Goal: Task Accomplishment & Management: Use online tool/utility

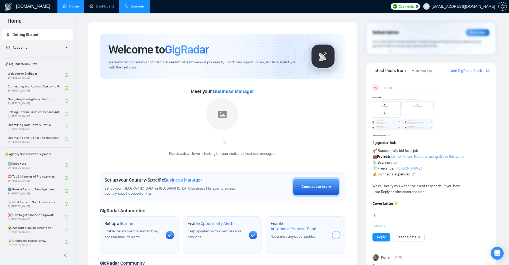
click at [138, 9] on link "Scanner" at bounding box center [135, 6] width 20 height 5
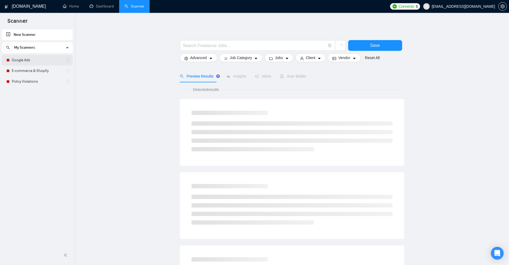
click at [29, 63] on link "Google Ads" at bounding box center [37, 60] width 51 height 11
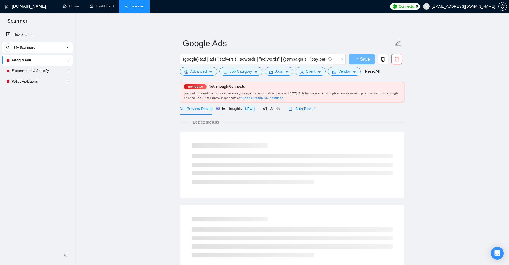
click at [306, 111] on div "Auto Bidder" at bounding box center [301, 109] width 26 height 6
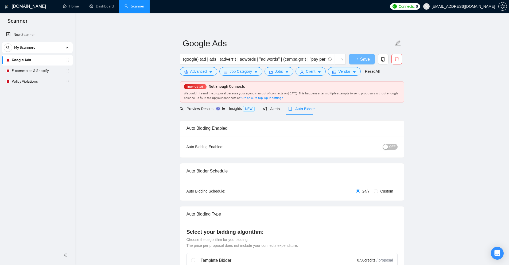
checkbox input "true"
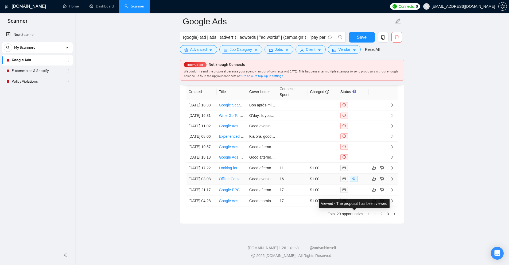
scroll to position [1321, 0]
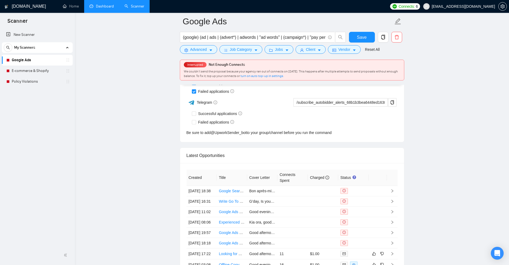
click at [114, 9] on link "Dashboard" at bounding box center [102, 6] width 24 height 5
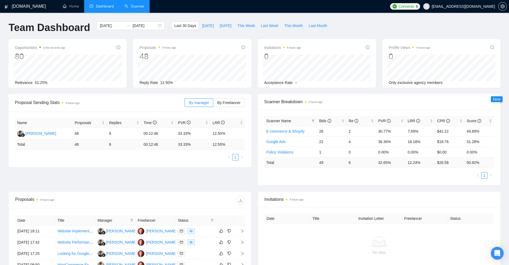
click at [390, 184] on div "Scanner Name Bids Re PVR LRR CPR Score E-commerce & Shopify 26 2 30.77% 7.69% $…" at bounding box center [379, 147] width 243 height 76
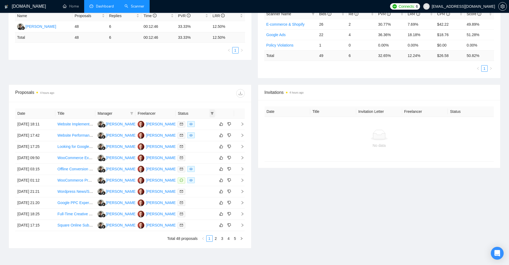
click at [212, 114] on icon "filter" at bounding box center [212, 113] width 3 height 3
click at [198, 131] on span "Sent" at bounding box center [195, 132] width 10 height 4
checkbox input "true"
click at [200, 125] on span "Chat" at bounding box center [199, 124] width 26 height 6
checkbox input "true"
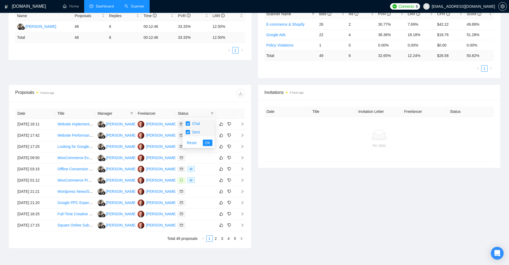
click at [201, 131] on span "Sent" at bounding box center [199, 132] width 26 height 6
checkbox input "false"
click at [208, 143] on span "OK" at bounding box center [207, 143] width 5 height 6
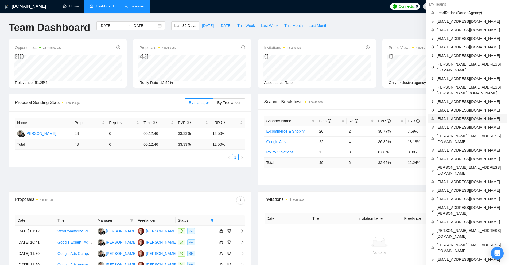
click at [448, 116] on span "[EMAIL_ADDRESS][DOMAIN_NAME]" at bounding box center [470, 119] width 67 height 6
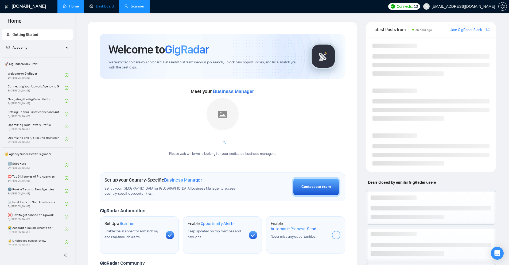
click at [103, 4] on link "Dashboard" at bounding box center [102, 6] width 24 height 5
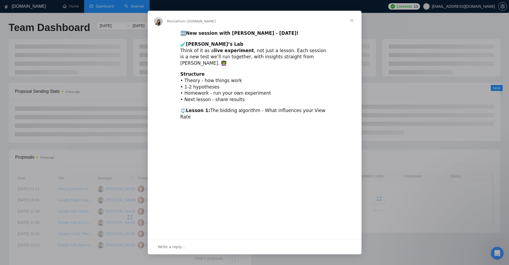
click at [395, 82] on div "Intercom messenger" at bounding box center [254, 132] width 509 height 265
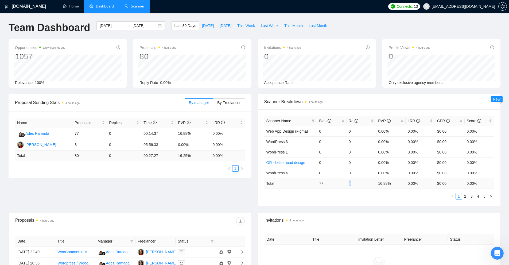
drag, startPoint x: 346, startPoint y: 182, endPoint x: 354, endPoint y: 183, distance: 8.6
click at [354, 183] on tr "Total 77 0 16.88 % 0.00 % $ 0.00 0.00 %" at bounding box center [379, 183] width 230 height 10
click at [350, 187] on td "0" at bounding box center [361, 183] width 29 height 10
drag, startPoint x: 324, startPoint y: 184, endPoint x: 328, endPoint y: 184, distance: 3.8
click at [328, 184] on td "77" at bounding box center [331, 183] width 29 height 10
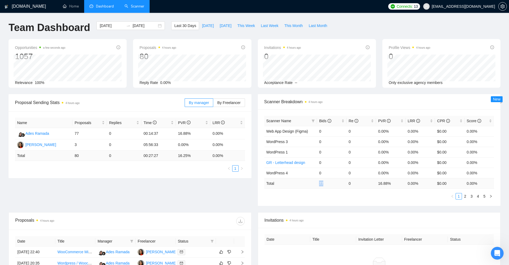
click at [328, 184] on td "77" at bounding box center [331, 183] width 29 height 10
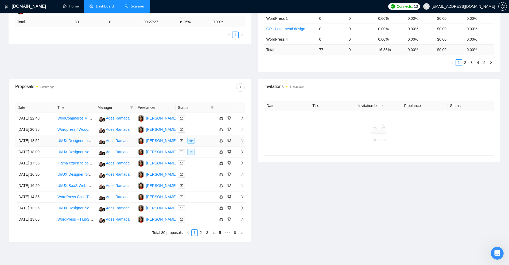
click at [203, 142] on div at bounding box center [196, 141] width 36 height 6
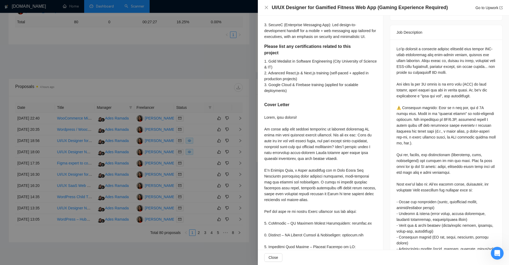
scroll to position [294, 0]
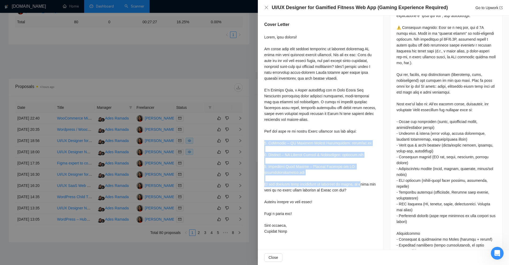
drag, startPoint x: 271, startPoint y: 143, endPoint x: 359, endPoint y: 183, distance: 96.1
click at [359, 183] on div "Describe your recent experience with similar projects I’ve recently delivered s…" at bounding box center [320, 49] width 125 height 387
click at [357, 176] on div at bounding box center [320, 134] width 112 height 200
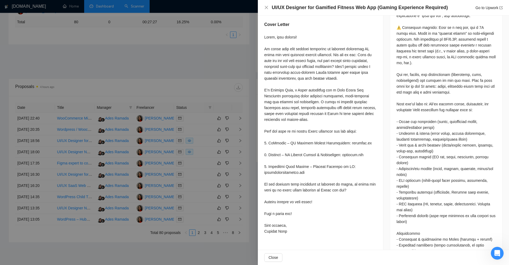
click at [168, 125] on div at bounding box center [254, 132] width 509 height 265
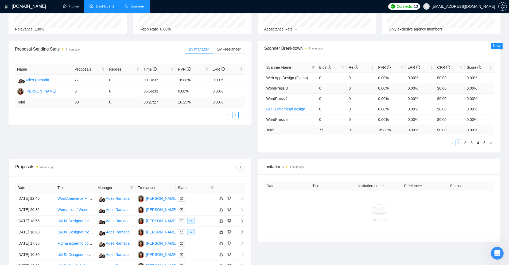
scroll to position [27, 0]
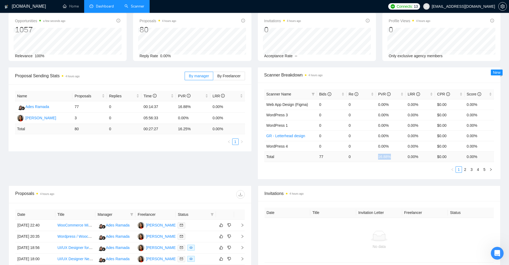
drag, startPoint x: 392, startPoint y: 160, endPoint x: 375, endPoint y: 159, distance: 17.1
click at [375, 159] on tr "Total 77 0 16.88 % 0.00 % $ 0.00 0.00 %" at bounding box center [379, 156] width 230 height 10
click at [373, 169] on ul "1 2 3 4 5" at bounding box center [379, 169] width 230 height 6
drag, startPoint x: 102, startPoint y: 118, endPoint x: 114, endPoint y: 118, distance: 12.3
click at [114, 118] on tr "Khadija Awan 3 0 05:56:33 0.00% 0.00%" at bounding box center [130, 117] width 230 height 11
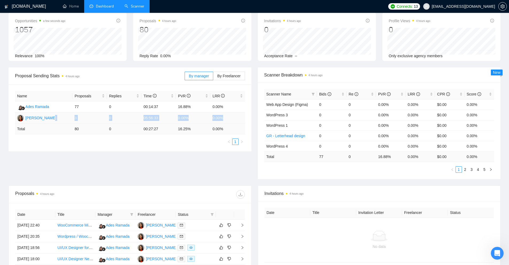
drag, startPoint x: 71, startPoint y: 118, endPoint x: 242, endPoint y: 119, distance: 170.8
click at [242, 119] on tr "Khadija Awan 3 0 05:56:33 0.00% 0.00%" at bounding box center [130, 117] width 230 height 11
click at [242, 119] on td "0.00%" at bounding box center [227, 117] width 34 height 11
drag, startPoint x: 231, startPoint y: 106, endPoint x: 143, endPoint y: 107, distance: 88.2
click at [143, 107] on tr "Ades Ramada 77 0 00:14:37 16.88% 0.00%" at bounding box center [130, 106] width 230 height 11
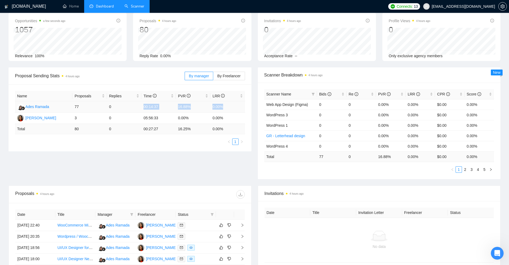
click at [151, 106] on td "00:14:37" at bounding box center [158, 106] width 34 height 11
drag, startPoint x: 168, startPoint y: 106, endPoint x: 238, endPoint y: 107, distance: 69.7
click at [238, 107] on tr "Ades Ramada 77 0 00:14:37 16.88% 0.00%" at bounding box center [130, 106] width 230 height 11
click at [238, 107] on td "0.00%" at bounding box center [227, 106] width 34 height 11
drag, startPoint x: 75, startPoint y: 119, endPoint x: 229, endPoint y: 117, distance: 153.9
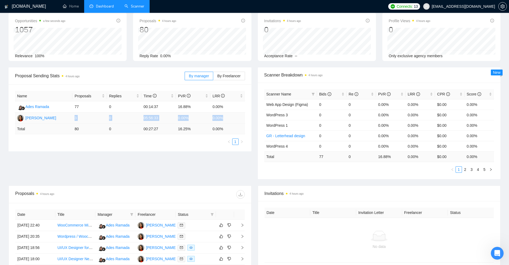
click at [229, 117] on tr "Khadija Awan 3 0 05:56:33 0.00% 0.00%" at bounding box center [130, 117] width 230 height 11
click at [229, 117] on td "0.00%" at bounding box center [227, 117] width 34 height 11
drag, startPoint x: 239, startPoint y: 116, endPoint x: 65, endPoint y: 117, distance: 173.7
click at [65, 117] on tr "Khadija Awan 3 0 05:56:33 0.00% 0.00%" at bounding box center [130, 117] width 230 height 11
drag, startPoint x: 76, startPoint y: 103, endPoint x: 232, endPoint y: 103, distance: 155.5
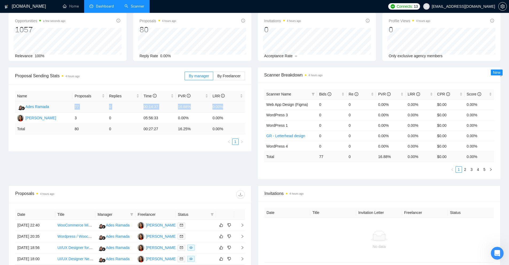
click at [232, 103] on tr "Ades Ramada 77 0 00:14:37 16.88% 0.00%" at bounding box center [130, 106] width 230 height 11
click at [232, 103] on td "0.00%" at bounding box center [227, 106] width 34 height 11
drag, startPoint x: 232, startPoint y: 103, endPoint x: 77, endPoint y: 107, distance: 154.2
click at [77, 107] on tr "Ades Ramada 77 0 00:14:37 16.88% 0.00%" at bounding box center [130, 106] width 230 height 11
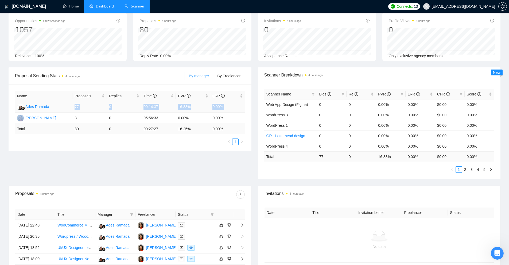
click at [77, 107] on td "77" at bounding box center [89, 106] width 34 height 11
drag, startPoint x: 77, startPoint y: 107, endPoint x: 247, endPoint y: 110, distance: 169.7
click at [247, 110] on div "Name Proposals Replies Time PVR LRR Ades Ramada 77 0 00:14:37 16.88% 0.00% Khad…" at bounding box center [130, 117] width 243 height 67
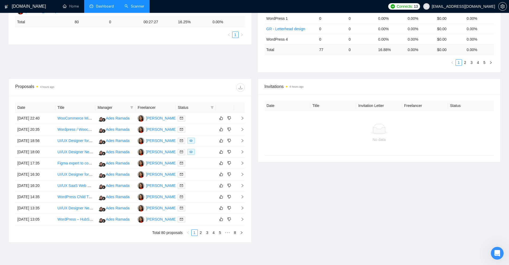
click at [188, 98] on div "Date Title Manager Freelancer Status 11 Sep, 2025 22:40 WooCommerce Migration E…" at bounding box center [130, 169] width 242 height 146
click at [212, 108] on icon "filter" at bounding box center [212, 107] width 3 height 3
click at [201, 118] on span "Chat" at bounding box center [199, 118] width 26 height 6
click at [199, 118] on span "Chat" at bounding box center [195, 117] width 10 height 4
click at [199, 117] on span "Chat" at bounding box center [195, 117] width 10 height 4
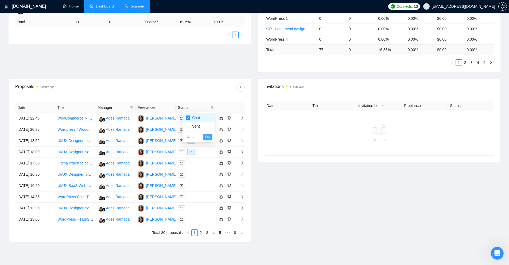
click at [208, 136] on span "OK" at bounding box center [207, 137] width 5 height 6
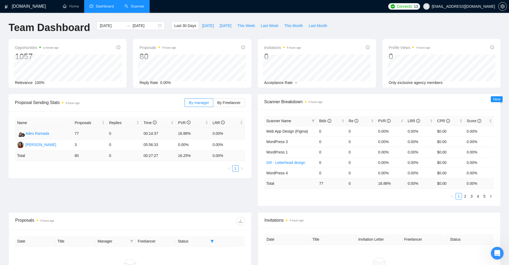
scroll to position [80, 0]
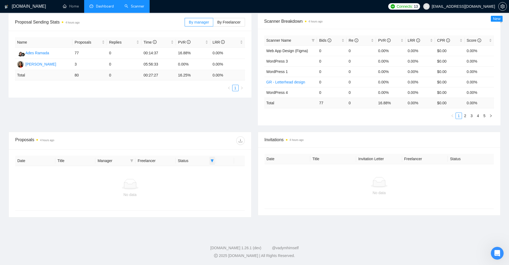
click at [211, 160] on icon "filter" at bounding box center [212, 160] width 3 height 3
click at [202, 172] on span "Chat" at bounding box center [199, 171] width 26 height 6
checkbox input "false"
click at [208, 192] on span "OK" at bounding box center [207, 190] width 5 height 6
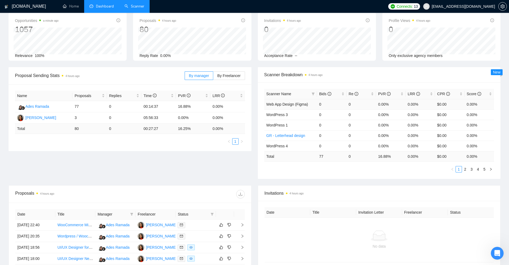
scroll to position [0, 0]
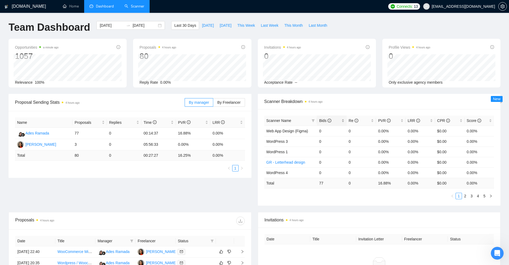
click at [343, 120] on div "Bids" at bounding box center [331, 121] width 25 height 6
drag, startPoint x: 320, startPoint y: 133, endPoint x: 426, endPoint y: 130, distance: 106.6
click at [426, 130] on tr "Web App Design (Figma) 31 0 19.35% 0.00% $0.00 0.00%" at bounding box center [379, 131] width 230 height 10
click at [317, 142] on td "25" at bounding box center [331, 141] width 29 height 10
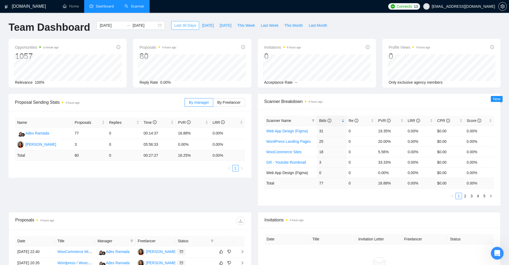
click at [184, 25] on span "Last 30 Days" at bounding box center [185, 25] width 22 height 6
click at [100, 25] on input "2025-08-18" at bounding box center [112, 25] width 24 height 6
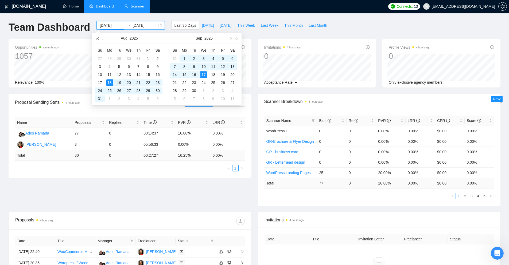
click at [98, 39] on span "button" at bounding box center [97, 38] width 3 height 3
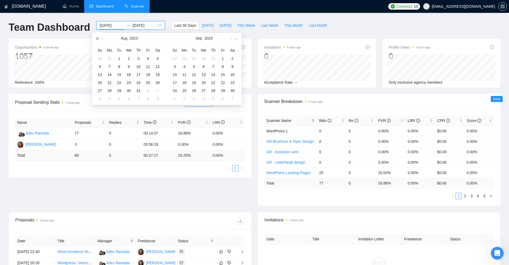
click at [98, 39] on span "button" at bounding box center [97, 38] width 3 height 3
type input "2022-08-02"
click at [115, 60] on td "2" at bounding box center [119, 59] width 10 height 8
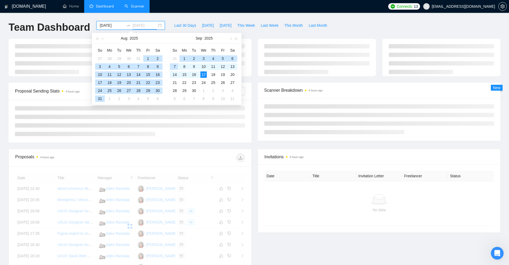
type input "2025-09-17"
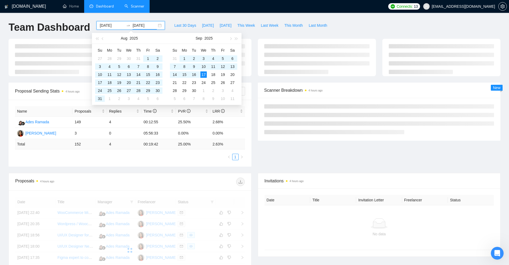
click at [371, 28] on div "Team Dashboard 2022-08-02 2025-09-17 Last 30 Days Today Yesterday This Week Las…" at bounding box center [254, 30] width 498 height 18
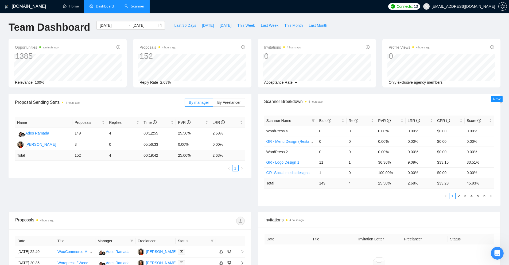
drag, startPoint x: 346, startPoint y: 183, endPoint x: 354, endPoint y: 185, distance: 7.7
click at [354, 185] on td "4" at bounding box center [361, 183] width 29 height 10
drag, startPoint x: 419, startPoint y: 183, endPoint x: 347, endPoint y: 186, distance: 72.8
click at [347, 186] on tr "Total 149 4 25.50 % 2.68 % $ 33.23 45.93 %" at bounding box center [379, 183] width 230 height 10
click at [347, 186] on td "4" at bounding box center [361, 183] width 29 height 10
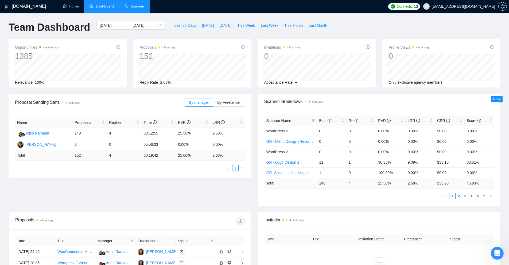
scroll to position [134, 0]
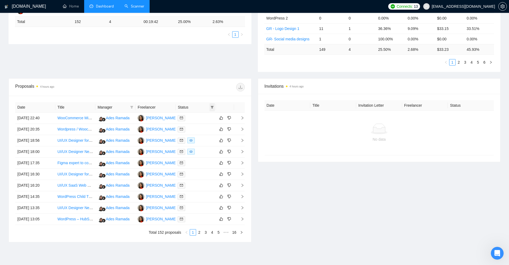
click at [212, 108] on icon "filter" at bounding box center [212, 107] width 3 height 3
click at [199, 118] on span "Chat" at bounding box center [195, 117] width 10 height 4
checkbox input "true"
click at [211, 139] on button "OK" at bounding box center [208, 136] width 10 height 6
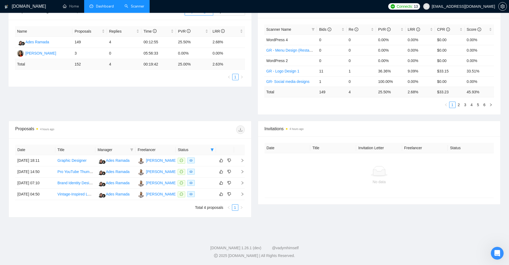
scroll to position [91, 0]
click at [202, 161] on div at bounding box center [196, 160] width 36 height 6
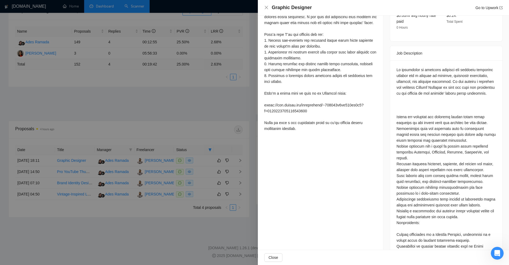
scroll to position [187, 0]
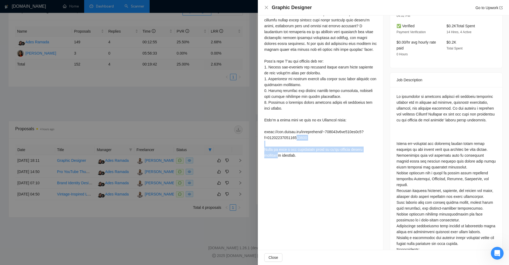
drag, startPoint x: 312, startPoint y: 142, endPoint x: 261, endPoint y: 134, distance: 51.4
click at [261, 134] on div "Cover Letter" at bounding box center [320, 65] width 125 height 204
click at [269, 132] on div at bounding box center [320, 70] width 112 height 176
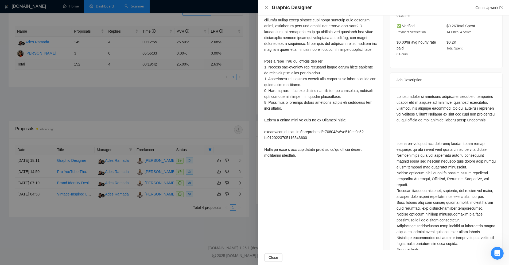
click at [201, 146] on div at bounding box center [254, 132] width 509 height 265
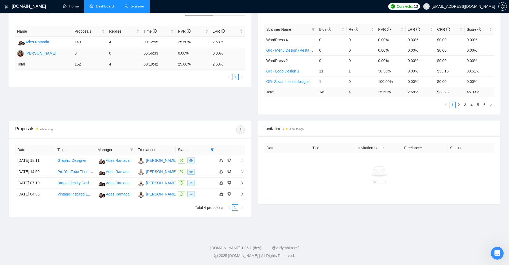
scroll to position [0, 0]
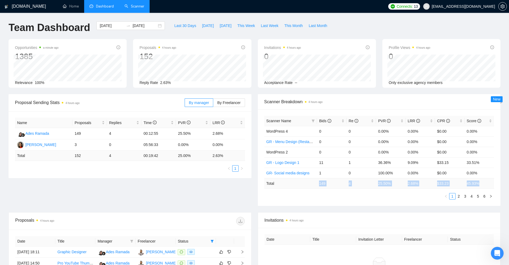
drag, startPoint x: 328, startPoint y: 185, endPoint x: 491, endPoint y: 181, distance: 163.0
click at [491, 181] on tr "Total 149 4 25.50 % 2.68 % $ 33.23 45.93 %" at bounding box center [379, 183] width 230 height 10
click at [491, 181] on td "45.93 %" at bounding box center [479, 183] width 29 height 10
drag, startPoint x: 471, startPoint y: 183, endPoint x: 315, endPoint y: 185, distance: 156.3
click at [315, 185] on tr "Total 149 4 25.50 % 2.68 % $ 33.23 45.93 %" at bounding box center [379, 183] width 230 height 10
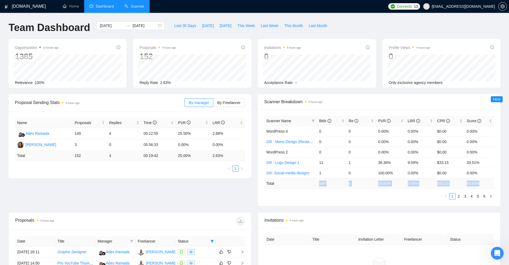
click at [319, 184] on td "149" at bounding box center [331, 183] width 29 height 10
drag, startPoint x: 319, startPoint y: 183, endPoint x: 484, endPoint y: 182, distance: 165.4
click at [484, 182] on tr "Total 149 4 25.50 % 2.68 % $ 33.23 45.93 %" at bounding box center [379, 183] width 230 height 10
click at [484, 182] on td "45.93 %" at bounding box center [479, 183] width 29 height 10
drag, startPoint x: 480, startPoint y: 182, endPoint x: 319, endPoint y: 183, distance: 161.7
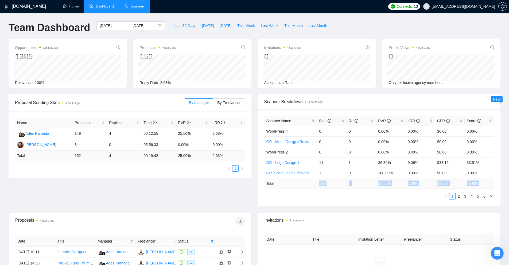
click at [319, 183] on tr "Total 149 4 25.50 % 2.68 % $ 33.23 45.93 %" at bounding box center [379, 183] width 230 height 10
click at [232, 105] on span "By Freelancer" at bounding box center [228, 102] width 23 height 4
click at [213, 104] on input "By Freelancer" at bounding box center [213, 104] width 0 height 0
click at [205, 105] on label "By manager" at bounding box center [199, 102] width 29 height 9
click at [185, 104] on input "By manager" at bounding box center [185, 104] width 0 height 0
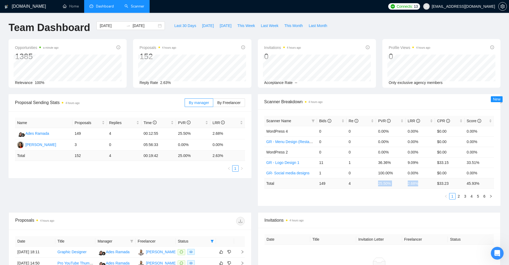
drag, startPoint x: 390, startPoint y: 183, endPoint x: 420, endPoint y: 182, distance: 29.7
click at [419, 182] on tr "Total 149 4 25.50 % 2.68 % $ 33.23 45.93 %" at bounding box center [379, 183] width 230 height 10
click at [420, 182] on td "2.68 %" at bounding box center [420, 183] width 29 height 10
click at [182, 28] on span "Last 30 Days" at bounding box center [185, 26] width 22 height 6
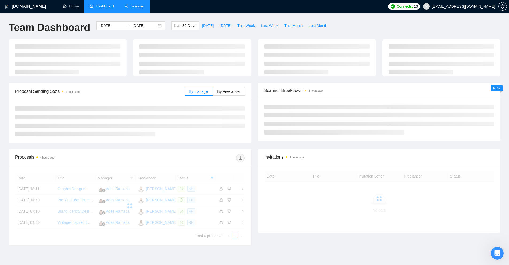
type input "2025-08-18"
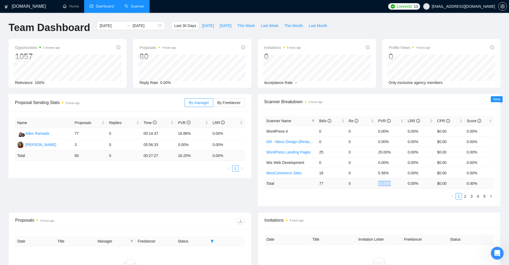
drag, startPoint x: 375, startPoint y: 184, endPoint x: 395, endPoint y: 184, distance: 20.8
click at [395, 184] on tr "Total 77 0 16.88 % 0.00 % $ 0.00 0.00 %" at bounding box center [379, 183] width 230 height 10
click at [394, 183] on td "16.88 %" at bounding box center [390, 183] width 29 height 10
drag, startPoint x: 141, startPoint y: 143, endPoint x: 232, endPoint y: 143, distance: 90.9
click at [232, 143] on tr "Khadija Awan 3 0 05:56:33 0.00% 0.00%" at bounding box center [130, 144] width 230 height 11
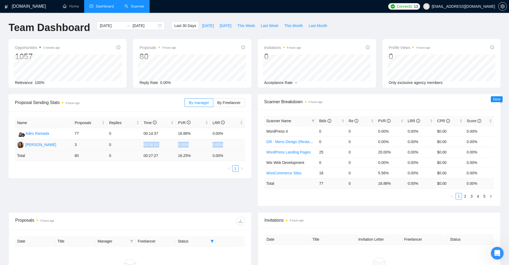
click at [232, 143] on td "0.00%" at bounding box center [227, 144] width 34 height 11
drag, startPoint x: 225, startPoint y: 143, endPoint x: 170, endPoint y: 145, distance: 55.6
click at [170, 145] on tr "Khadija Awan 3 0 05:56:33 0.00% 0.00%" at bounding box center [130, 144] width 230 height 11
click at [182, 138] on td "16.88%" at bounding box center [193, 133] width 34 height 11
drag, startPoint x: 178, startPoint y: 134, endPoint x: 210, endPoint y: 133, distance: 32.1
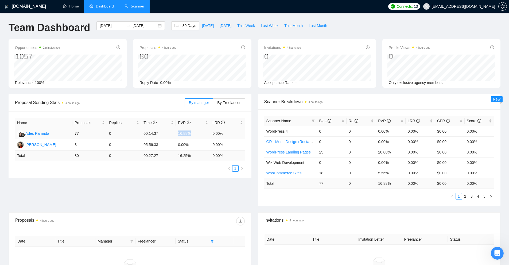
click at [210, 133] on td "16.88%" at bounding box center [193, 133] width 34 height 11
drag, startPoint x: 383, startPoint y: 152, endPoint x: 393, endPoint y: 152, distance: 9.9
click at [393, 152] on tr "WordPress Landing Pages 25 0 20.00% 0.00% $0.00 0.00%" at bounding box center [379, 152] width 230 height 10
click at [393, 152] on td "20.00%" at bounding box center [390, 152] width 29 height 10
drag, startPoint x: 319, startPoint y: 152, endPoint x: 328, endPoint y: 152, distance: 9.4
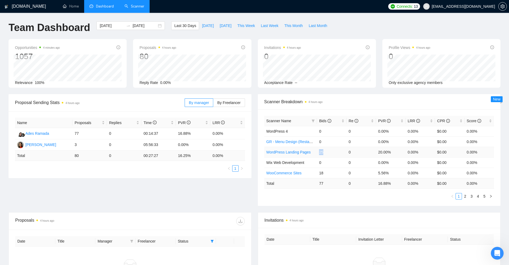
click at [328, 152] on td "25" at bounding box center [331, 152] width 29 height 10
click at [154, 7] on ul "Home Dashboard Scanner" at bounding box center [221, 6] width 330 height 13
click at [140, 7] on link "Scanner" at bounding box center [135, 6] width 20 height 5
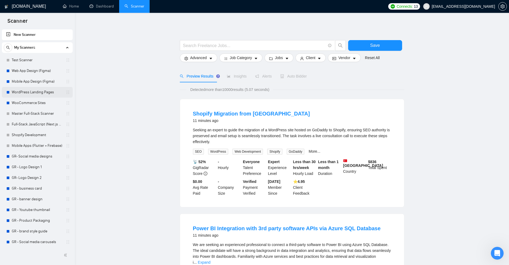
click at [24, 96] on link "WordPress Landing Pages" at bounding box center [37, 92] width 51 height 11
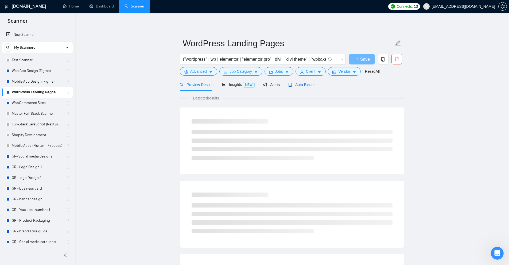
click at [300, 83] on span "Auto Bidder" at bounding box center [301, 85] width 26 height 4
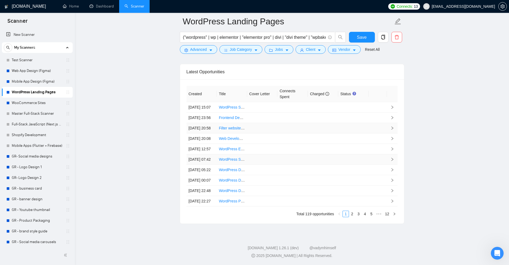
scroll to position [1431, 0]
click at [366, 212] on link "4" at bounding box center [365, 214] width 6 height 6
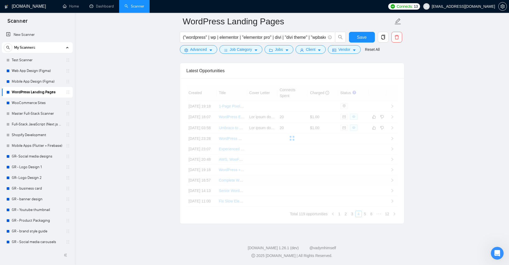
scroll to position [1377, 0]
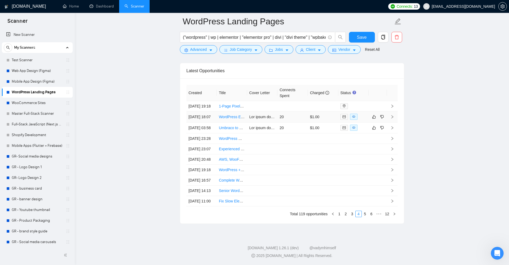
click at [359, 120] on div at bounding box center [353, 117] width 26 height 6
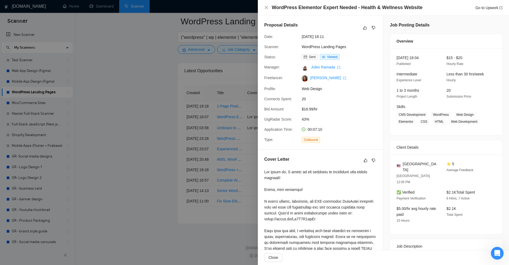
scroll to position [112, 0]
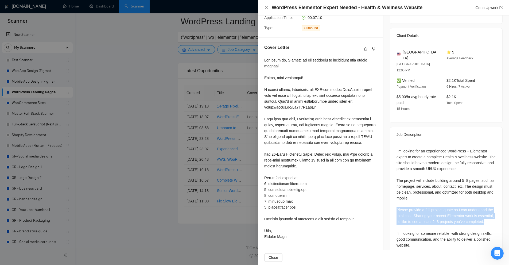
drag, startPoint x: 395, startPoint y: 196, endPoint x: 482, endPoint y: 209, distance: 87.6
click at [482, 209] on div "I’m looking for an experienced WordPress + Elementor expert to create a complet…" at bounding box center [446, 199] width 112 height 115
click at [478, 207] on div "I’m looking for an experienced WordPress + Elementor expert to create a complet…" at bounding box center [446, 198] width 99 height 100
drag, startPoint x: 478, startPoint y: 207, endPoint x: 474, endPoint y: 199, distance: 9.6
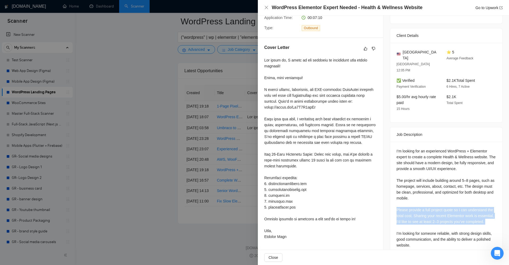
click at [474, 199] on div "I’m looking for an experienced WordPress + Elementor expert to create a complet…" at bounding box center [446, 198] width 99 height 100
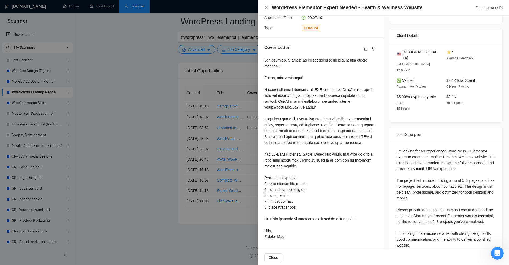
click at [344, 154] on div at bounding box center [320, 148] width 112 height 182
click at [170, 43] on div at bounding box center [254, 132] width 509 height 265
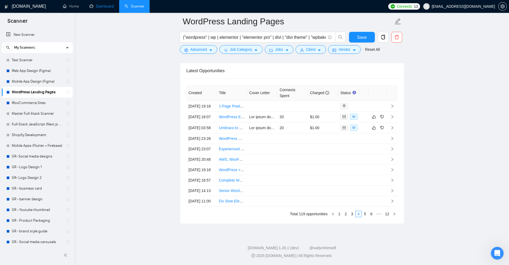
click at [102, 5] on link "Dashboard" at bounding box center [102, 6] width 24 height 5
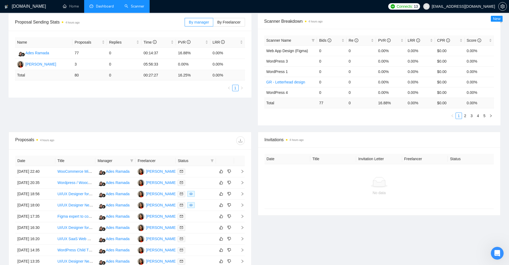
scroll to position [159, 0]
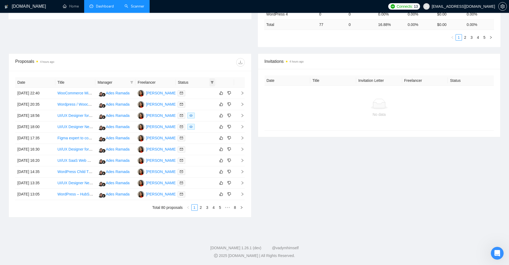
click at [212, 83] on icon "filter" at bounding box center [212, 82] width 3 height 3
click at [202, 93] on span "Chat" at bounding box center [199, 93] width 26 height 6
checkbox input "true"
click at [208, 111] on span "OK" at bounding box center [207, 112] width 5 height 6
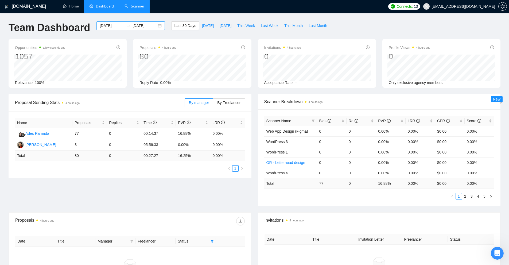
click at [112, 27] on input "2025-08-18" at bounding box center [112, 26] width 24 height 6
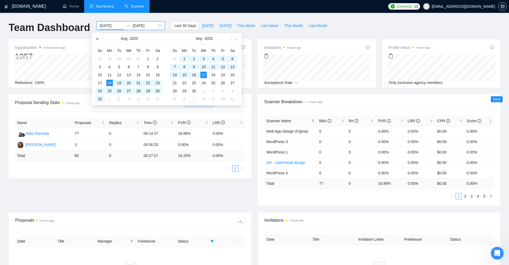
click at [96, 37] on button "button" at bounding box center [97, 38] width 6 height 11
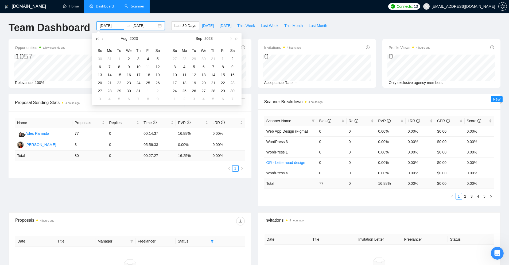
click at [96, 37] on button "button" at bounding box center [97, 38] width 6 height 11
type input "2022-08-01"
click at [108, 58] on div "1" at bounding box center [109, 59] width 6 height 6
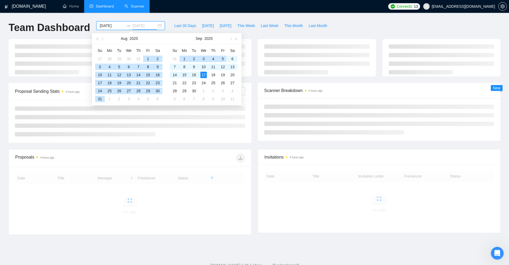
type input "2025-09-17"
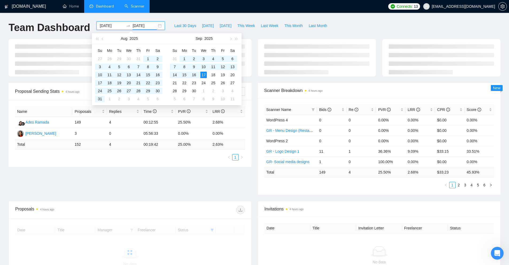
click at [351, 31] on div "Team Dashboard 2022-08-01 2025-09-17 Last 30 Days Today Yesterday This Week Las…" at bounding box center [254, 30] width 498 height 18
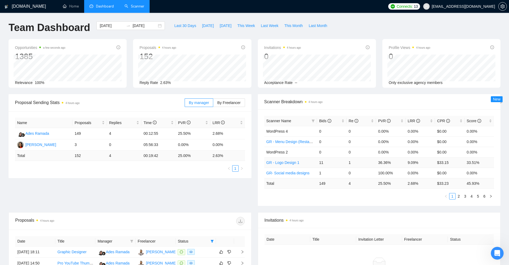
scroll to position [91, 0]
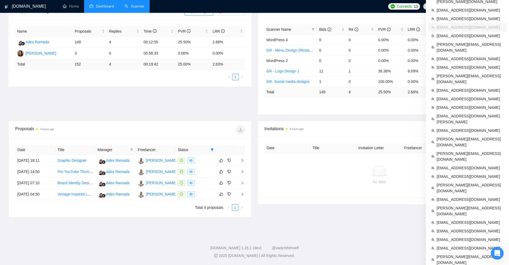
click at [501, 6] on icon "setting" at bounding box center [503, 6] width 4 height 4
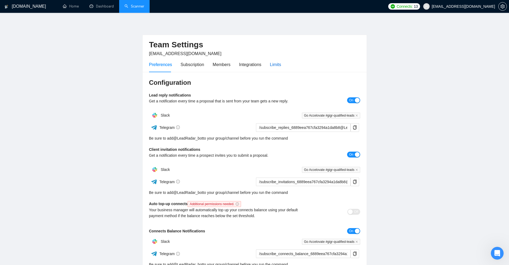
click at [276, 63] on div "Limits" at bounding box center [275, 64] width 11 height 7
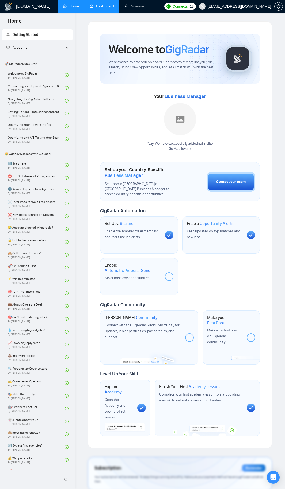
click at [102, 9] on link "Dashboard" at bounding box center [102, 6] width 24 height 5
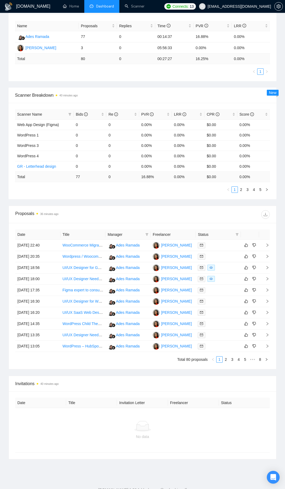
scroll to position [178, 0]
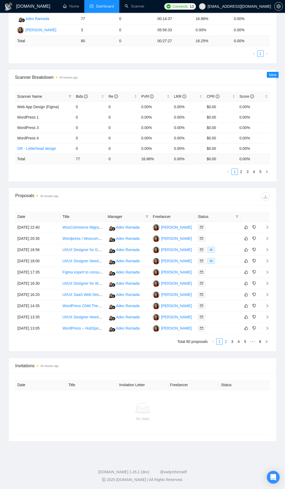
click at [227, 343] on link "2" at bounding box center [226, 342] width 6 height 6
click at [231, 342] on link "3" at bounding box center [232, 342] width 6 height 6
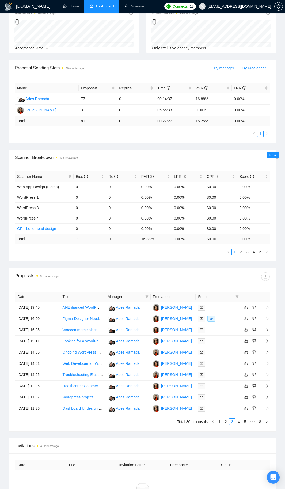
click at [249, 68] on span "By Freelancer" at bounding box center [253, 68] width 23 height 4
click at [238, 69] on input "By Freelancer" at bounding box center [238, 69] width 0 height 0
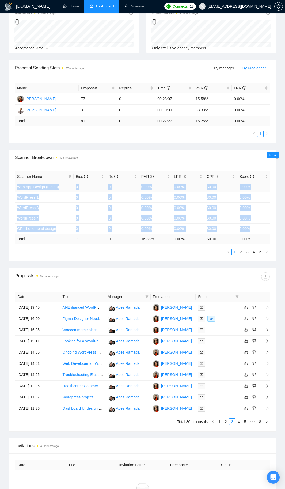
drag, startPoint x: 251, startPoint y: 228, endPoint x: 17, endPoint y: 189, distance: 238.0
click at [17, 189] on tbody "Web App Design (Figma) 0 0 0.00% 0.00% $0.00 0.00% WordPress 1 0 0 0.00% 0.00% …" at bounding box center [142, 208] width 255 height 52
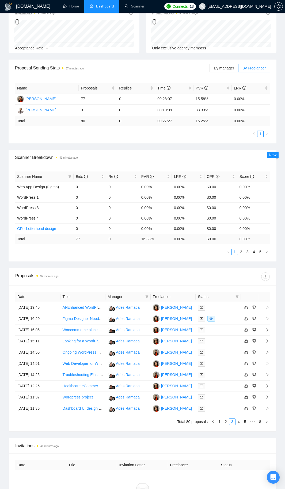
click at [105, 240] on td "77" at bounding box center [89, 239] width 33 height 10
click at [240, 253] on link "2" at bounding box center [241, 252] width 6 height 6
click at [250, 252] on link "3" at bounding box center [247, 252] width 6 height 6
click at [256, 251] on link "4" at bounding box center [254, 252] width 6 height 6
click at [259, 251] on link "5" at bounding box center [260, 252] width 6 height 6
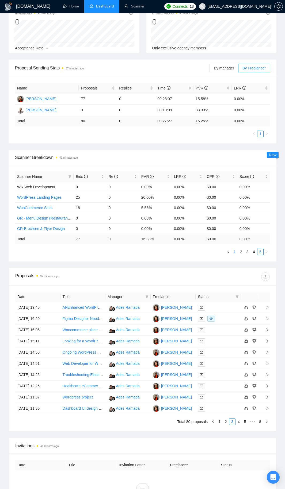
click at [235, 253] on link "1" at bounding box center [234, 252] width 6 height 6
click at [241, 252] on link "2" at bounding box center [241, 252] width 6 height 6
click at [253, 252] on link "4" at bounding box center [254, 252] width 6 height 6
click at [259, 252] on link "5" at bounding box center [260, 252] width 6 height 6
click at [235, 252] on link "1" at bounding box center [234, 252] width 6 height 6
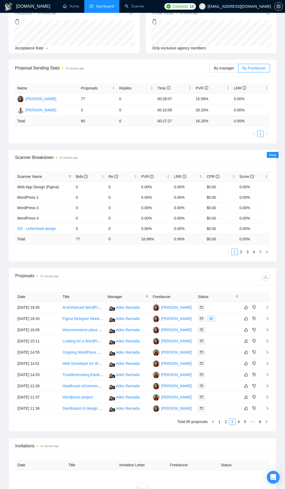
click at [258, 253] on link "5" at bounding box center [260, 252] width 6 height 6
click at [232, 253] on link "1" at bounding box center [234, 252] width 6 height 6
drag, startPoint x: 141, startPoint y: 238, endPoint x: 166, endPoint y: 240, distance: 24.9
click at [166, 240] on tr "Total 77 0 16.88 % 0.00 % $ 0.00 0.00 %" at bounding box center [142, 239] width 255 height 10
click at [163, 255] on div "Scanner Name Bids Re PVR LRR CPR Score Web App Design (Figma) 0 0 0.00% 0.00% $…" at bounding box center [142, 213] width 267 height 96
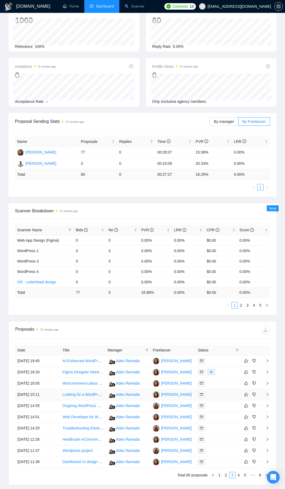
scroll to position [178, 0]
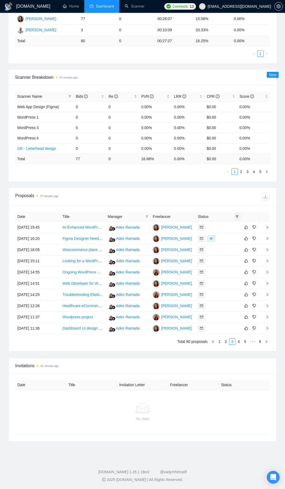
click at [237, 216] on icon "filter" at bounding box center [236, 216] width 3 height 3
click at [221, 207] on div "Date Title Manager Freelancer Status 01 Sep, 2025 19:45 AI-Enhanced WordPress D…" at bounding box center [142, 278] width 267 height 146
click at [223, 240] on div at bounding box center [217, 239] width 41 height 6
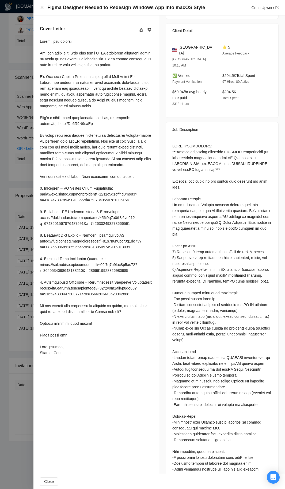
scroll to position [0, 0]
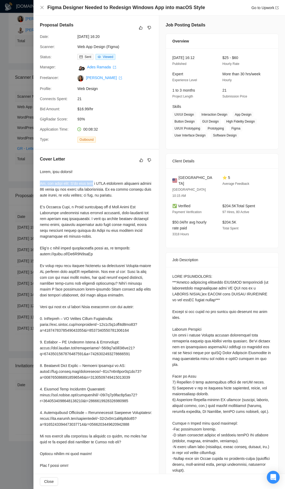
drag, startPoint x: 45, startPoint y: 185, endPoint x: 101, endPoint y: 184, distance: 56.1
click at [93, 183] on div "Cover Letter" at bounding box center [95, 322] width 125 height 345
click at [107, 185] on div at bounding box center [96, 327] width 112 height 317
click at [120, 199] on div at bounding box center [96, 327] width 112 height 317
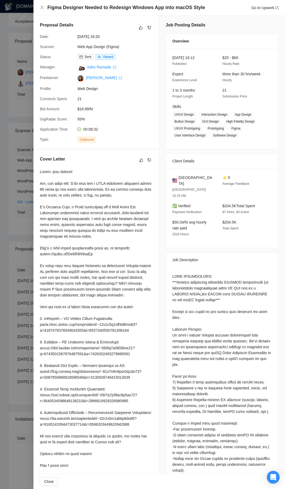
click at [28, 214] on div at bounding box center [142, 244] width 285 height 489
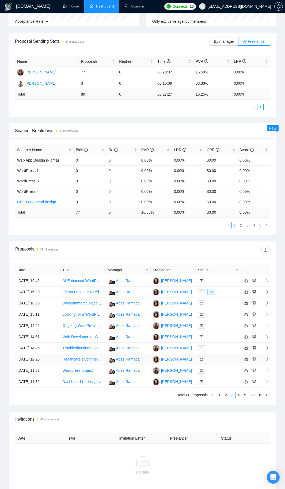
scroll to position [178, 0]
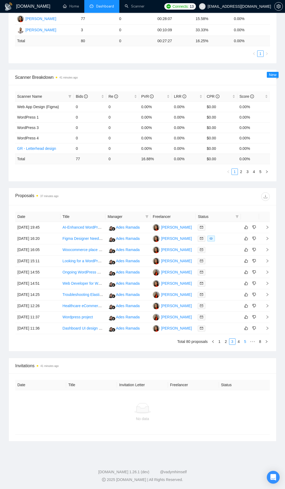
click at [243, 342] on link "5" at bounding box center [245, 342] width 6 height 6
click at [253, 342] on link "7" at bounding box center [253, 342] width 6 height 6
click at [213, 305] on div at bounding box center [217, 306] width 41 height 6
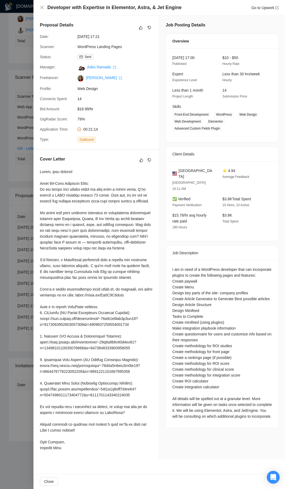
click at [23, 260] on div at bounding box center [142, 244] width 285 height 489
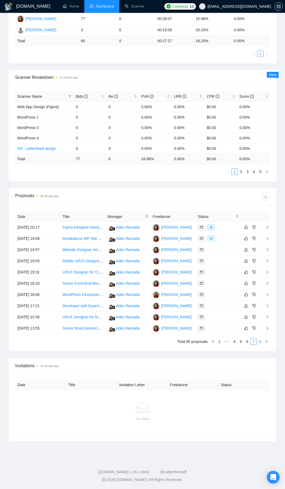
click at [261, 341] on link "8" at bounding box center [260, 342] width 6 height 6
click at [224, 296] on div at bounding box center [217, 295] width 41 height 6
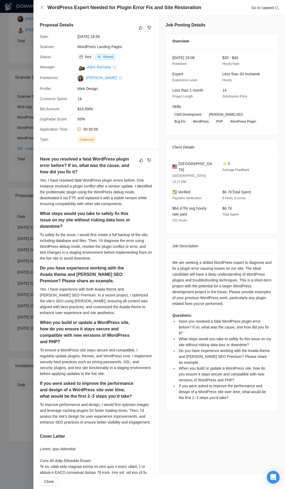
scroll to position [251, 0]
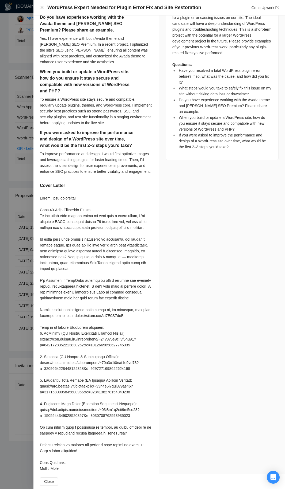
click at [24, 202] on div at bounding box center [142, 244] width 285 height 489
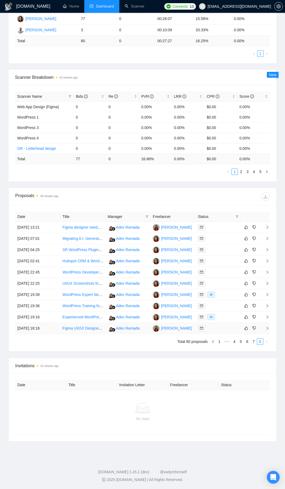
click at [214, 330] on div at bounding box center [217, 328] width 41 height 6
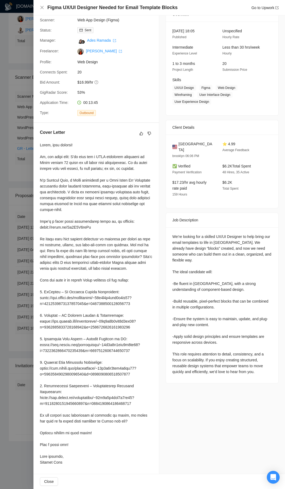
scroll to position [21, 0]
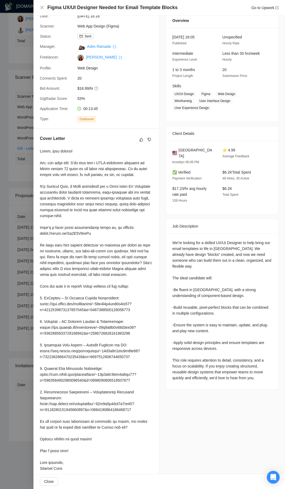
click at [52, 176] on div at bounding box center [96, 309] width 112 height 323
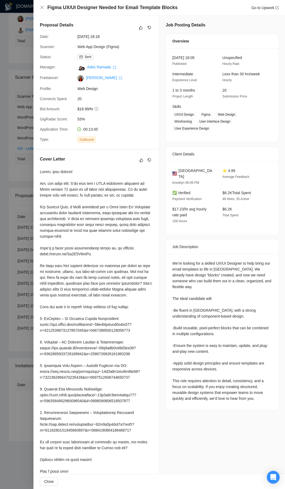
click at [27, 178] on div at bounding box center [142, 244] width 285 height 489
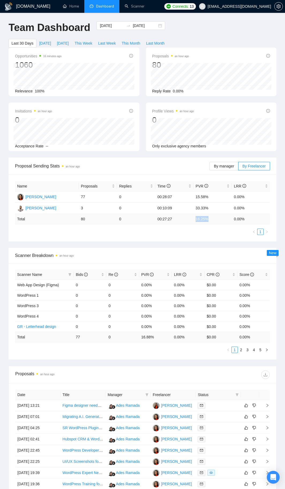
drag, startPoint x: 215, startPoint y: 219, endPoint x: 194, endPoint y: 219, distance: 20.6
click at [194, 219] on td "16.25 %" at bounding box center [212, 219] width 38 height 10
click at [195, 219] on td "16.25 %" at bounding box center [212, 219] width 38 height 10
drag, startPoint x: 196, startPoint y: 217, endPoint x: 207, endPoint y: 218, distance: 11.0
click at [207, 218] on td "16.25 %" at bounding box center [212, 219] width 38 height 10
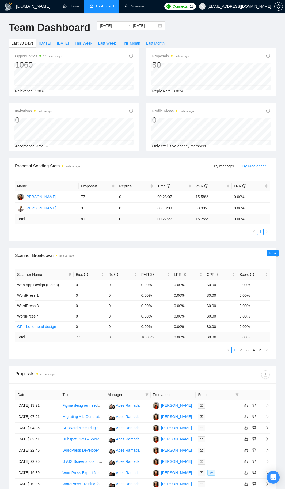
click at [186, 242] on div "Proposal Sending Stats an hour ago By manager By Freelancer Name Proposals Repl…" at bounding box center [142, 262] width 274 height 208
drag, startPoint x: 253, startPoint y: 218, endPoint x: 82, endPoint y: 219, distance: 171.6
click at [82, 219] on tr "Total 80 0 00:27:27 16.25 % 0.00 %" at bounding box center [142, 219] width 255 height 10
click at [82, 219] on td "80" at bounding box center [98, 219] width 38 height 10
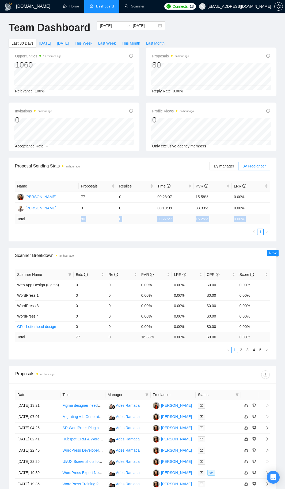
drag, startPoint x: 82, startPoint y: 219, endPoint x: 238, endPoint y: 223, distance: 156.9
click at [238, 223] on tr "Total 80 0 00:27:27 16.25 % 0.00 %" at bounding box center [142, 219] width 255 height 10
click at [238, 223] on td "0.00 %" at bounding box center [250, 219] width 38 height 10
click at [253, 218] on td "0.00 %" at bounding box center [250, 219] width 38 height 10
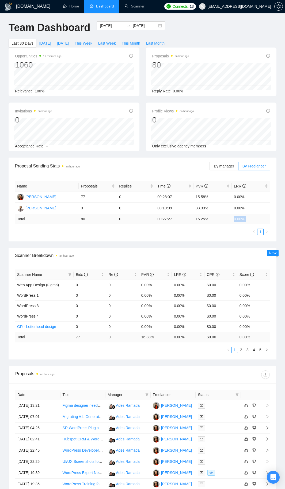
click at [253, 218] on td "0.00 %" at bounding box center [250, 219] width 38 height 10
click at [90, 219] on td "80" at bounding box center [98, 219] width 38 height 10
click at [141, 341] on td "16.88 %" at bounding box center [155, 337] width 33 height 10
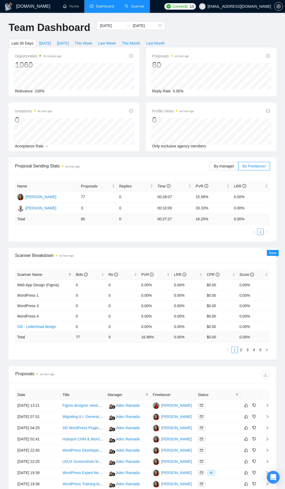
click at [133, 4] on link "Scanner" at bounding box center [135, 6] width 20 height 5
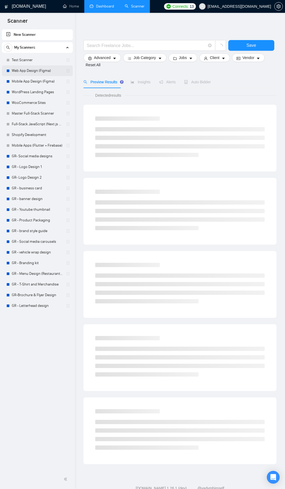
click at [36, 74] on link "Web App Design (Figma)" at bounding box center [37, 70] width 51 height 11
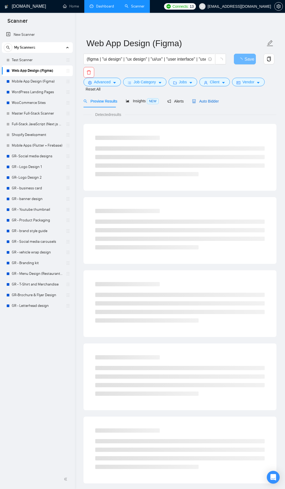
click at [210, 102] on span "Auto Bidder" at bounding box center [205, 101] width 26 height 4
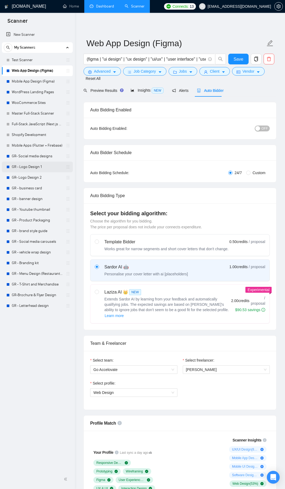
click at [45, 166] on link "GR - Logo Design 1" at bounding box center [37, 167] width 51 height 11
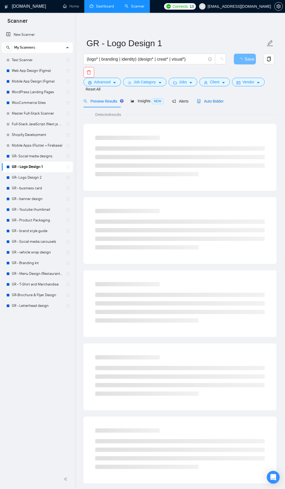
click at [212, 100] on span "Auto Bidder" at bounding box center [210, 101] width 26 height 4
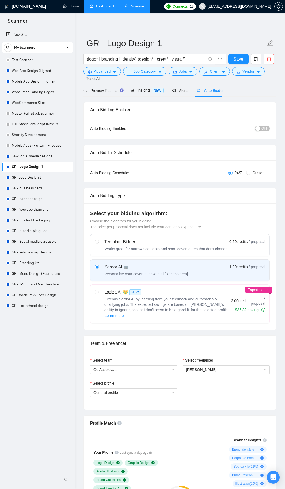
click at [164, 202] on div "Auto Bidding Type" at bounding box center [179, 195] width 179 height 15
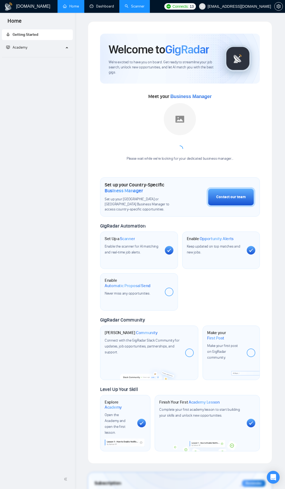
click at [127, 4] on link "Scanner" at bounding box center [135, 6] width 20 height 5
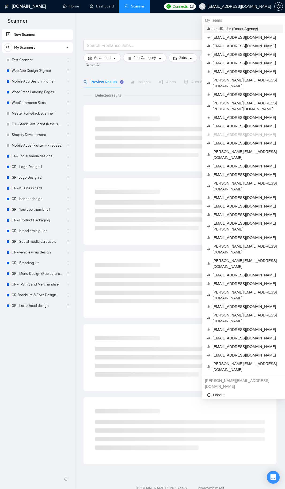
click at [230, 27] on span "LeadRadar (Donor Agency)" at bounding box center [245, 29] width 67 height 6
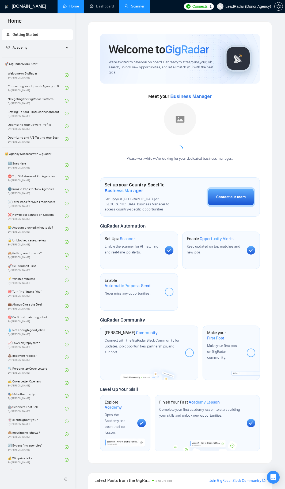
click at [142, 6] on link "Scanner" at bounding box center [135, 6] width 20 height 5
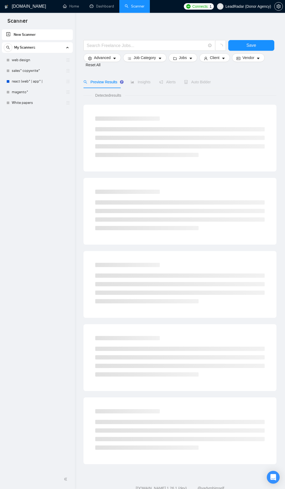
click at [46, 32] on link "New Scanner" at bounding box center [37, 34] width 62 height 11
click at [100, 45] on input "text" at bounding box center [146, 45] width 119 height 7
paste input "(((automat*) | (workflow*) | (integrat*))) (((Zapier*) | "Make.com" | (n8n*))) …"
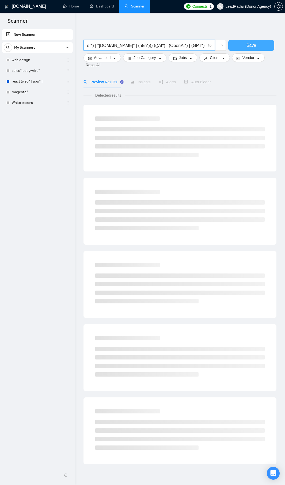
type input "(((automat*) | (workflow*) | (integrat*))) (((Zapier*) | "Make.com" | (n8n*))) …"
click at [235, 44] on button "Save" at bounding box center [251, 45] width 46 height 11
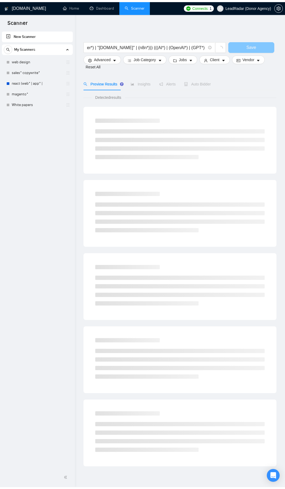
scroll to position [0, 0]
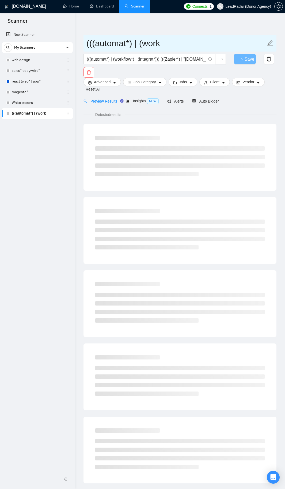
click at [155, 37] on input "(((automat*) | (work" at bounding box center [175, 43] width 179 height 13
click at [139, 44] on input "(((automat*) | (work" at bounding box center [175, 43] width 179 height 13
click at [135, 43] on input "(((automat*) | (work" at bounding box center [175, 43] width 179 height 13
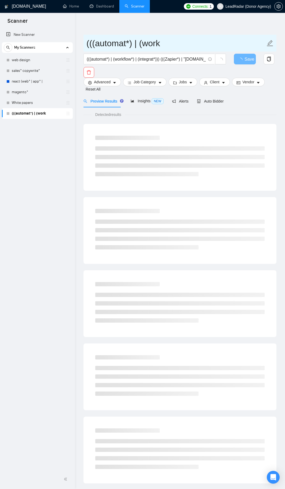
click at [135, 43] on input "(((automat*) | (work" at bounding box center [175, 43] width 179 height 13
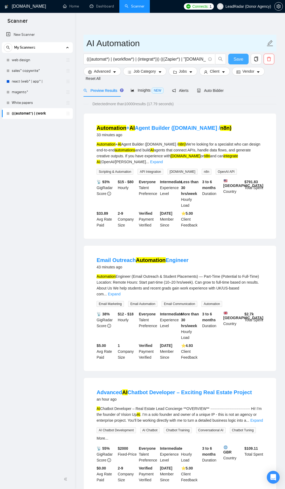
type input "AI Automation"
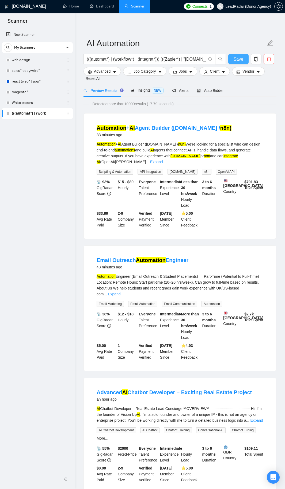
click at [246, 59] on button "Save" at bounding box center [238, 59] width 20 height 11
click at [44, 34] on link "New Scanner" at bounding box center [37, 34] width 62 height 11
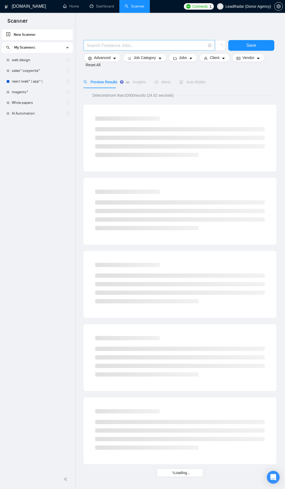
click at [141, 44] on input "text" at bounding box center [146, 45] width 119 height 7
click at [108, 57] on span "Advanced" at bounding box center [102, 58] width 17 height 6
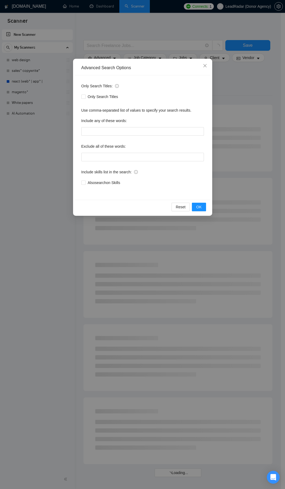
click at [149, 37] on div "Advanced Search Options Only Search Titles: Only Search Titles Use comma-separa…" at bounding box center [142, 244] width 285 height 489
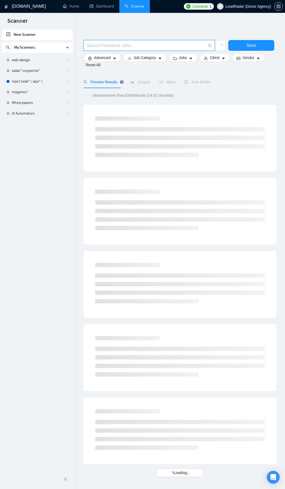
click at [105, 46] on input "text" at bounding box center [146, 45] width 119 height 7
paste input "DevOps | "Dev Ops" | CI | CD | (CI/*) | (CD/*) | (\(CD*) | (\(CI*) | "GitHub Ac…"
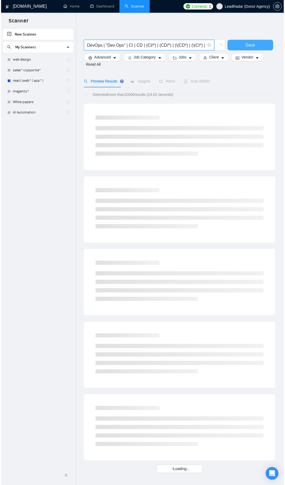
scroll to position [0, 255]
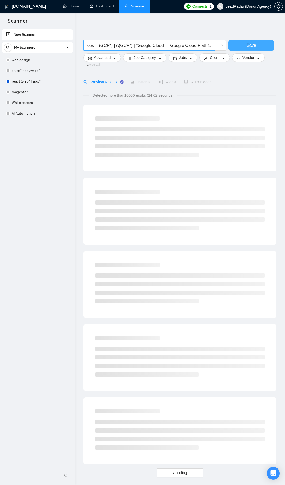
type input "DevOps | "Dev Ops" | CI | CD | (CI/*) | (CD/*) | (\(CD*) | (\(CI*) | "GitHub Ac…"
click at [243, 45] on button "Save" at bounding box center [251, 45] width 46 height 11
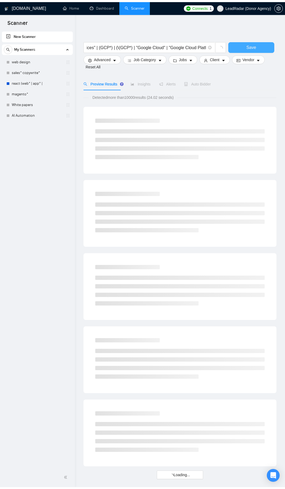
scroll to position [0, 0]
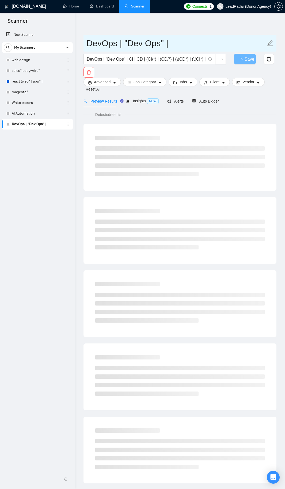
click at [167, 41] on input "DevOps | "Dev Ops" |" at bounding box center [175, 43] width 179 height 13
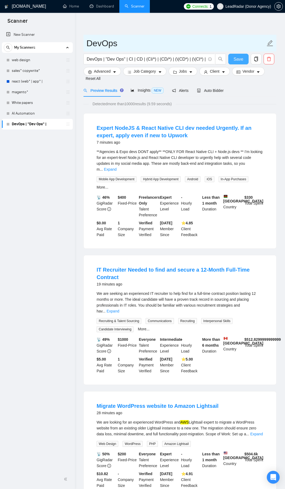
type input "DevOps"
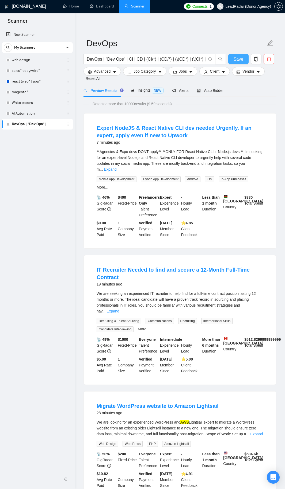
click at [239, 60] on span "Save" at bounding box center [238, 59] width 10 height 7
drag, startPoint x: 45, startPoint y: 35, endPoint x: 52, endPoint y: 36, distance: 7.8
click at [45, 35] on link "New Scanner" at bounding box center [37, 34] width 62 height 11
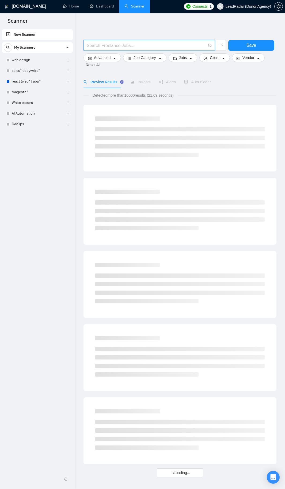
click at [114, 46] on input "text" at bounding box center [146, 45] width 119 height 7
paste input "((MERN*) | (\(MERN*) ) ( ((react*) | (\(react*) | "react js" ) ((node*) | (\(no…"
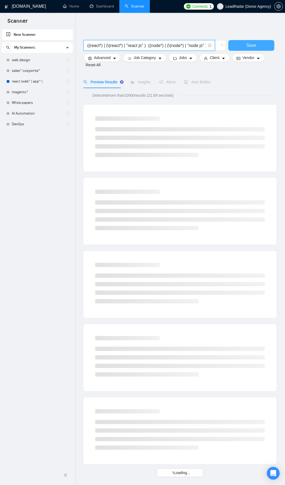
type input "((MERN*) | (\(MERN*) ) ( ((react*) | (\(react*) | "react js" ) ((node*) | (\(no…"
click at [239, 44] on button "Save" at bounding box center [251, 45] width 46 height 11
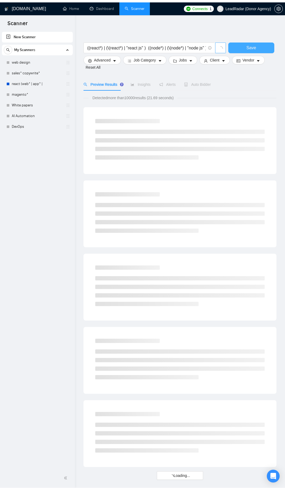
scroll to position [0, 0]
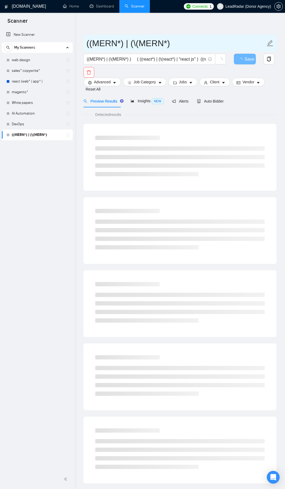
click at [119, 39] on input "((MERN*) | (\(MERN*)" at bounding box center [175, 43] width 179 height 13
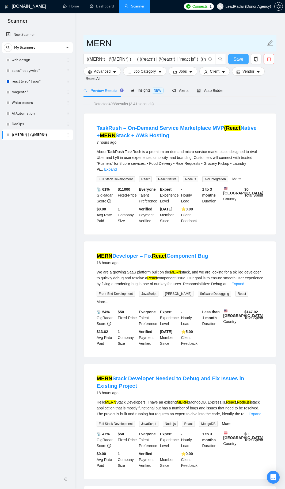
type input "MERN"
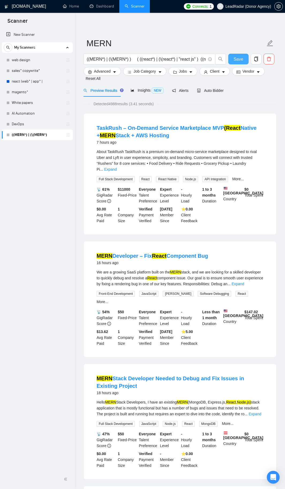
click at [234, 59] on span "Save" at bounding box center [238, 59] width 10 height 7
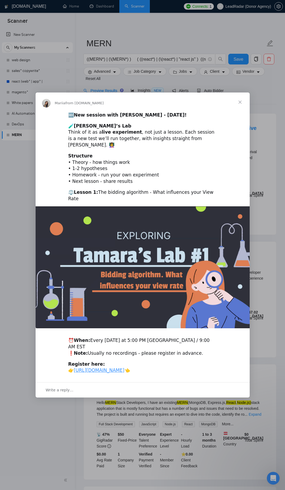
click at [215, 30] on div "Intercom messenger" at bounding box center [142, 245] width 285 height 490
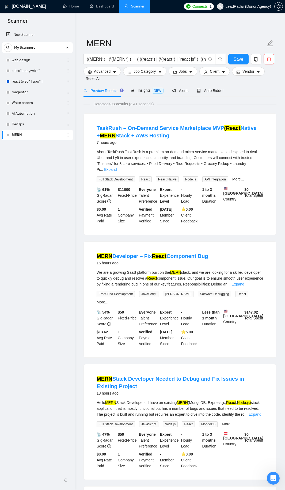
click at [165, 4] on ul "Home Dashboard Scanner" at bounding box center [118, 6] width 125 height 13
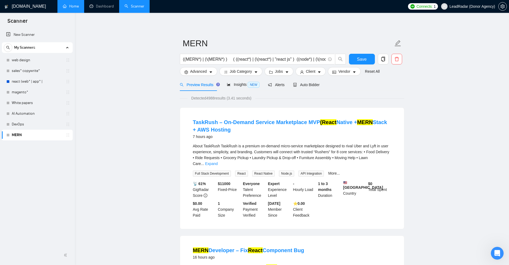
click at [76, 9] on link "Home" at bounding box center [71, 6] width 16 height 5
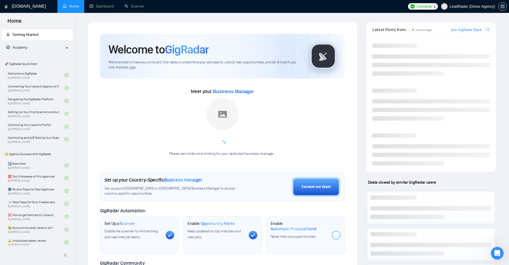
click at [284, 122] on div "Meet your Business Manager Please wait while we're looking for your dedicated b…" at bounding box center [222, 124] width 245 height 75
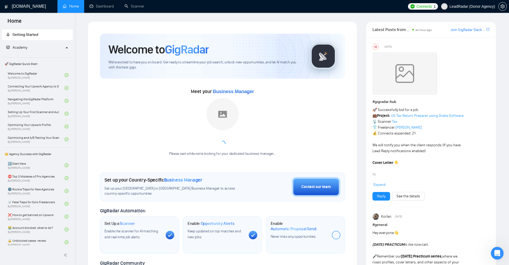
click at [68, 7] on link "Home" at bounding box center [71, 6] width 16 height 5
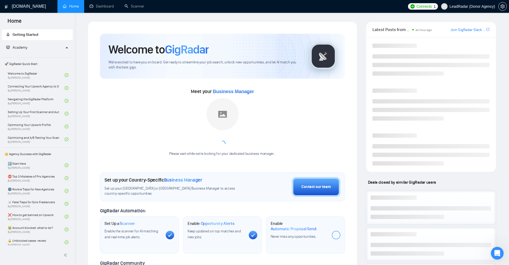
click at [30, 5] on h1 "[DOMAIN_NAME]" at bounding box center [29, 6] width 34 height 13
click at [67, 8] on link "Home" at bounding box center [71, 6] width 16 height 5
click at [193, 61] on span "We're excited to have you on board. Get ready to streamline your job search, un…" at bounding box center [204, 65] width 193 height 10
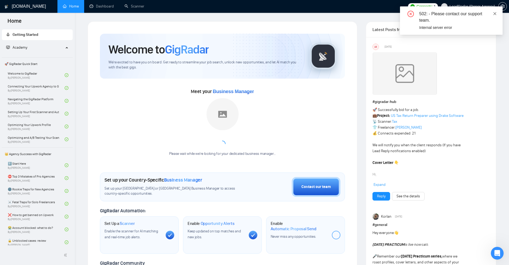
click at [284, 13] on icon "close" at bounding box center [495, 14] width 4 height 4
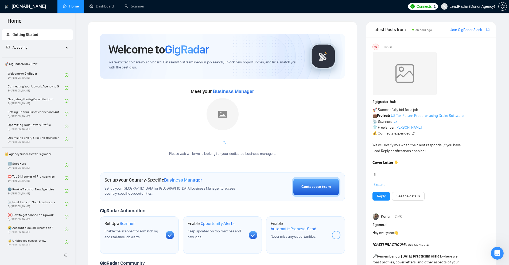
click at [284, 103] on div "Meet your Business Manager Please wait while we're looking for your dedicated b…" at bounding box center [222, 124] width 245 height 75
drag, startPoint x: 75, startPoint y: 37, endPoint x: 76, endPoint y: 58, distance: 21.2
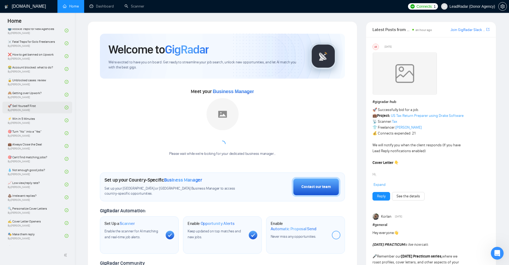
scroll to position [134, 0]
drag, startPoint x: 75, startPoint y: 94, endPoint x: 76, endPoint y: 74, distance: 20.6
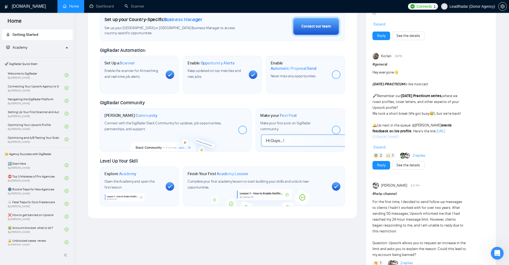
scroll to position [0, 0]
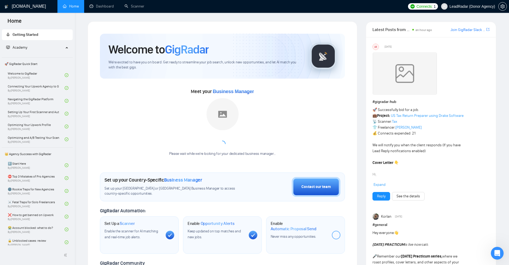
click at [284, 127] on div "Meet your Business Manager Please wait while we're looking for your dedicated b…" at bounding box center [222, 124] width 245 height 75
drag, startPoint x: 125, startPoint y: 180, endPoint x: 230, endPoint y: 181, distance: 105.8
click at [232, 181] on div "Welcome to GigRadar We're excited to have you on board. Get ready to streamline…" at bounding box center [223, 200] width 258 height 346
click at [284, 130] on div "Meet your Business Manager Please wait while we're looking for your dedicated b…" at bounding box center [222, 124] width 245 height 75
click at [125, 6] on link "Scanner" at bounding box center [135, 6] width 20 height 5
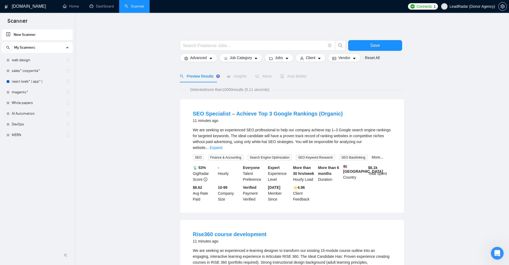
click at [228, 50] on span at bounding box center [257, 45] width 155 height 11
click at [235, 46] on input "text" at bounding box center [254, 45] width 143 height 7
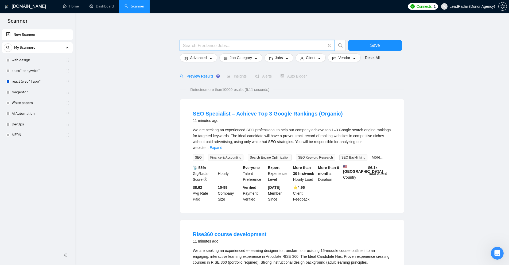
click at [204, 48] on input "text" at bounding box center [254, 45] width 143 height 7
drag, startPoint x: 195, startPoint y: 45, endPoint x: 200, endPoint y: 46, distance: 5.1
click at [195, 45] on input "text" at bounding box center [254, 45] width 143 height 7
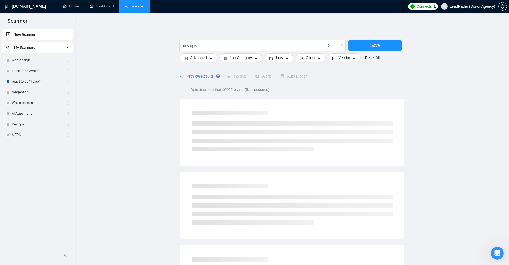
type input "devops"
drag, startPoint x: 191, startPoint y: 44, endPoint x: 84, endPoint y: 62, distance: 108.1
click at [94, 58] on main "devops Save Advanced Job Category Jobs Client Vendor Reset All Preview Results …" at bounding box center [291, 246] width 417 height 450
drag, startPoint x: 223, startPoint y: 44, endPoint x: 75, endPoint y: 51, distance: 147.7
click at [75, 51] on div "GigRadar.io Home Dashboard Scanner Connects: 1 LeadRadar (Donor Agency) MERN Sa…" at bounding box center [292, 256] width 434 height 513
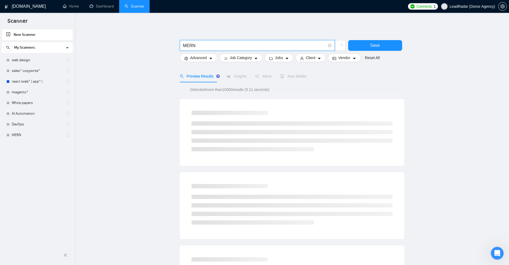
type input "MERN"
drag, startPoint x: 266, startPoint y: 88, endPoint x: 255, endPoint y: 83, distance: 12.1
click at [284, 90] on div "Detected more than 10000 results (5.11 seconds)" at bounding box center [292, 90] width 224 height 6
drag, startPoint x: 201, startPoint y: 46, endPoint x: 91, endPoint y: 39, distance: 110.6
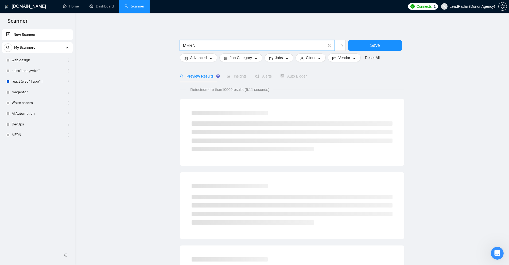
click at [114, 42] on main "MERN Save Advanced Job Category Jobs Client Vendor Reset All Preview Results In…" at bounding box center [291, 246] width 417 height 450
click at [214, 82] on div "Preview Results" at bounding box center [199, 76] width 38 height 12
drag, startPoint x: 204, startPoint y: 44, endPoint x: 164, endPoint y: 44, distance: 40.6
click at [164, 44] on main "MERN Save Advanced Job Category Jobs Client Vendor Reset All Preview Results In…" at bounding box center [291, 246] width 417 height 450
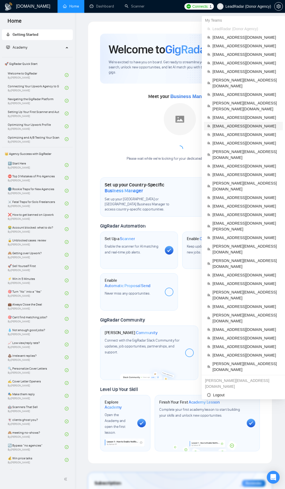
click at [219, 122] on li "[EMAIL_ADDRESS][DOMAIN_NAME]" at bounding box center [243, 126] width 79 height 9
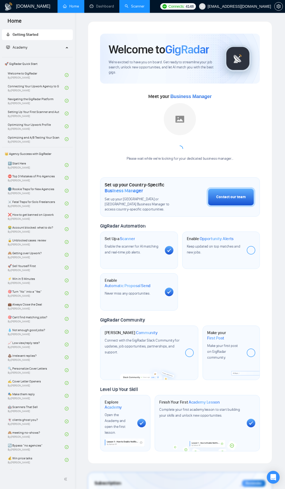
click at [138, 6] on link "Scanner" at bounding box center [135, 6] width 20 height 5
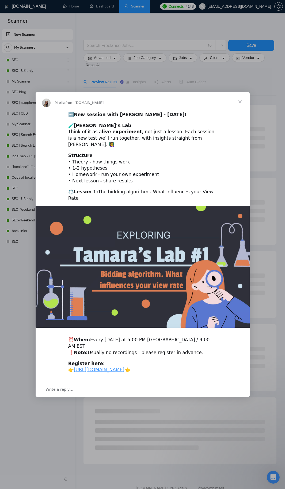
click at [64, 77] on div "Intercom messenger" at bounding box center [142, 244] width 285 height 489
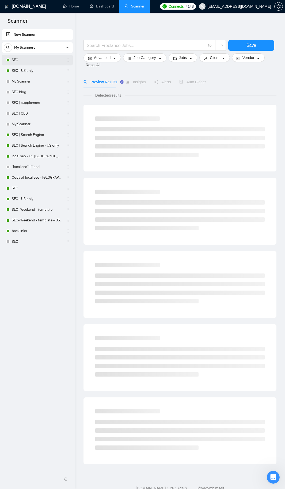
click at [32, 61] on link "SEO" at bounding box center [37, 60] width 51 height 11
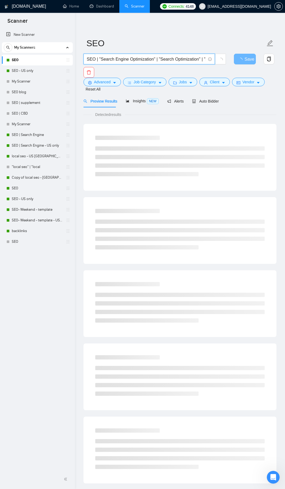
click at [135, 60] on input "SEO | "Search Engine Optimization" | "Search Optimization" | "Search Engine Mar…" at bounding box center [146, 59] width 119 height 7
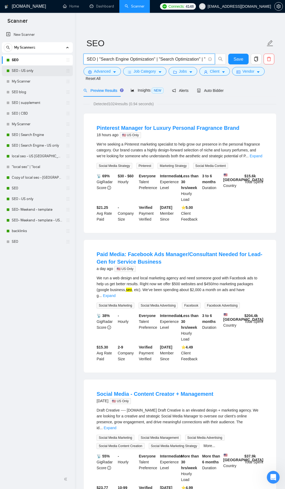
click at [22, 70] on link "SEO - US only" at bounding box center [37, 70] width 51 height 11
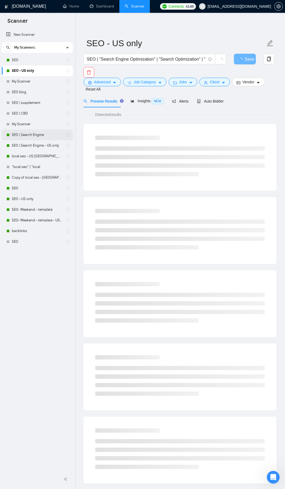
click at [30, 136] on link "SEO | Search Engine" at bounding box center [37, 135] width 51 height 11
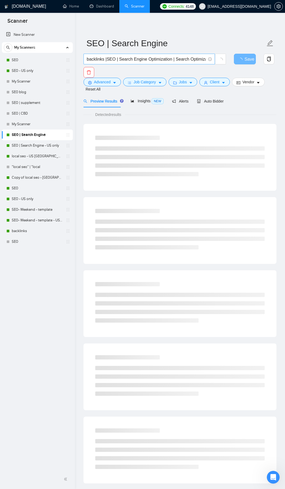
click at [98, 59] on input "backlinks |SEO | Search Engine Optimization | Search Optimization | Search Engi…" at bounding box center [146, 59] width 119 height 7
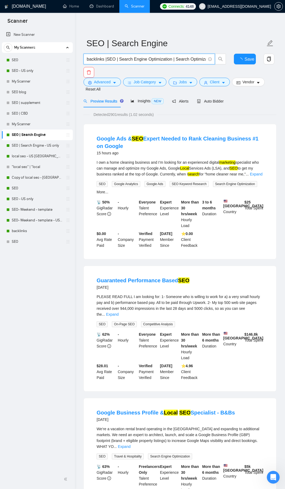
click at [98, 59] on input "backlinks |SEO | Search Engine Optimization | Search Optimization | Search Engi…" at bounding box center [146, 59] width 119 height 7
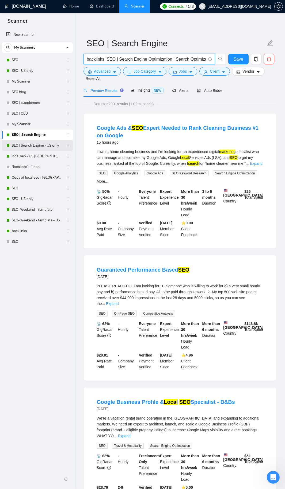
click at [43, 146] on link "SEO | Search Engine - US only" at bounding box center [37, 145] width 51 height 11
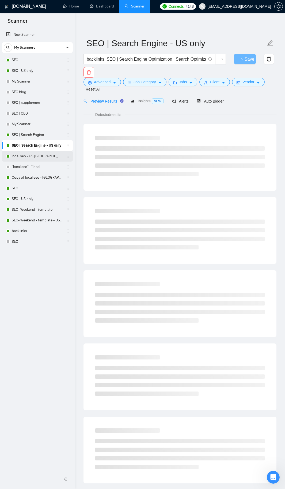
click at [49, 158] on link "local seo - US Canada" at bounding box center [37, 156] width 51 height 11
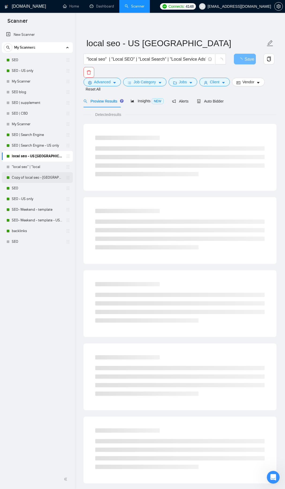
click at [40, 178] on link "Copy of local seo - NZ- AU- UK" at bounding box center [37, 177] width 51 height 11
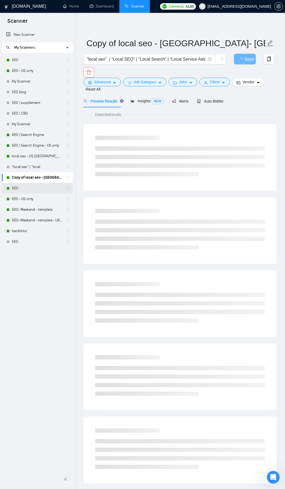
click at [33, 189] on link "SEO" at bounding box center [37, 188] width 51 height 11
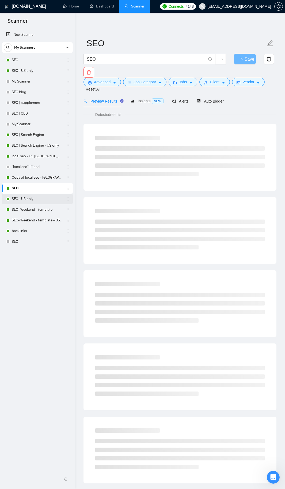
click at [34, 201] on link "SEO - US only" at bounding box center [37, 199] width 51 height 11
click at [34, 216] on link "SEO- Weekend - template - US only" at bounding box center [37, 220] width 51 height 11
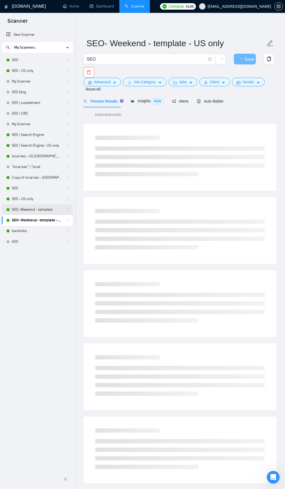
click at [35, 208] on link "SEO- Weekend - template" at bounding box center [37, 209] width 51 height 11
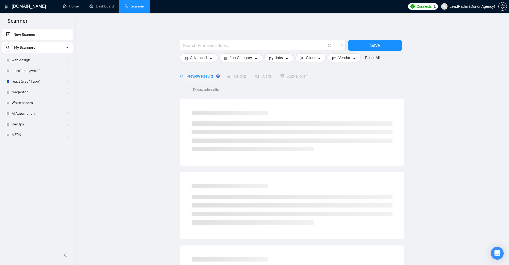
click at [218, 51] on div at bounding box center [263, 46] width 168 height 13
click at [219, 49] on input "text" at bounding box center [254, 45] width 143 height 7
type input "MERN"
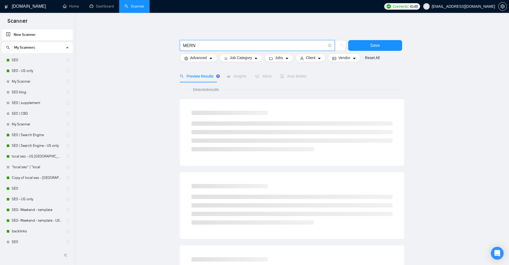
drag, startPoint x: 204, startPoint y: 42, endPoint x: 138, endPoint y: 46, distance: 65.9
click at [138, 46] on main "MERN Save Advanced Job Category Jobs Client Vendor Reset All Preview Results In…" at bounding box center [291, 239] width 417 height 437
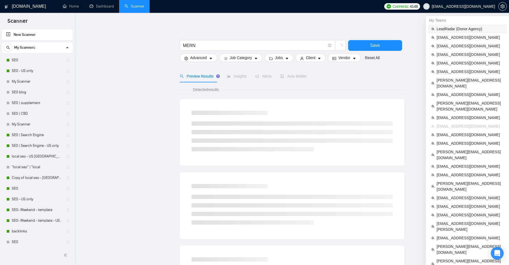
click at [458, 28] on span "LeadRadar (Donor Agency)" at bounding box center [470, 29] width 67 height 6
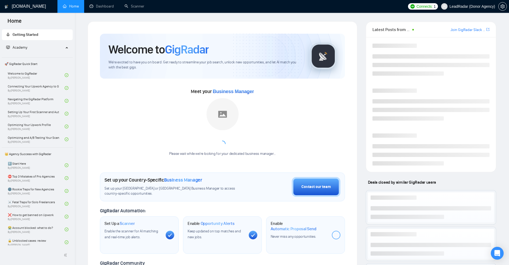
click at [139, 6] on link "Scanner" at bounding box center [135, 6] width 20 height 5
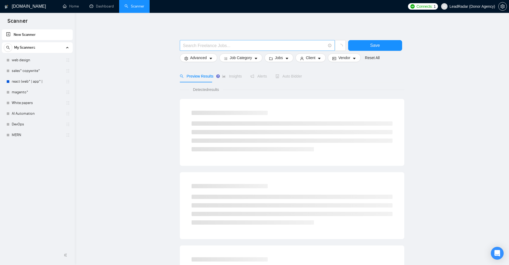
click at [266, 44] on input "text" at bounding box center [254, 45] width 143 height 7
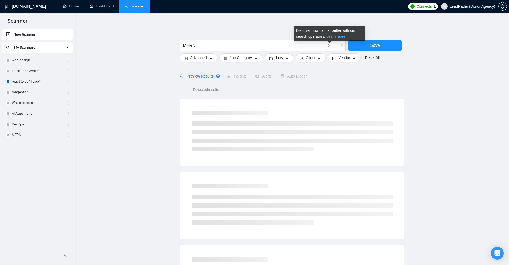
click at [332, 36] on link "Learn more" at bounding box center [335, 36] width 19 height 4
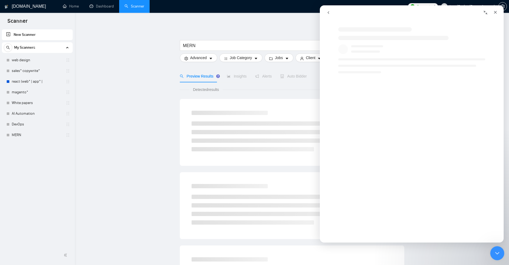
click at [495, 250] on icon "Close Intercom Messenger" at bounding box center [496, 252] width 6 height 6
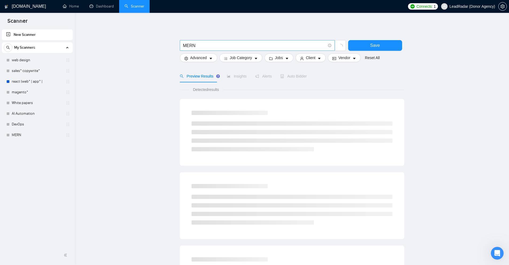
click at [310, 44] on input "MERN" at bounding box center [254, 45] width 143 height 7
click at [332, 36] on link "Learn more" at bounding box center [335, 36] width 19 height 4
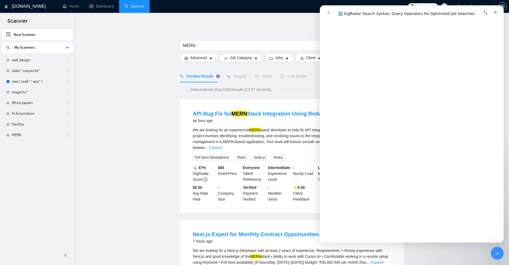
scroll to position [882, 0]
click at [495, 247] on div "Close Intercom Messenger" at bounding box center [496, 252] width 13 height 13
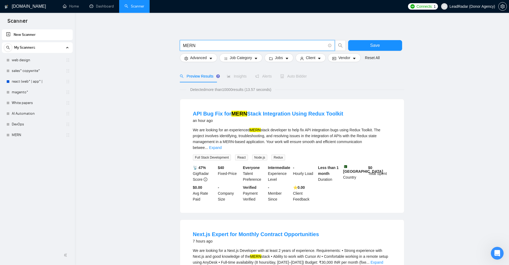
drag, startPoint x: 186, startPoint y: 46, endPoint x: 136, endPoint y: 43, distance: 49.5
drag, startPoint x: 232, startPoint y: 108, endPoint x: 251, endPoint y: 126, distance: 25.9
click at [246, 109] on li "API Bug Fix for [PERSON_NAME] Integration Using Redux Toolkit an hour ago We ar…" at bounding box center [292, 156] width 211 height 101
click at [254, 130] on mark "MERN" at bounding box center [255, 130] width 11 height 4
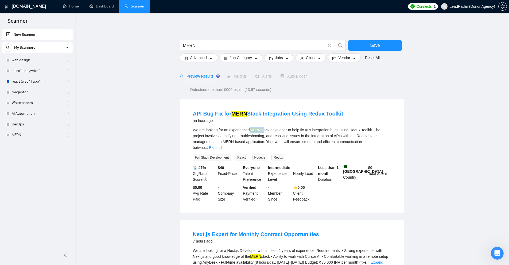
drag, startPoint x: 251, startPoint y: 129, endPoint x: 286, endPoint y: 131, distance: 34.3
click at [263, 128] on div "We are looking for an experienced [PERSON_NAME] developer to help fix API integ…" at bounding box center [292, 139] width 198 height 24
click at [222, 145] on link "Expand" at bounding box center [215, 147] width 13 height 4
click at [300, 138] on div "We are looking for an experienced [PERSON_NAME] developer to help fix API integ…" at bounding box center [292, 139] width 198 height 24
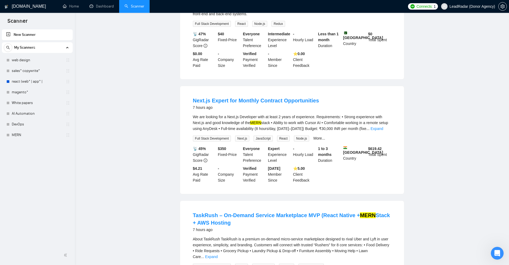
scroll to position [0, 0]
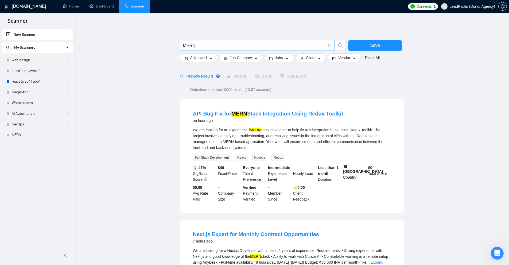
click at [213, 45] on input "MERN" at bounding box center [254, 45] width 143 height 7
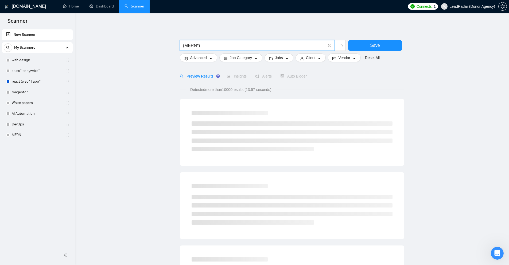
click at [196, 44] on input "(MERN*)" at bounding box center [254, 45] width 143 height 7
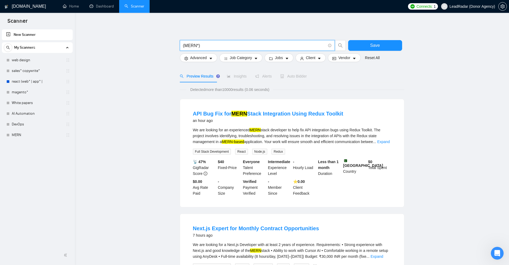
click at [196, 46] on input "(MERN*)" at bounding box center [254, 45] width 143 height 7
drag, startPoint x: 230, startPoint y: 107, endPoint x: 244, endPoint y: 109, distance: 13.8
click at [244, 109] on li "API Bug Fix for [PERSON_NAME] Integration Using Redux Toolkit an hour ago We ar…" at bounding box center [292, 153] width 211 height 95
click at [224, 142] on mark "MERN-based" at bounding box center [233, 141] width 22 height 4
drag, startPoint x: 223, startPoint y: 142, endPoint x: 262, endPoint y: 142, distance: 39.5
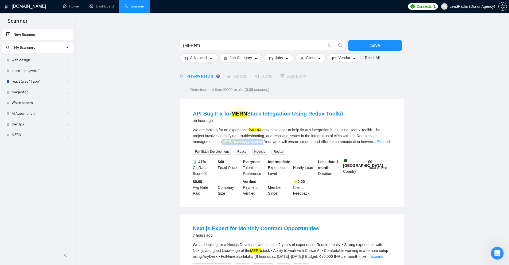
click at [263, 142] on div "We are looking for an experienced [PERSON_NAME] developer to help fix API integ…" at bounding box center [292, 136] width 198 height 18
click at [262, 142] on div "We are looking for an experienced [PERSON_NAME] developer to help fix API integ…" at bounding box center [292, 136] width 198 height 18
click at [226, 143] on mark "MERN-based" at bounding box center [233, 141] width 22 height 4
drag, startPoint x: 233, startPoint y: 141, endPoint x: 235, endPoint y: 142, distance: 3.1
click at [235, 142] on mark "MERN-based" at bounding box center [233, 141] width 22 height 4
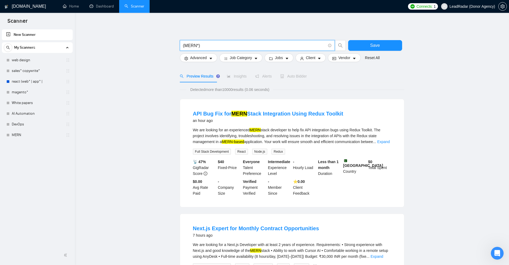
drag, startPoint x: 194, startPoint y: 45, endPoint x: 188, endPoint y: 45, distance: 6.7
click at [188, 45] on input "(MERN*)" at bounding box center [254, 45] width 143 height 7
click at [193, 46] on input "(MERN*)" at bounding box center [254, 45] width 143 height 7
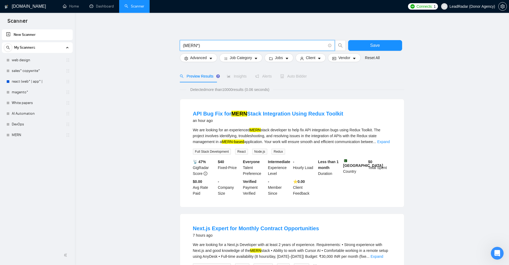
click at [198, 47] on input "(MERN*)" at bounding box center [254, 45] width 143 height 7
click at [196, 46] on input "(MERN*)" at bounding box center [254, 45] width 143 height 7
click at [198, 45] on input "(MERN*)" at bounding box center [254, 45] width 143 height 7
click at [198, 46] on input "(MERN*)" at bounding box center [254, 45] width 143 height 7
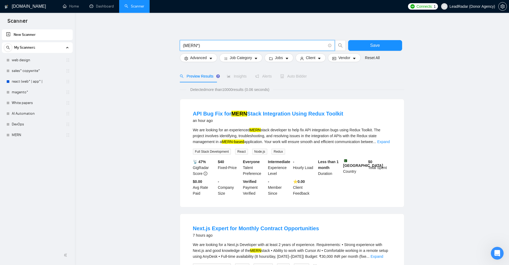
click at [230, 142] on mark "MERN-based" at bounding box center [233, 141] width 22 height 4
drag, startPoint x: 229, startPoint y: 141, endPoint x: 241, endPoint y: 141, distance: 12.0
click at [244, 142] on mark "MERN-based" at bounding box center [233, 141] width 22 height 4
click at [239, 141] on mark "MERN-based" at bounding box center [233, 141] width 22 height 4
click at [236, 140] on mark "MERN-based" at bounding box center [233, 141] width 22 height 4
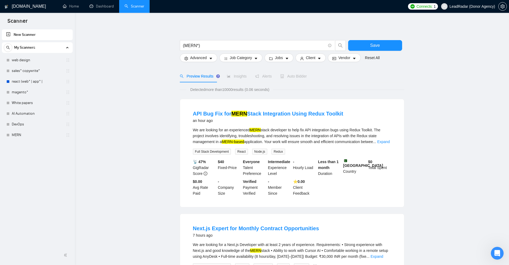
click at [243, 141] on mark "MERN-based" at bounding box center [233, 141] width 22 height 4
click at [206, 45] on input "(MERN*)" at bounding box center [254, 45] width 143 height 7
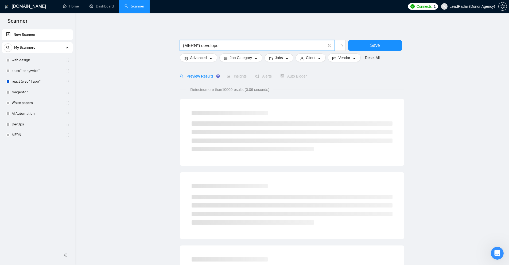
click at [198, 42] on input "(MERN*) developer" at bounding box center [254, 45] width 143 height 7
drag, startPoint x: 182, startPoint y: 44, endPoint x: 201, endPoint y: 46, distance: 18.9
click at [183, 42] on input "(MERN*) developer" at bounding box center [254, 45] width 143 height 7
click at [201, 46] on input "(MERN*) developer" at bounding box center [254, 45] width 143 height 7
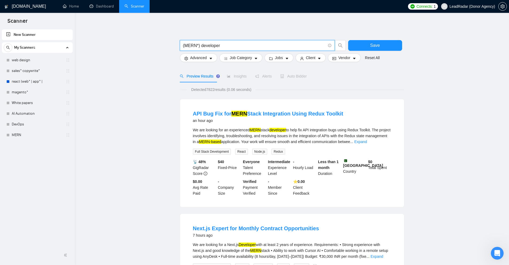
click at [196, 45] on input "(MERN*) developer" at bounding box center [254, 45] width 143 height 7
drag, startPoint x: 200, startPoint y: 44, endPoint x: 232, endPoint y: 44, distance: 31.5
click at [232, 44] on input "(MERN*) developer" at bounding box center [254, 45] width 143 height 7
click at [404, 141] on div "API Bug Fix for [PERSON_NAME] Integration Using Redux Toolkit an hour ago We ar…" at bounding box center [292, 153] width 224 height 108
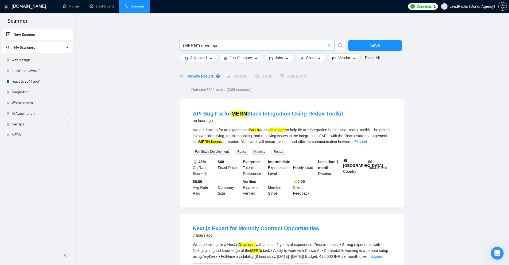
drag, startPoint x: 207, startPoint y: 46, endPoint x: 260, endPoint y: 47, distance: 52.6
click at [260, 49] on span "(MERN*) developer" at bounding box center [257, 45] width 155 height 11
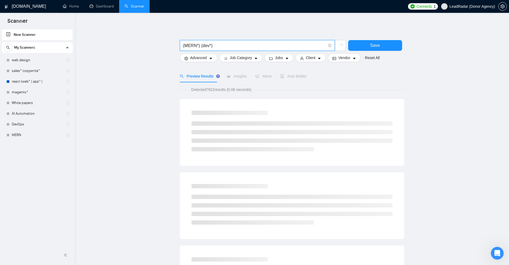
click at [212, 45] on input "(MERN*) (dev*)" at bounding box center [254, 45] width 143 height 7
click at [215, 46] on input "(MERN*) (dev*)" at bounding box center [254, 45] width 143 height 7
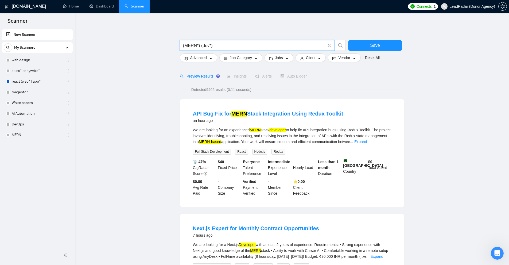
click at [208, 46] on input "(MERN*) (dev*)" at bounding box center [254, 45] width 143 height 7
drag, startPoint x: 286, startPoint y: 130, endPoint x: 296, endPoint y: 161, distance: 32.6
click at [293, 130] on div "We are looking for an experienced [PERSON_NAME] developer to help fix API integ…" at bounding box center [292, 136] width 198 height 18
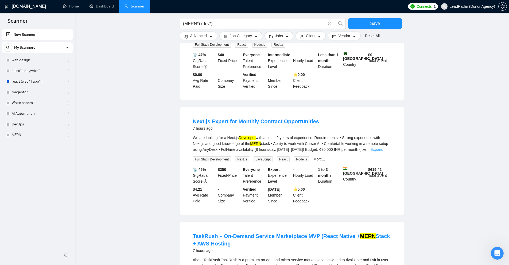
click at [383, 147] on link "Expand" at bounding box center [377, 149] width 13 height 4
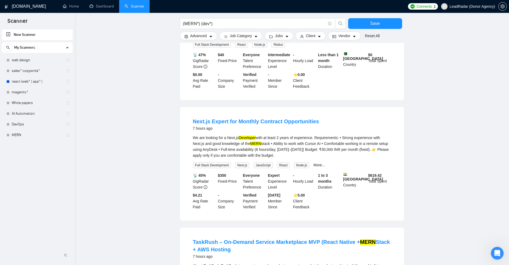
scroll to position [214, 0]
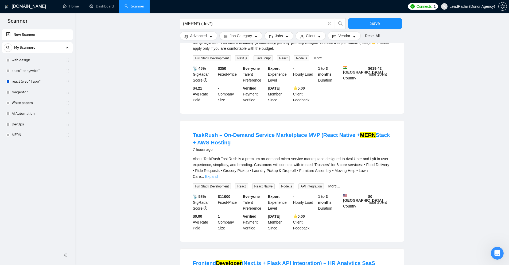
click at [218, 174] on link "Expand" at bounding box center [211, 176] width 13 height 4
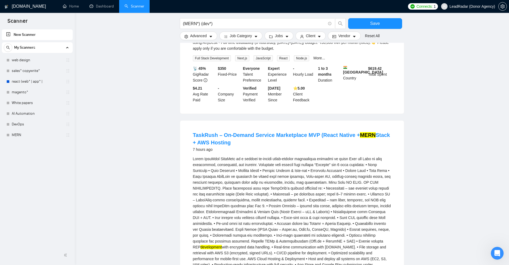
scroll to position [267, 0]
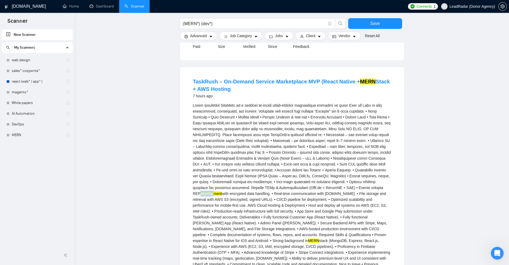
drag, startPoint x: 359, startPoint y: 187, endPoint x: 386, endPoint y: 189, distance: 27.9
click at [386, 187] on div "development with encrypted data handling. • Real-time communication with [DOMAI…" at bounding box center [292, 196] width 198 height 188
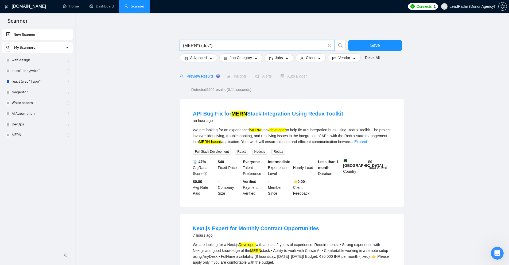
drag, startPoint x: 199, startPoint y: 45, endPoint x: 206, endPoint y: 46, distance: 6.5
click at [200, 45] on input "(MERN*) (dev*)" at bounding box center [254, 45] width 143 height 7
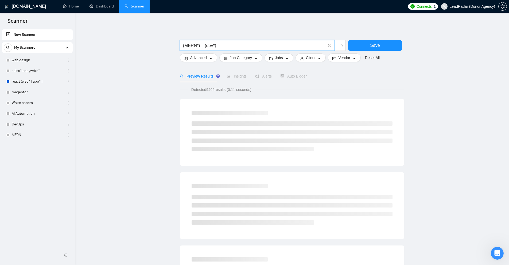
drag, startPoint x: 204, startPoint y: 45, endPoint x: 200, endPoint y: 47, distance: 4.8
click at [200, 47] on input "(MERN*) (dev*)" at bounding box center [254, 45] width 143 height 7
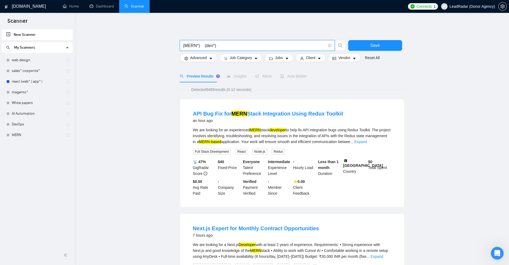
drag, startPoint x: 200, startPoint y: 45, endPoint x: 163, endPoint y: 46, distance: 36.6
drag, startPoint x: 215, startPoint y: 48, endPoint x: 199, endPoint y: 47, distance: 15.3
click at [215, 48] on input "(MERN*) (dev*)" at bounding box center [254, 45] width 143 height 7
drag, startPoint x: 183, startPoint y: 44, endPoint x: 179, endPoint y: 44, distance: 4.6
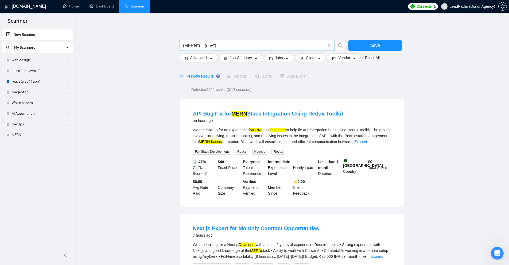
click at [196, 45] on input "(MERN*) (dev*)" at bounding box center [254, 45] width 143 height 7
drag, startPoint x: 205, startPoint y: 45, endPoint x: 226, endPoint y: 44, distance: 21.1
click at [226, 44] on input "(MERN*) (dev*)" at bounding box center [254, 45] width 143 height 7
click at [215, 45] on input "(MERN*) (dev*)" at bounding box center [254, 45] width 143 height 7
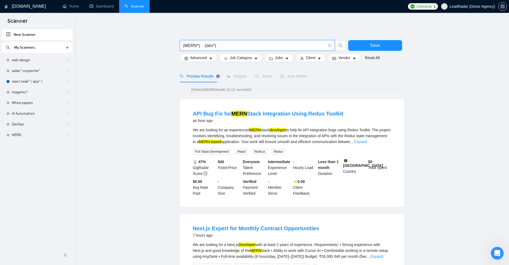
drag, startPoint x: 214, startPoint y: 45, endPoint x: 206, endPoint y: 46, distance: 8.4
click at [206, 46] on input "(MERN*) (dev*)" at bounding box center [254, 45] width 143 height 7
type input "(MERN*) (dev*)"
click at [367, 141] on link "Expand" at bounding box center [360, 141] width 13 height 4
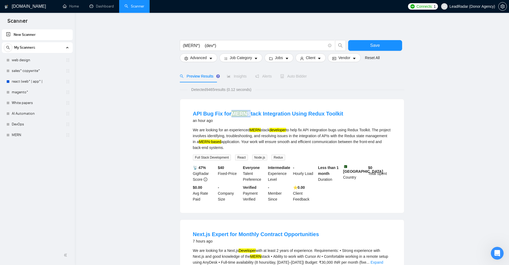
drag, startPoint x: 230, startPoint y: 108, endPoint x: 261, endPoint y: 124, distance: 34.8
click at [246, 109] on li "API Bug Fix for [PERSON_NAME] Integration Using Redux Toolkit an hour ago We ar…" at bounding box center [292, 156] width 211 height 101
drag, startPoint x: 266, startPoint y: 130, endPoint x: 281, endPoint y: 130, distance: 15.0
click at [281, 130] on div "We are looking for an experienced [PERSON_NAME] developer to help fix API integ…" at bounding box center [292, 139] width 198 height 24
click at [234, 46] on input "(MERN*) (dev*)" at bounding box center [254, 45] width 143 height 7
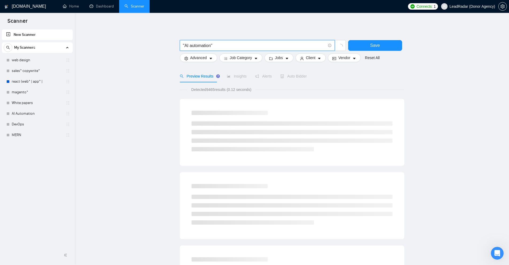
drag, startPoint x: 211, startPoint y: 43, endPoint x: 221, endPoint y: 43, distance: 9.6
click at [221, 43] on input ""AI automation"" at bounding box center [254, 45] width 143 height 7
drag, startPoint x: 184, startPoint y: 45, endPoint x: 177, endPoint y: 45, distance: 7.0
click at [177, 45] on main ""AI automation" Save Advanced Job Category Jobs Client Vendor Reset All Preview…" at bounding box center [291, 246] width 417 height 450
click at [191, 45] on input ""AI automation"" at bounding box center [254, 45] width 143 height 7
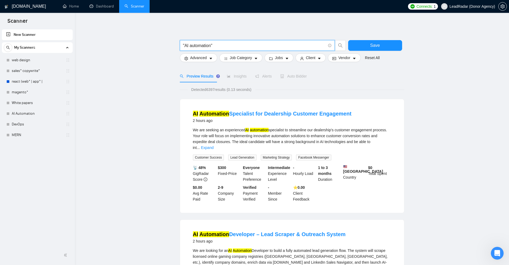
drag, startPoint x: 191, startPoint y: 45, endPoint x: 186, endPoint y: 46, distance: 5.1
click at [186, 46] on input ""AI automation"" at bounding box center [254, 45] width 143 height 7
click at [185, 46] on input ""AI automation"" at bounding box center [254, 45] width 143 height 7
drag, startPoint x: 185, startPoint y: 46, endPoint x: 204, endPoint y: 45, distance: 19.0
click at [204, 45] on input ""AI automation"" at bounding box center [254, 45] width 143 height 7
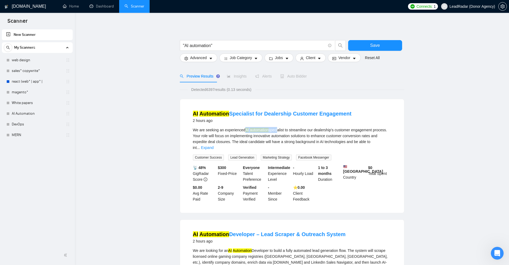
drag, startPoint x: 245, startPoint y: 127, endPoint x: 274, endPoint y: 129, distance: 29.4
click at [275, 129] on div "We are seeking an experienced AI automation specialist to streamline our dealer…" at bounding box center [292, 139] width 198 height 24
click at [214, 145] on link "Expand" at bounding box center [207, 147] width 13 height 4
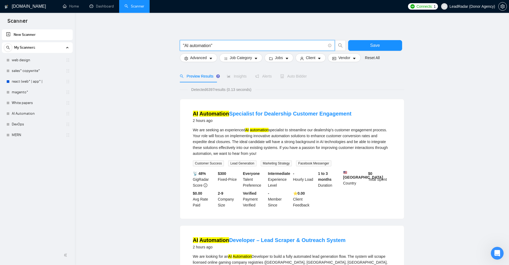
drag, startPoint x: 185, startPoint y: 46, endPoint x: 181, endPoint y: 46, distance: 4.3
click at [181, 46] on span ""AI automation"" at bounding box center [257, 45] width 155 height 11
drag, startPoint x: 210, startPoint y: 45, endPoint x: 247, endPoint y: 48, distance: 37.0
click at [246, 48] on input "AI automation"" at bounding box center [254, 45] width 143 height 7
click at [189, 46] on input "AI automation" at bounding box center [254, 45] width 143 height 7
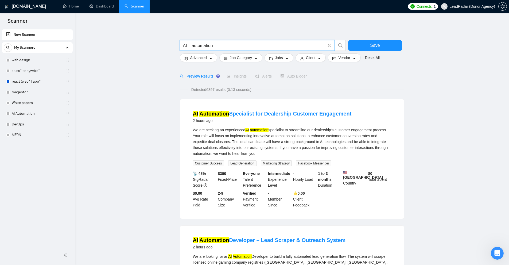
click at [188, 46] on input "AI automation" at bounding box center [254, 45] width 143 height 7
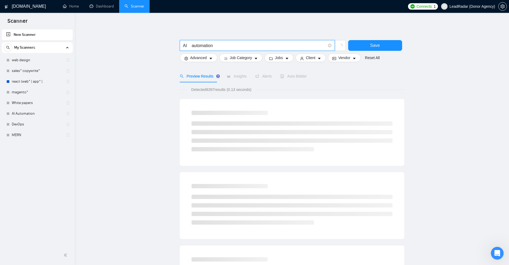
click at [196, 48] on input "AI automation" at bounding box center [254, 45] width 143 height 7
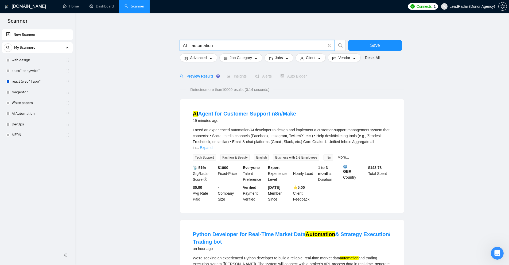
type input "AI automation"
click at [212, 145] on link "Expand" at bounding box center [206, 147] width 13 height 4
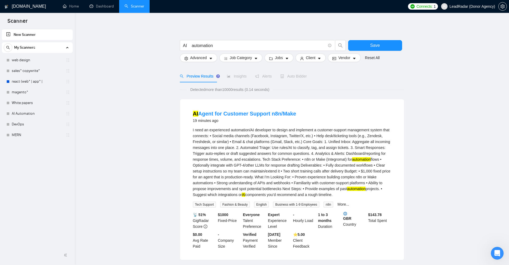
click at [360, 160] on mark "automation" at bounding box center [361, 159] width 18 height 4
click at [363, 175] on div "I need an experienced automation/AI developer to design and implement a custome…" at bounding box center [292, 162] width 198 height 71
click at [226, 44] on input "AI automation" at bounding box center [254, 45] width 143 height 7
drag, startPoint x: 192, startPoint y: 43, endPoint x: 182, endPoint y: 45, distance: 10.0
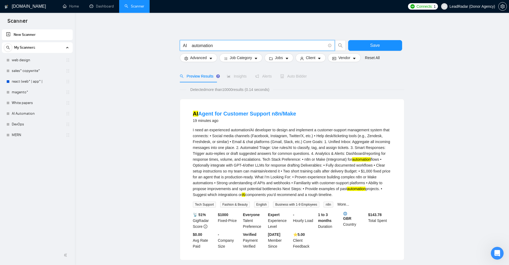
click at [182, 45] on span "AI automation" at bounding box center [257, 45] width 155 height 11
click at [211, 44] on input "AI automation" at bounding box center [254, 45] width 143 height 7
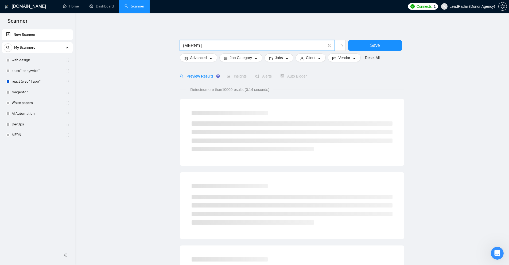
click at [201, 47] on input "(MERN*) |" at bounding box center [254, 45] width 143 height 7
click at [213, 45] on input "(MERN*) |" at bounding box center [254, 45] width 143 height 7
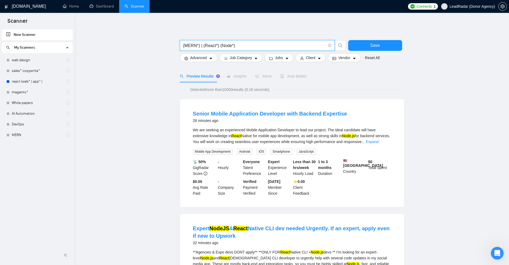
drag, startPoint x: 198, startPoint y: 45, endPoint x: 161, endPoint y: 45, distance: 37.4
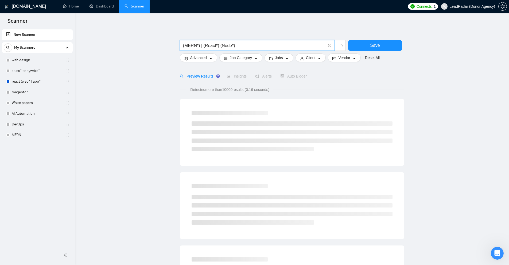
click at [240, 47] on input "(MERN*) | (React*) (Node*)" at bounding box center [254, 45] width 143 height 7
drag, startPoint x: 209, startPoint y: 45, endPoint x: 253, endPoint y: 45, distance: 44.6
click at [253, 45] on input "(MERN*) | (React*) (Node*)" at bounding box center [254, 45] width 143 height 7
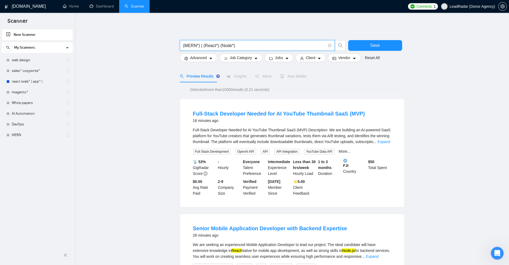
click at [218, 45] on input "(MERN*) | (React*) (Node*)" at bounding box center [254, 45] width 143 height 7
click at [227, 45] on input "(MERN*) | (React*) (Node*)" at bounding box center [254, 45] width 143 height 7
drag, startPoint x: 232, startPoint y: 45, endPoint x: 237, endPoint y: 47, distance: 5.0
click at [237, 47] on input "(MERN*) | (React*) (Node*)" at bounding box center [254, 45] width 143 height 7
click at [235, 47] on input "(MERN*) | (React*) (Node*)" at bounding box center [254, 45] width 143 height 7
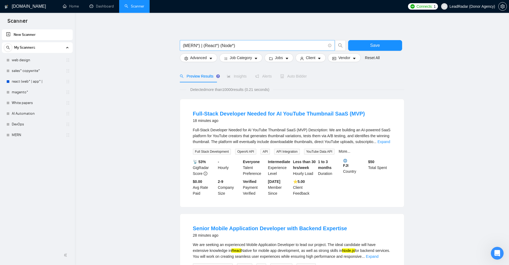
click at [330, 47] on icon "info-circle" at bounding box center [329, 45] width 3 height 3
click at [331, 36] on link "Learn more" at bounding box center [335, 36] width 19 height 4
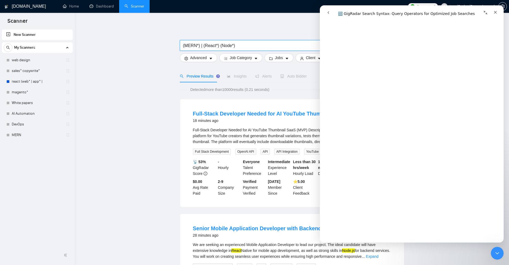
click at [231, 44] on input "(MERN*) | (React*) (Node*)" at bounding box center [254, 45] width 143 height 7
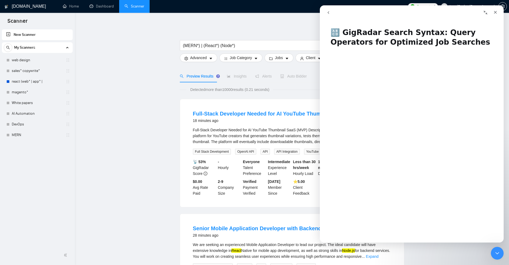
scroll to position [107, 0]
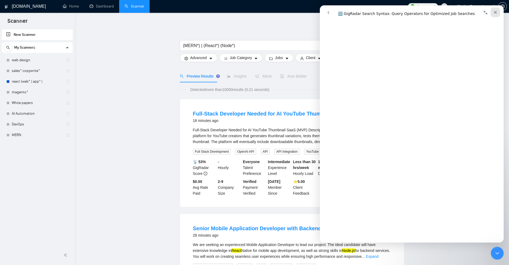
click at [496, 15] on div "Close" at bounding box center [496, 12] width 10 height 10
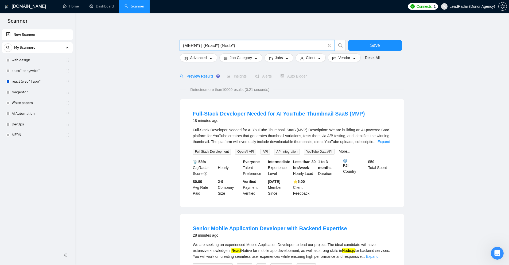
click at [210, 45] on input "(MERN*) | (React*) (Node*)" at bounding box center [254, 45] width 143 height 7
click at [228, 48] on input "(MERN*) | (React*) (Node*)" at bounding box center [254, 45] width 143 height 7
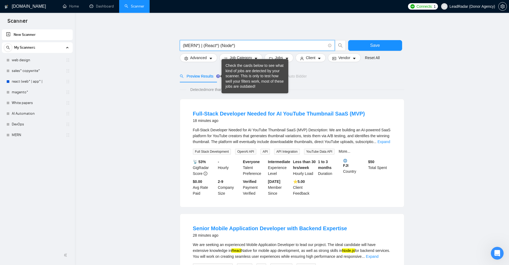
click at [217, 45] on input "(MERN*) | (React*) (Node*)" at bounding box center [254, 45] width 143 height 7
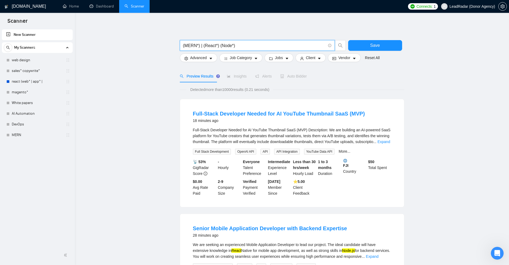
click at [202, 45] on input "(MERN*) | (React*) (Node*)" at bounding box center [254, 45] width 143 height 7
drag, startPoint x: 234, startPoint y: 45, endPoint x: 246, endPoint y: 51, distance: 12.9
click at [234, 45] on input "(MERN*) | (React*) (Node*)" at bounding box center [254, 45] width 143 height 7
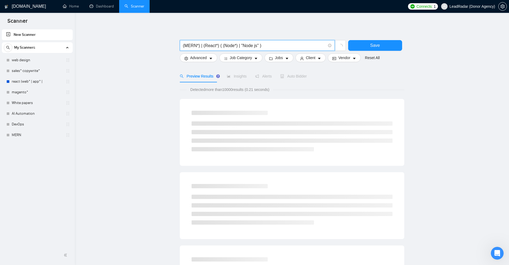
click at [215, 46] on input "(MERN*) | (React*) ( (Node*) | "Node js" )" at bounding box center [254, 45] width 143 height 7
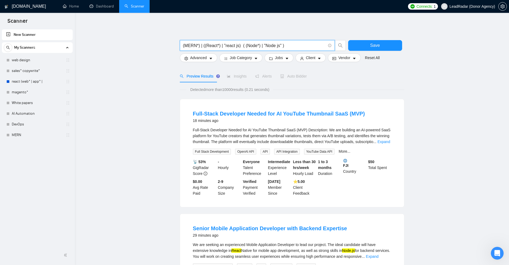
type input "(MERN*) | ((React*) | "react js") ( (Node*) | "Node js" )"
click at [297, 42] on input "(MERN*) | ((React*) | "react js") ( (Node*) | "Node js" )" at bounding box center [254, 45] width 143 height 7
type input "AI (autom* | workflow* )"
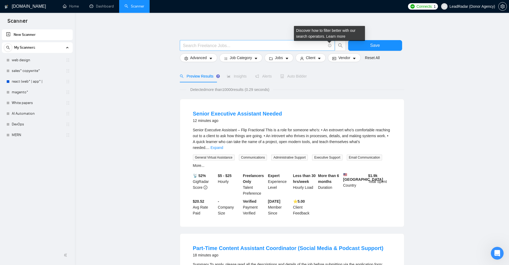
click at [329, 45] on icon "info-circle" at bounding box center [329, 45] width 3 height 3
click at [332, 37] on link "Learn more" at bounding box center [335, 36] width 19 height 4
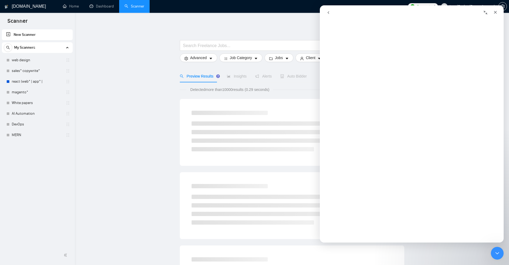
scroll to position [0, 0]
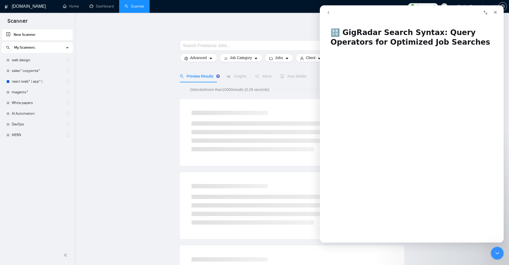
click at [282, 40] on div at bounding box center [292, 37] width 224 height 5
click at [495, 251] on icon "Close Intercom Messenger" at bounding box center [496, 252] width 6 height 6
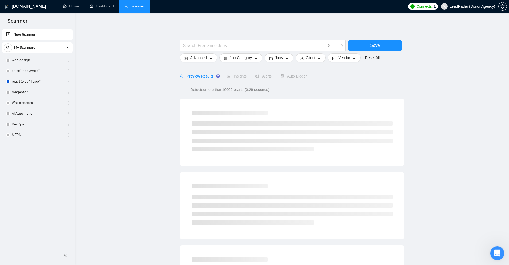
click at [496, 251] on icon "Open Intercom Messenger" at bounding box center [496, 252] width 9 height 9
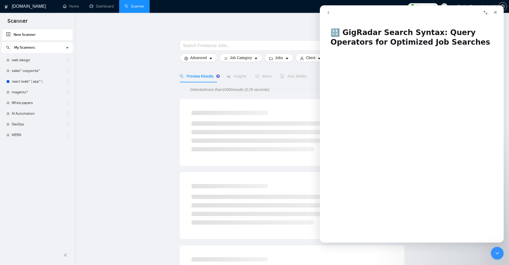
drag, startPoint x: 324, startPoint y: 8, endPoint x: 646, endPoint y: 14, distance: 322.8
click at [324, 8] on button "go back" at bounding box center [328, 12] width 10 height 10
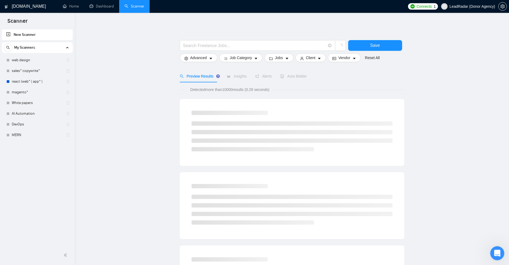
click at [497, 251] on icon "Open Intercom Messenger" at bounding box center [496, 252] width 9 height 9
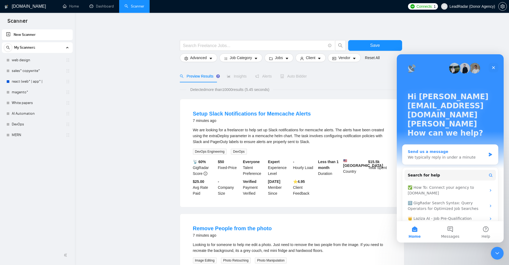
scroll to position [9, 0]
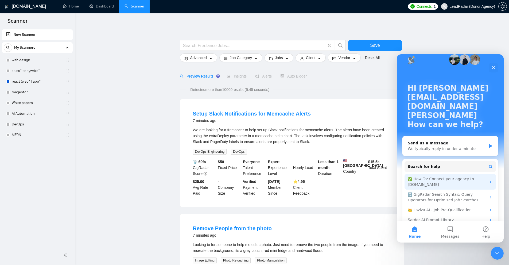
click at [430, 176] on div "✅ How To: Connect your agency to GigRadar.io" at bounding box center [447, 181] width 79 height 11
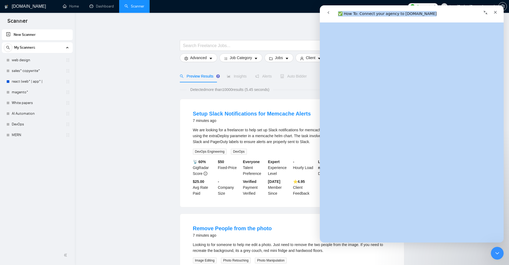
scroll to position [344, 0]
drag, startPoint x: 495, startPoint y: 12, endPoint x: 448, endPoint y: 78, distance: 81.4
click at [448, 78] on div "✅ How To: Connect your agency to GigRadar.io ✅ How To: Connect your agency to G…" at bounding box center [412, 123] width 184 height 237
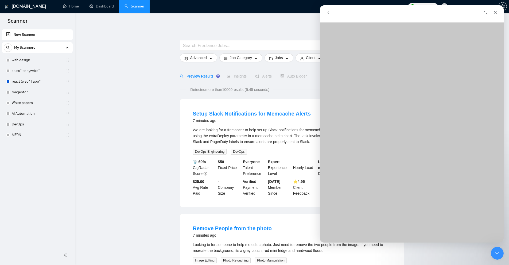
scroll to position [0, 0]
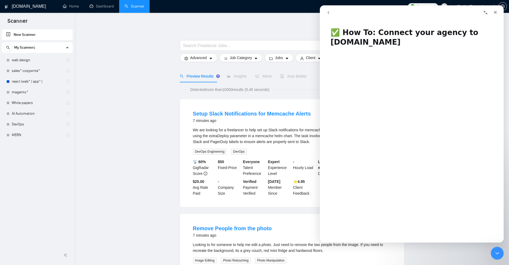
click at [334, 14] on div "Intercom messenger" at bounding box center [366, 12] width 87 height 10
click at [330, 14] on icon "go back" at bounding box center [328, 12] width 4 height 4
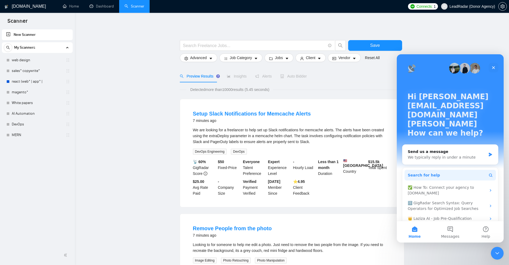
scroll to position [9, 0]
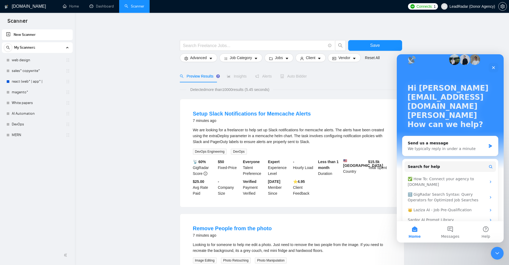
click at [425, 159] on div "Search for help ✅ How To: Connect your agency to GigRadar.io 🔠 GigRadar Search …" at bounding box center [450, 193] width 96 height 68
click at [421, 164] on span "Search for help" at bounding box center [424, 167] width 32 height 6
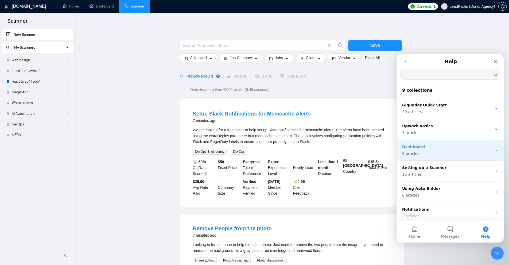
scroll to position [0, 0]
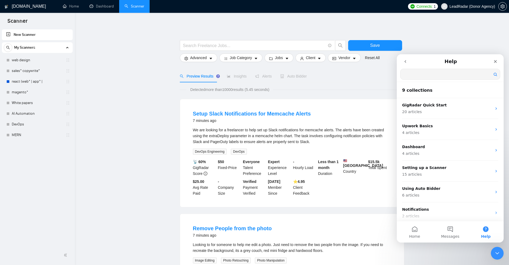
click at [433, 74] on input "Search for help" at bounding box center [450, 74] width 99 height 10
click at [409, 58] on button "go back" at bounding box center [405, 61] width 10 height 10
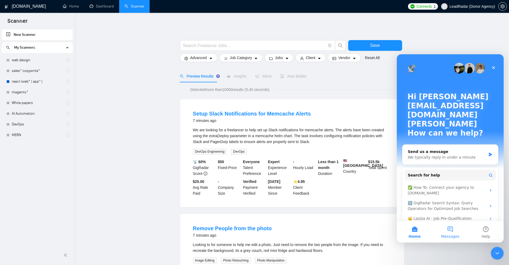
click at [445, 232] on button "Messages" at bounding box center [450, 231] width 36 height 21
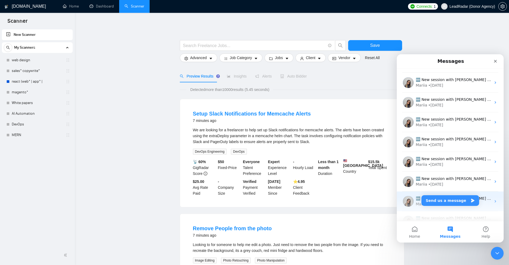
scroll to position [265, 0]
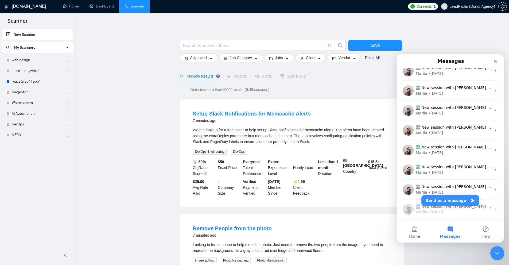
click at [496, 249] on div "Close Intercom Messenger" at bounding box center [496, 252] width 13 height 13
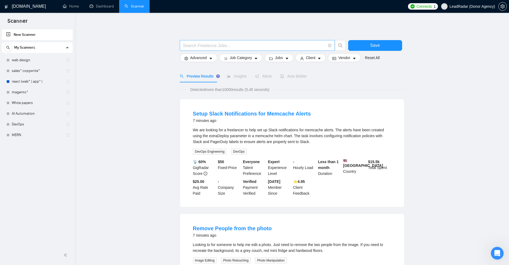
click at [232, 45] on input "text" at bounding box center [254, 45] width 143 height 7
click at [28, 127] on link "DevOps" at bounding box center [37, 124] width 51 height 11
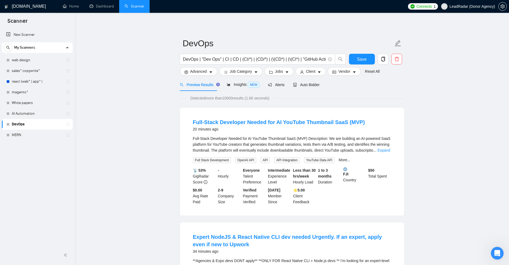
click at [392, 150] on li "Full-Stack Developer Needed for AI YouTube Thumbnail SaaS (MVP) 20 minutes ago …" at bounding box center [292, 161] width 211 height 95
drag, startPoint x: 392, startPoint y: 150, endPoint x: 387, endPoint y: 150, distance: 4.8
click at [390, 150] on li "Full-Stack Developer Needed for AI YouTube Thumbnail SaaS (MVP) 20 minutes ago …" at bounding box center [292, 161] width 211 height 95
click at [387, 150] on link "Expand" at bounding box center [384, 150] width 13 height 4
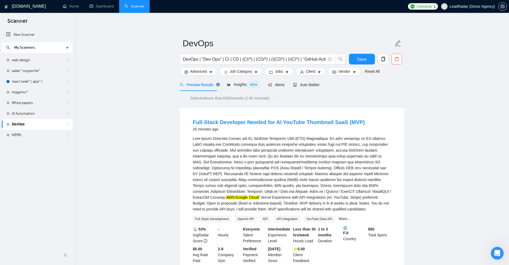
click at [387, 150] on div "AWS / Google Cloud / Vercel Experience with API integrations (AI, YouTube, Stri…" at bounding box center [292, 173] width 198 height 76
click at [190, 72] on button "Advanced" at bounding box center [198, 71] width 37 height 9
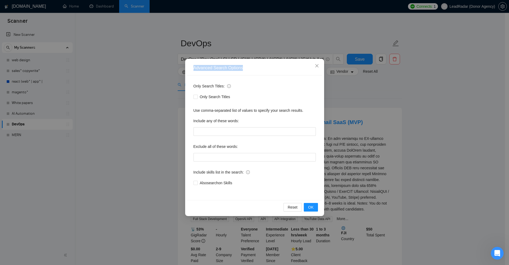
drag, startPoint x: 193, startPoint y: 68, endPoint x: 274, endPoint y: 68, distance: 81.0
click at [274, 68] on div "Advanced Search Options" at bounding box center [254, 68] width 135 height 15
click at [274, 68] on div "Advanced Search Options" at bounding box center [254, 68] width 122 height 6
drag, startPoint x: 191, startPoint y: 85, endPoint x: 223, endPoint y: 86, distance: 31.8
click at [214, 86] on div "Only Search Titles: Only Search Titles Use comma-separated list of values to sp…" at bounding box center [254, 137] width 135 height 125
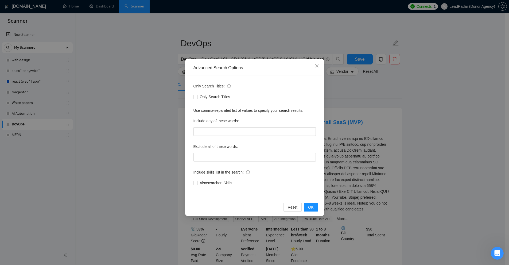
click at [259, 93] on div "Only Search Titles" at bounding box center [254, 96] width 122 height 9
drag, startPoint x: 188, startPoint y: 84, endPoint x: 249, endPoint y: 193, distance: 124.9
click at [249, 196] on div "Only Search Titles: Only Search Titles Use comma-separated list of values to sp…" at bounding box center [254, 137] width 135 height 125
click at [249, 193] on div "Only Search Titles: Only Search Titles Use comma-separated list of values to sp…" at bounding box center [254, 137] width 135 height 125
drag, startPoint x: 256, startPoint y: 190, endPoint x: 201, endPoint y: 72, distance: 130.0
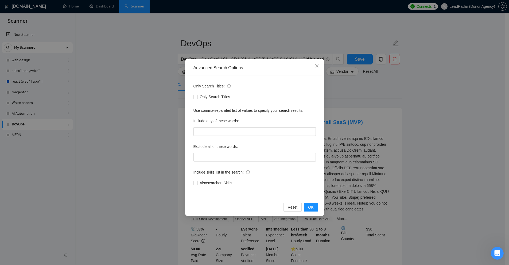
click at [201, 72] on div "Advanced Search Options Only Search Titles: Only Search Titles Use comma-separa…" at bounding box center [254, 137] width 139 height 157
click at [201, 82] on div "Only Search Titles: Only Search Titles Use comma-separated list of values to sp…" at bounding box center [254, 137] width 135 height 125
drag, startPoint x: 194, startPoint y: 84, endPoint x: 235, endPoint y: 88, distance: 41.3
click at [235, 88] on div "Only Search Titles:" at bounding box center [254, 87] width 122 height 11
click at [242, 91] on div "Only Search Titles:" at bounding box center [254, 87] width 122 height 11
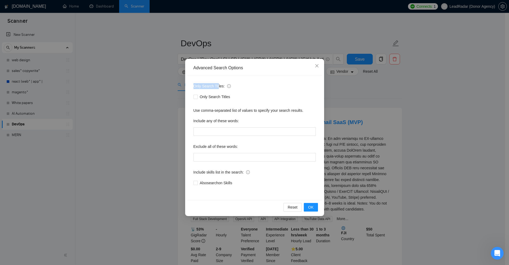
drag, startPoint x: 189, startPoint y: 85, endPoint x: 218, endPoint y: 85, distance: 29.4
click at [218, 85] on div "Only Search Titles: Only Search Titles Use comma-separated list of values to sp…" at bounding box center [254, 137] width 135 height 125
click at [375, 138] on div "Advanced Search Options Only Search Titles: Only Search Titles Use comma-separa…" at bounding box center [254, 132] width 509 height 265
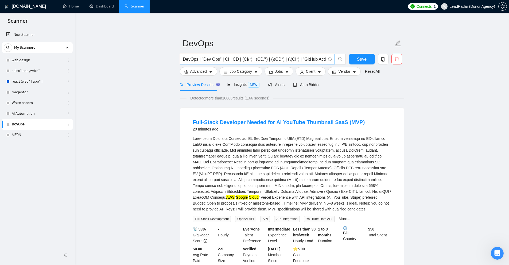
click at [276, 57] on input "DevOps | "Dev Ops" | CI | CD | (CI/*) | (CD/*) | (\(CD*) | (\(CI*) | "GitHub Ac…" at bounding box center [254, 59] width 143 height 7
click at [325, 197] on div "AWS / Google Cloud / Vercel Experience with API integrations (AI, YouTube, Stri…" at bounding box center [292, 173] width 198 height 76
drag, startPoint x: 294, startPoint y: 210, endPoint x: 194, endPoint y: 143, distance: 119.5
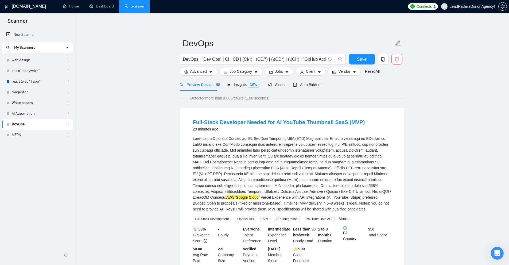
click at [194, 143] on div "AWS / Google Cloud / Vercel Experience with API integrations (AI, YouTube, Stri…" at bounding box center [292, 173] width 198 height 76
click at [195, 69] on span "Advanced" at bounding box center [198, 71] width 17 height 6
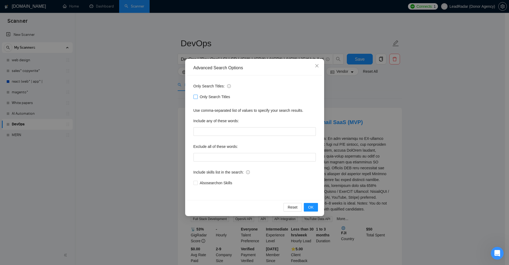
click at [200, 95] on span "Only Search Titles" at bounding box center [215, 97] width 35 height 6
click at [197, 95] on input "Only Search Titles" at bounding box center [195, 97] width 4 height 4
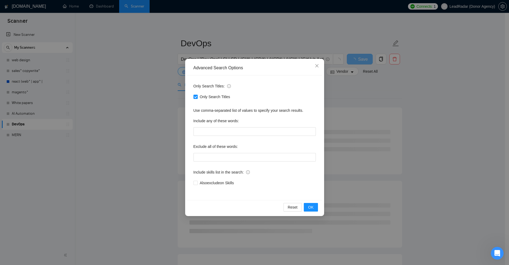
click at [255, 54] on div "Advanced Search Options Only Search Titles: Only Search Titles Use comma-separa…" at bounding box center [254, 132] width 509 height 265
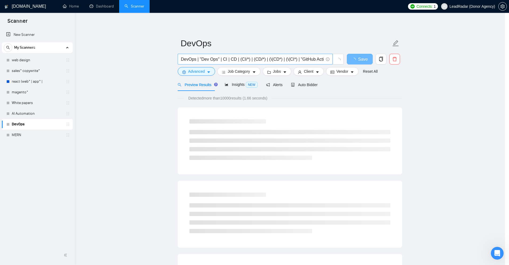
click at [203, 56] on input "DevOps | "Dev Ops" | CI | CD | (CI/*) | (CD/*) | (\(CD*) | (\(CI*) | "GitHub Ac…" at bounding box center [252, 59] width 143 height 7
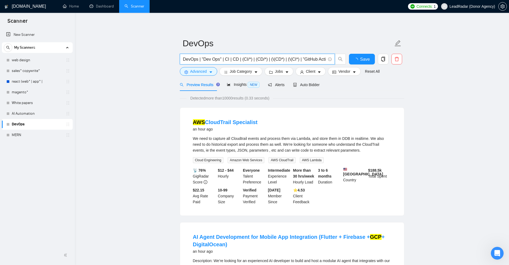
click at [203, 56] on input "DevOps | "Dev Ops" | CI | CD | (CI/*) | (CD/*) | (\(CD*) | (\(CI*) | "GitHub Ac…" at bounding box center [254, 59] width 143 height 7
drag, startPoint x: 360, startPoint y: 56, endPoint x: 316, endPoint y: 58, distance: 44.1
click at [352, 76] on form "DevOps DevOps | "Dev Ops" | CI | CD | (CI/*) | (CD/*) | (\(CD*) | (\(CI*) | "Gi…" at bounding box center [292, 57] width 224 height 44
click at [213, 71] on button "Advanced" at bounding box center [198, 71] width 37 height 9
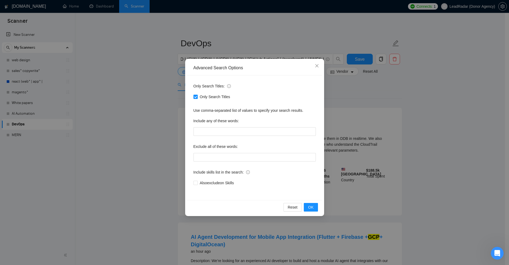
click at [202, 97] on span "Only Search Titles" at bounding box center [215, 97] width 35 height 6
click at [197, 97] on input "Only Search Titles" at bounding box center [195, 97] width 4 height 4
checkbox input "false"
click at [458, 125] on div "Advanced Search Options Only Search Titles: Only Search Titles Use comma-separa…" at bounding box center [254, 132] width 509 height 265
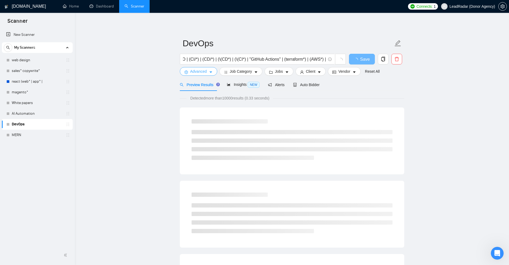
click at [195, 74] on span "Advanced" at bounding box center [198, 71] width 17 height 6
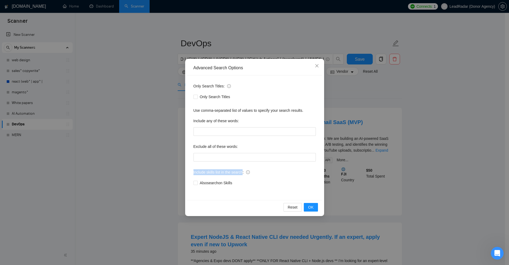
drag, startPoint x: 191, startPoint y: 170, endPoint x: 242, endPoint y: 172, distance: 50.8
click at [242, 172] on div "Only Search Titles: Only Search Titles Use comma-separated list of values to sp…" at bounding box center [254, 137] width 135 height 125
click at [354, 159] on div "Advanced Search Options Only Search Titles: Only Search Titles Use comma-separa…" at bounding box center [254, 132] width 509 height 265
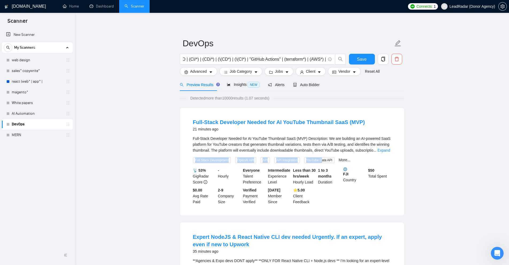
drag, startPoint x: 194, startPoint y: 159, endPoint x: 323, endPoint y: 157, distance: 128.3
click at [321, 157] on div "Full Stack Development OpenAI API API API Integration YouTube Data API More..." at bounding box center [272, 160] width 160 height 6
click at [341, 161] on link "More..." at bounding box center [345, 160] width 12 height 4
drag, startPoint x: 369, startPoint y: 159, endPoint x: 194, endPoint y: 158, distance: 174.8
click at [194, 158] on div "Full Stack Development OpenAI API API API Integration YouTube Data API Google A…" at bounding box center [289, 160] width 194 height 6
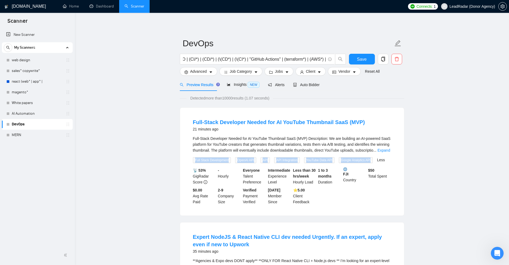
click at [194, 158] on span "Full Stack Development" at bounding box center [212, 160] width 38 height 6
click at [194, 72] on span "Advanced" at bounding box center [198, 71] width 17 height 6
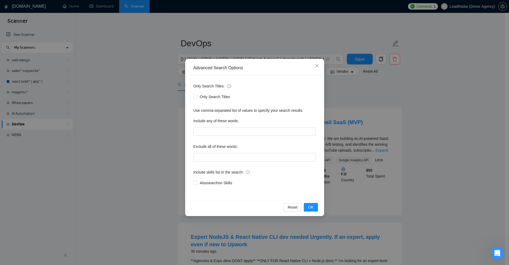
drag, startPoint x: 245, startPoint y: 184, endPoint x: 201, endPoint y: 189, distance: 44.9
click at [201, 189] on div "Only Search Titles: Only Search Titles Use comma-separated list of values to sp…" at bounding box center [254, 137] width 135 height 125
drag, startPoint x: 201, startPoint y: 181, endPoint x: 246, endPoint y: 188, distance: 44.6
click at [246, 188] on div "Only Search Titles: Only Search Titles Use comma-separated list of values to sp…" at bounding box center [254, 137] width 135 height 125
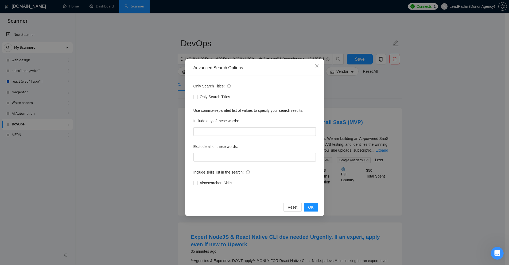
click at [237, 197] on div "Only Search Titles: Only Search Titles Use comma-separated list of values to sp…" at bounding box center [254, 137] width 135 height 125
drag, startPoint x: 192, startPoint y: 119, endPoint x: 257, endPoint y: 151, distance: 71.7
click at [257, 151] on div "Only Search Titles: Only Search Titles Use comma-separated list of values to sp…" at bounding box center [254, 137] width 135 height 125
click at [257, 151] on div "Exclude all of these words:" at bounding box center [254, 147] width 122 height 11
drag, startPoint x: 191, startPoint y: 110, endPoint x: 248, endPoint y: 149, distance: 68.8
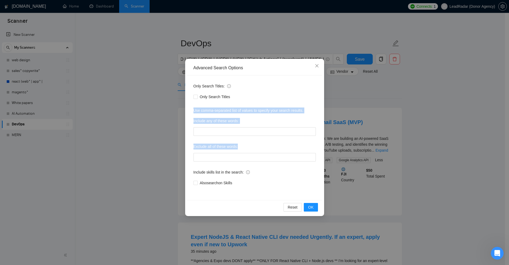
click at [248, 149] on div "Only Search Titles: Only Search Titles Use comma-separated list of values to sp…" at bounding box center [254, 137] width 135 height 125
click at [248, 149] on div "Exclude all of these words:" at bounding box center [254, 147] width 122 height 11
drag, startPoint x: 187, startPoint y: 118, endPoint x: 250, endPoint y: 124, distance: 63.6
click at [250, 124] on div "Only Search Titles: Only Search Titles Use comma-separated list of values to sp…" at bounding box center [254, 137] width 135 height 125
drag, startPoint x: 188, startPoint y: 145, endPoint x: 251, endPoint y: 145, distance: 62.3
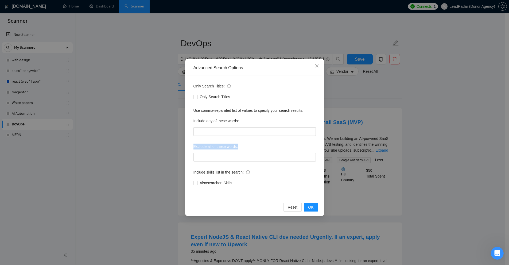
click at [251, 145] on div "Only Search Titles: Only Search Titles Use comma-separated list of values to sp…" at bounding box center [254, 137] width 135 height 125
click at [251, 145] on div "Exclude all of these words:" at bounding box center [254, 147] width 122 height 11
click at [361, 82] on div "Advanced Search Options Only Search Titles: Only Search Titles Use comma-separa…" at bounding box center [254, 132] width 509 height 265
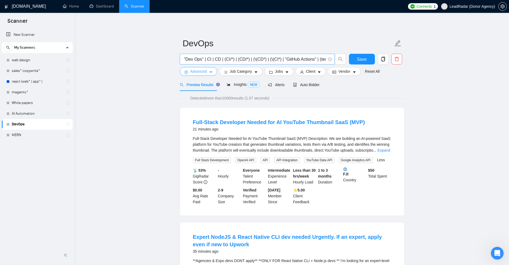
scroll to position [0, 0]
click at [205, 67] on div "DevOps | "Dev Ops" | CI | CD | (CI/*) | (CD/*) | (\(CD*) | (\(CI*) | "GitHub Ac…" at bounding box center [263, 60] width 168 height 13
click at [202, 70] on span "Advanced" at bounding box center [198, 71] width 17 height 6
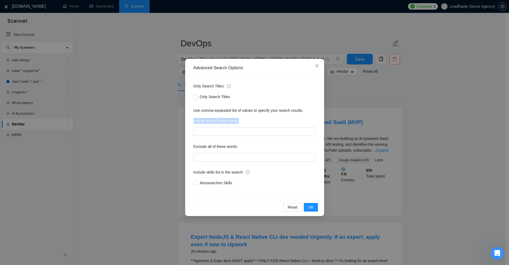
drag, startPoint x: 202, startPoint y: 119, endPoint x: 246, endPoint y: 119, distance: 44.4
click at [246, 119] on div "Only Search Titles: Only Search Titles Use comma-separated list of values to sp…" at bounding box center [254, 137] width 135 height 125
click at [234, 134] on input "text" at bounding box center [254, 131] width 122 height 9
drag, startPoint x: 390, startPoint y: 95, endPoint x: 360, endPoint y: 82, distance: 32.4
click at [390, 95] on div "Advanced Search Options Only Search Titles: Only Search Titles Use comma-separa…" at bounding box center [254, 132] width 509 height 265
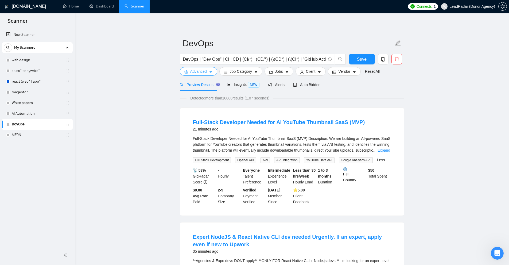
click at [201, 72] on span "Advanced" at bounding box center [198, 71] width 17 height 6
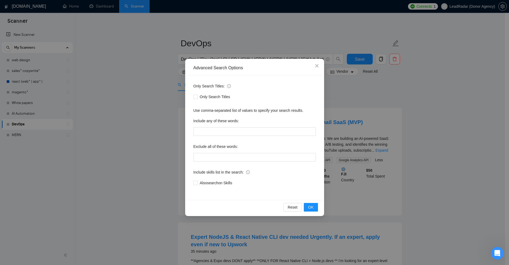
click at [386, 129] on div "Advanced Search Options Only Search Titles: Only Search Titles Use comma-separa…" at bounding box center [254, 132] width 509 height 265
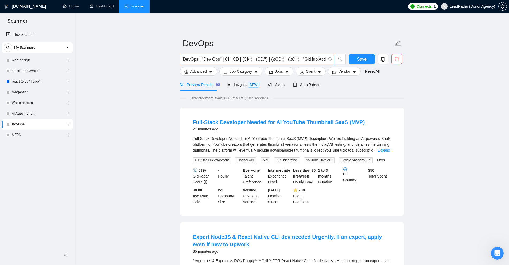
click at [187, 58] on input "DevOps | "Dev Ops" | CI | CD | (CI/*) | (CD/*) | (\(CD*) | (\(CI*) | "GitHub Ac…" at bounding box center [254, 59] width 143 height 7
click at [206, 60] on input "DevOps | "Dev Ops" | CI | CD | (CI/*) | (CD/*) | (\(CD*) | (\(CI*) | "GitHub Ac…" at bounding box center [254, 59] width 143 height 7
click at [201, 59] on input "DevOps | "Dev Ops" | CI | CD | (CI/*) | (CD/*) | (\(CD*) | (\(CI*) | "GitHub Ac…" at bounding box center [254, 59] width 143 height 7
click at [206, 59] on input "DevOps | "Dev Ops" | CI | CD | (CI/*) | (CD/*) | (\(CD*) | (\(CI*) | "GitHub Ac…" at bounding box center [254, 59] width 143 height 7
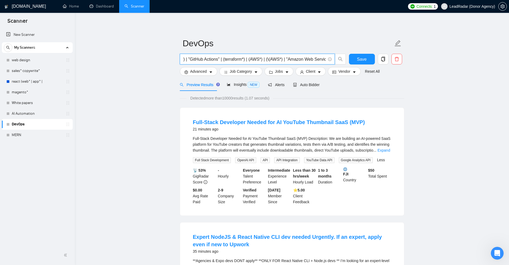
drag, startPoint x: 212, startPoint y: 59, endPoint x: 321, endPoint y: 60, distance: 109.3
click at [328, 60] on span "DevOps | "Dev Ops" | CI | CD | (CI/*) | (CD/*) | (\(CD*) | (\(CI*) | "GitHub Ac…" at bounding box center [257, 59] width 155 height 11
click at [204, 70] on span "Advanced" at bounding box center [198, 71] width 17 height 6
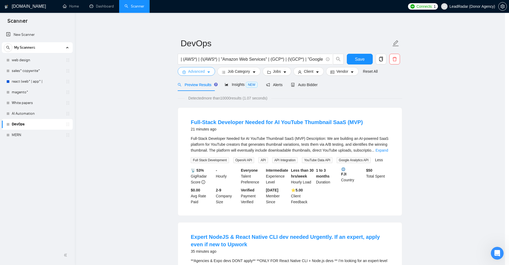
scroll to position [0, 0]
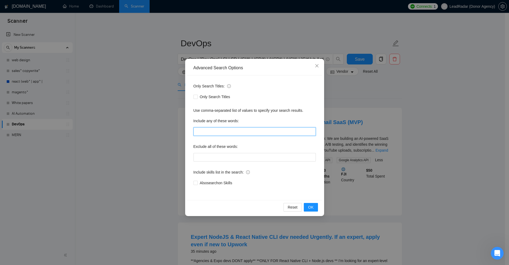
click at [231, 135] on input "text" at bounding box center [254, 131] width 122 height 9
click at [229, 127] on input "text" at bounding box center [254, 131] width 122 height 9
click at [291, 134] on input "text" at bounding box center [254, 131] width 122 height 9
click at [304, 147] on div "Exclude all of these words:" at bounding box center [254, 147] width 122 height 11
drag, startPoint x: 224, startPoint y: 148, endPoint x: 267, endPoint y: 148, distance: 42.8
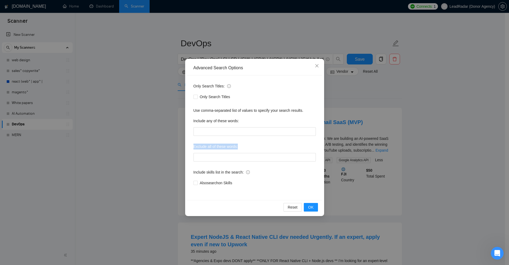
click at [267, 148] on div "Exclude all of these words:" at bounding box center [254, 147] width 122 height 11
drag, startPoint x: 338, startPoint y: 161, endPoint x: 342, endPoint y: 152, distance: 9.9
click at [339, 161] on div "Advanced Search Options Only Search Titles: Only Search Titles Use comma-separa…" at bounding box center [254, 132] width 509 height 265
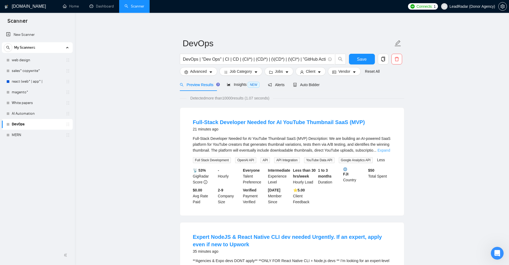
click at [381, 150] on link "Expand" at bounding box center [384, 150] width 13 height 4
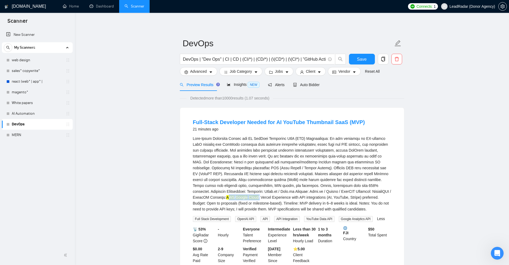
drag, startPoint x: 355, startPoint y: 192, endPoint x: 378, endPoint y: 191, distance: 23.0
click at [387, 190] on div "AWS / Google Cloud / Vercel Experience with API integrations (AI, YouTube, Stri…" at bounding box center [292, 173] width 198 height 76
click at [235, 195] on mark "AWS" at bounding box center [230, 197] width 8 height 4
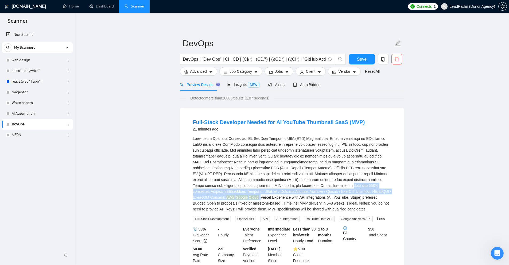
drag, startPoint x: 292, startPoint y: 187, endPoint x: 414, endPoint y: 191, distance: 122.2
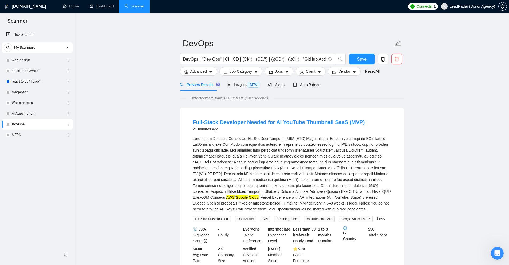
click at [366, 196] on div "AWS / Google Cloud / Vercel Experience with API integrations (AI, YouTube, Stri…" at bounding box center [292, 173] width 198 height 76
click at [206, 73] on span "Advanced" at bounding box center [198, 71] width 17 height 6
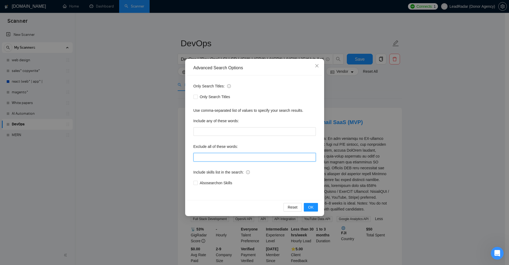
click at [211, 155] on input "text" at bounding box center [254, 157] width 122 height 9
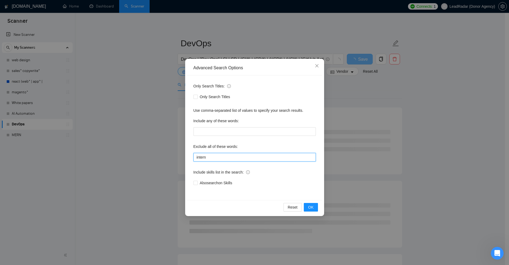
click at [233, 157] on input "intern" at bounding box center [254, 157] width 122 height 9
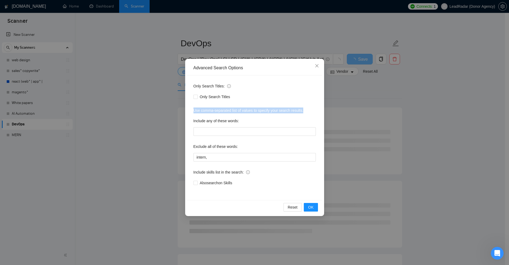
drag, startPoint x: 228, startPoint y: 107, endPoint x: 308, endPoint y: 104, distance: 80.0
click at [308, 104] on div "Only Search Titles: Only Search Titles Use comma-separated list of values to sp…" at bounding box center [254, 137] width 135 height 125
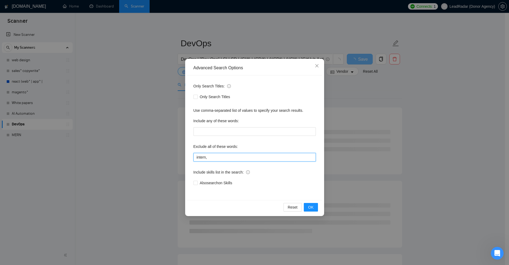
click at [220, 161] on input "intern," at bounding box center [254, 157] width 122 height 9
click at [202, 157] on input "intern," at bounding box center [254, 157] width 122 height 9
click at [215, 159] on input "intern," at bounding box center [254, 157] width 122 height 9
click at [212, 157] on input "intern, "no agencies"" at bounding box center [254, 157] width 122 height 9
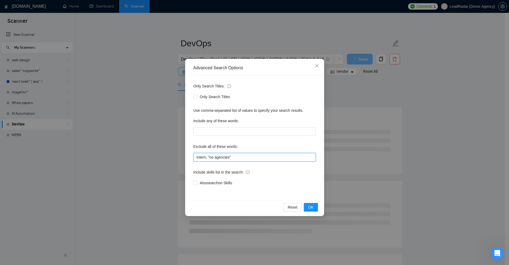
drag, startPoint x: 212, startPoint y: 157, endPoint x: 223, endPoint y: 156, distance: 11.3
click at [223, 156] on input "intern, "no agencies"" at bounding box center [254, 157] width 122 height 9
click at [217, 154] on input "intern, "no agencies"" at bounding box center [254, 157] width 122 height 9
click at [210, 157] on input "intern, "no agencies"" at bounding box center [254, 157] width 122 height 9
drag, startPoint x: 210, startPoint y: 157, endPoint x: 227, endPoint y: 157, distance: 17.6
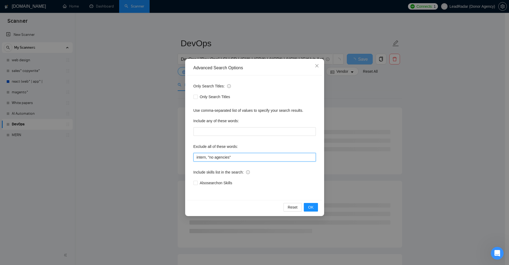
click at [227, 157] on input "intern, "no agencies"" at bounding box center [254, 157] width 122 height 9
click at [215, 156] on input "intern, "no agencies"" at bounding box center [254, 157] width 122 height 9
click at [205, 158] on input "intern, "no agencies"" at bounding box center [254, 157] width 122 height 9
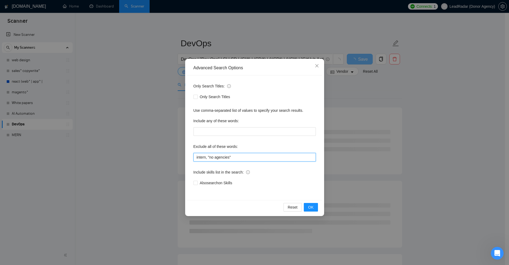
drag, startPoint x: 217, startPoint y: 156, endPoint x: 278, endPoint y: 156, distance: 61.5
click at [278, 156] on input "intern, "no agencies"" at bounding box center [254, 157] width 122 height 9
click at [234, 155] on input "intern, "no agencies"" at bounding box center [254, 157] width 122 height 9
drag, startPoint x: 206, startPoint y: 157, endPoint x: 193, endPoint y: 157, distance: 12.6
click at [193, 157] on input "intern, "no agencies"" at bounding box center [254, 157] width 122 height 9
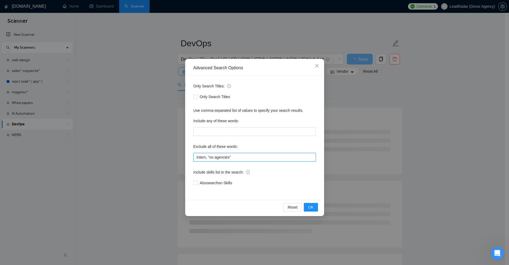
click at [201, 154] on input "intern, "no agencies"" at bounding box center [254, 157] width 122 height 9
click at [195, 161] on input "intern, "no agencies"" at bounding box center [254, 157] width 122 height 9
click at [262, 156] on input "intern, "no agencies"" at bounding box center [254, 157] width 122 height 9
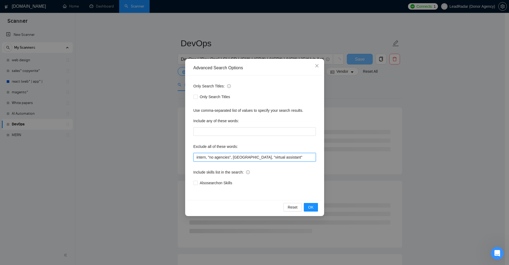
drag, startPoint x: 280, startPoint y: 159, endPoint x: 101, endPoint y: 153, distance: 178.6
click at [101, 153] on div "Advanced Search Options Only Search Titles: Only Search Titles Use comma-separa…" at bounding box center [254, 132] width 509 height 265
click at [254, 158] on input "intern, "no agencies", [GEOGRAPHIC_DATA], "virtual assistant"" at bounding box center [254, 157] width 122 height 9
click at [284, 157] on input "intern, "no agencies", [GEOGRAPHIC_DATA], "virtual assistant"" at bounding box center [254, 157] width 122 height 9
click at [308, 157] on input "intern, "no agencies", [GEOGRAPHIC_DATA], "virtual assistant"" at bounding box center [254, 157] width 122 height 9
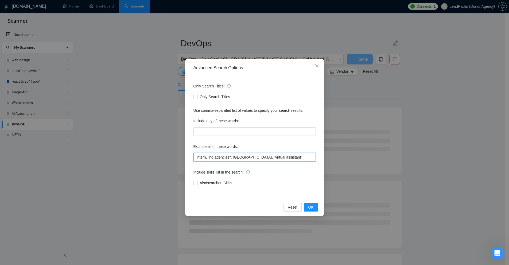
type input "intern, "no agencies", [GEOGRAPHIC_DATA], "virtual assistant""
click at [434, 127] on div "Advanced Search Options Only Search Titles: Only Search Titles Use comma-separa…" at bounding box center [254, 132] width 509 height 265
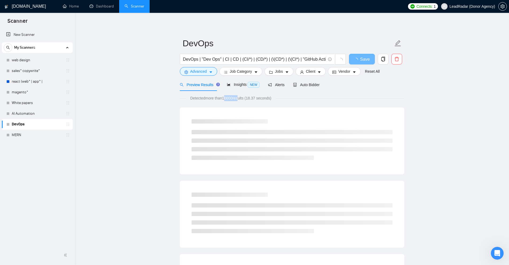
drag, startPoint x: 224, startPoint y: 98, endPoint x: 239, endPoint y: 98, distance: 14.7
click at [239, 98] on span "Detected more than 10000 results (18.37 seconds)" at bounding box center [231, 98] width 89 height 6
click at [246, 72] on span "Job Category" at bounding box center [241, 71] width 22 height 6
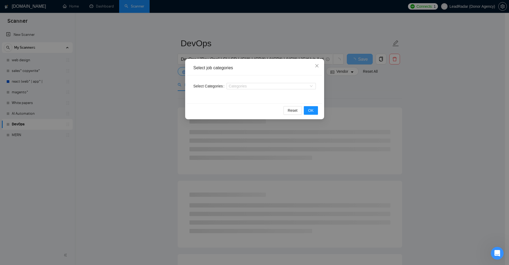
click at [289, 145] on div "Select job categories Select Categories Categories Reset OK" at bounding box center [254, 132] width 509 height 265
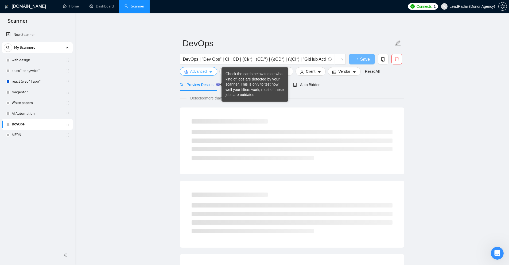
click at [215, 70] on button "Advanced" at bounding box center [198, 71] width 37 height 9
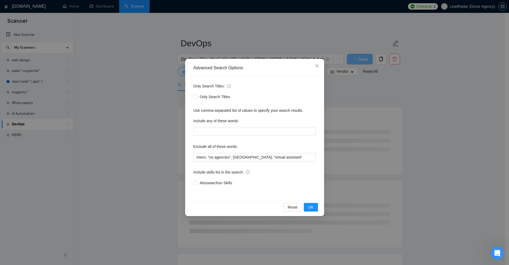
click at [351, 111] on div "Advanced Search Options Only Search Titles: Only Search Titles Use comma-separa…" at bounding box center [254, 132] width 509 height 265
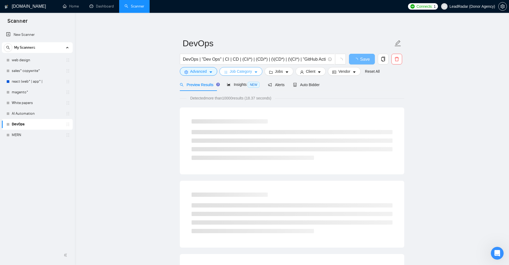
click at [239, 69] on span "Job Category" at bounding box center [241, 71] width 22 height 6
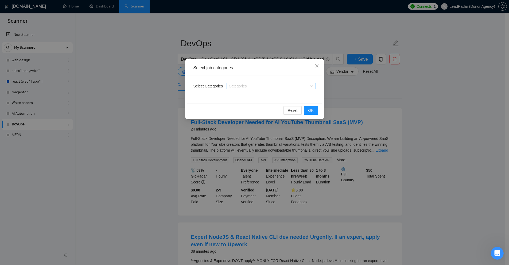
click at [234, 83] on div "Categories" at bounding box center [271, 86] width 89 height 6
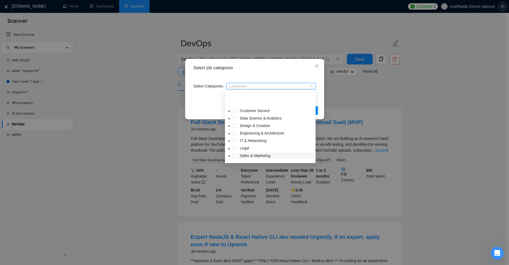
scroll to position [21, 0]
drag, startPoint x: 241, startPoint y: 149, endPoint x: 224, endPoint y: 152, distance: 17.1
click at [224, 152] on body "Scanner New Scanner My Scanners web design sales* copywrite* react (web* | app*…" at bounding box center [252, 132] width 505 height 265
click at [229, 152] on icon "caret-down" at bounding box center [229, 150] width 3 height 3
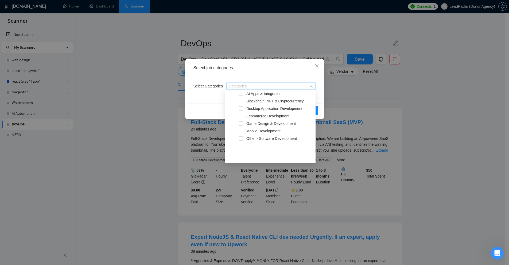
scroll to position [58, 0]
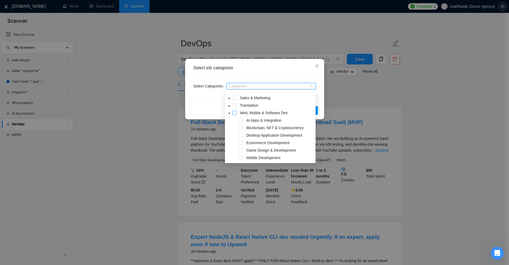
click at [235, 114] on span at bounding box center [234, 113] width 4 height 4
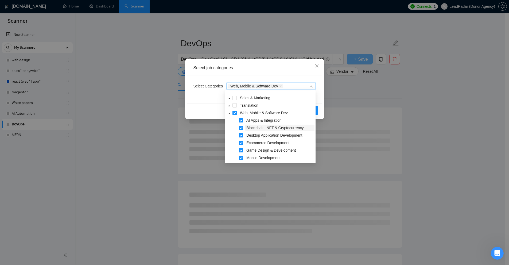
click at [234, 112] on span at bounding box center [234, 113] width 4 height 4
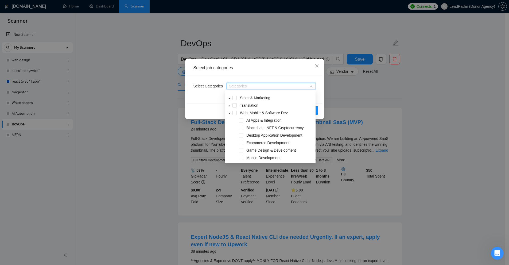
click at [230, 115] on span at bounding box center [229, 113] width 6 height 6
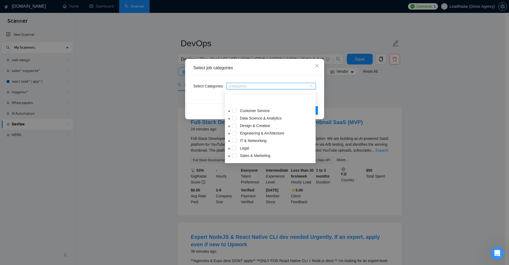
scroll to position [21, 0]
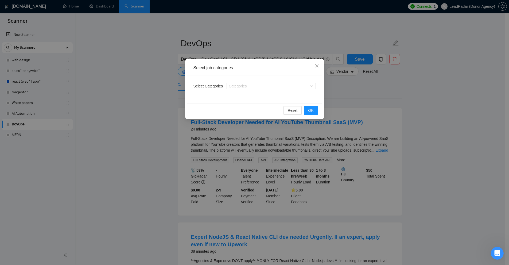
click at [245, 77] on div "Select Categories Categories" at bounding box center [254, 89] width 135 height 28
click at [244, 86] on div at bounding box center [268, 86] width 81 height 4
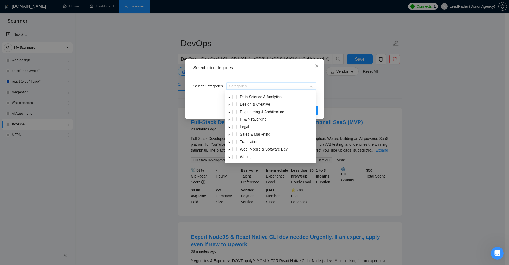
click at [233, 150] on span at bounding box center [234, 149] width 4 height 4
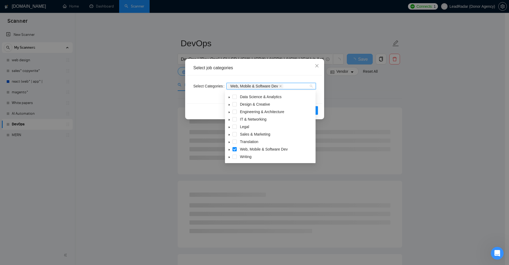
click at [366, 119] on div "Select job categories Select Categories Web, Mobile & Software Dev Reset OK" at bounding box center [254, 132] width 509 height 265
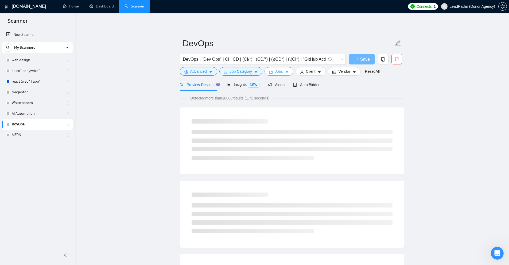
click at [276, 69] on span "Jobs" at bounding box center [279, 71] width 8 height 6
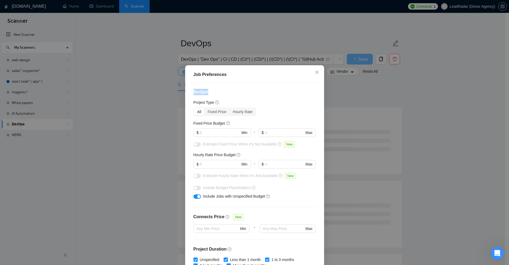
drag, startPoint x: 188, startPoint y: 91, endPoint x: 234, endPoint y: 93, distance: 45.7
click at [232, 93] on div "Budget Project Type All Fixed Price Hourly Rate Fixed Price Budget $ Min - $ Ma…" at bounding box center [254, 174] width 135 height 185
click at [234, 93] on h4 "Budget" at bounding box center [254, 92] width 122 height 6
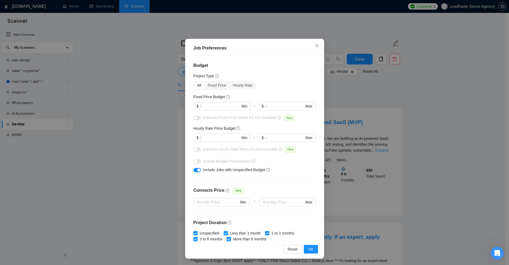
scroll to position [0, 0]
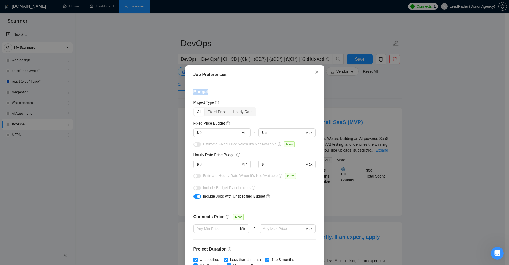
drag, startPoint x: 205, startPoint y: 89, endPoint x: 213, endPoint y: 89, distance: 7.5
click at [213, 89] on div "Job Preferences Budget Project Type All Fixed Price Hourly Rate Fixed Price Bud…" at bounding box center [254, 132] width 509 height 265
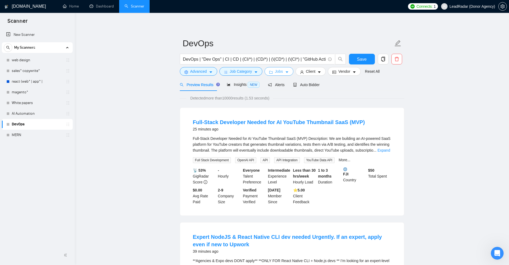
click at [289, 72] on button "Jobs" at bounding box center [279, 71] width 29 height 9
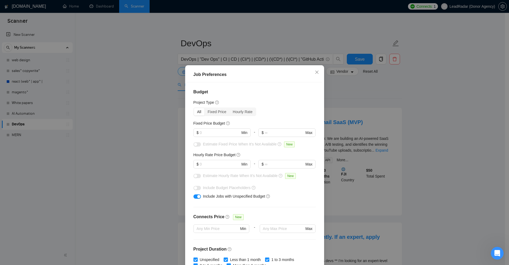
click at [273, 117] on div "Budget Project Type All Fixed Price Hourly Rate Fixed Price Budget $ Min - $ Ma…" at bounding box center [254, 174] width 135 height 185
click at [203, 136] on span "$ Min" at bounding box center [221, 132] width 57 height 9
drag, startPoint x: 207, startPoint y: 133, endPoint x: 199, endPoint y: 137, distance: 8.9
click at [204, 134] on input "text" at bounding box center [220, 133] width 40 height 6
click at [220, 136] on span "$ 5000 Min" at bounding box center [221, 132] width 57 height 9
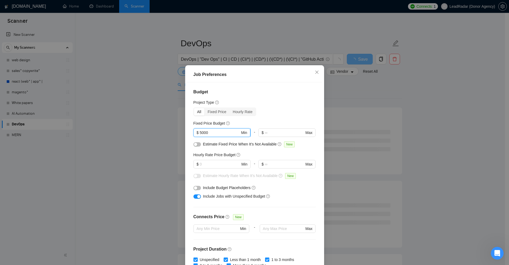
drag, startPoint x: 219, startPoint y: 135, endPoint x: 215, endPoint y: 134, distance: 4.6
click at [215, 134] on input "5000" at bounding box center [220, 133] width 40 height 6
drag, startPoint x: 199, startPoint y: 132, endPoint x: 192, endPoint y: 131, distance: 7.5
click at [193, 131] on span "$ 5000 Min" at bounding box center [221, 132] width 57 height 9
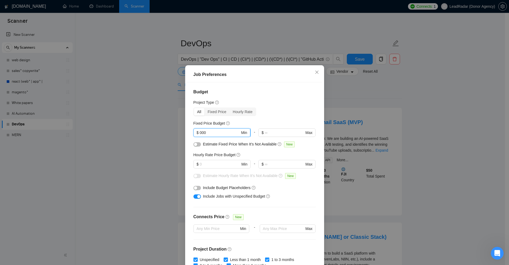
type input "5000"
drag, startPoint x: 206, startPoint y: 163, endPoint x: 203, endPoint y: 163, distance: 3.2
click at [205, 163] on input "text" at bounding box center [220, 164] width 40 height 6
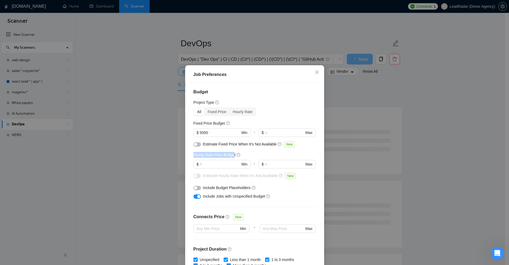
drag, startPoint x: 190, startPoint y: 156, endPoint x: 231, endPoint y: 153, distance: 41.3
click at [231, 153] on div "Budget Project Type All Fixed Price Hourly Rate Fixed Price Budget $ 5000 Min -…" at bounding box center [254, 174] width 135 height 185
click at [200, 153] on h5 "Hourly Rate Price Budget" at bounding box center [214, 155] width 42 height 6
click at [197, 153] on h5 "Hourly Rate Price Budget" at bounding box center [214, 155] width 42 height 6
drag, startPoint x: 197, startPoint y: 153, endPoint x: 221, endPoint y: 155, distance: 23.9
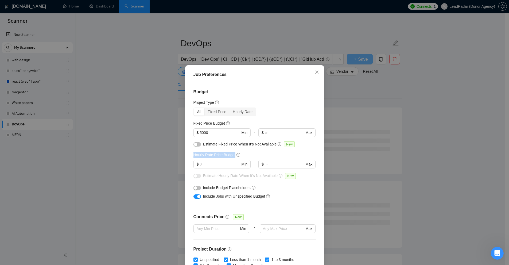
click at [221, 155] on h5 "Hourly Rate Price Budget" at bounding box center [214, 155] width 42 height 6
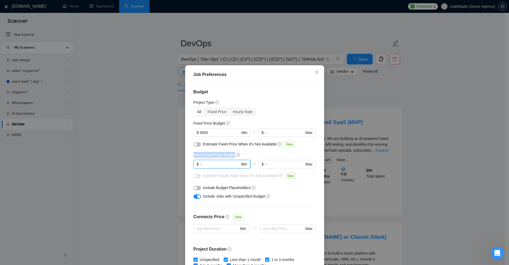
click at [205, 162] on input "text" at bounding box center [220, 164] width 40 height 6
drag, startPoint x: 184, startPoint y: 165, endPoint x: 161, endPoint y: 164, distance: 23.0
click at [161, 164] on div "Job Preferences Budget Project Type All Fixed Price Hourly Rate Fixed Price Bud…" at bounding box center [254, 132] width 509 height 265
type input "40"
click at [201, 161] on span "$ 40 Min" at bounding box center [221, 164] width 57 height 9
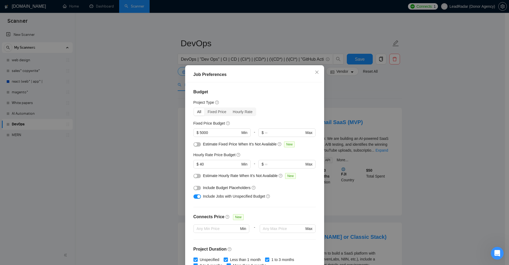
click at [385, 118] on div "Job Preferences Budget Project Type All Fixed Price Hourly Rate Fixed Price Bud…" at bounding box center [254, 132] width 509 height 265
click at [372, 149] on div "Job Preferences Budget Project Type All Fixed Price Hourly Rate Fixed Price Bud…" at bounding box center [254, 132] width 509 height 265
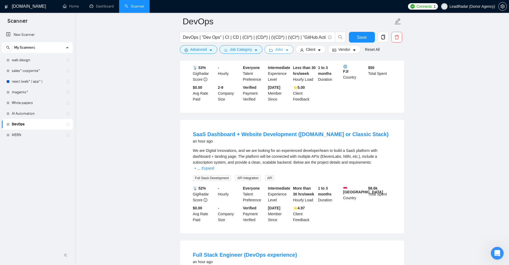
scroll to position [267, 0]
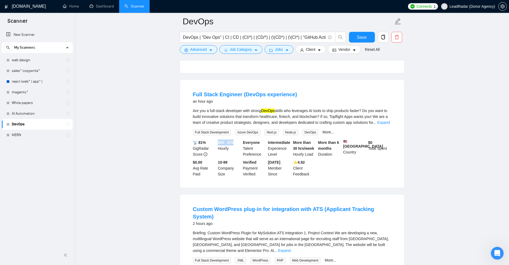
drag, startPoint x: 217, startPoint y: 136, endPoint x: 226, endPoint y: 138, distance: 9.4
click at [231, 139] on div "$50 - $70 Hourly" at bounding box center [229, 148] width 25 height 18
click at [226, 139] on div "$50 - $70 Hourly" at bounding box center [229, 148] width 25 height 18
click at [219, 140] on b "$50 - $70" at bounding box center [226, 142] width 16 height 4
drag, startPoint x: 219, startPoint y: 136, endPoint x: 234, endPoint y: 135, distance: 15.0
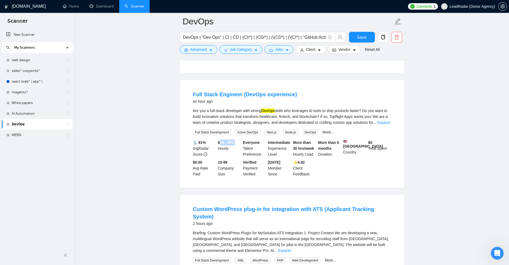
click at [234, 139] on div "$50 - $70 Hourly" at bounding box center [229, 148] width 25 height 18
click at [279, 49] on span "Jobs" at bounding box center [279, 49] width 8 height 6
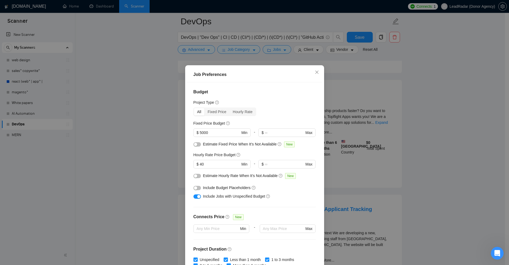
click at [377, 140] on div "Job Preferences Budget Project Type All Fixed Price Hourly Rate Fixed Price Bud…" at bounding box center [254, 132] width 509 height 265
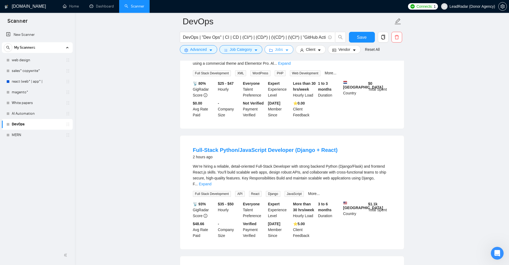
scroll to position [481, 0]
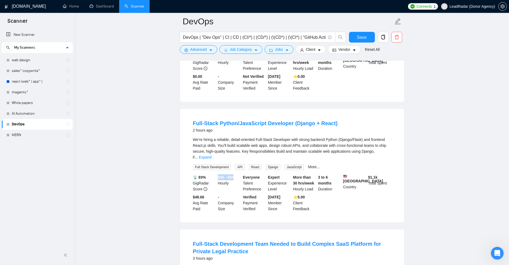
drag, startPoint x: 218, startPoint y: 152, endPoint x: 239, endPoint y: 153, distance: 21.7
click at [239, 174] on div "$35 - $50 Hourly" at bounding box center [229, 183] width 25 height 18
click at [222, 175] on b "$35 - $50" at bounding box center [226, 177] width 16 height 4
drag, startPoint x: 219, startPoint y: 155, endPoint x: 226, endPoint y: 155, distance: 6.4
click at [226, 175] on b "$35 - $50" at bounding box center [226, 177] width 16 height 4
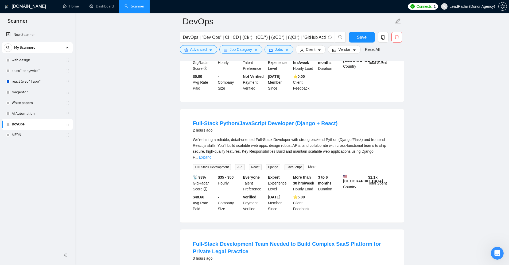
click at [233, 175] on b "$35 - $50" at bounding box center [226, 177] width 16 height 4
click at [271, 50] on icon "folder" at bounding box center [270, 50] width 3 height 3
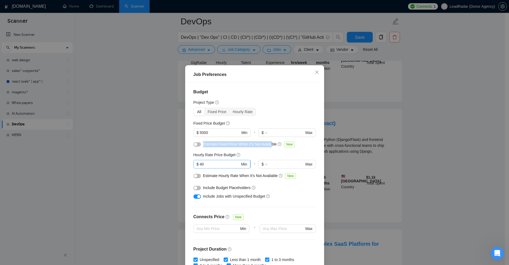
drag, startPoint x: 201, startPoint y: 144, endPoint x: 219, endPoint y: 164, distance: 26.7
click at [267, 145] on span "Estimate Fixed Price When It’s Not Available" at bounding box center [240, 144] width 74 height 4
drag, startPoint x: 202, startPoint y: 175, endPoint x: 270, endPoint y: 176, distance: 68.2
click at [270, 176] on span "Estimate Hourly Rate When It’s Not Available" at bounding box center [240, 175] width 75 height 4
click at [199, 177] on div at bounding box center [196, 176] width 7 height 6
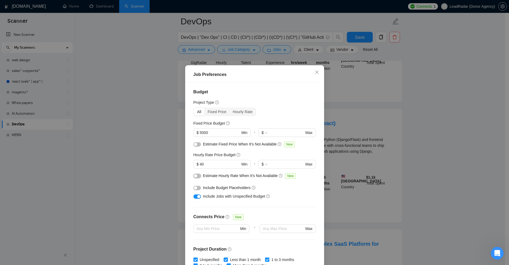
click at [197, 177] on button "button" at bounding box center [196, 176] width 7 height 4
click at [195, 143] on button "button" at bounding box center [196, 144] width 7 height 4
click at [361, 123] on div "Job Preferences Budget Project Type All Fixed Price Hourly Rate Fixed Price Bud…" at bounding box center [254, 132] width 509 height 265
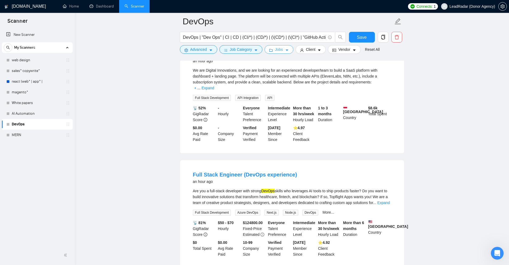
scroll to position [267, 0]
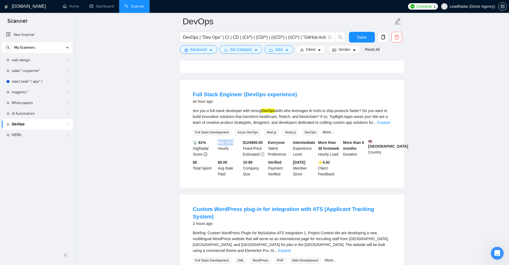
drag, startPoint x: 217, startPoint y: 134, endPoint x: 237, endPoint y: 137, distance: 19.7
click at [235, 139] on div "$50 - $70 Hourly" at bounding box center [229, 148] width 25 height 18
click at [336, 140] on b "More than 30 hrs/week" at bounding box center [328, 145] width 21 height 10
drag, startPoint x: 229, startPoint y: 137, endPoint x: 237, endPoint y: 137, distance: 7.5
click at [237, 139] on div "$50 - $70 Hourly" at bounding box center [229, 148] width 25 height 18
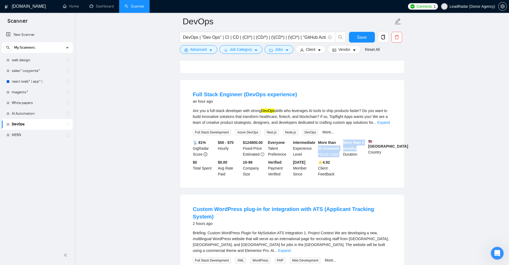
drag, startPoint x: 343, startPoint y: 136, endPoint x: 358, endPoint y: 138, distance: 15.7
click at [359, 139] on div "📡 81% GigRadar Score $50 - $70 Hourly $ 124800.00 Fixed-Price Estimated Everyon…" at bounding box center [292, 157] width 200 height 37
click at [358, 139] on div "More than 6 months Duration" at bounding box center [354, 148] width 25 height 18
drag, startPoint x: 322, startPoint y: 137, endPoint x: 335, endPoint y: 143, distance: 14.2
click at [335, 143] on b "More than 30 hrs/week" at bounding box center [328, 145] width 21 height 10
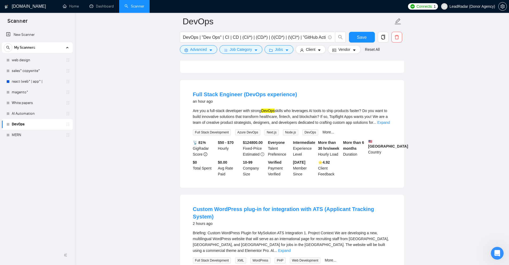
click at [331, 147] on div "More than 30 hrs/week Hourly Load" at bounding box center [329, 148] width 25 height 18
click at [332, 148] on div "More than 30 hrs/week Hourly Load" at bounding box center [329, 148] width 25 height 18
click at [296, 139] on div "Intermediate Experience Level" at bounding box center [304, 148] width 25 height 18
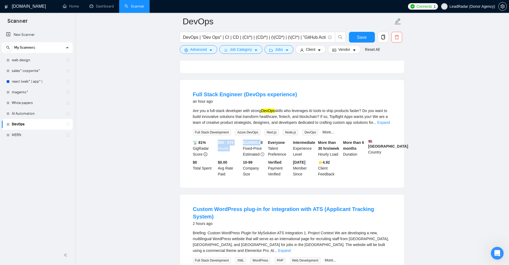
drag, startPoint x: 241, startPoint y: 136, endPoint x: 262, endPoint y: 134, distance: 20.4
click at [262, 139] on div "📡 81% GigRadar Score $50 - $70 Hourly $ 124800.00 Fixed-Price Estimated Everyon…" at bounding box center [292, 157] width 200 height 37
click at [259, 140] on b "$ 124800.00" at bounding box center [253, 142] width 20 height 4
drag, startPoint x: 262, startPoint y: 135, endPoint x: 245, endPoint y: 135, distance: 16.6
click at [245, 140] on b "$ 124800.00" at bounding box center [253, 142] width 20 height 4
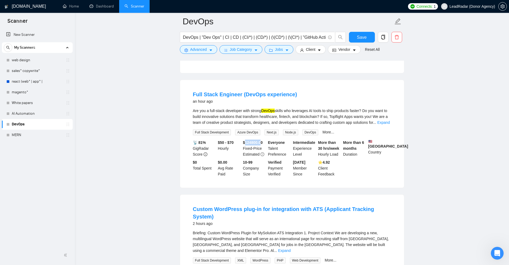
click at [245, 140] on b "$ 124800.00" at bounding box center [253, 142] width 20 height 4
click at [277, 51] on span "Jobs" at bounding box center [279, 49] width 8 height 6
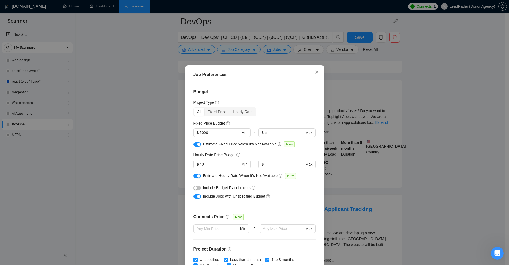
click at [194, 145] on button "button" at bounding box center [196, 144] width 7 height 4
click at [197, 176] on div "button" at bounding box center [198, 175] width 3 height 3
click at [200, 142] on div "Estimate Fixed Price When It’s Not Available New" at bounding box center [254, 145] width 122 height 9
drag, startPoint x: 200, startPoint y: 142, endPoint x: 249, endPoint y: 143, distance: 49.2
click at [249, 143] on div "Estimate Fixed Price When It’s Not Available New" at bounding box center [254, 145] width 122 height 9
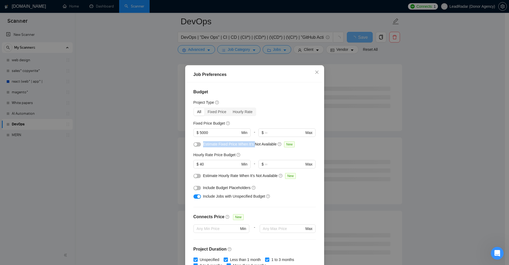
scroll to position [27, 0]
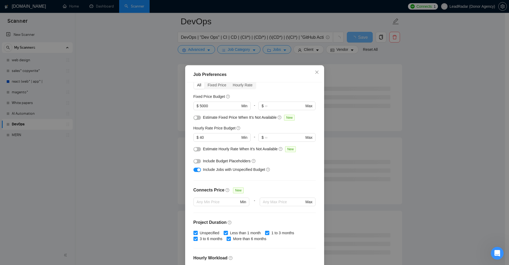
click at [203, 161] on span "Include Budget Placeholders" at bounding box center [227, 161] width 48 height 4
drag, startPoint x: 203, startPoint y: 161, endPoint x: 235, endPoint y: 160, distance: 32.6
click at [235, 160] on span "Include Budget Placeholders" at bounding box center [227, 161] width 48 height 4
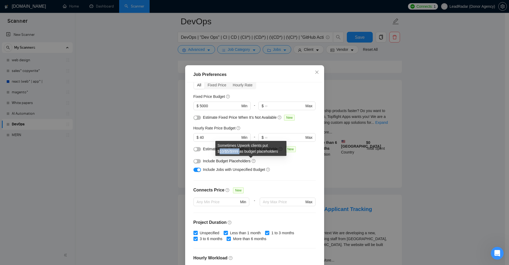
drag, startPoint x: 219, startPoint y: 151, endPoint x: 239, endPoint y: 151, distance: 19.8
click at [239, 151] on div "Sometimes Upwork clients put $10/$5/$999 as budget placeholders" at bounding box center [250, 148] width 71 height 15
click at [234, 152] on div "Sometimes Upwork clients put $10/$5/$999 as budget placeholders" at bounding box center [250, 148] width 71 height 15
click at [222, 152] on div "Sometimes Upwork clients put $10/$5/$999 as budget placeholders" at bounding box center [250, 148] width 71 height 15
drag, startPoint x: 226, startPoint y: 151, endPoint x: 231, endPoint y: 151, distance: 5.3
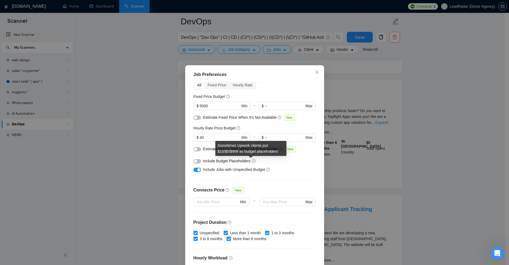
click at [228, 151] on div "Sometimes Upwork clients put $10/$5/$999 as budget placeholders" at bounding box center [250, 148] width 71 height 15
drag, startPoint x: 234, startPoint y: 151, endPoint x: 242, endPoint y: 151, distance: 8.3
click at [241, 151] on div "Sometimes Upwork clients put $10/$5/$999 as budget placeholders" at bounding box center [250, 148] width 71 height 15
click at [243, 151] on div "Sometimes Upwork clients put $10/$5/$999 as budget placeholders" at bounding box center [250, 148] width 71 height 15
click at [227, 152] on div "Sometimes Upwork clients put $10/$5/$999 as budget placeholders" at bounding box center [250, 148] width 71 height 15
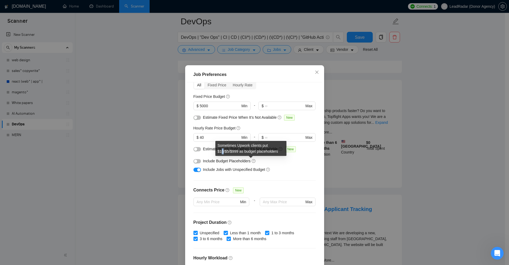
drag, startPoint x: 221, startPoint y: 152, endPoint x: 224, endPoint y: 152, distance: 3.5
click at [224, 152] on div "Sometimes Upwork clients put $10/$5/$999 as budget placeholders" at bounding box center [250, 148] width 71 height 15
drag, startPoint x: 266, startPoint y: 165, endPoint x: 258, endPoint y: 164, distance: 8.3
click at [267, 165] on div "Include Budget Placeholders" at bounding box center [254, 161] width 122 height 9
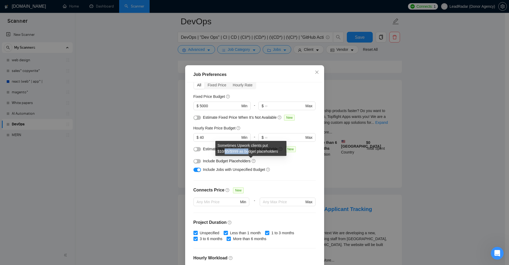
drag, startPoint x: 248, startPoint y: 150, endPoint x: 224, endPoint y: 150, distance: 23.8
click at [225, 150] on div "Sometimes Upwork clients put $10/$5/$999 as budget placeholders" at bounding box center [250, 148] width 71 height 15
drag, startPoint x: 220, startPoint y: 150, endPoint x: 237, endPoint y: 152, distance: 17.7
click at [237, 152] on div "Sometimes Upwork clients put $10/$5/$999 as budget placeholders" at bounding box center [250, 148] width 71 height 15
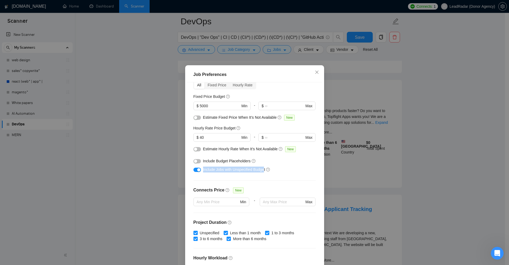
drag, startPoint x: 201, startPoint y: 169, endPoint x: 262, endPoint y: 170, distance: 60.4
click at [261, 170] on span "Include Jobs with Unspecified Budget" at bounding box center [234, 169] width 62 height 4
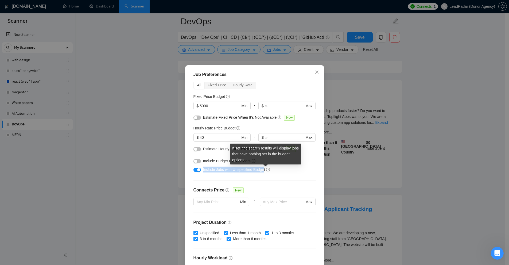
click at [281, 187] on div "Connects Price New" at bounding box center [254, 192] width 122 height 11
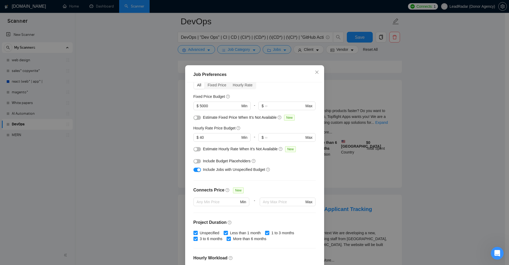
click at [377, 160] on div "Job Preferences Budget Project Type All Fixed Price Hourly Rate Fixed Price Bud…" at bounding box center [254, 132] width 509 height 265
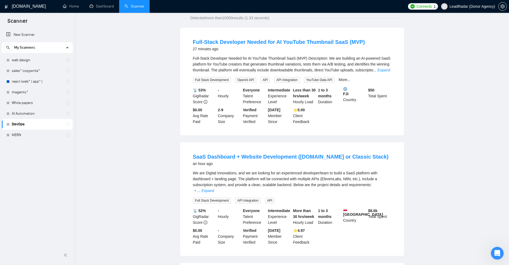
scroll to position [0, 0]
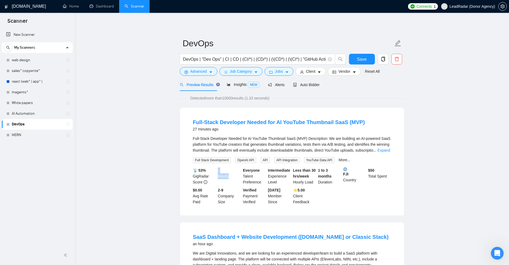
drag, startPoint x: 219, startPoint y: 168, endPoint x: 234, endPoint y: 175, distance: 17.1
click at [234, 175] on div "- Hourly" at bounding box center [229, 176] width 25 height 18
drag, startPoint x: 240, startPoint y: 168, endPoint x: 236, endPoint y: 170, distance: 4.8
click at [240, 168] on div "- Hourly" at bounding box center [229, 176] width 25 height 18
click at [217, 172] on div "- Hourly" at bounding box center [229, 176] width 25 height 18
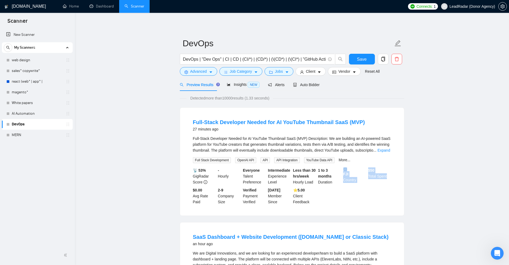
drag, startPoint x: 366, startPoint y: 168, endPoint x: 387, endPoint y: 177, distance: 23.2
click at [387, 177] on div "📡 53% GigRadar Score - Hourly Everyone Talent Preference Intermediate Experienc…" at bounding box center [292, 185] width 200 height 37
click at [387, 177] on div "$ 50 Total Spent" at bounding box center [379, 176] width 25 height 18
drag, startPoint x: 387, startPoint y: 177, endPoint x: 374, endPoint y: 169, distance: 15.7
click at [374, 169] on div "$ 50 Total Spent" at bounding box center [379, 176] width 25 height 18
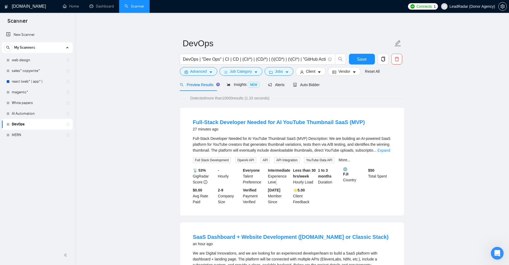
click at [275, 181] on div "Intermediate Experience Level" at bounding box center [279, 176] width 25 height 18
drag, startPoint x: 219, startPoint y: 170, endPoint x: 228, endPoint y: 175, distance: 10.5
click at [228, 175] on div "📡 53% GigRadar Score - Hourly Everyone Talent Preference Intermediate Experienc…" at bounding box center [292, 185] width 200 height 37
click at [277, 73] on span "Jobs" at bounding box center [279, 71] width 8 height 6
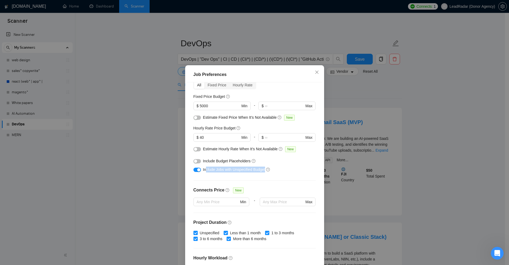
drag, startPoint x: 203, startPoint y: 169, endPoint x: 280, endPoint y: 169, distance: 76.2
click at [280, 169] on div "Include Jobs with Unspecified Budget" at bounding box center [256, 169] width 107 height 6
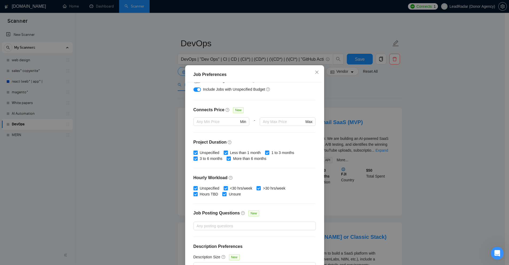
scroll to position [116, 0]
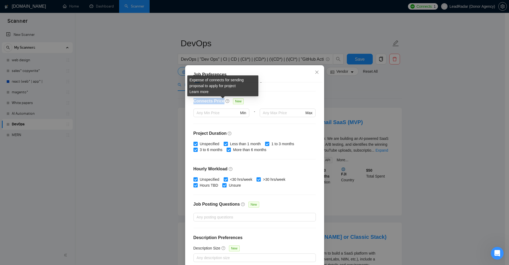
drag, startPoint x: 191, startPoint y: 96, endPoint x: 222, endPoint y: 99, distance: 30.6
click at [222, 99] on div "Budget Project Type All Fixed Price Hourly Rate Fixed Price Budget $ 5000 Min -…" at bounding box center [254, 174] width 135 height 185
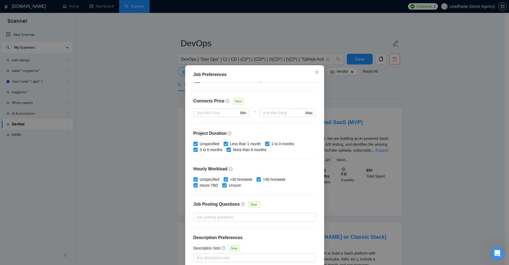
click at [249, 123] on div "-" at bounding box center [254, 115] width 10 height 15
click at [266, 114] on input "text" at bounding box center [283, 113] width 41 height 6
click at [206, 111] on input "text" at bounding box center [218, 113] width 42 height 6
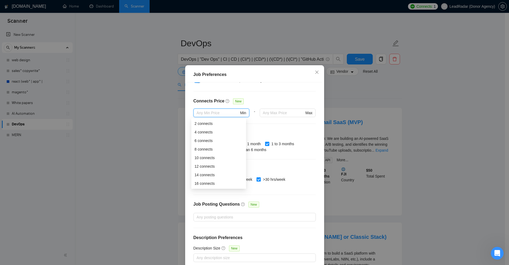
click at [268, 98] on div "Budget Project Type All Fixed Price Hourly Rate Fixed Price Budget $ 5000 Min -…" at bounding box center [254, 174] width 135 height 185
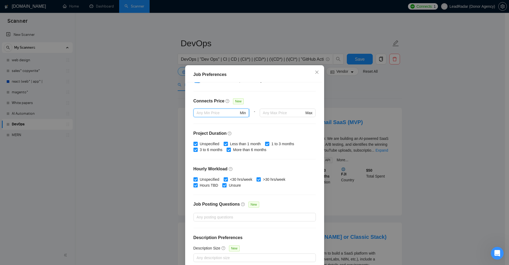
click at [210, 110] on input "text" at bounding box center [218, 113] width 42 height 6
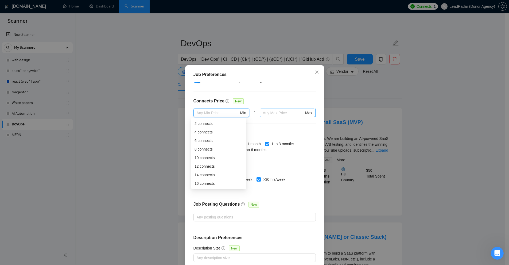
click at [267, 117] on span "Max" at bounding box center [288, 112] width 56 height 9
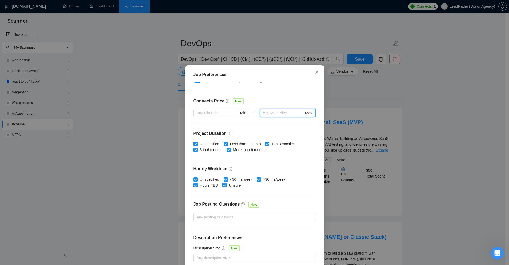
click at [271, 114] on input "text" at bounding box center [283, 113] width 41 height 6
click at [215, 112] on input "text" at bounding box center [218, 113] width 42 height 6
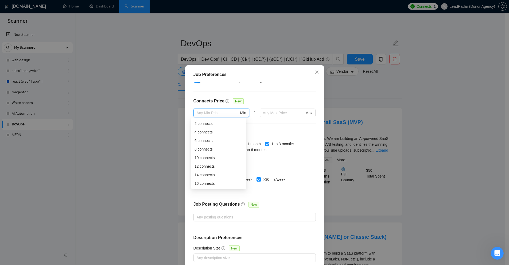
click at [255, 100] on div "Connects Price New" at bounding box center [254, 103] width 122 height 11
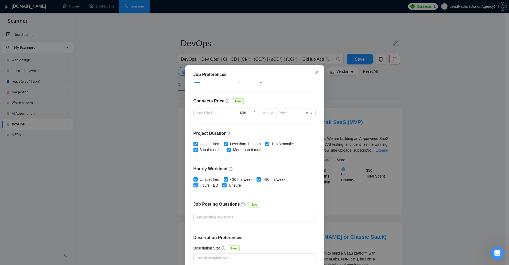
scroll to position [26, 0]
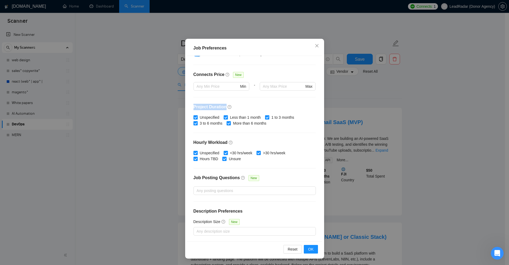
drag, startPoint x: 209, startPoint y: 106, endPoint x: 224, endPoint y: 105, distance: 14.7
click at [224, 105] on div "Budget Project Type All Fixed Price Hourly Rate Fixed Price Budget $ 5000 Min -…" at bounding box center [254, 148] width 135 height 185
click at [207, 107] on h4 "Project Duration" at bounding box center [254, 107] width 122 height 6
click at [387, 142] on div "Job Preferences Budget Project Type All Fixed Price Hourly Rate Fixed Price Bud…" at bounding box center [254, 132] width 509 height 265
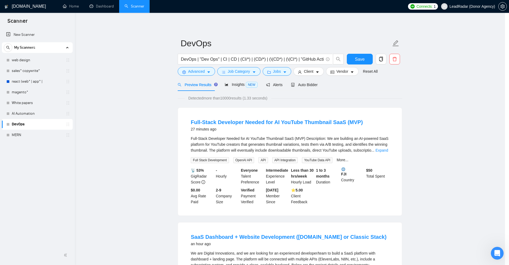
scroll to position [0, 0]
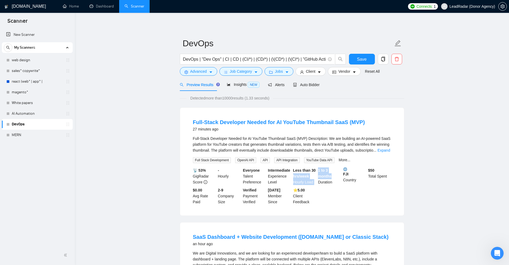
drag, startPoint x: 324, startPoint y: 170, endPoint x: 332, endPoint y: 176, distance: 10.2
click at [332, 176] on div "📡 53% GigRadar Score - Hourly Everyone Talent Preference Intermediate Experienc…" at bounding box center [292, 185] width 200 height 37
click at [323, 177] on b "1 to 3 months" at bounding box center [325, 173] width 14 height 10
drag, startPoint x: 319, startPoint y: 180, endPoint x: 302, endPoint y: 169, distance: 19.9
click at [302, 169] on div "📡 53% GigRadar Score - Hourly Everyone Talent Preference Intermediate Experienc…" at bounding box center [292, 185] width 200 height 37
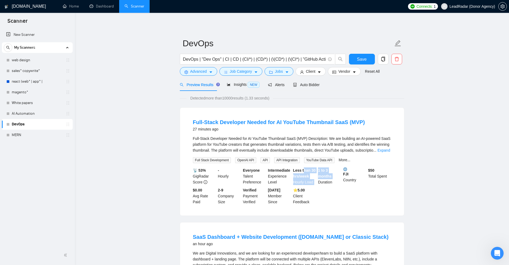
click at [302, 169] on b "Less than 30 hrs/week" at bounding box center [304, 173] width 23 height 10
drag, startPoint x: 319, startPoint y: 168, endPoint x: 333, endPoint y: 176, distance: 17.1
click at [333, 176] on div "1 to 3 months Duration" at bounding box center [329, 176] width 25 height 18
drag, startPoint x: 319, startPoint y: 169, endPoint x: 332, endPoint y: 176, distance: 15.2
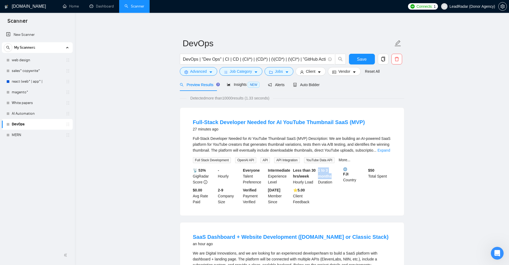
click at [332, 176] on div "1 to 3 months Duration" at bounding box center [329, 176] width 25 height 18
drag, startPoint x: 332, startPoint y: 174, endPoint x: 318, endPoint y: 171, distance: 14.8
click at [318, 171] on div "1 to 3 months Duration" at bounding box center [329, 176] width 25 height 18
click at [282, 71] on button "Jobs" at bounding box center [279, 71] width 29 height 9
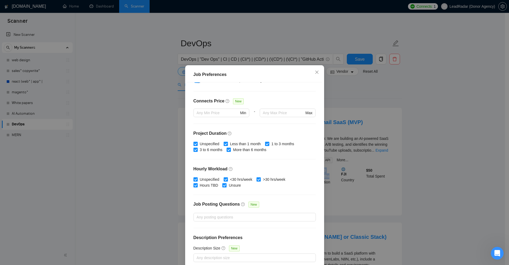
scroll to position [26, 0]
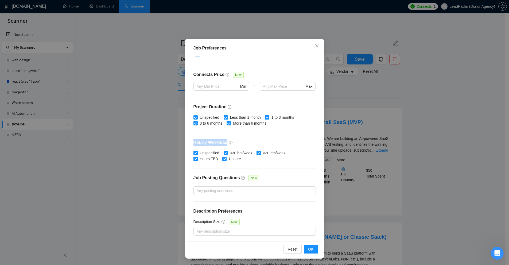
drag, startPoint x: 191, startPoint y: 140, endPoint x: 224, endPoint y: 141, distance: 33.4
click at [224, 141] on div "Budget Project Type All Fixed Price Hourly Rate Fixed Price Budget $ 5000 Min -…" at bounding box center [254, 148] width 135 height 185
click at [272, 164] on div "Budget Project Type All Fixed Price Hourly Rate Fixed Price Budget $ 5000 Min -…" at bounding box center [254, 148] width 135 height 185
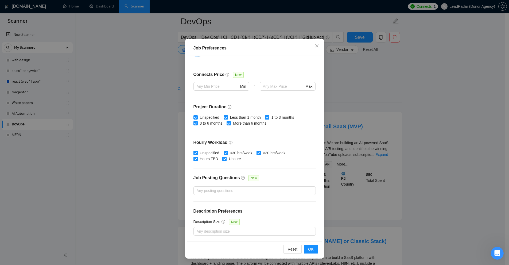
scroll to position [53, 0]
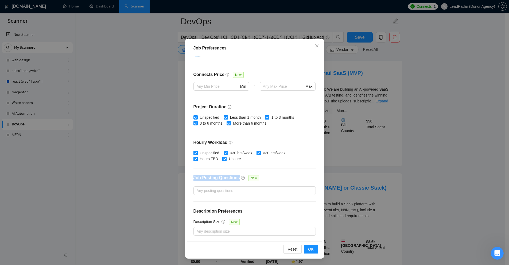
drag, startPoint x: 189, startPoint y: 176, endPoint x: 234, endPoint y: 178, distance: 44.9
click at [234, 178] on div "Budget Project Type All Fixed Price Hourly Rate Fixed Price Budget $ 5000 Min -…" at bounding box center [254, 148] width 135 height 185
click at [224, 187] on div "Any posting questions" at bounding box center [254, 190] width 122 height 9
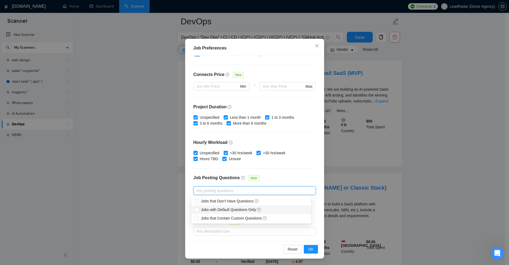
click at [267, 181] on div "Job Posting Questions New" at bounding box center [254, 180] width 122 height 11
click at [214, 194] on div "Any posting questions" at bounding box center [254, 190] width 122 height 9
click at [277, 179] on div "Job Posting Questions New" at bounding box center [254, 180] width 122 height 11
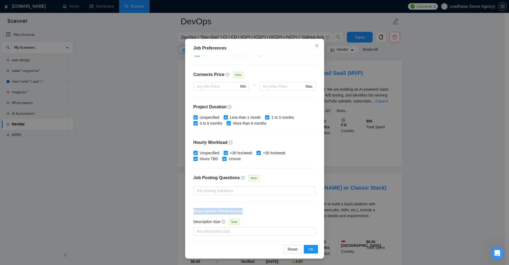
drag, startPoint x: 191, startPoint y: 207, endPoint x: 263, endPoint y: 209, distance: 72.2
click at [263, 209] on div "Budget Project Type All Fixed Price Hourly Rate Fixed Price Budget $ 5000 Min -…" at bounding box center [254, 148] width 135 height 185
click at [232, 231] on div at bounding box center [252, 231] width 114 height 6
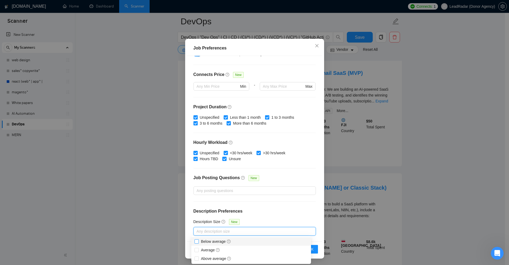
click at [209, 241] on span "Below average" at bounding box center [216, 241] width 30 height 4
click at [198, 241] on input "Below average" at bounding box center [197, 241] width 4 height 4
click at [249, 217] on div "Budget Project Type All Fixed Price Hourly Rate Fixed Price Budget $ 5000 Min -…" at bounding box center [254, 148] width 135 height 185
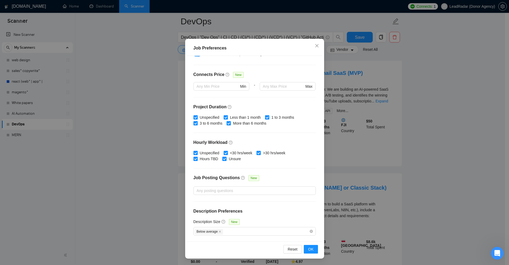
click at [431, 122] on div "Job Preferences Budget Project Type All Fixed Price Hourly Rate Fixed Price Bud…" at bounding box center [254, 132] width 509 height 265
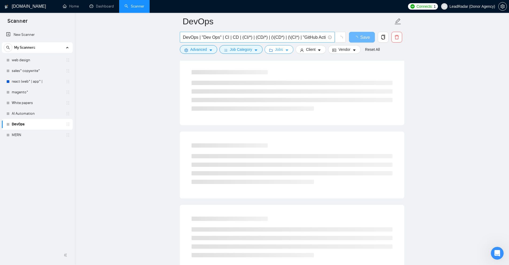
scroll to position [0, 0]
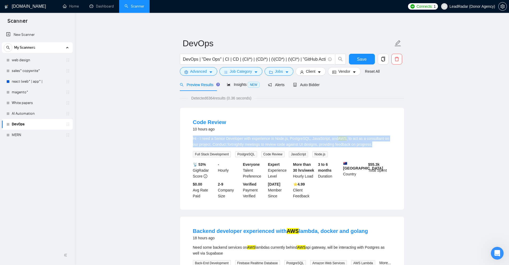
drag, startPoint x: 185, startPoint y: 135, endPoint x: 382, endPoint y: 144, distance: 196.6
click at [382, 144] on div "Code Review 10 hours ago Hi - I need a Senior Developer with experience in Node…" at bounding box center [292, 159] width 224 height 102
click at [382, 144] on div "Hi - I need a Senior Developer with experience in Node.js, PostgreSQL, JavaScri…" at bounding box center [292, 141] width 198 height 12
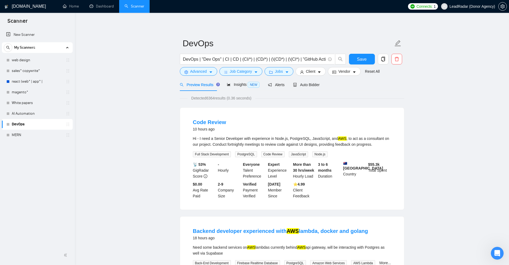
click at [382, 144] on div "Hi - I need a Senior Developer with experience in Node.js, PostgreSQL, JavaScri…" at bounding box center [292, 141] width 198 height 12
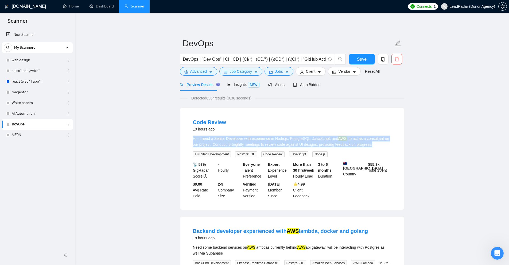
click at [382, 144] on div "Hi - I need a Senior Developer with experience in Node.js, PostgreSQL, JavaScri…" at bounding box center [292, 141] width 198 height 12
click at [369, 144] on div "Hi - I need a Senior Developer with experience in Node.js, PostgreSQL, JavaScri…" at bounding box center [292, 141] width 198 height 12
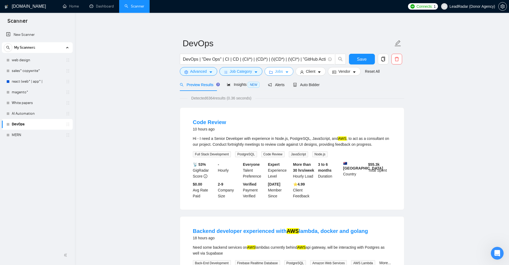
click at [286, 72] on icon "caret-down" at bounding box center [287, 73] width 3 height 2
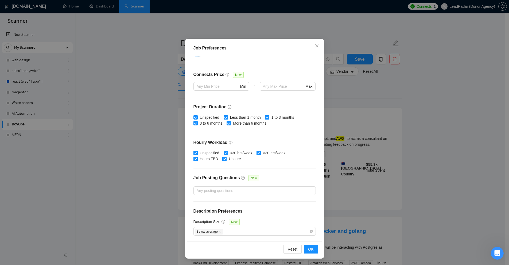
scroll to position [27, 0]
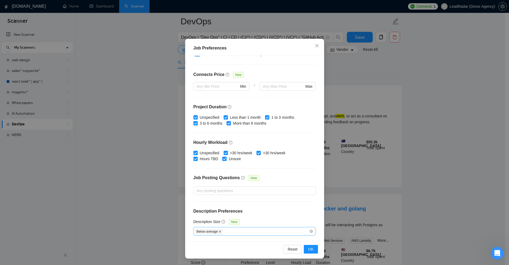
click at [219, 230] on icon "close" at bounding box center [220, 231] width 3 height 3
checkbox input "false"
click at [231, 231] on div at bounding box center [252, 231] width 114 height 6
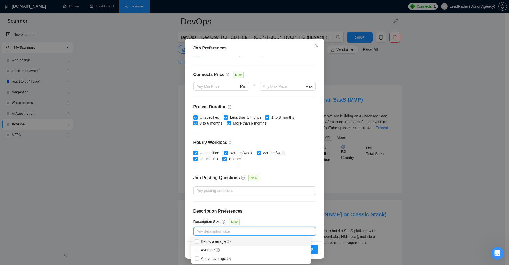
click at [261, 215] on div "Budget Project Type All Fixed Price Hourly Rate Fixed Price Budget $ 5000 Min -…" at bounding box center [254, 148] width 135 height 185
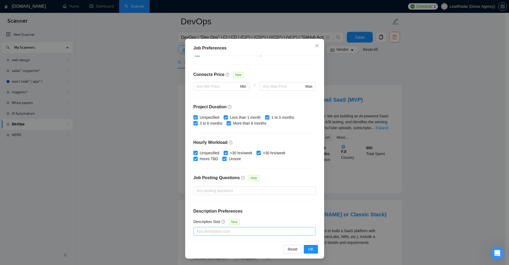
click at [237, 231] on div at bounding box center [252, 231] width 114 height 6
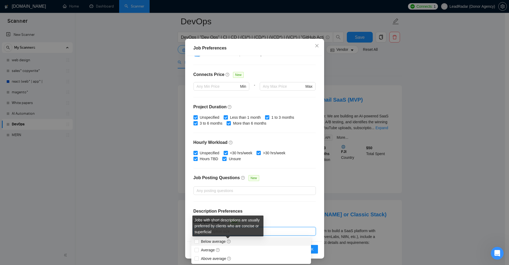
click at [257, 213] on h4 "Description Preferences" at bounding box center [254, 211] width 122 height 6
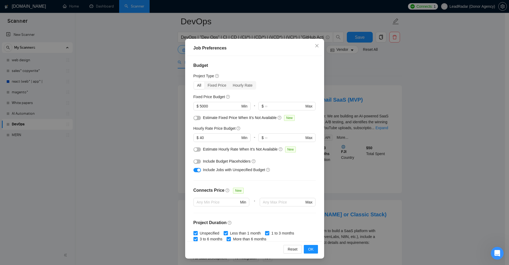
scroll to position [0, 0]
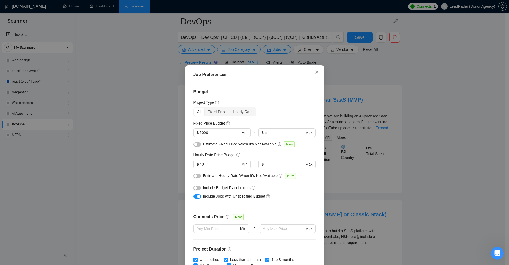
click at [373, 108] on div "Job Preferences Budget Project Type All Fixed Price Hourly Rate Fixed Price Bud…" at bounding box center [254, 132] width 509 height 265
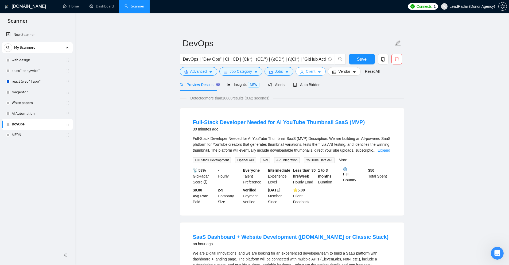
click at [310, 71] on span "Client" at bounding box center [311, 71] width 10 height 6
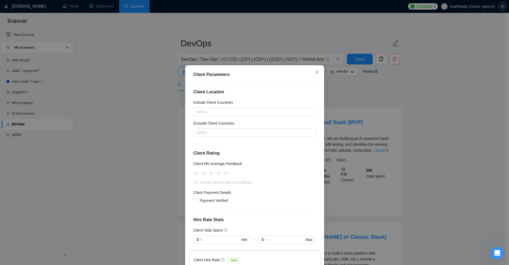
click at [377, 104] on div "Client Parameters Client Location Include Client Countries Select Exclude Clien…" at bounding box center [254, 132] width 509 height 265
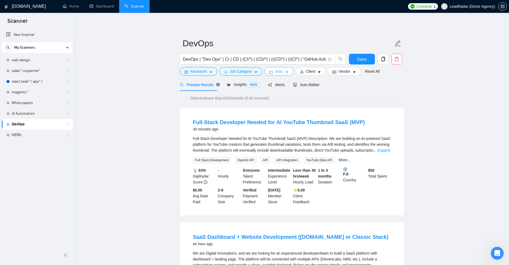
click at [288, 73] on button "Jobs" at bounding box center [279, 71] width 29 height 9
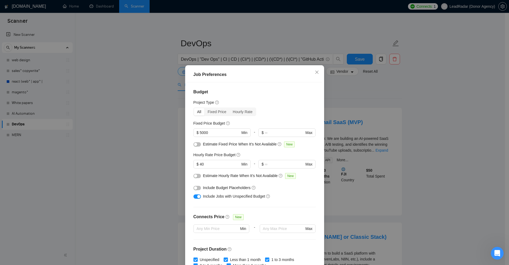
click at [369, 86] on div "Job Preferences Budget Project Type All Fixed Price Hourly Rate Fixed Price Bud…" at bounding box center [254, 132] width 509 height 265
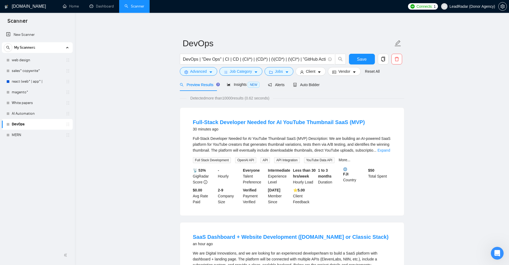
click at [313, 76] on form "DevOps DevOps | "Dev Ops" | CI | CD | (CI/*) | (CD/*) | (\(CD*) | (\(CI*) | "Gi…" at bounding box center [292, 57] width 224 height 44
click at [313, 73] on span "Client" at bounding box center [311, 71] width 10 height 6
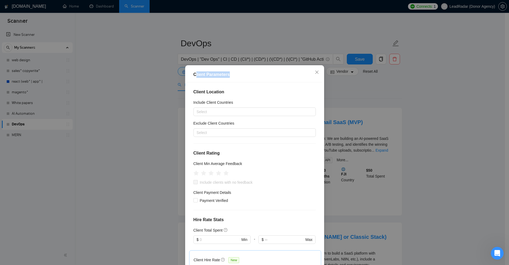
drag, startPoint x: 193, startPoint y: 72, endPoint x: 270, endPoint y: 76, distance: 77.3
click at [263, 74] on div "Client Parameters" at bounding box center [254, 74] width 122 height 6
drag, startPoint x: 192, startPoint y: 87, endPoint x: 260, endPoint y: 92, distance: 68.3
click at [260, 92] on div "Client Location Include Client Countries Select Exclude Client Countries Select…" at bounding box center [254, 174] width 135 height 185
click at [236, 107] on div "Include Client Countries" at bounding box center [254, 103] width 122 height 8
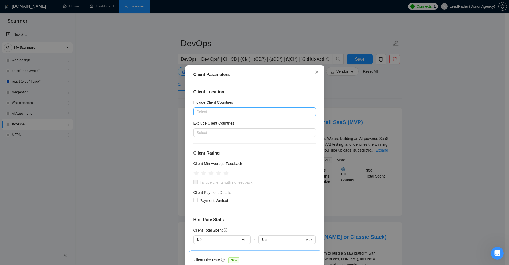
click at [232, 110] on div at bounding box center [252, 111] width 114 height 6
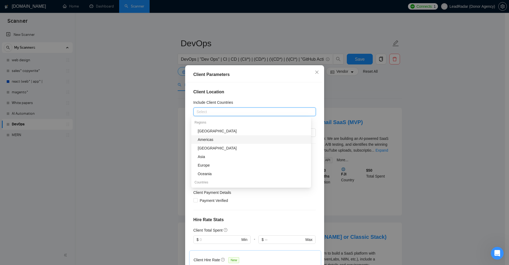
click at [229, 99] on h5 "Include Client Countries" at bounding box center [213, 102] width 40 height 6
click at [198, 108] on input "Include Client Countries" at bounding box center [197, 111] width 1 height 6
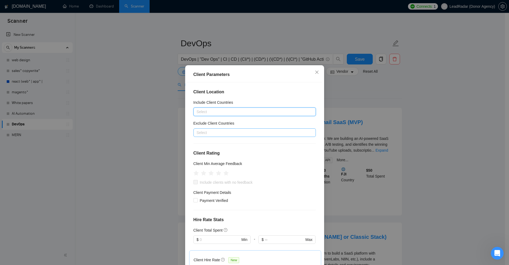
click at [216, 132] on div at bounding box center [252, 132] width 114 height 6
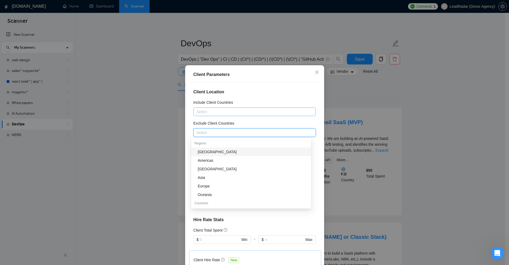
click at [221, 109] on div at bounding box center [252, 111] width 114 height 6
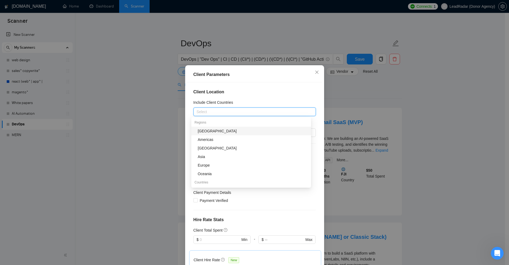
click at [244, 96] on div "Client Location Include Client Countries Select Exclude Client Countries Select…" at bounding box center [254, 174] width 135 height 185
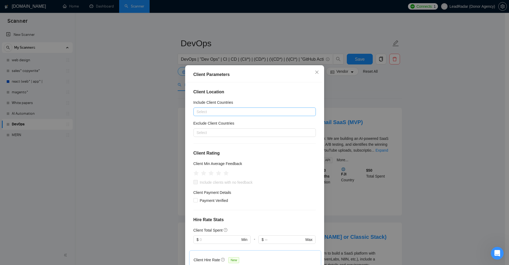
click at [217, 111] on div at bounding box center [252, 111] width 114 height 6
click at [241, 96] on div "Client Location Include Client Countries Select Exclude Client Countries Select…" at bounding box center [254, 174] width 135 height 185
click at [203, 107] on div "Include Client Countries" at bounding box center [254, 103] width 122 height 8
click at [203, 108] on div "Select" at bounding box center [254, 111] width 122 height 9
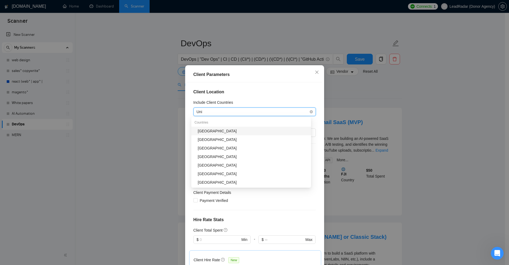
type input "Unit"
click at [214, 129] on div "[GEOGRAPHIC_DATA]" at bounding box center [253, 131] width 110 height 6
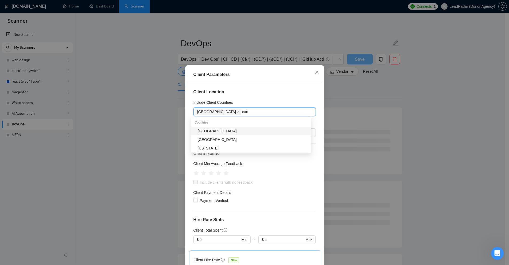
type input "cana"
click at [234, 130] on div "Canada" at bounding box center [253, 131] width 110 height 6
type input "eur"
click at [234, 130] on div "Europe" at bounding box center [253, 131] width 110 height 6
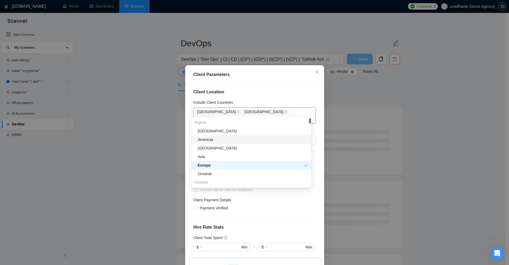
click at [278, 98] on div "Client Location Include Client Countries United States Canada Europe Exclude Cl…" at bounding box center [254, 174] width 135 height 185
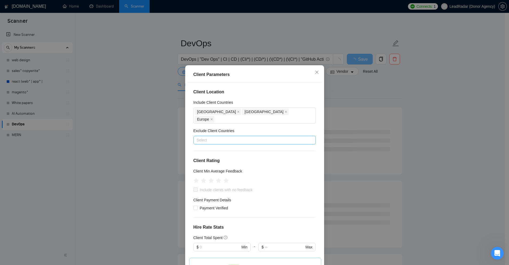
click at [247, 137] on div at bounding box center [252, 140] width 114 height 6
drag, startPoint x: 245, startPoint y: 135, endPoint x: 237, endPoint y: 131, distance: 8.5
click at [237, 137] on div at bounding box center [252, 140] width 114 height 6
type input "pola"
click at [215, 157] on body "Scanner New Scanner My Scanners web design sales* copywrite* react (web* | app*…" at bounding box center [252, 132] width 505 height 265
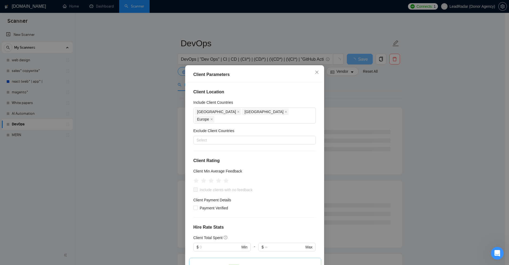
click at [215, 157] on h4 "Client Rating" at bounding box center [254, 160] width 122 height 6
click at [222, 137] on div at bounding box center [252, 140] width 114 height 6
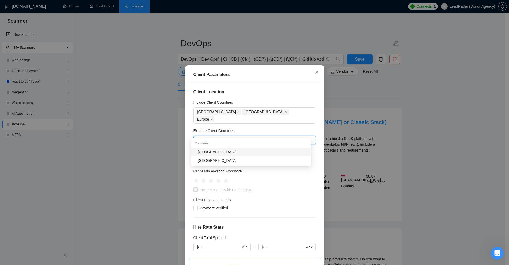
type input "pola"
click at [210, 154] on div "Poland" at bounding box center [253, 152] width 110 height 6
click at [277, 115] on div "United States Canada Europe" at bounding box center [252, 115] width 114 height 15
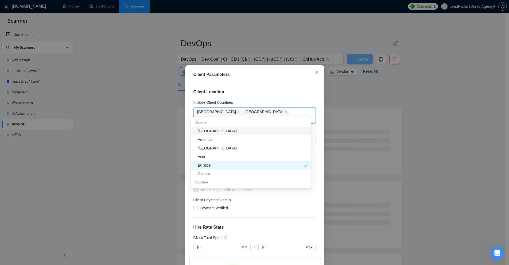
click at [276, 86] on div "Client Location Include Client Countries United States Canada Europe Exclude Cl…" at bounding box center [254, 174] width 135 height 185
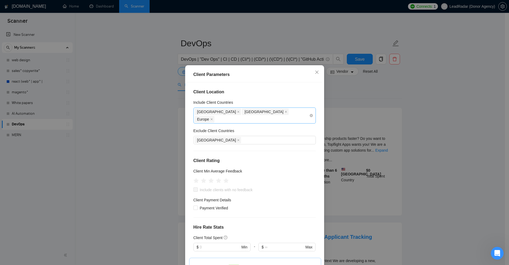
click at [237, 139] on icon "close" at bounding box center [238, 140] width 3 height 3
click at [213, 118] on icon "close" at bounding box center [211, 119] width 3 height 3
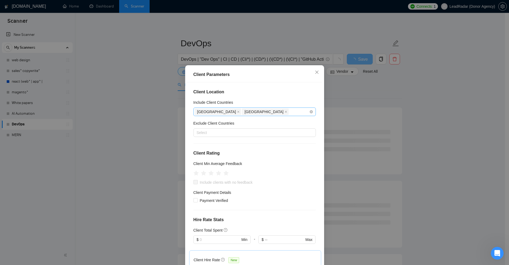
scroll to position [53, 0]
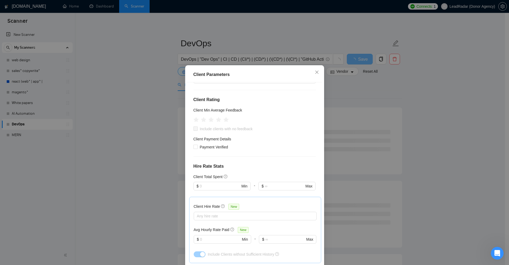
click at [267, 104] on div "Client Location Include Client Countries United States Canada Exclude Client Co…" at bounding box center [254, 174] width 135 height 185
drag, startPoint x: 191, startPoint y: 99, endPoint x: 226, endPoint y: 98, distance: 34.5
click at [226, 98] on h4 "Client Rating" at bounding box center [254, 99] width 122 height 6
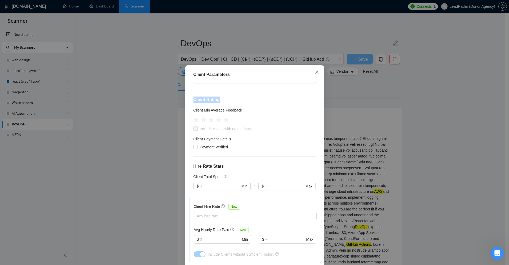
click at [231, 98] on h4 "Client Rating" at bounding box center [254, 99] width 122 height 6
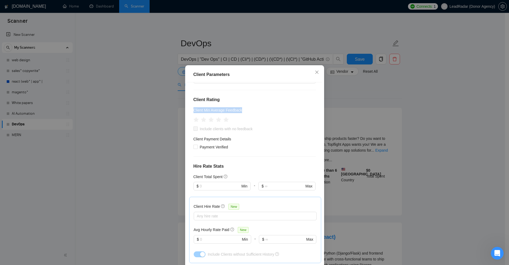
drag, startPoint x: 189, startPoint y: 110, endPoint x: 243, endPoint y: 109, distance: 53.7
click at [241, 109] on div "Client Location Include Client Countries United States Canada Exclude Client Co…" at bounding box center [254, 174] width 135 height 185
click at [218, 121] on icon "star" at bounding box center [219, 119] width 6 height 5
drag, startPoint x: 197, startPoint y: 130, endPoint x: 255, endPoint y: 130, distance: 58.3
click at [255, 130] on div "Include clients with no feedback" at bounding box center [254, 129] width 122 height 6
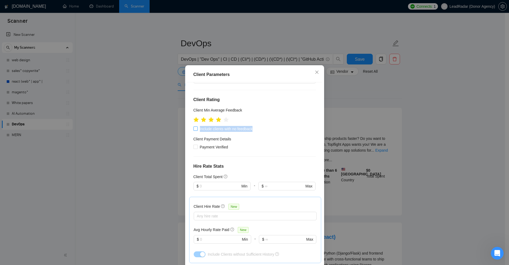
click at [193, 130] on input "Include clients with no feedback" at bounding box center [195, 128] width 4 height 4
checkbox input "true"
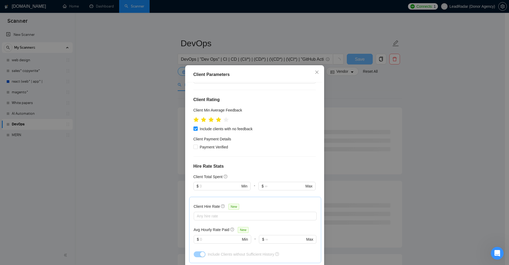
click at [261, 128] on div "Include clients with no feedback" at bounding box center [254, 129] width 122 height 6
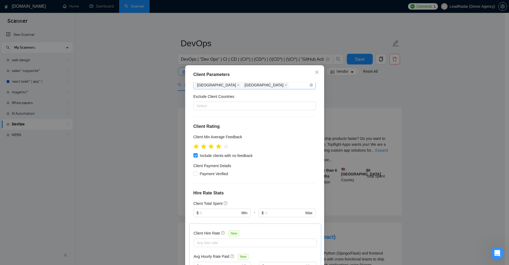
scroll to position [80, 0]
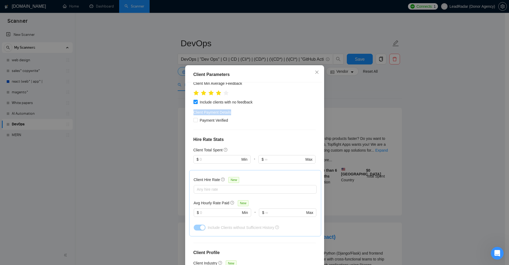
drag, startPoint x: 235, startPoint y: 113, endPoint x: 187, endPoint y: 110, distance: 48.2
click at [187, 110] on div "Client Location Include Client Countries United States Canada Exclude Client Co…" at bounding box center [254, 174] width 135 height 185
drag, startPoint x: 229, startPoint y: 119, endPoint x: 198, endPoint y: 118, distance: 30.8
click at [198, 118] on div "Payment Verified" at bounding box center [254, 120] width 122 height 6
click at [203, 127] on div "Client Location Include Client Countries United States Canada Exclude Client Co…" at bounding box center [254, 174] width 135 height 185
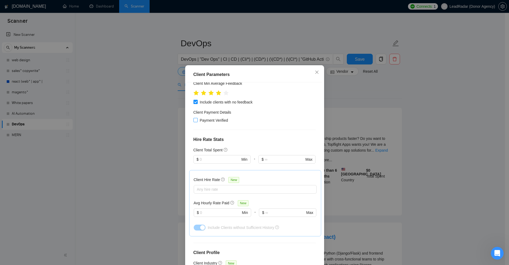
click at [213, 119] on span "Payment Verified" at bounding box center [214, 120] width 33 height 6
click at [197, 119] on input "Payment Verified" at bounding box center [195, 120] width 4 height 4
checkbox input "true"
click at [301, 116] on div "Client Payment Details" at bounding box center [254, 113] width 122 height 8
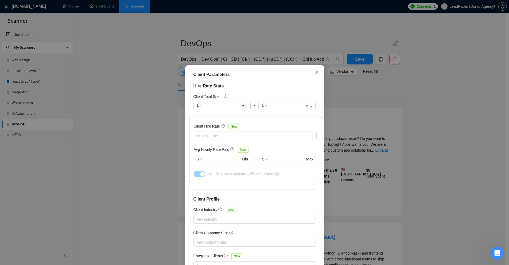
scroll to position [107, 0]
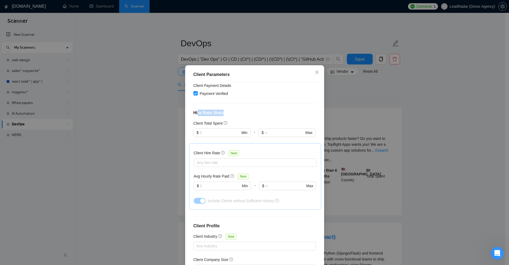
drag, startPoint x: 234, startPoint y: 114, endPoint x: 250, endPoint y: 114, distance: 15.2
click at [250, 114] on h4 "Hire Rate Stats" at bounding box center [254, 113] width 122 height 6
click at [211, 135] on input "text" at bounding box center [220, 133] width 40 height 6
drag, startPoint x: 198, startPoint y: 121, endPoint x: 226, endPoint y: 123, distance: 28.5
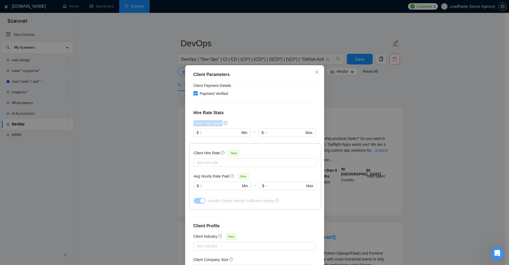
click at [226, 123] on div "Client Location Include Client Countries United States Canada Exclude Client Co…" at bounding box center [254, 174] width 135 height 185
click at [228, 132] on input "text" at bounding box center [220, 133] width 40 height 6
type input "1000"
click at [273, 124] on div "Client Total Spent" at bounding box center [254, 123] width 122 height 6
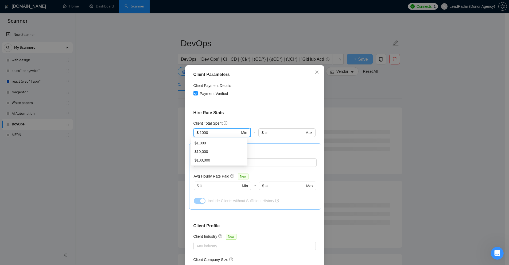
drag, startPoint x: 200, startPoint y: 135, endPoint x: 207, endPoint y: 134, distance: 7.0
click at [179, 132] on div "Client Parameters Client Location Include Client Countries United States Canada…" at bounding box center [254, 132] width 509 height 265
click at [269, 124] on div "Client Total Spent" at bounding box center [254, 123] width 122 height 6
click at [259, 122] on div "Client Total Spent" at bounding box center [254, 123] width 122 height 6
click at [271, 146] on div "Client Hire Rate New Any hire rate Avg Hourly Rate Paid New $ Min - $ Max Inclu…" at bounding box center [255, 176] width 132 height 66
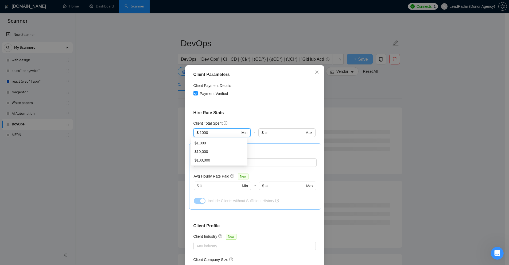
drag, startPoint x: 212, startPoint y: 131, endPoint x: 142, endPoint y: 134, distance: 70.3
click at [142, 134] on div "Client Parameters Client Location Include Client Countries United States Canada…" at bounding box center [254, 132] width 509 height 265
click at [214, 130] on input "1000" at bounding box center [220, 133] width 40 height 6
drag, startPoint x: 221, startPoint y: 130, endPoint x: 172, endPoint y: 132, distance: 49.5
click at [172, 132] on div "Client Parameters Client Location Include Client Countries United States Canada…" at bounding box center [254, 132] width 509 height 265
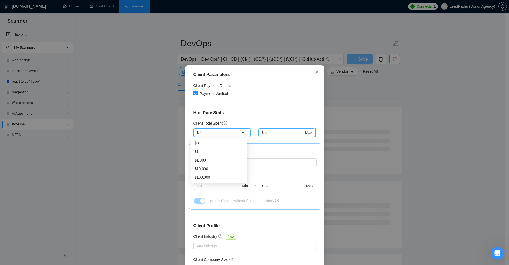
click at [277, 132] on input "text" at bounding box center [284, 133] width 39 height 6
drag, startPoint x: 269, startPoint y: 131, endPoint x: 224, endPoint y: 131, distance: 44.9
click at [224, 131] on div "$ Min - $ 0 Max" at bounding box center [254, 135] width 122 height 15
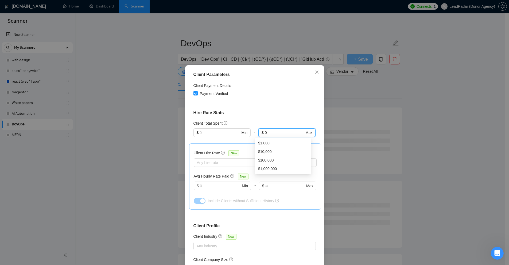
type input "0"
click at [280, 116] on div "Client Location Include Client Countries United States Canada Exclude Client Co…" at bounding box center [254, 174] width 135 height 185
click at [273, 135] on input "0" at bounding box center [284, 133] width 39 height 6
click at [215, 142] on div at bounding box center [221, 140] width 57 height 6
drag, startPoint x: 191, startPoint y: 151, endPoint x: 219, endPoint y: 151, distance: 27.3
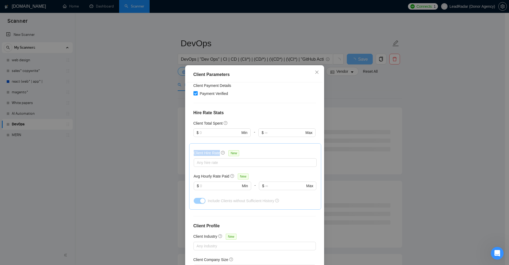
click at [219, 151] on div "Client Hire Rate New Any hire rate Avg Hourly Rate Paid New $ Min - $ Max Inclu…" at bounding box center [255, 176] width 132 height 66
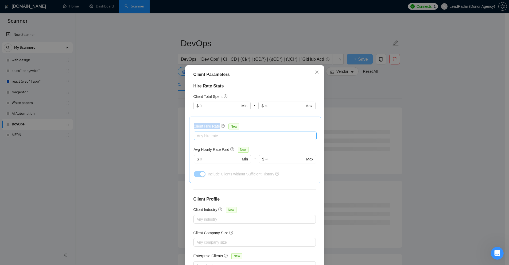
click at [267, 137] on div at bounding box center [252, 136] width 115 height 6
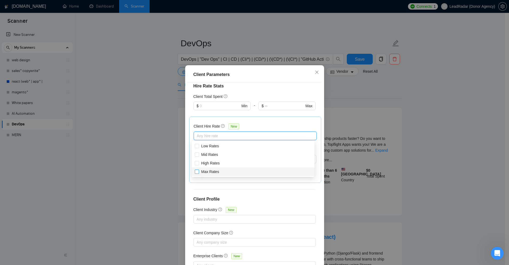
click at [211, 172] on span "Max Rates" at bounding box center [210, 171] width 18 height 4
click at [199, 172] on input "Max Rates" at bounding box center [197, 171] width 4 height 4
checkbox input "true"
click at [208, 164] on span "High Rates" at bounding box center [210, 163] width 18 height 4
click at [199, 164] on input "High Rates" at bounding box center [197, 163] width 4 height 4
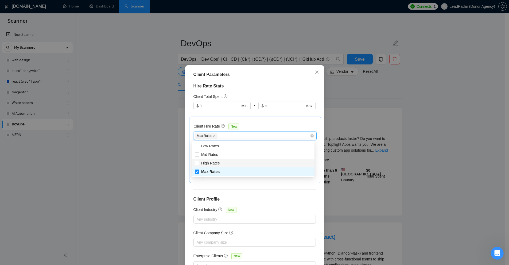
checkbox input "true"
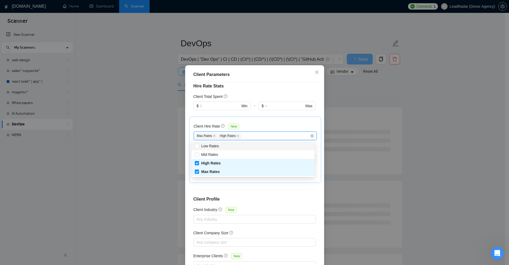
click at [254, 133] on div "Max Rates High Rates" at bounding box center [252, 136] width 115 height 6
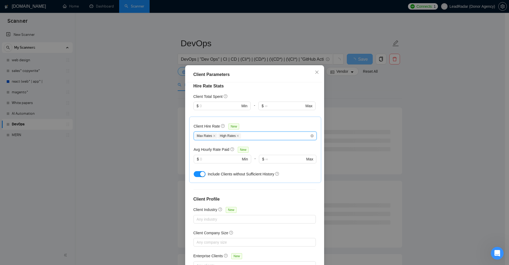
click at [258, 126] on div "Client Hire Rate New" at bounding box center [255, 127] width 123 height 8
click at [207, 155] on span "$ Min" at bounding box center [222, 159] width 57 height 9
drag, startPoint x: 189, startPoint y: 151, endPoint x: 224, endPoint y: 149, distance: 34.8
click at [224, 149] on div "Client Hire Rate New Max Rates High Rates Avg Hourly Rate Paid New $ Min - $ Ma…" at bounding box center [255, 150] width 132 height 66
click at [218, 159] on input "text" at bounding box center [220, 159] width 41 height 6
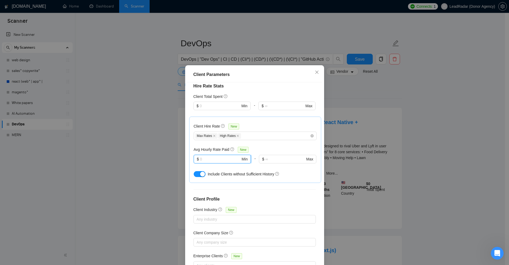
drag, startPoint x: 218, startPoint y: 160, endPoint x: 223, endPoint y: 160, distance: 5.1
click at [223, 160] on input "text" at bounding box center [220, 159] width 41 height 6
drag, startPoint x: 223, startPoint y: 160, endPoint x: 108, endPoint y: 150, distance: 115.4
click at [108, 150] on div "Client Parameters Client Location Include Client Countries United States Canada…" at bounding box center [254, 132] width 509 height 265
type input "20"
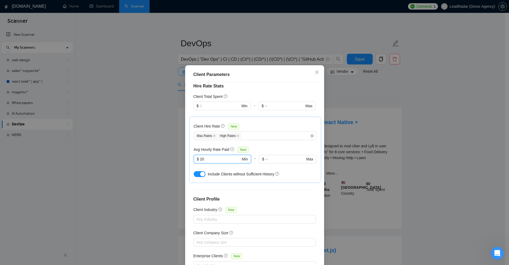
click at [196, 174] on button "button" at bounding box center [200, 174] width 12 height 6
drag, startPoint x: 205, startPoint y: 173, endPoint x: 242, endPoint y: 174, distance: 36.1
click at [243, 174] on div "Include Clients without Sufficient History" at bounding box center [255, 174] width 123 height 9
click at [194, 174] on div "button" at bounding box center [196, 174] width 5 height 5
click at [215, 158] on input "20" at bounding box center [220, 159] width 41 height 6
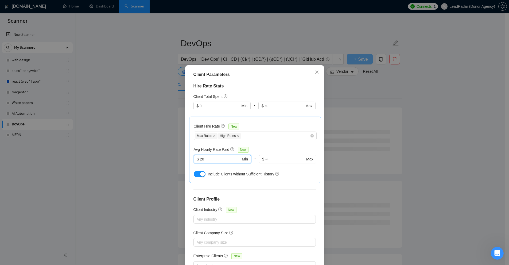
drag, startPoint x: 223, startPoint y: 157, endPoint x: 189, endPoint y: 160, distance: 33.8
click at [189, 160] on div "Client Hire Rate New Max Rates High Rates Avg Hourly Rate Paid New 20 $ 20 Min …" at bounding box center [255, 150] width 132 height 66
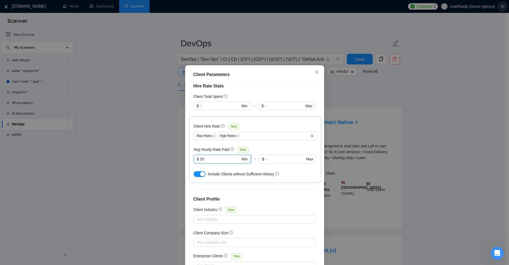
click at [214, 157] on input "20" at bounding box center [220, 159] width 41 height 6
drag, startPoint x: 214, startPoint y: 157, endPoint x: 207, endPoint y: 155, distance: 6.9
click at [208, 156] on input "20" at bounding box center [220, 159] width 41 height 6
click at [211, 157] on input "20" at bounding box center [220, 159] width 41 height 6
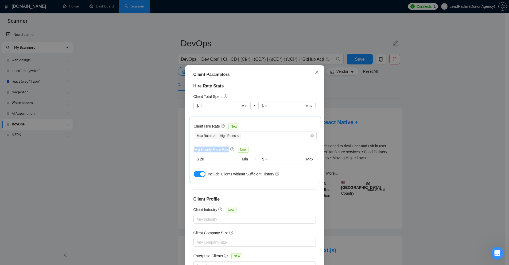
drag, startPoint x: 192, startPoint y: 148, endPoint x: 230, endPoint y: 149, distance: 37.7
click at [230, 149] on div "Client Hire Rate New Max Rates High Rates Avg Hourly Rate Paid New $ 20 Min - $…" at bounding box center [255, 150] width 132 height 66
click at [223, 150] on h5 "Avg Hourly Rate Paid" at bounding box center [212, 149] width 36 height 6
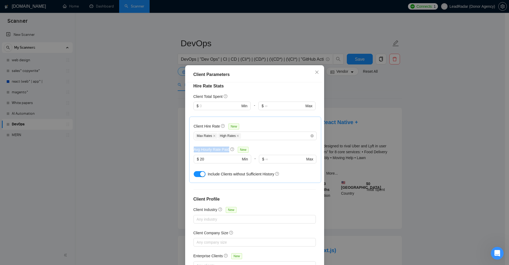
scroll to position [147, 0]
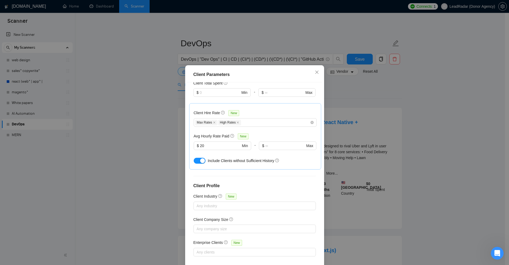
click at [236, 170] on div "Client Location Include Client Countries United States Canada Exclude Client Co…" at bounding box center [254, 174] width 135 height 185
drag, startPoint x: 207, startPoint y: 160, endPoint x: 259, endPoint y: 164, distance: 53.1
click at [266, 158] on span "Include Clients without Sufficient History" at bounding box center [241, 160] width 67 height 4
click at [259, 164] on div "Client Hire Rate New Max Rates High Rates Avg Hourly Rate Paid New $ 20 Min - $…" at bounding box center [255, 136] width 132 height 66
drag, startPoint x: 213, startPoint y: 182, endPoint x: 249, endPoint y: 181, distance: 35.8
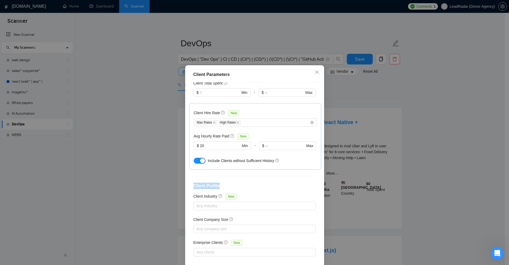
click at [244, 180] on div "Client Location Include Client Countries United States Canada Exclude Client Co…" at bounding box center [254, 174] width 135 height 185
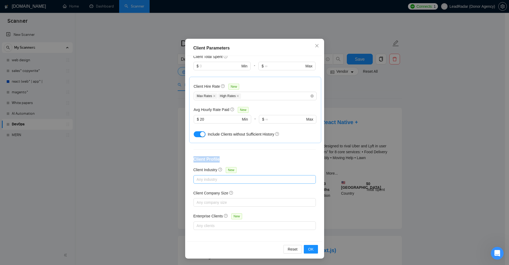
click at [249, 175] on div "Any industry" at bounding box center [254, 179] width 122 height 9
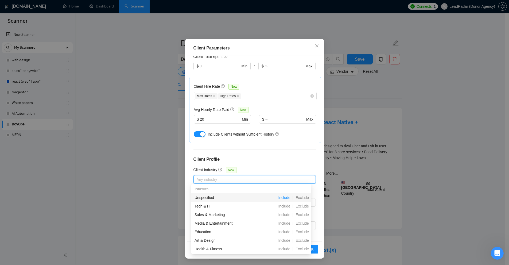
click at [289, 198] on span "Include" at bounding box center [284, 197] width 16 height 4
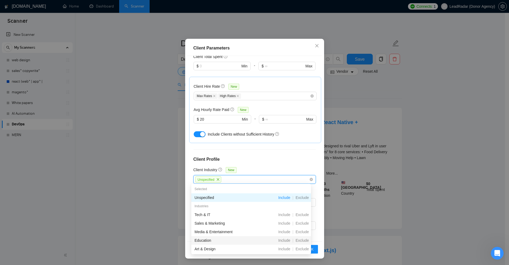
scroll to position [53, 0]
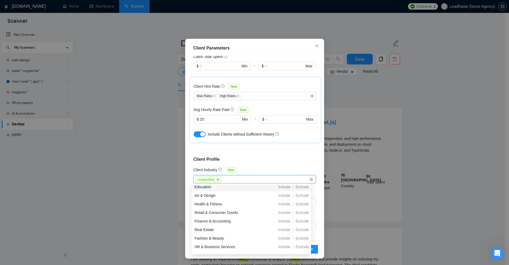
click at [273, 157] on h4 "Client Profile" at bounding box center [254, 159] width 122 height 6
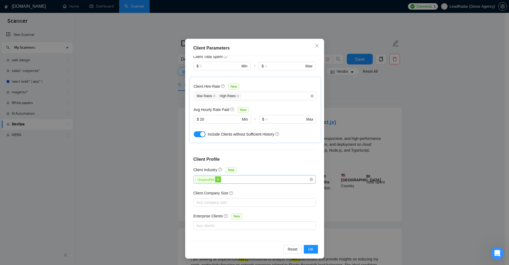
click at [217, 178] on icon "close" at bounding box center [218, 179] width 2 height 2
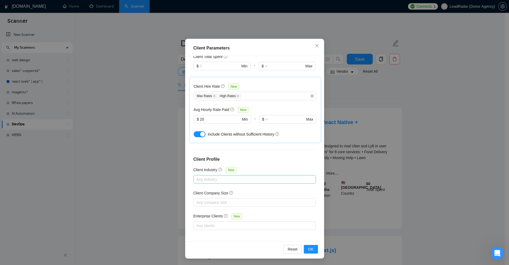
click at [251, 158] on h4 "Client Profile" at bounding box center [254, 159] width 122 height 6
click at [208, 205] on div "Any company size" at bounding box center [254, 202] width 122 height 9
drag, startPoint x: 197, startPoint y: 192, endPoint x: 222, endPoint y: 192, distance: 24.9
click at [222, 192] on div "Client Location Include Client Countries United States Canada Exclude Client Co…" at bounding box center [254, 148] width 135 height 185
click at [262, 193] on div "Client Company Size" at bounding box center [254, 194] width 122 height 8
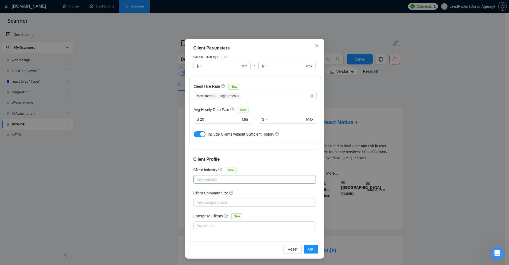
click at [238, 206] on div "Client Location Include Client Countries United States Canada Exclude Client Co…" at bounding box center [254, 148] width 135 height 185
click at [242, 199] on div at bounding box center [252, 202] width 114 height 6
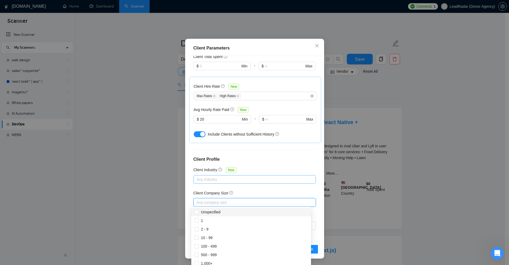
click at [258, 192] on div "Client Company Size" at bounding box center [254, 194] width 122 height 8
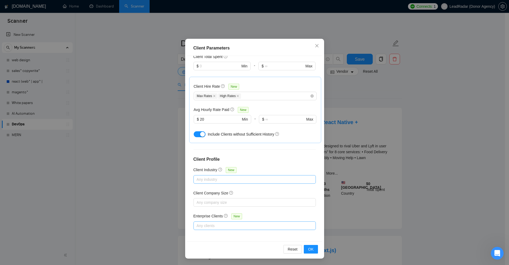
click at [241, 222] on div at bounding box center [252, 225] width 114 height 6
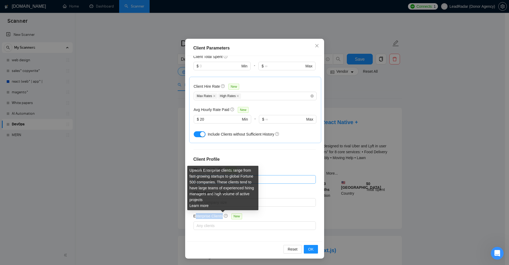
drag, startPoint x: 194, startPoint y: 215, endPoint x: 221, endPoint y: 215, distance: 26.7
click at [221, 215] on div "Enterprise Clients New" at bounding box center [218, 216] width 51 height 6
click at [213, 224] on div at bounding box center [252, 225] width 114 height 6
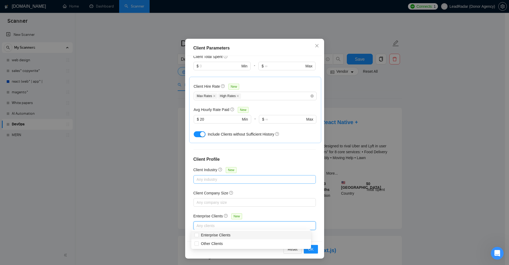
click at [253, 166] on div "Client Location Include Client Countries United States Canada Exclude Client Co…" at bounding box center [254, 148] width 135 height 185
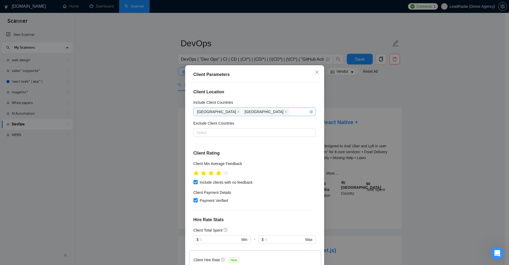
click at [377, 119] on div "Client Parameters Client Location Include Client Countries United States Canada…" at bounding box center [254, 132] width 509 height 265
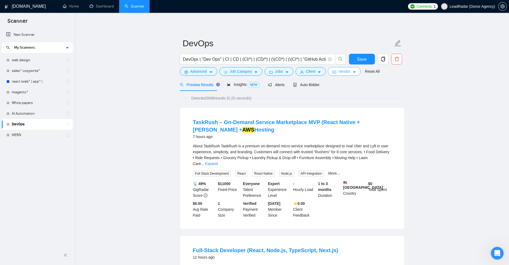
click at [342, 68] on button "Vendor" at bounding box center [344, 71] width 33 height 9
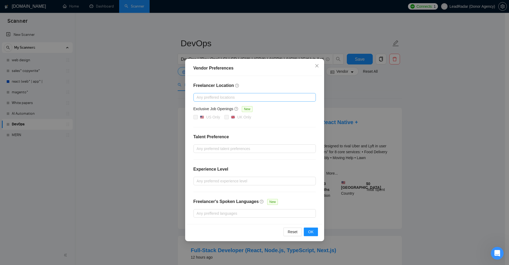
click at [218, 96] on div at bounding box center [252, 97] width 114 height 6
click at [273, 86] on h4 "Freelancer Location" at bounding box center [254, 85] width 122 height 6
click at [257, 100] on div at bounding box center [252, 97] width 114 height 6
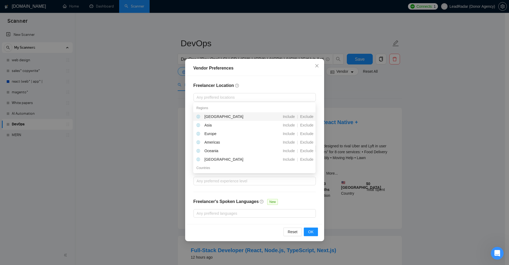
click at [301, 84] on h4 "Freelancer Location" at bounding box center [254, 85] width 122 height 6
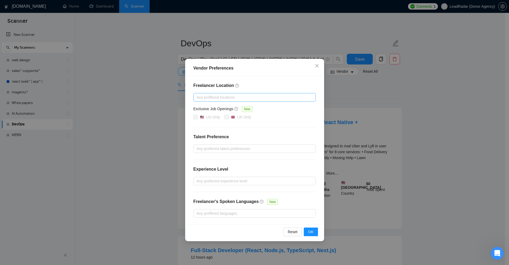
click at [294, 100] on div at bounding box center [252, 97] width 114 height 6
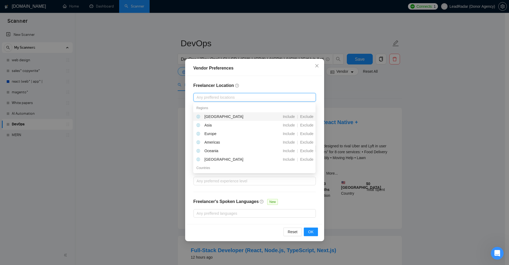
scroll to position [53, 0]
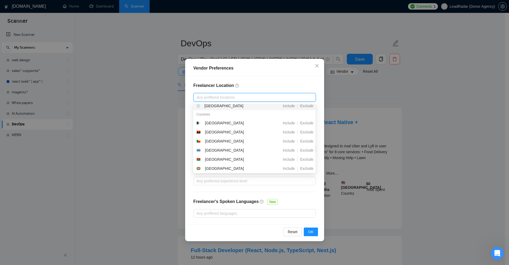
click at [292, 79] on div "Freelancer Location Any preffered locations Exclusive Job Openings New US Only …" at bounding box center [254, 150] width 135 height 148
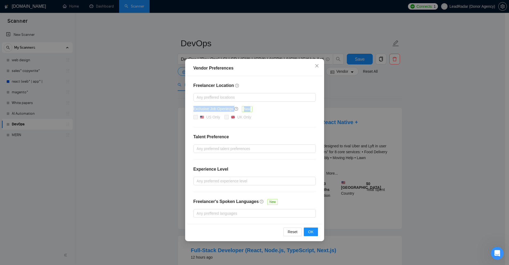
drag, startPoint x: 191, startPoint y: 110, endPoint x: 280, endPoint y: 110, distance: 88.7
click at [277, 109] on div "Freelancer Location Any preffered locations Exclusive Job Openings New US Only …" at bounding box center [254, 150] width 135 height 148
click at [284, 114] on div "US Only UK Only" at bounding box center [254, 117] width 122 height 6
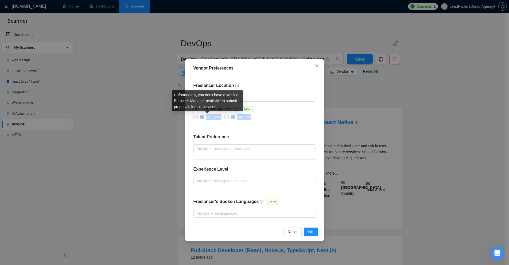
drag, startPoint x: 264, startPoint y: 120, endPoint x: 197, endPoint y: 120, distance: 66.8
click at [196, 118] on div "US Only UK Only" at bounding box center [254, 117] width 122 height 6
click at [208, 125] on div "Freelancer Location Any preffered locations Exclusive Job Openings New US Only …" at bounding box center [254, 150] width 135 height 148
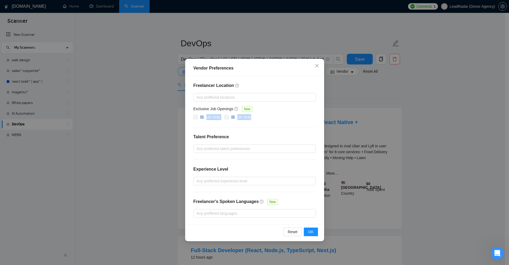
drag, startPoint x: 214, startPoint y: 117, endPoint x: 265, endPoint y: 119, distance: 50.8
click at [265, 119] on div "Freelancer Location Any preffered locations Exclusive Job Openings New US Only …" at bounding box center [254, 150] width 135 height 148
click at [265, 119] on div "US Only UK Only" at bounding box center [254, 117] width 122 height 6
drag, startPoint x: 211, startPoint y: 111, endPoint x: 212, endPoint y: 119, distance: 7.3
click at [193, 116] on div "Freelancer Location Any preffered locations Exclusive Job Openings New US Only …" at bounding box center [254, 150] width 135 height 148
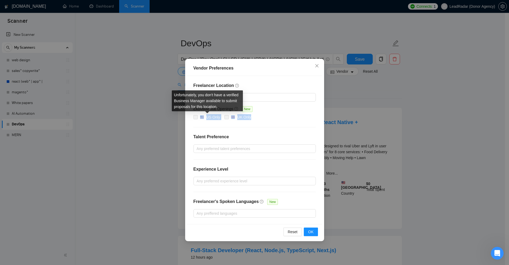
click at [212, 119] on div "US Only" at bounding box center [213, 117] width 14 height 6
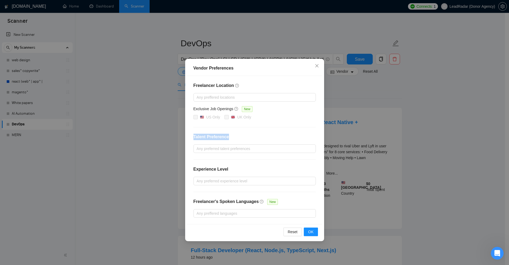
click at [228, 127] on div "Freelancer Location Any preffered locations Exclusive Job Openings New US Only …" at bounding box center [254, 150] width 135 height 148
click at [268, 120] on div "Freelancer Location Any preffered locations Exclusive Job Openings New US Only …" at bounding box center [254, 150] width 135 height 148
drag, startPoint x: 224, startPoint y: 137, endPoint x: 247, endPoint y: 137, distance: 23.5
click at [247, 137] on h4 "Talent Preference" at bounding box center [254, 137] width 122 height 6
click at [225, 150] on div at bounding box center [252, 148] width 114 height 6
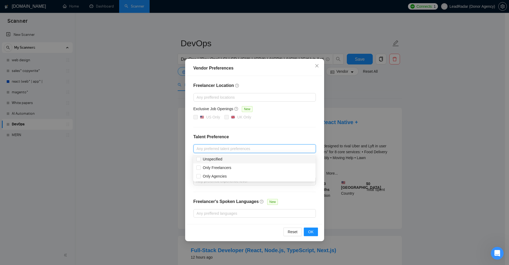
click at [249, 131] on div "Freelancer Location Any preffered locations Exclusive Job Openings New US Only …" at bounding box center [254, 150] width 135 height 148
click at [224, 147] on div at bounding box center [252, 148] width 114 height 6
click at [263, 129] on div "Freelancer Location Any preffered locations Exclusive Job Openings New US Only …" at bounding box center [254, 150] width 135 height 148
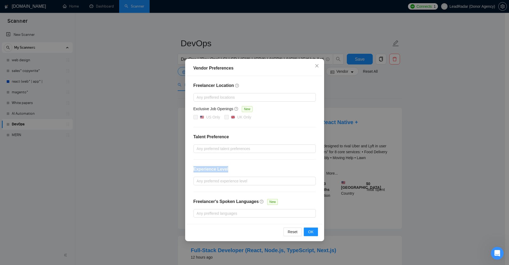
drag, startPoint x: 200, startPoint y: 175, endPoint x: 239, endPoint y: 172, distance: 39.4
click at [239, 172] on div "Freelancer Location Any preffered locations Exclusive Job Openings New US Only …" at bounding box center [254, 150] width 135 height 148
click at [238, 185] on div "Freelancer Location Any preffered locations Exclusive Job Openings New US Only …" at bounding box center [254, 150] width 135 height 148
click at [240, 180] on div at bounding box center [252, 181] width 114 height 6
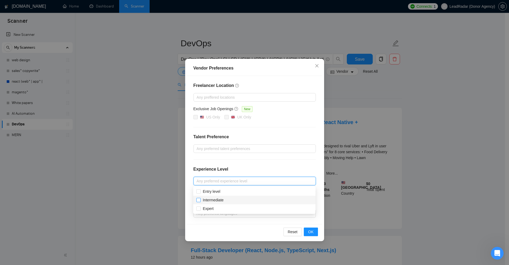
click at [223, 200] on span "Intermediate" at bounding box center [213, 200] width 21 height 4
click at [200, 200] on input "Intermediate" at bounding box center [198, 200] width 4 height 4
checkbox input "true"
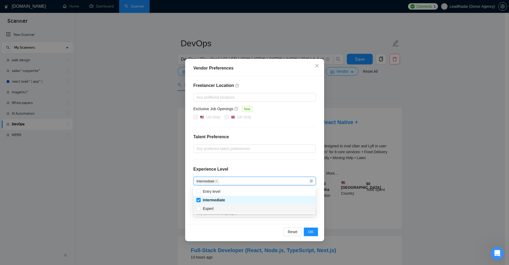
click at [217, 210] on div "Expert" at bounding box center [254, 208] width 116 height 6
checkbox input "true"
click at [251, 170] on div "Experience Level" at bounding box center [254, 171] width 122 height 11
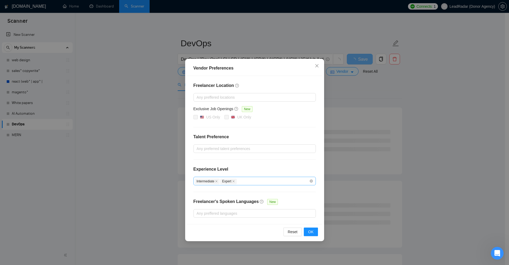
click at [255, 178] on div "Intermediate Expert" at bounding box center [252, 181] width 114 height 6
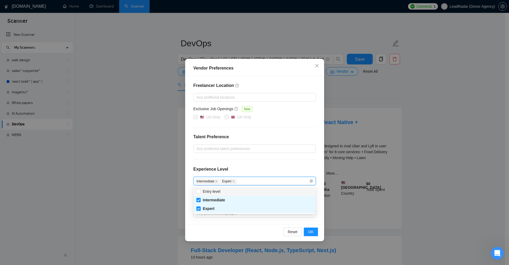
click at [265, 167] on div "Experience Level" at bounding box center [254, 171] width 122 height 11
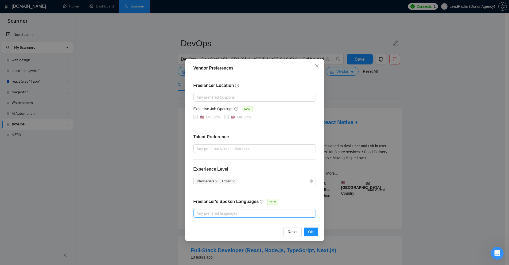
click at [236, 210] on div at bounding box center [252, 213] width 114 height 6
drag, startPoint x: 200, startPoint y: 203, endPoint x: 251, endPoint y: 203, distance: 51.0
click at [251, 203] on h4 "Freelancer's Spoken Languages" at bounding box center [225, 201] width 65 height 6
click at [243, 217] on div "Any preffered languages" at bounding box center [254, 213] width 122 height 9
click at [291, 195] on div "Freelancer Location Any preffered locations Exclusive Job Openings New US Only …" at bounding box center [254, 150] width 135 height 148
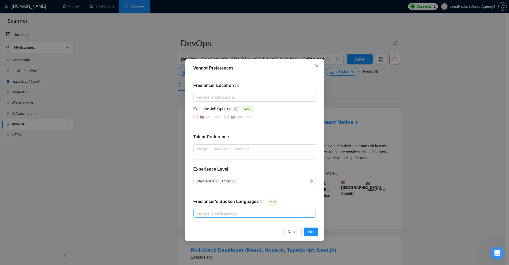
click at [288, 211] on div at bounding box center [252, 213] width 114 height 6
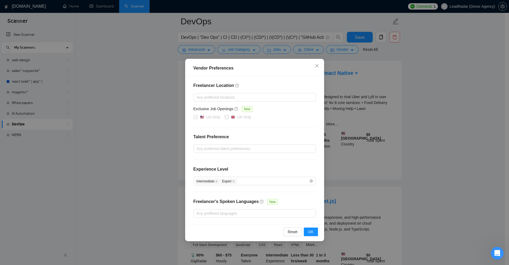
click at [270, 159] on div "Freelancer Location Any preffered locations Exclusive Job Openings New US Only …" at bounding box center [254, 150] width 135 height 148
click at [302, 214] on div at bounding box center [252, 213] width 114 height 6
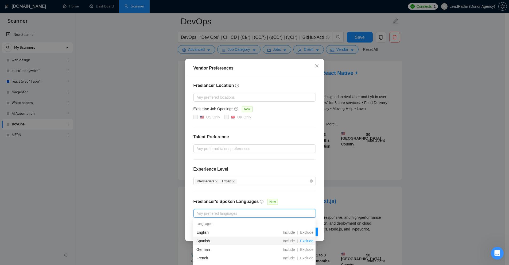
click at [304, 240] on span "Exclude" at bounding box center [307, 241] width 18 height 4
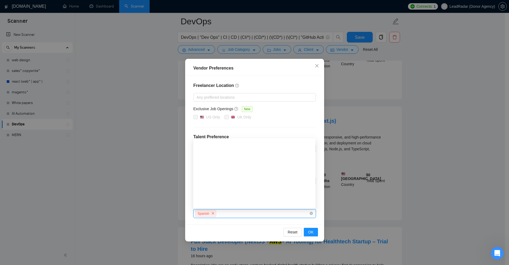
scroll to position [103, 0]
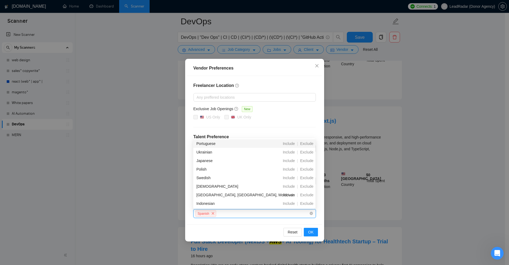
click at [296, 126] on div "Freelancer Location Any preffered locations Exclusive Job Openings New US Only …" at bounding box center [254, 150] width 135 height 148
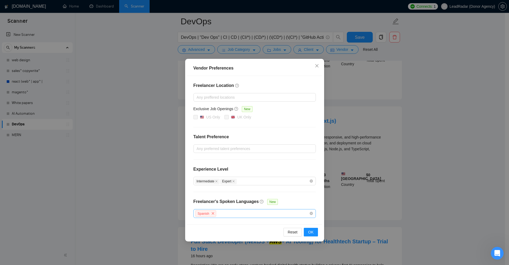
click at [243, 212] on div "Spanish" at bounding box center [252, 214] width 114 height 8
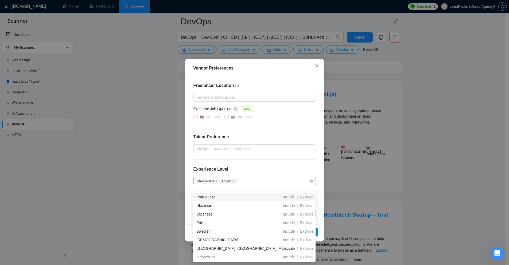
scroll to position [187, 0]
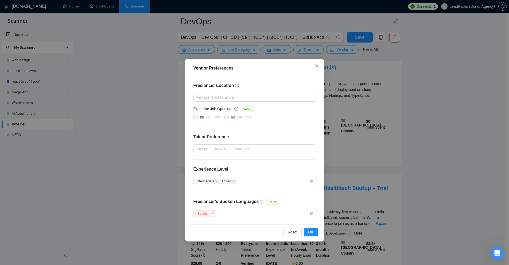
click at [305, 132] on div "Freelancer Location Any preffered locations Exclusive Job Openings New US Only …" at bounding box center [254, 150] width 135 height 148
click at [210, 213] on span "close" at bounding box center [213, 213] width 6 height 6
click at [312, 231] on span "OK" at bounding box center [310, 232] width 5 height 6
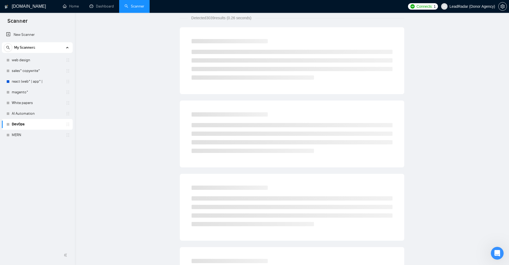
scroll to position [0, 0]
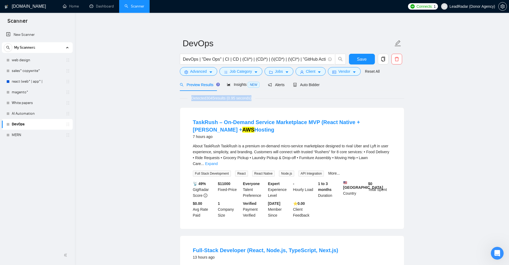
drag, startPoint x: 191, startPoint y: 98, endPoint x: 260, endPoint y: 98, distance: 68.4
click at [260, 98] on div "Detected 3045 results (0.95 seconds)" at bounding box center [292, 98] width 224 height 6
click at [362, 58] on span "Save" at bounding box center [362, 59] width 10 height 7
drag, startPoint x: 207, startPoint y: 97, endPoint x: 216, endPoint y: 98, distance: 8.4
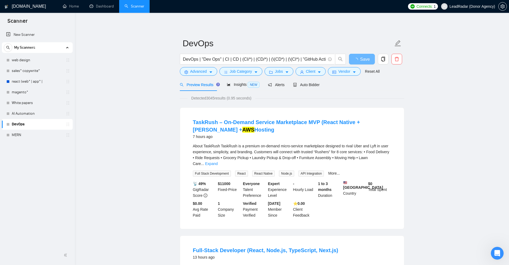
click at [216, 98] on span "Detected 3045 results (0.95 seconds)" at bounding box center [222, 98] width 68 height 6
click at [217, 101] on span "Detected 3045 results (0.95 seconds)" at bounding box center [222, 98] width 68 height 6
drag, startPoint x: 180, startPoint y: 129, endPoint x: 204, endPoint y: 132, distance: 24.0
click at [204, 132] on div "TaskRush – On-Demand Service Marketplace MVP (React Native + MERN Stack + AWS H…" at bounding box center [292, 168] width 224 height 121
click at [283, 148] on div "About TaskRush TaskRush is a premium on-demand micro-service marketplace design…" at bounding box center [292, 155] width 198 height 24
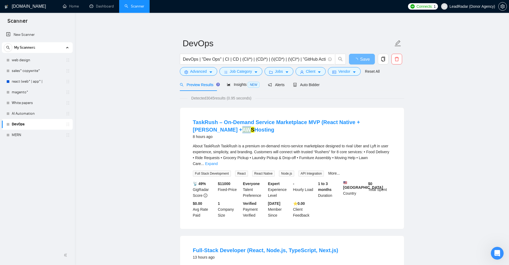
drag, startPoint x: 186, startPoint y: 131, endPoint x: 208, endPoint y: 136, distance: 22.7
click at [199, 131] on li "TaskRush – On-Demand Service Marketplace MVP (React Native + MERN Stack + AWS H…" at bounding box center [292, 168] width 211 height 108
drag, startPoint x: 339, startPoint y: 156, endPoint x: 398, endPoint y: 161, distance: 59.5
click at [339, 156] on div "About TaskRush TaskRush is a premium on-demand micro-service marketplace design…" at bounding box center [292, 155] width 198 height 24
click at [218, 161] on link "Expand" at bounding box center [211, 163] width 13 height 4
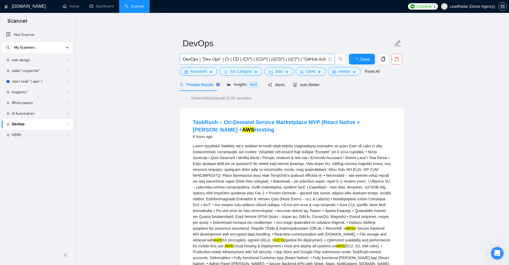
click at [281, 57] on input "DevOps | "Dev Ops" | CI | CD | (CI/*) | (CD/*) | (\(CD*) | (\(CI*) | "GitHub Ac…" at bounding box center [254, 59] width 143 height 7
click at [289, 146] on div "AWS) • Secure backend API development with encrypted data handling. • Real-time…" at bounding box center [292, 234] width 198 height 182
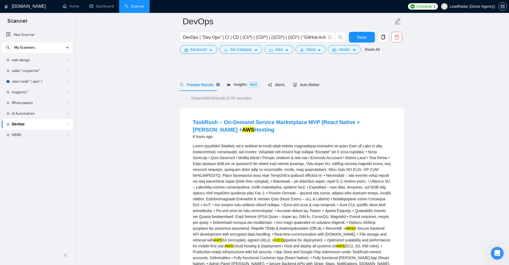
scroll to position [53, 0]
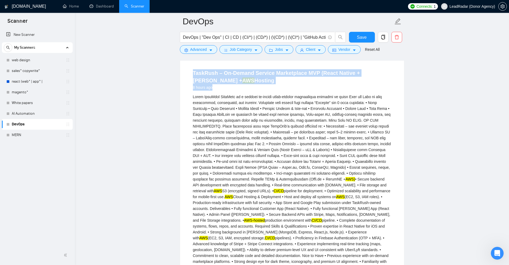
drag, startPoint x: 180, startPoint y: 69, endPoint x: 258, endPoint y: 87, distance: 79.4
click at [258, 87] on div "TaskRush – On-Demand Service Marketplace MVP (React Native + MERN Stack + AWS H…" at bounding box center [292, 199] width 224 height 280
click at [258, 87] on div "8 hours ago" at bounding box center [292, 87] width 198 height 6
click at [195, 51] on span "Advanced" at bounding box center [198, 49] width 17 height 6
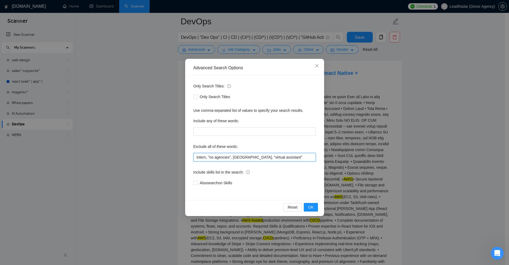
click at [270, 155] on input "intern, "no agencies", VA, "virtual assistant"" at bounding box center [254, 157] width 122 height 9
click at [363, 146] on div "Advanced Search Options Only Search Titles: Only Search Titles Use comma-separa…" at bounding box center [254, 132] width 509 height 265
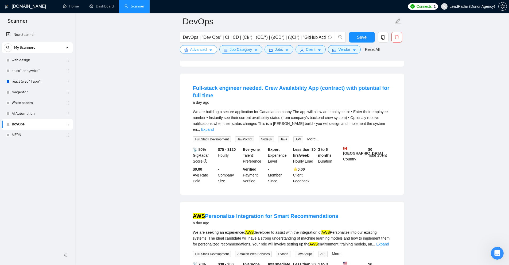
scroll to position [1149, 0]
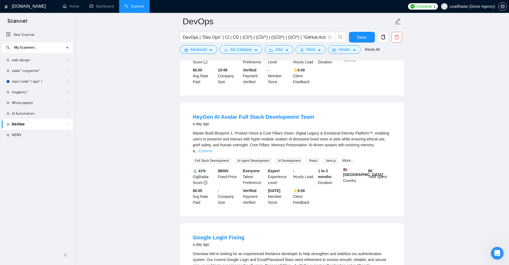
click at [212, 149] on link "Expand" at bounding box center [205, 151] width 13 height 4
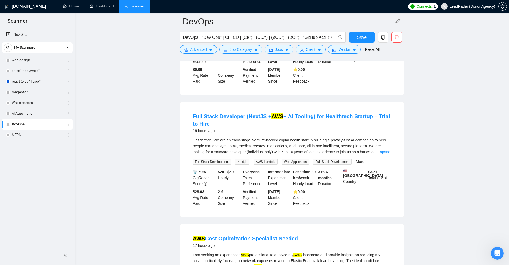
scroll to position [0, 0]
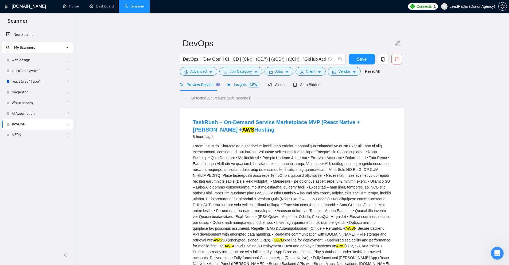
click at [238, 86] on span "Insights NEW" at bounding box center [243, 84] width 33 height 4
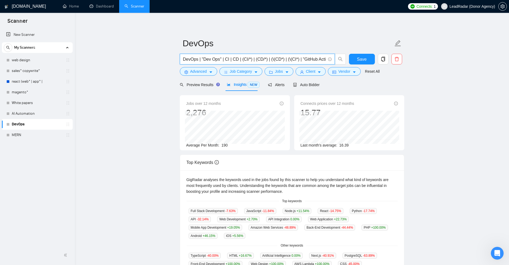
scroll to position [0, 232]
drag, startPoint x: 189, startPoint y: 60, endPoint x: 447, endPoint y: 84, distance: 259.7
click at [430, 72] on main "DevOps DevOps | "Dev Ops" | CI | CD | (CI/*) | (CD/*) | (\(CD*) | (\(CI*) | "Gi…" at bounding box center [291, 200] width 417 height 358
click at [449, 85] on main "DevOps DevOps | "Dev Ops" | CI | CD | (CI/*) | (CD/*) | (\(CD*) | (\(CI*) | "Gi…" at bounding box center [291, 200] width 417 height 358
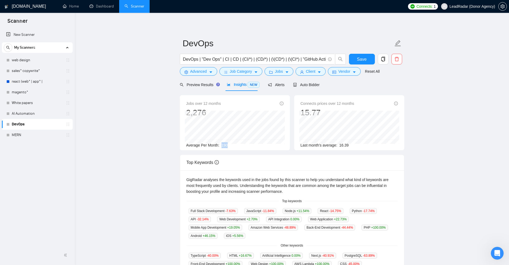
drag, startPoint x: 219, startPoint y: 144, endPoint x: 237, endPoint y: 143, distance: 17.9
click at [237, 143] on div "Average Per Month: 190" at bounding box center [234, 145] width 97 height 6
drag, startPoint x: 220, startPoint y: 144, endPoint x: 231, endPoint y: 145, distance: 11.5
click at [231, 145] on div "Average Per Month: 190" at bounding box center [234, 145] width 97 height 6
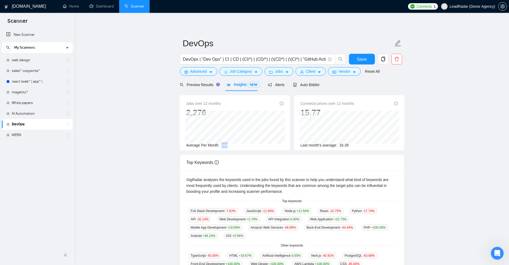
click at [231, 145] on div "Average Per Month: 190" at bounding box center [234, 145] width 97 height 6
drag, startPoint x: 220, startPoint y: 145, endPoint x: 237, endPoint y: 143, distance: 17.0
click at [237, 143] on div "Average Per Month: 190" at bounding box center [234, 145] width 97 height 6
click at [238, 143] on div "Average Per Month: 190" at bounding box center [234, 145] width 97 height 6
drag, startPoint x: 338, startPoint y: 144, endPoint x: 359, endPoint y: 143, distance: 20.3
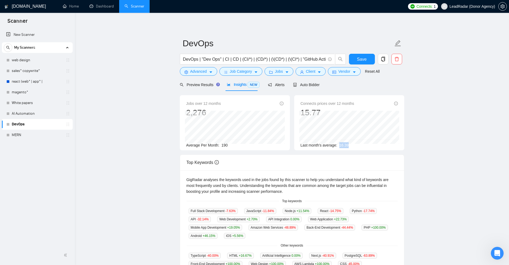
click at [359, 143] on div "Last month's average: 16.39" at bounding box center [349, 145] width 97 height 6
click at [354, 143] on div "Last month's average: 16.39" at bounding box center [349, 145] width 97 height 6
drag, startPoint x: 338, startPoint y: 145, endPoint x: 349, endPoint y: 145, distance: 11.0
click at [353, 145] on div "Last month's average: 16.39" at bounding box center [349, 145] width 97 height 6
drag, startPoint x: 299, startPoint y: 149, endPoint x: 308, endPoint y: 150, distance: 8.8
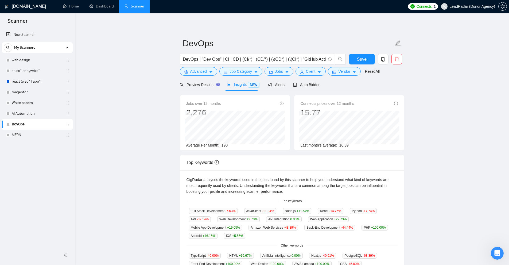
click at [300, 150] on div "Connects prices over 12 months 15.77 Last month's average: 16.39" at bounding box center [349, 122] width 110 height 55
drag, startPoint x: 353, startPoint y: 143, endPoint x: 338, endPoint y: 145, distance: 14.8
click at [338, 145] on div "Last month's average: 16.39" at bounding box center [349, 145] width 97 height 6
drag, startPoint x: 338, startPoint y: 145, endPoint x: 361, endPoint y: 143, distance: 23.3
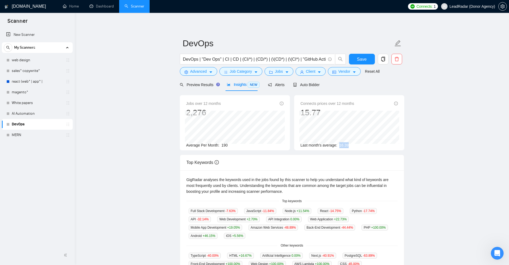
click at [361, 143] on div "Last month's average: 16.39" at bounding box center [349, 145] width 97 height 6
drag, startPoint x: 220, startPoint y: 142, endPoint x: 237, endPoint y: 143, distance: 16.8
click at [236, 143] on div "Average Per Month: 190" at bounding box center [234, 145] width 97 height 6
drag, startPoint x: 341, startPoint y: 144, endPoint x: 360, endPoint y: 143, distance: 19.0
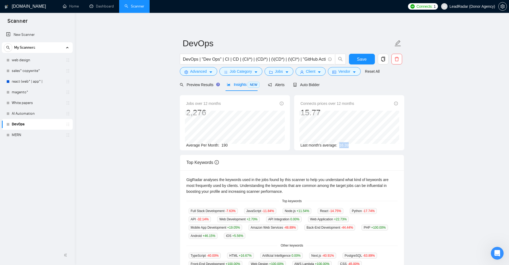
click at [360, 143] on div "Last month's average: 16.39" at bounding box center [349, 145] width 97 height 6
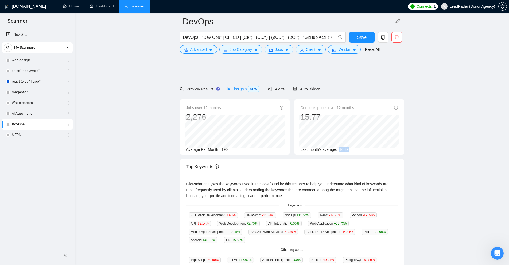
scroll to position [80, 0]
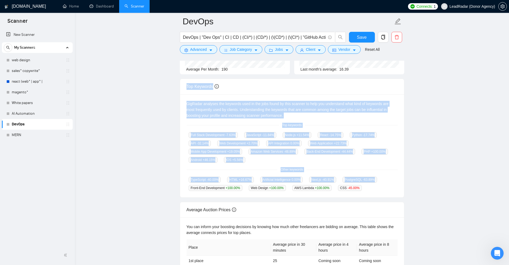
drag, startPoint x: 184, startPoint y: 87, endPoint x: 371, endPoint y: 185, distance: 210.8
click at [371, 185] on div "Top Keywords GigRadar analyses the keywords used in the jobs found by this scan…" at bounding box center [292, 138] width 224 height 119
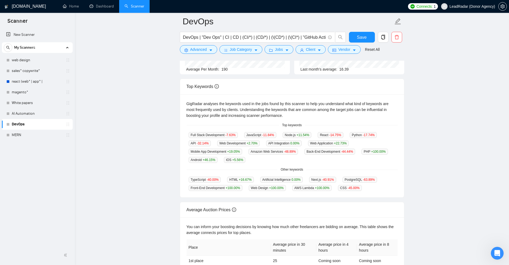
click at [371, 185] on div "TypeScript -40.00 % HTML +16.67 % Artificial Intelligence 0.00 % Next.js -40.91…" at bounding box center [292, 183] width 211 height 14
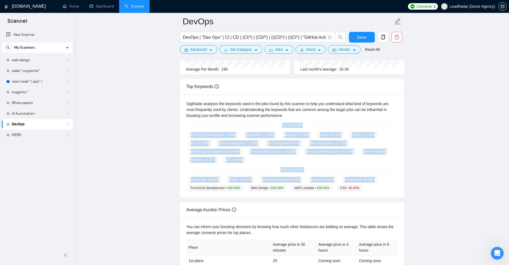
drag, startPoint x: 339, startPoint y: 183, endPoint x: 201, endPoint y: 124, distance: 149.9
click at [201, 124] on div "GigRadar analyses the keywords used in the jobs found by this scanner to help y…" at bounding box center [292, 145] width 224 height 103
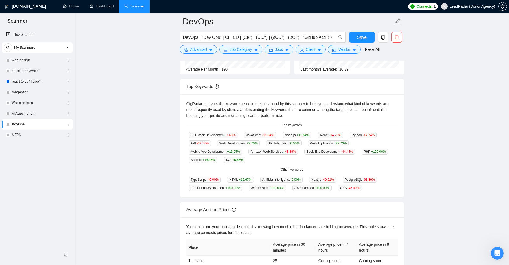
click at [201, 124] on div "Top keywords" at bounding box center [292, 125] width 211 height 5
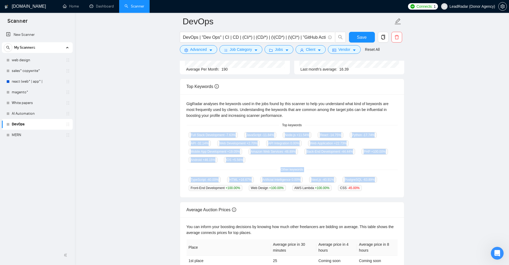
drag, startPoint x: 186, startPoint y: 128, endPoint x: 379, endPoint y: 186, distance: 202.1
click at [379, 186] on div "GigRadar analyses the keywords used in the jobs found by this scanner to help y…" at bounding box center [292, 145] width 224 height 103
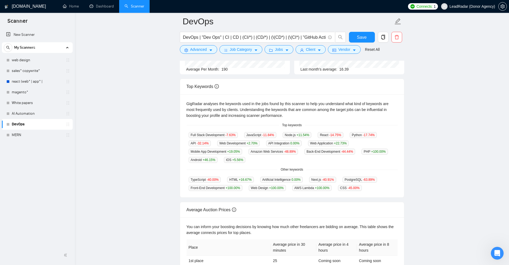
click at [379, 186] on div "TypeScript -40.00 % HTML +16.67 % Artificial Intelligence 0.00 % Next.js -40.91…" at bounding box center [292, 183] width 211 height 14
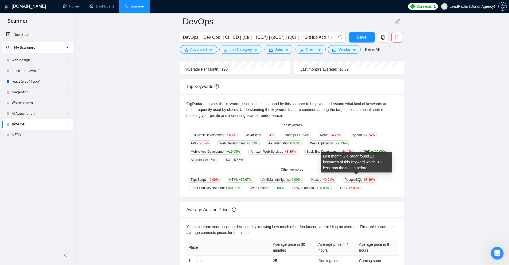
scroll to position [134, 0]
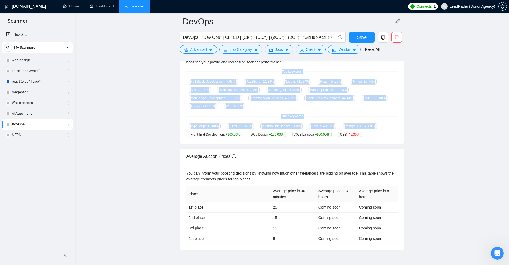
drag, startPoint x: 184, startPoint y: 75, endPoint x: 373, endPoint y: 135, distance: 198.8
click at [373, 135] on div "GigRadar analyses the keywords used in the jobs found by this scanner to help y…" at bounding box center [292, 92] width 224 height 103
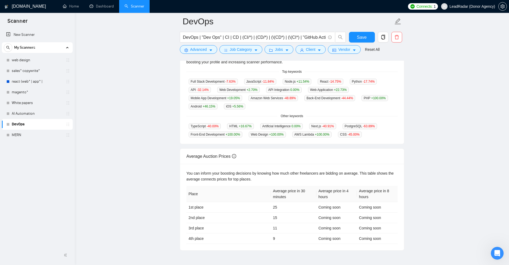
click at [373, 135] on div "TypeScript -40.00 % HTML +16.67 % Artificial Intelligence 0.00 % Next.js -40.91…" at bounding box center [292, 130] width 211 height 14
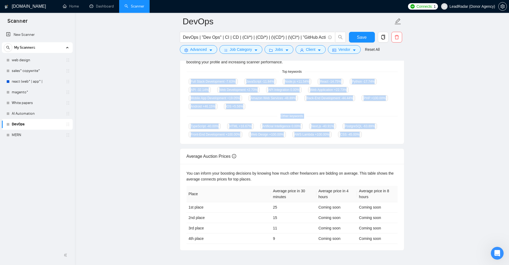
drag, startPoint x: 364, startPoint y: 135, endPoint x: 183, endPoint y: 79, distance: 189.9
click at [183, 79] on div "GigRadar analyses the keywords used in the jobs found by this scanner to help y…" at bounding box center [292, 92] width 224 height 103
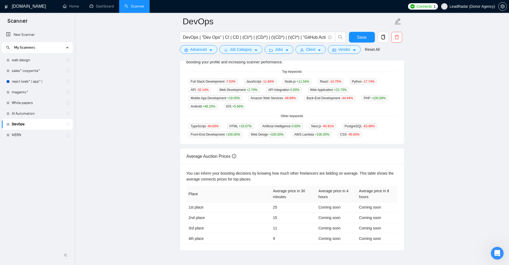
click at [183, 79] on div "GigRadar analyses the keywords used in the jobs found by this scanner to help y…" at bounding box center [292, 92] width 224 height 103
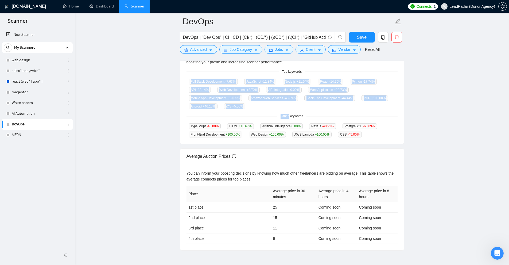
drag, startPoint x: 183, startPoint y: 79, endPoint x: 328, endPoint y: 113, distance: 148.6
click at [328, 113] on div "GigRadar analyses the keywords used in the jobs found by this scanner to help y…" at bounding box center [292, 92] width 224 height 103
click at [328, 114] on div "Other keywords" at bounding box center [292, 116] width 211 height 5
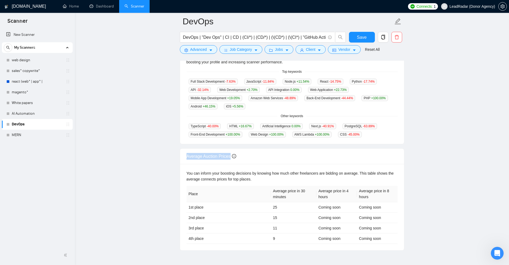
drag, startPoint x: 185, startPoint y: 150, endPoint x: 230, endPoint y: 148, distance: 45.5
click at [230, 149] on div "Average Auction Prices" at bounding box center [292, 156] width 224 height 15
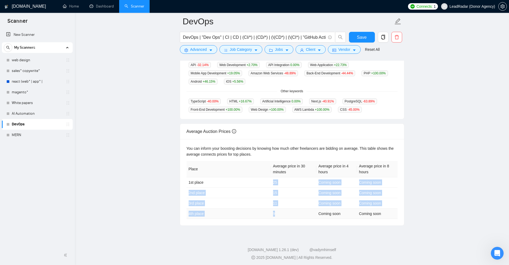
drag, startPoint x: 268, startPoint y: 175, endPoint x: 284, endPoint y: 211, distance: 38.7
click at [284, 211] on tbody "1st place 25 Coming soon Coming soon 2nd place 15 Coming soon Coming soon 3rd p…" at bounding box center [292, 198] width 211 height 42
click at [284, 211] on td "9" at bounding box center [293, 213] width 45 height 10
drag, startPoint x: 282, startPoint y: 212, endPoint x: 270, endPoint y: 182, distance: 32.5
click at [270, 182] on tbody "1st place 25 Coming soon Coming soon 2nd place 15 Coming soon Coming soon 3rd p…" at bounding box center [292, 198] width 211 height 42
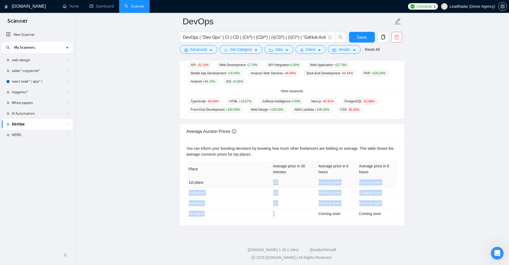
click at [270, 182] on td "1st place" at bounding box center [229, 182] width 84 height 10
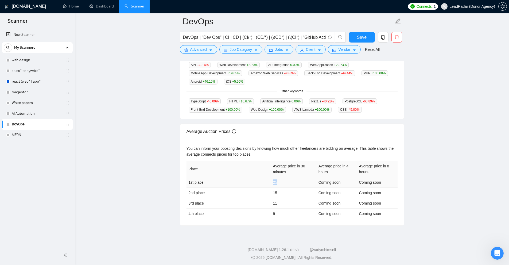
drag, startPoint x: 270, startPoint y: 181, endPoint x: 283, endPoint y: 180, distance: 13.7
click at [283, 180] on tr "1st place 25 Coming soon Coming soon" at bounding box center [292, 182] width 211 height 10
click at [283, 180] on td "25" at bounding box center [293, 182] width 45 height 10
drag, startPoint x: 187, startPoint y: 180, endPoint x: 220, endPoint y: 183, distance: 33.3
click at [220, 183] on div "You can inform your boosting decisions by knowing how much other freelancers ar…" at bounding box center [292, 182] width 224 height 86
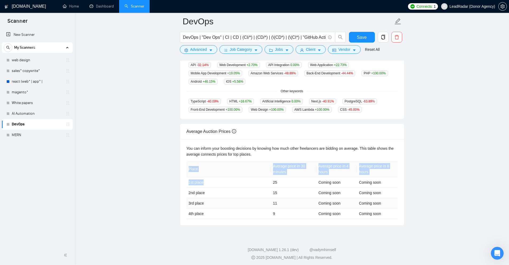
click at [180, 212] on div "You can inform your boosting decisions by knowing how much other freelancers ar…" at bounding box center [292, 182] width 224 height 86
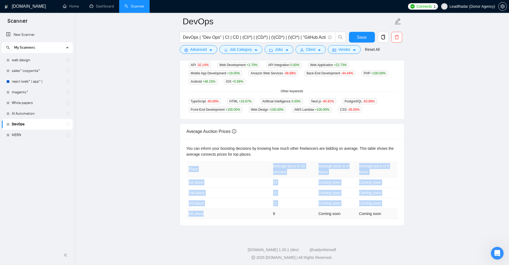
drag, startPoint x: 183, startPoint y: 213, endPoint x: 226, endPoint y: 212, distance: 43.3
click at [224, 212] on div "You can inform your boosting decisions by knowing how much other freelancers ar…" at bounding box center [292, 182] width 224 height 86
click at [231, 212] on td "4th place" at bounding box center [229, 213] width 84 height 10
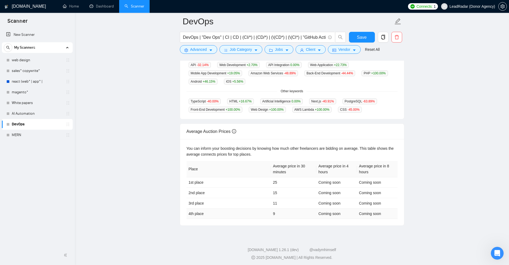
click at [282, 210] on td "9" at bounding box center [293, 213] width 45 height 10
drag, startPoint x: 284, startPoint y: 177, endPoint x: 276, endPoint y: 177, distance: 7.5
click at [278, 179] on td "25" at bounding box center [293, 182] width 45 height 10
click at [273, 164] on th "Average price in 30 minutes" at bounding box center [293, 169] width 45 height 16
drag, startPoint x: 267, startPoint y: 177, endPoint x: 285, endPoint y: 188, distance: 21.1
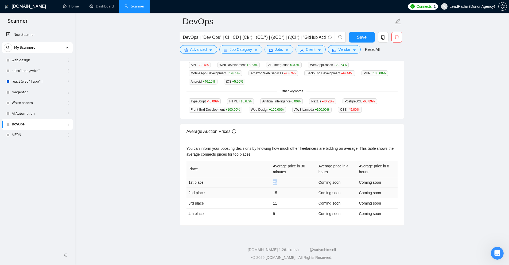
click at [288, 185] on tr "1st place 25 Coming soon Coming soon" at bounding box center [292, 182] width 211 height 10
click at [295, 192] on td "15" at bounding box center [293, 193] width 45 height 10
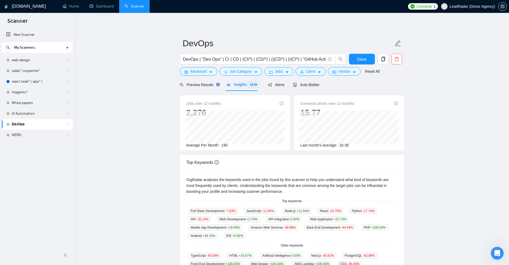
scroll to position [154, 0]
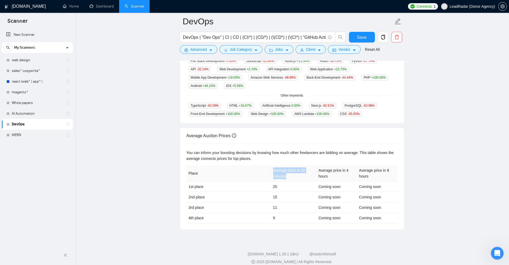
drag, startPoint x: 282, startPoint y: 166, endPoint x: 306, endPoint y: 176, distance: 25.9
click at [306, 176] on tr "Place Average price in 30 minutes Average price in 4 hours Average price in 8 h…" at bounding box center [292, 173] width 211 height 16
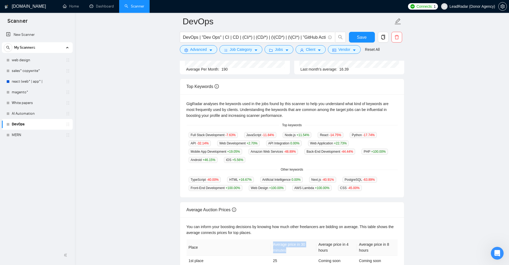
scroll to position [158, 0]
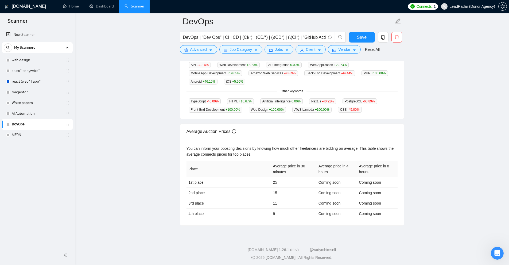
click at [278, 156] on div "You can inform your boosting decisions by knowing how much other freelancers ar…" at bounding box center [292, 182] width 224 height 86
click at [275, 165] on th "Average price in 30 minutes" at bounding box center [293, 169] width 45 height 16
drag, startPoint x: 275, startPoint y: 165, endPoint x: 308, endPoint y: 168, distance: 33.5
click at [308, 168] on th "Average price in 30 minutes" at bounding box center [293, 169] width 45 height 16
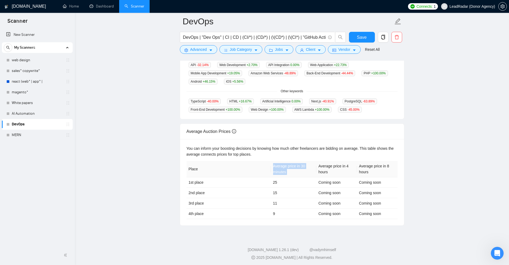
click at [308, 168] on th "Average price in 30 minutes" at bounding box center [293, 169] width 45 height 16
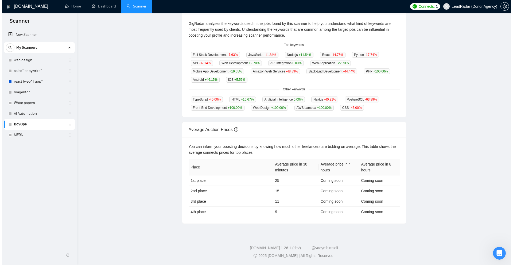
scroll to position [0, 0]
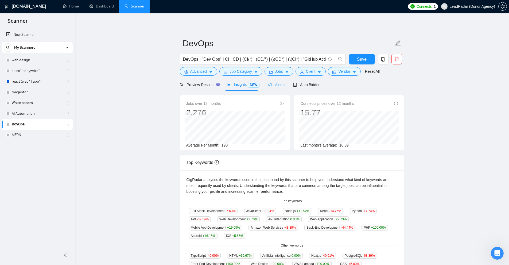
click at [272, 88] on div "Alerts" at bounding box center [276, 84] width 17 height 13
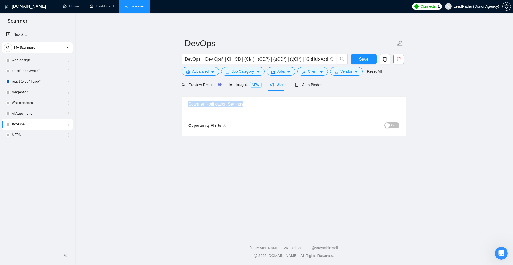
drag, startPoint x: 181, startPoint y: 106, endPoint x: 301, endPoint y: 108, distance: 120.0
click at [301, 108] on main "DevOps DevOps | "Dev Ops" | CI | CD | (CI/*) | (CD/*) | (\(CD*) | (\(CI*) | "Gi…" at bounding box center [293, 122] width 421 height 202
click at [301, 108] on div "Scanner Notification Settings" at bounding box center [293, 103] width 211 height 15
click at [401, 124] on div "Opportunity Alerts OFF" at bounding box center [294, 124] width 224 height 24
click at [397, 124] on span "OFF" at bounding box center [394, 125] width 6 height 6
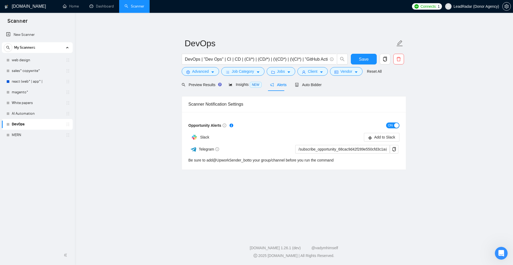
click at [282, 110] on div "Scanner Notification Settings" at bounding box center [293, 103] width 211 height 15
drag, startPoint x: 199, startPoint y: 150, endPoint x: 216, endPoint y: 149, distance: 17.1
click at [216, 149] on span "Telegram" at bounding box center [209, 149] width 21 height 4
click at [383, 171] on main "DevOps DevOps | "Dev Ops" | CI | CD | (CI/*) | (CD/*) | (\(CD*) | (\(CI*) | "Gi…" at bounding box center [293, 122] width 421 height 202
click at [305, 87] on span "Auto Bidder" at bounding box center [308, 85] width 26 height 4
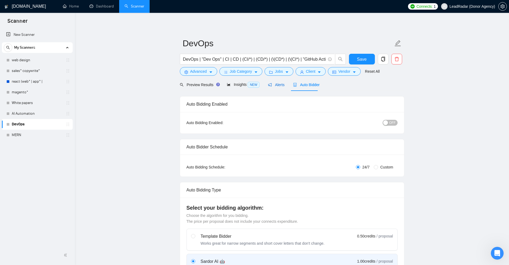
click at [279, 85] on span "Alerts" at bounding box center [276, 85] width 17 height 4
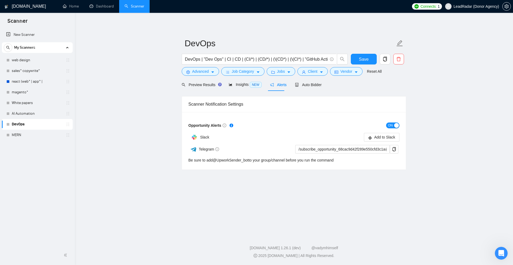
click at [394, 127] on div "button" at bounding box center [396, 125] width 5 height 5
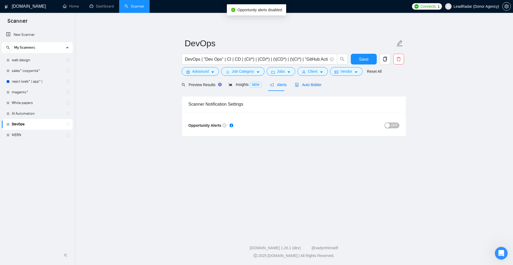
click at [306, 85] on span "Auto Bidder" at bounding box center [308, 85] width 26 height 4
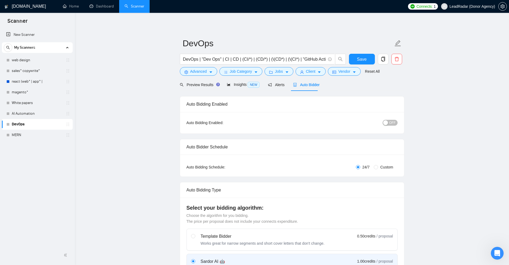
click at [390, 124] on span "OFF" at bounding box center [392, 123] width 6 height 6
click at [390, 118] on div "ON" at bounding box center [362, 122] width 70 height 9
click at [389, 121] on span "ON" at bounding box center [388, 123] width 5 height 6
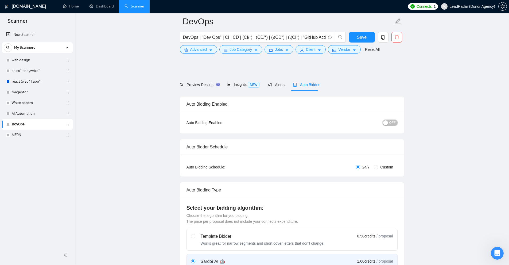
scroll to position [53, 0]
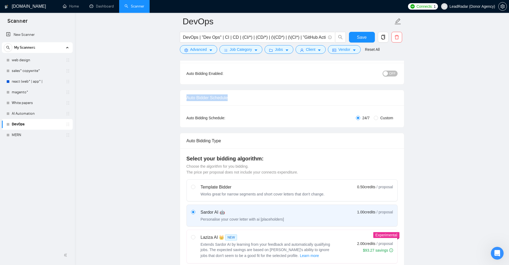
drag, startPoint x: 184, startPoint y: 98, endPoint x: 343, endPoint y: 112, distance: 159.9
click at [329, 107] on div "Auto Bidder Schedule Auto Bidding Type: Automated (recommended) Semi-automated …" at bounding box center [292, 109] width 224 height 38
click at [359, 122] on div "Auto Bidding Type: Automated (recommended) Semi-automated Auto Bidding Schedule…" at bounding box center [292, 116] width 224 height 22
drag, startPoint x: 367, startPoint y: 118, endPoint x: 369, endPoint y: 122, distance: 5.3
click at [369, 122] on div "Auto Bidding Type: Automated (recommended) Semi-automated Auto Bidding Schedule…" at bounding box center [292, 116] width 224 height 22
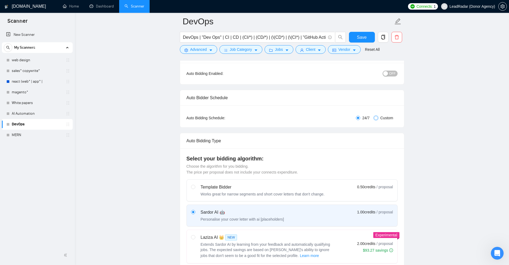
click at [378, 117] on input "Custom" at bounding box center [376, 118] width 4 height 4
radio input "true"
radio input "false"
checkbox input "true"
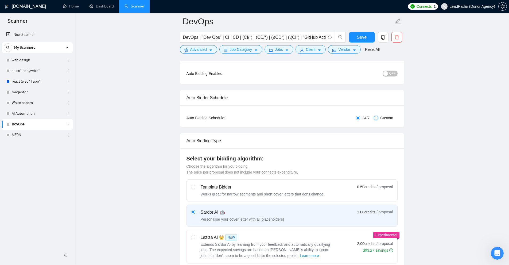
checkbox input "true"
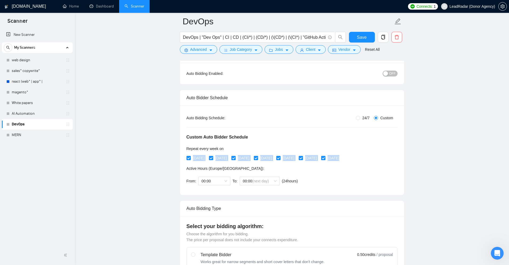
drag, startPoint x: 348, startPoint y: 161, endPoint x: 181, endPoint y: 158, distance: 166.8
click at [181, 158] on div "Auto Bidding Type: Automated (recommended) Semi-automated Auto Bidding Schedule…" at bounding box center [292, 150] width 224 height 90
click at [360, 114] on div "Auto Bidding Type: Automated (recommended) Semi-automated Auto Bidding Schedule…" at bounding box center [292, 150] width 224 height 90
click at [362, 120] on span "24/7" at bounding box center [365, 118] width 11 height 6
click at [360, 120] on input "24/7" at bounding box center [358, 118] width 4 height 4
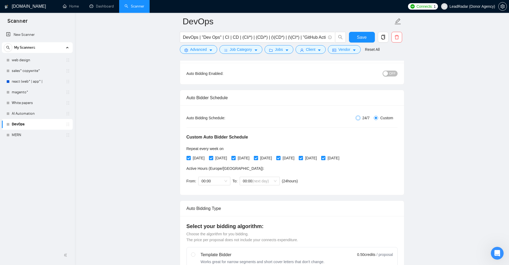
radio input "true"
radio input "false"
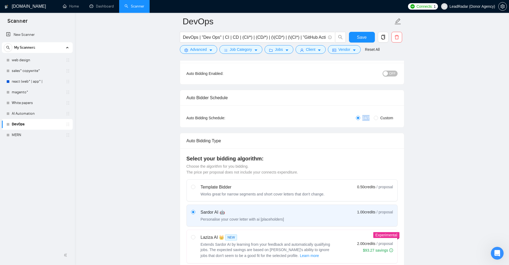
drag, startPoint x: 369, startPoint y: 118, endPoint x: 361, endPoint y: 118, distance: 8.0
click at [361, 118] on label "24/7" at bounding box center [364, 118] width 16 height 6
drag, startPoint x: 362, startPoint y: 117, endPoint x: 356, endPoint y: 116, distance: 5.7
click at [356, 116] on label "24/7" at bounding box center [364, 118] width 16 height 6
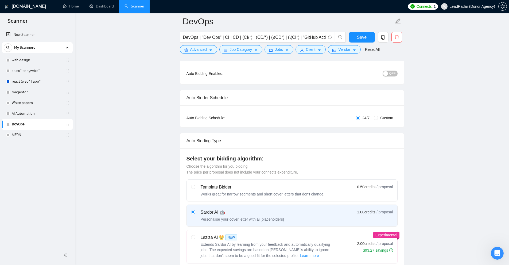
click at [354, 125] on div "Auto Bidding Type: Automated (recommended) Semi-automated Auto Bidding Schedule…" at bounding box center [292, 116] width 224 height 22
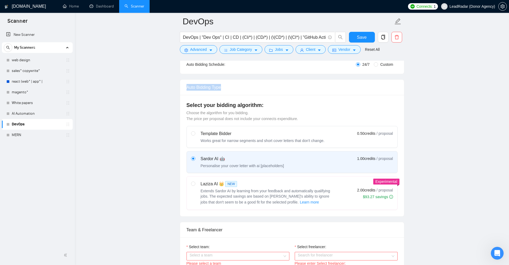
drag, startPoint x: 184, startPoint y: 81, endPoint x: 273, endPoint y: 91, distance: 89.9
click at [273, 91] on div "Auto Bidding Type" at bounding box center [292, 87] width 224 height 15
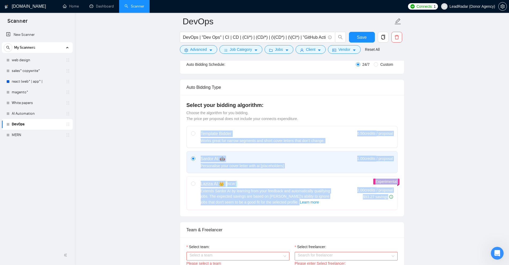
drag, startPoint x: 199, startPoint y: 128, endPoint x: 435, endPoint y: 131, distance: 235.7
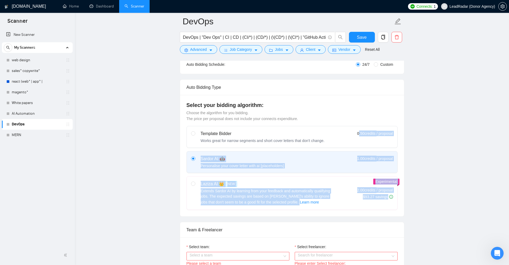
drag, startPoint x: 359, startPoint y: 133, endPoint x: 412, endPoint y: 134, distance: 52.4
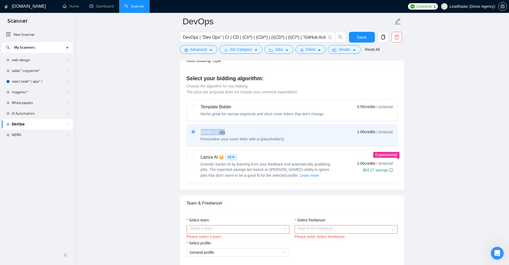
drag, startPoint x: 199, startPoint y: 133, endPoint x: 228, endPoint y: 135, distance: 29.2
click at [228, 135] on div "Sardor AI 🤖 Personalise your cover letter with ai [placeholders]" at bounding box center [237, 135] width 93 height 13
drag, startPoint x: 349, startPoint y: 132, endPoint x: 400, endPoint y: 136, distance: 51.7
click at [376, 132] on div "Sardor AI 🤖 Personalise your cover letter with ai [placeholders] 1.00 credits /…" at bounding box center [292, 135] width 202 height 13
drag, startPoint x: 416, startPoint y: 136, endPoint x: 387, endPoint y: 135, distance: 29.1
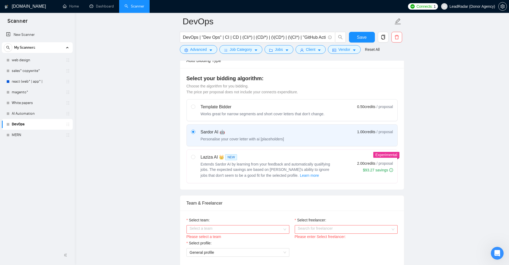
drag, startPoint x: 391, startPoint y: 133, endPoint x: 378, endPoint y: 133, distance: 13.4
click at [378, 133] on span "/ proposal" at bounding box center [385, 131] width 16 height 5
drag, startPoint x: 451, startPoint y: 150, endPoint x: 429, endPoint y: 150, distance: 21.6
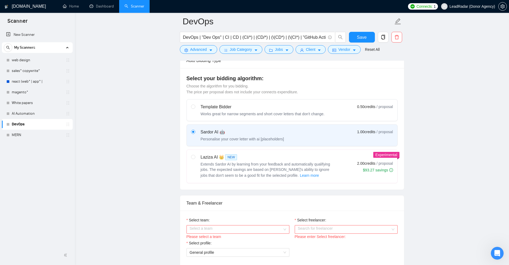
scroll to position [160, 0]
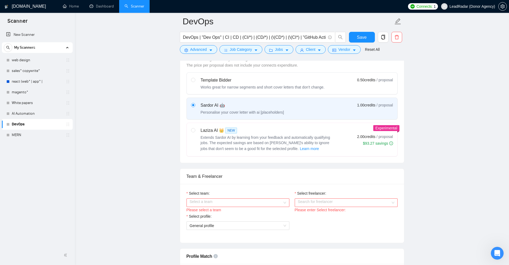
click at [198, 100] on label "Sardor AI 🤖 Personalise your cover letter with ai [placeholders] 1.00 credits /…" at bounding box center [292, 108] width 211 height 21
click at [195, 103] on input "radio" at bounding box center [193, 105] width 4 height 4
drag, startPoint x: 230, startPoint y: 103, endPoint x: 243, endPoint y: 102, distance: 13.4
click at [243, 102] on label "Sardor AI 🤖 Personalise your cover letter with ai [placeholders] 1.00 credits /…" at bounding box center [292, 108] width 211 height 21
click at [195, 103] on input "radio" at bounding box center [193, 105] width 4 height 4
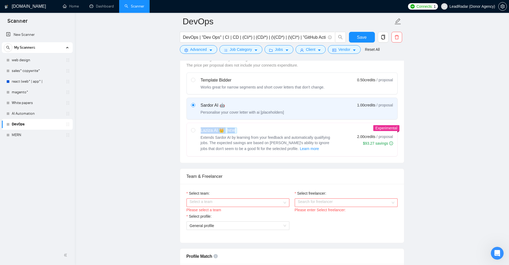
drag, startPoint x: 202, startPoint y: 131, endPoint x: 241, endPoint y: 126, distance: 39.1
click at [241, 126] on label "Laziza AI 👑 NEW Extends Sardor AI by learning from your feedback and automatica…" at bounding box center [292, 139] width 211 height 33
drag, startPoint x: 259, startPoint y: 114, endPoint x: 291, endPoint y: 115, distance: 31.3
click at [291, 115] on label "Sardor AI 🤖 Personalise your cover letter with ai [placeholders] 1.00 credits /…" at bounding box center [292, 108] width 211 height 21
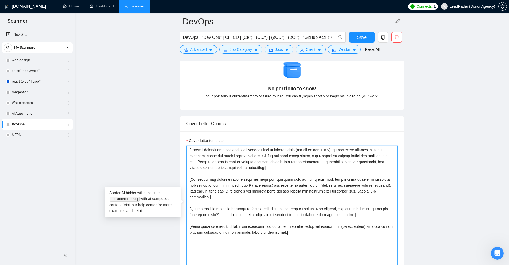
drag, startPoint x: 327, startPoint y: 240, endPoint x: 197, endPoint y: 152, distance: 157.0
click at [197, 153] on textarea "Cover letter template:" at bounding box center [292, 206] width 211 height 120
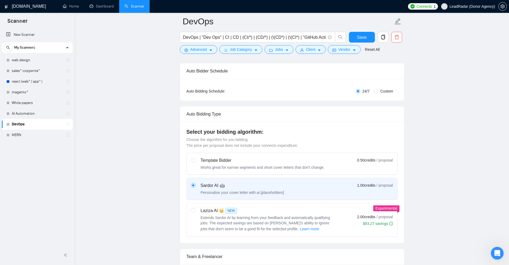
scroll to position [134, 0]
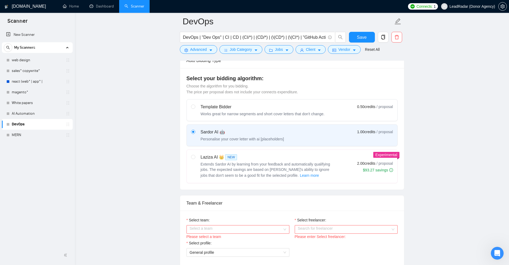
click at [204, 53] on button "Advanced" at bounding box center [198, 49] width 37 height 9
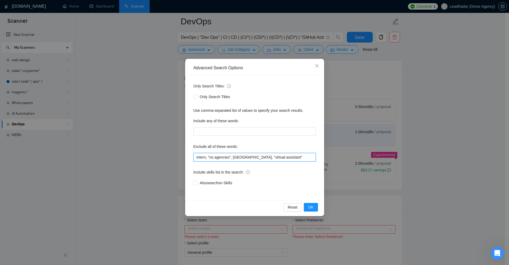
click at [280, 153] on input "intern, "no agencies", VA, "virtual assistant"" at bounding box center [254, 157] width 122 height 9
click at [433, 140] on div "Advanced Search Options Only Search Titles: Only Search Titles Use comma-separa…" at bounding box center [254, 132] width 509 height 265
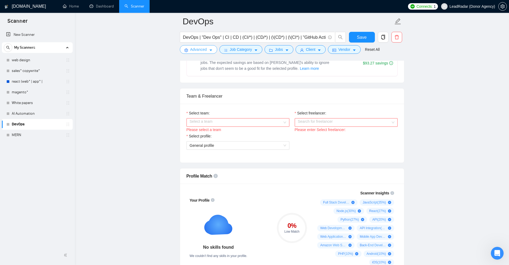
scroll to position [267, 0]
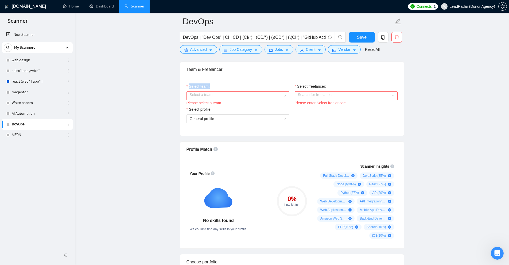
drag, startPoint x: 239, startPoint y: 88, endPoint x: 266, endPoint y: 88, distance: 26.7
click at [266, 88] on div "Select team: Select a team Please select a team Select freelancer: Search for f…" at bounding box center [292, 106] width 224 height 59
drag, startPoint x: 299, startPoint y: 82, endPoint x: 364, endPoint y: 82, distance: 64.7
click at [364, 82] on div "Select team: Select a team Please select a team Select freelancer: Search for f…" at bounding box center [292, 106] width 224 height 59
drag, startPoint x: 180, startPoint y: 111, endPoint x: 238, endPoint y: 108, distance: 57.2
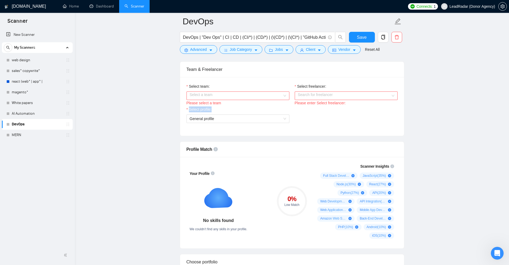
click at [238, 108] on div "Select team: Select a team Please select a team Select freelancer: Search for f…" at bounding box center [292, 106] width 224 height 59
click at [238, 108] on div "Select profile:" at bounding box center [238, 110] width 103 height 8
click at [266, 103] on div "Please select a team" at bounding box center [238, 103] width 103 height 6
click at [267, 98] on input "Select team:" at bounding box center [236, 96] width 93 height 8
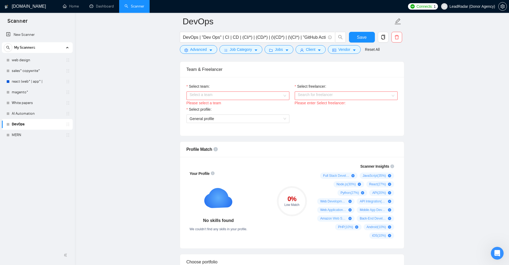
click at [211, 105] on div "Please select a team" at bounding box center [238, 103] width 103 height 6
click at [226, 94] on input "Select team:" at bounding box center [236, 96] width 93 height 8
click at [207, 104] on div "Heart Agency 💔" at bounding box center [237, 106] width 96 height 6
click at [334, 98] on input "Select freelancer:" at bounding box center [344, 96] width 93 height 8
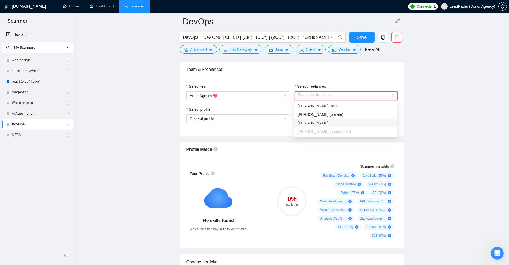
click at [334, 119] on div "Lena Schmidt" at bounding box center [345, 123] width 103 height 9
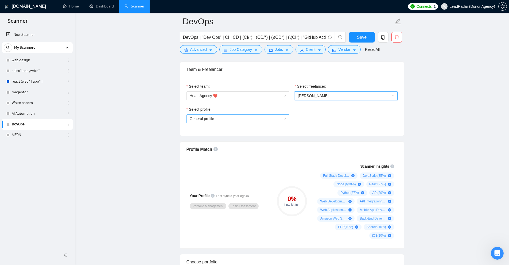
click at [230, 115] on span "General profile" at bounding box center [238, 119] width 96 height 8
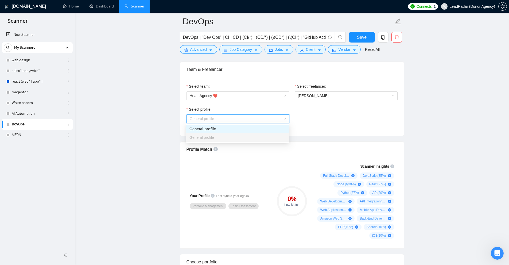
click at [211, 131] on div "General profile" at bounding box center [237, 129] width 96 height 6
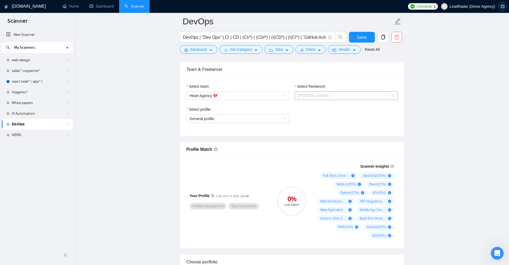
click at [335, 99] on div "Lena Schmidt" at bounding box center [346, 95] width 103 height 9
drag, startPoint x: 184, startPoint y: 68, endPoint x: 263, endPoint y: 69, distance: 78.8
click at [263, 69] on div "Team & Freelancer" at bounding box center [292, 69] width 224 height 15
click at [263, 69] on div "Team & Freelancer" at bounding box center [292, 69] width 211 height 15
click at [334, 94] on span "Lena Schmidt" at bounding box center [346, 96] width 96 height 8
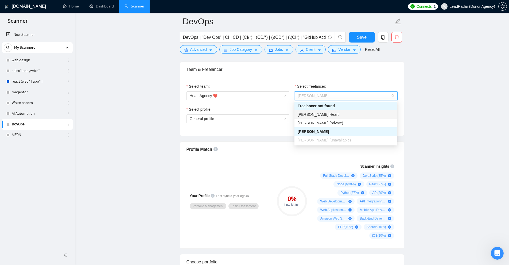
click at [229, 123] on div "Select profile: General profile" at bounding box center [238, 117] width 108 height 23
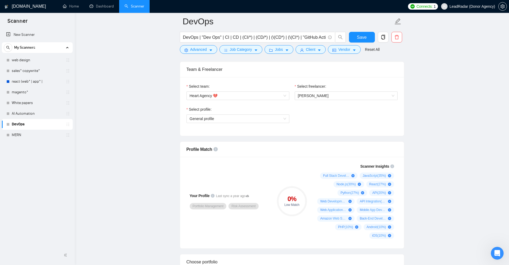
drag, startPoint x: 227, startPoint y: 120, endPoint x: 221, endPoint y: 123, distance: 6.9
click at [224, 122] on span "General profile" at bounding box center [238, 119] width 96 height 8
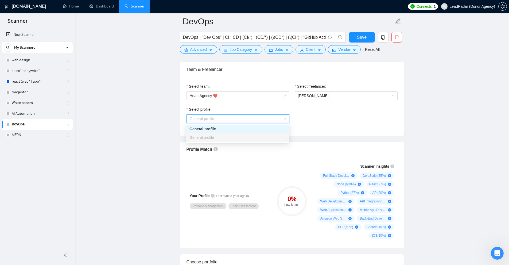
click at [330, 101] on div "Select freelancer: Lena Schmidt" at bounding box center [346, 94] width 108 height 23
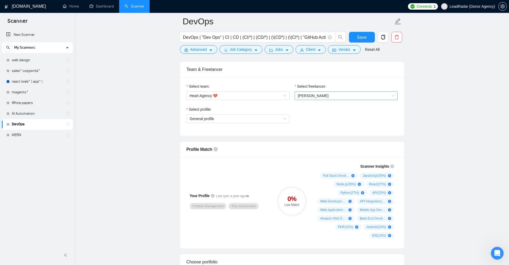
click at [330, 98] on span "Lena Schmidt" at bounding box center [346, 96] width 96 height 8
click at [243, 117] on span "General profile" at bounding box center [238, 119] width 96 height 8
click at [340, 116] on div "Select profile: General profile" at bounding box center [292, 117] width 216 height 23
click at [371, 125] on div "Select profile: General profile" at bounding box center [292, 117] width 216 height 23
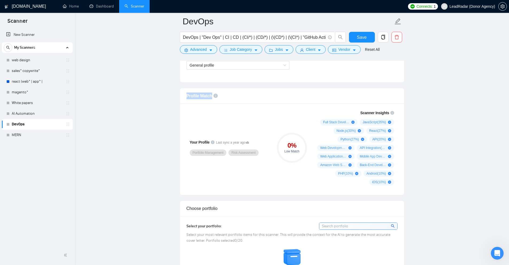
drag, startPoint x: 191, startPoint y: 93, endPoint x: 224, endPoint y: 97, distance: 32.8
click at [224, 97] on div "Profile Match" at bounding box center [292, 95] width 224 height 15
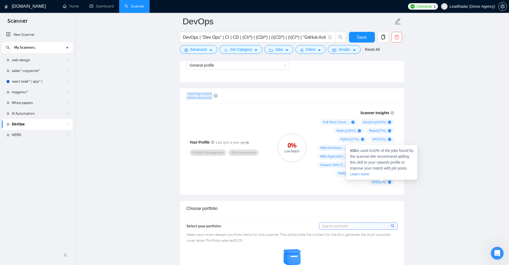
drag, startPoint x: 321, startPoint y: 122, endPoint x: 402, endPoint y: 188, distance: 104.2
click at [400, 188] on div "Your Profile Last sync a year ago Portfolio Management Risk Assessment 0 % Low …" at bounding box center [292, 148] width 224 height 91
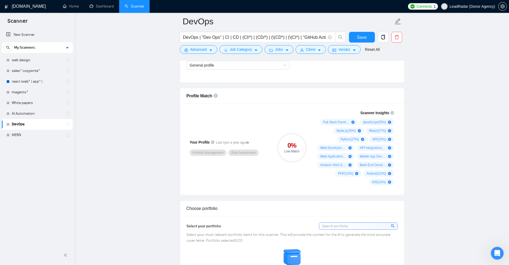
drag, startPoint x: 402, startPoint y: 188, endPoint x: 316, endPoint y: 119, distance: 110.3
click at [316, 119] on div "Your Profile Last sync a year ago Portfolio Management Risk Assessment 0 % Low …" at bounding box center [292, 148] width 224 height 91
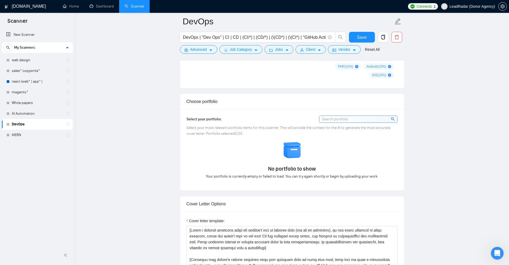
scroll to position [454, 0]
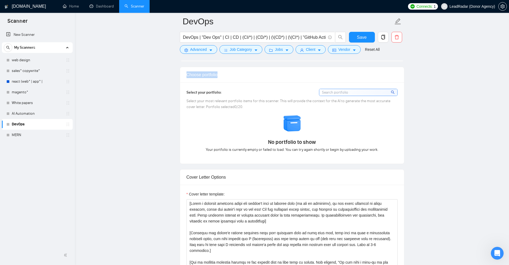
drag, startPoint x: 219, startPoint y: 72, endPoint x: 254, endPoint y: 73, distance: 34.7
click at [254, 73] on div "Choose portfolio" at bounding box center [292, 74] width 211 height 15
click at [201, 126] on div "No portfolio to show Your portfolio is currently empty or failed to load. You c…" at bounding box center [292, 133] width 214 height 38
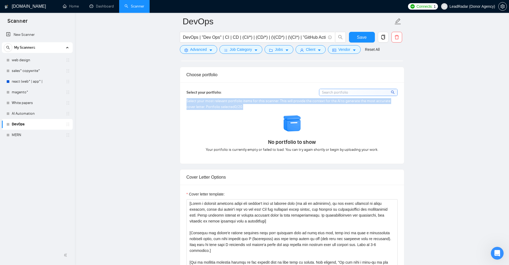
drag, startPoint x: 230, startPoint y: 106, endPoint x: 264, endPoint y: 109, distance: 33.8
click at [264, 109] on div "Select your portfolio: Select your most relevant portfolio items for this scann…" at bounding box center [292, 122] width 224 height 81
click at [264, 109] on div "Select your most relevant portfolio items for this scanner. This will provide t…" at bounding box center [292, 104] width 211 height 12
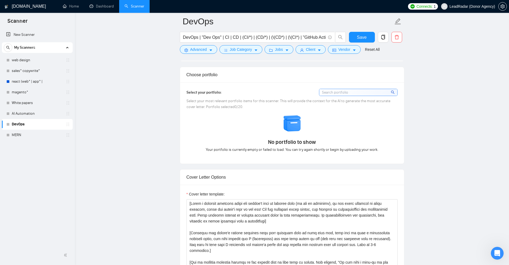
click at [236, 115] on div "No portfolio to show Your portfolio is currently empty or failed to load. You c…" at bounding box center [292, 133] width 214 height 38
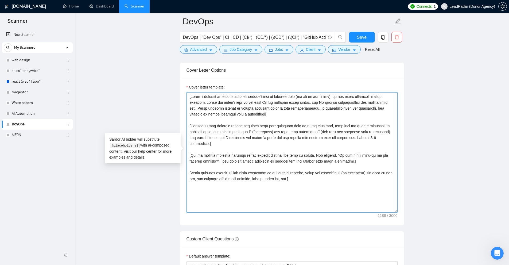
drag, startPoint x: 325, startPoint y: 199, endPoint x: 164, endPoint y: 81, distance: 200.2
click at [164, 81] on main "DevOps DevOps | "Dev Ops" | CI | CD | (CI/*) | (CD/*) | (\(CD*) | (\(CI*) | "Gi…" at bounding box center [291, 171] width 417 height 1422
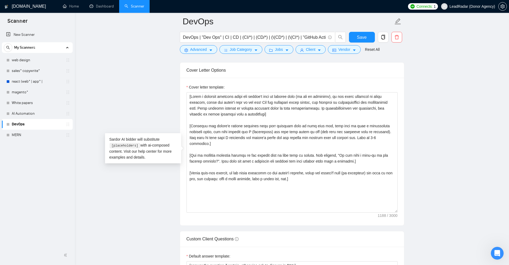
click at [162, 81] on main "DevOps DevOps | "Dev Ops" | CI | CD | (CI/*) | (CD/*) | (\(CD*) | (\(CI*) | "Gi…" at bounding box center [291, 171] width 417 height 1422
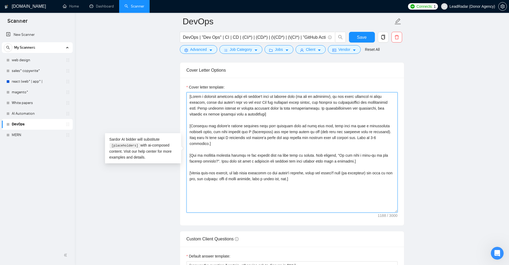
drag, startPoint x: 152, startPoint y: 100, endPoint x: 209, endPoint y: 122, distance: 61.5
click at [209, 122] on textarea "Cover letter template:" at bounding box center [292, 152] width 211 height 120
click at [215, 119] on textarea "Cover letter template:" at bounding box center [292, 152] width 211 height 120
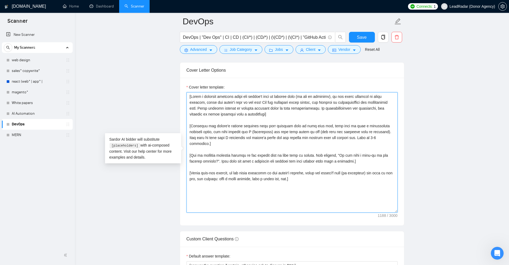
click at [231, 106] on textarea "Cover letter template:" at bounding box center [292, 152] width 211 height 120
drag, startPoint x: 231, startPoint y: 106, endPoint x: 234, endPoint y: 174, distance: 67.9
click at [234, 174] on textarea "Cover letter template:" at bounding box center [292, 152] width 211 height 120
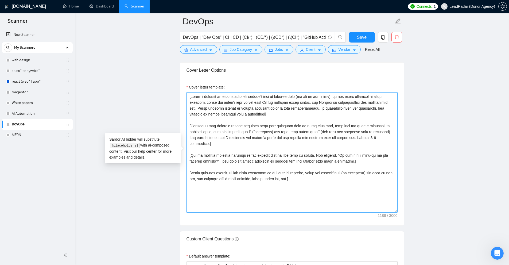
drag, startPoint x: 291, startPoint y: 183, endPoint x: 185, endPoint y: 99, distance: 135.6
click at [185, 99] on div "Cover letter template:" at bounding box center [292, 152] width 224 height 148
click at [324, 175] on textarea "Cover letter template:" at bounding box center [292, 152] width 211 height 120
drag, startPoint x: 364, startPoint y: 137, endPoint x: 373, endPoint y: 137, distance: 9.4
click at [373, 137] on textarea "Cover letter template:" at bounding box center [292, 152] width 211 height 120
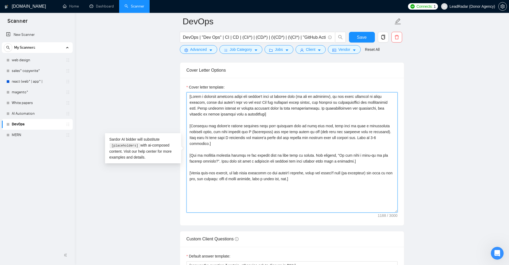
click at [373, 137] on textarea "Cover letter template:" at bounding box center [292, 152] width 211 height 120
drag, startPoint x: 373, startPoint y: 137, endPoint x: 141, endPoint y: 127, distance: 232.4
click at [141, 127] on main "DevOps DevOps | "Dev Ops" | CI | CD | (CI/*) | (CD/*) | (\(CD*) | (\(CI*) | "Gi…" at bounding box center [291, 171] width 417 height 1422
click at [245, 150] on textarea "Cover letter template:" at bounding box center [292, 152] width 211 height 120
paste textarea "Troubles with [pain point]? I’ve got you covered. Hi [use client’s name if it’s…"
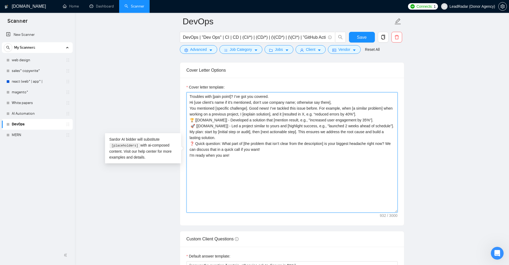
click at [278, 94] on textarea "Troubles with [pain point]? I’ve got you covered. Hi [use client’s name if it’s…" at bounding box center [292, 152] width 211 height 120
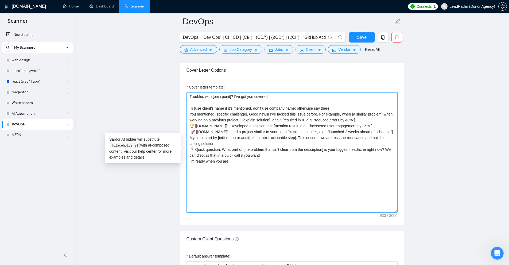
click at [192, 98] on textarea "Troubles with [pain point]? I’ve got you covered. Hi [use client’s name if it’s…" at bounding box center [292, 152] width 211 height 120
drag, startPoint x: 192, startPoint y: 98, endPoint x: 209, endPoint y: 97, distance: 16.6
click at [209, 97] on textarea "Troubles with [pain point]? I’ve got you covered. Hi [use client’s name if it’s…" at bounding box center [292, 152] width 211 height 120
click at [210, 97] on textarea "Troubles with [pain point]? I’ve got you covered. Hi [use client’s name if it’s…" at bounding box center [292, 152] width 211 height 120
drag, startPoint x: 213, startPoint y: 96, endPoint x: 231, endPoint y: 95, distance: 18.2
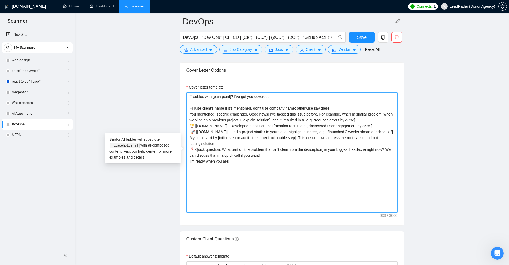
click at [231, 95] on textarea "Troubles with [pain point]? I’ve got you covered. Hi [use client’s name if it’s…" at bounding box center [292, 152] width 211 height 120
click at [232, 100] on textarea "Troubles with [pain point]? I’ve got you covered. Hi [use client’s name if it’s…" at bounding box center [292, 152] width 211 height 120
drag, startPoint x: 213, startPoint y: 94, endPoint x: 231, endPoint y: 95, distance: 18.5
click at [231, 95] on textarea "Troubles with [pain point]? I’ve got you covered. Hi [use client’s name if it’s…" at bounding box center [292, 152] width 211 height 120
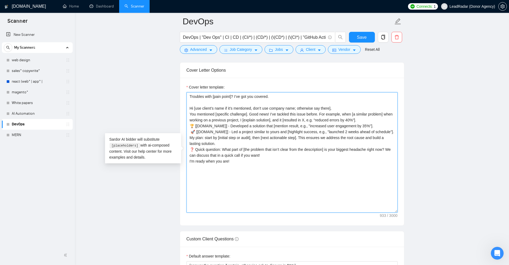
click at [231, 95] on textarea "Troubles with [pain point]? I’ve got you covered. Hi [use client’s name if it’s…" at bounding box center [292, 152] width 211 height 120
drag, startPoint x: 188, startPoint y: 95, endPoint x: 210, endPoint y: 95, distance: 22.7
click at [210, 95] on textarea "Troubles with [pain point]? I’ve got you covered. Hi [use client’s name if it’s…" at bounding box center [292, 152] width 211 height 120
drag, startPoint x: 215, startPoint y: 96, endPoint x: 212, endPoint y: 98, distance: 3.4
click at [215, 96] on textarea "Troubles with [pain point]? I’ve got you covered. Hi [use client’s name if it’s…" at bounding box center [292, 152] width 211 height 120
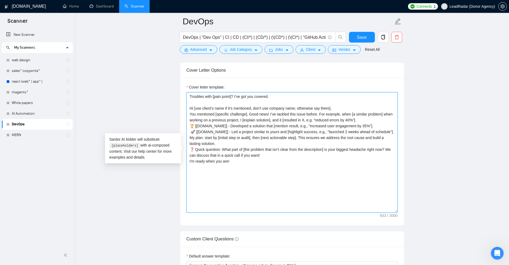
drag, startPoint x: 213, startPoint y: 96, endPoint x: 232, endPoint y: 94, distance: 19.1
click at [232, 94] on textarea "Troubles with [pain point]? I’ve got you covered. Hi [use client’s name if it’s…" at bounding box center [292, 152] width 211 height 120
click at [231, 95] on textarea "Troubles with [pain point]? I’ve got you covered. Hi [use client’s name if it’s…" at bounding box center [292, 152] width 211 height 120
drag, startPoint x: 212, startPoint y: 94, endPoint x: 174, endPoint y: 91, distance: 37.6
click at [174, 91] on main "DevOps DevOps | "Dev Ops" | CI | CD | (CI/*) | (CD/*) | (\(CD*) | (\(CI*) | "Gi…" at bounding box center [291, 171] width 417 height 1422
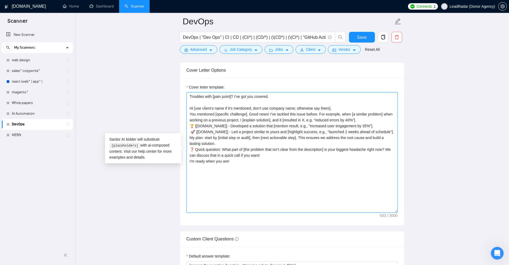
click at [218, 97] on textarea "Troubles with [pain point]? I’ve got you covered. Hi [use client’s name if it’s…" at bounding box center [292, 152] width 211 height 120
drag, startPoint x: 232, startPoint y: 94, endPoint x: 281, endPoint y: 97, distance: 49.0
click at [281, 97] on textarea "Troubles with [pain point]? I’ve got you covered. Hi [use client’s name if it’s…" at bounding box center [292, 152] width 211 height 120
click at [220, 104] on textarea "Troubles with [pain point]? I’ve got you covered. Hi [use client’s name if it’s…" at bounding box center [292, 152] width 211 height 120
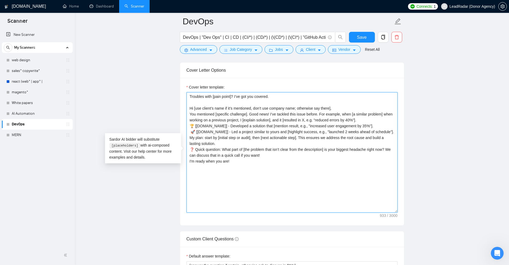
drag, startPoint x: 214, startPoint y: 96, endPoint x: 230, endPoint y: 95, distance: 16.6
click at [230, 95] on textarea "Troubles with [pain point]? I’ve got you covered. Hi [use client’s name if it’s…" at bounding box center [292, 152] width 211 height 120
click at [222, 97] on textarea "Troubles with [pain point]? I’ve got you covered. Hi [use client’s name if it’s…" at bounding box center [292, 152] width 211 height 120
drag, startPoint x: 216, startPoint y: 96, endPoint x: 235, endPoint y: 96, distance: 18.7
click at [235, 96] on textarea "Troubles with [pain point]? I’ve got you covered. Hi [use client’s name if it’s…" at bounding box center [292, 152] width 211 height 120
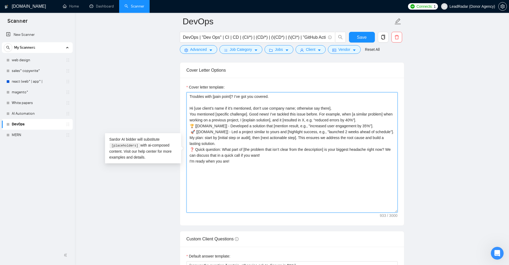
click at [234, 96] on textarea "Troubles with [pain point]? I’ve got you covered. Hi [use client’s name if it’s…" at bounding box center [292, 152] width 211 height 120
drag, startPoint x: 189, startPoint y: 106, endPoint x: 195, endPoint y: 107, distance: 6.4
click at [195, 107] on textarea "Troubles with [pain point]? I’ve got you covered. Hi [use client’s name if it’s…" at bounding box center [292, 152] width 211 height 120
click at [203, 107] on textarea "Troubles with [pain point]? I’ve got you covered. Hi [use client’s name if it’s…" at bounding box center [292, 152] width 211 height 120
drag, startPoint x: 198, startPoint y: 107, endPoint x: 327, endPoint y: 107, distance: 129.6
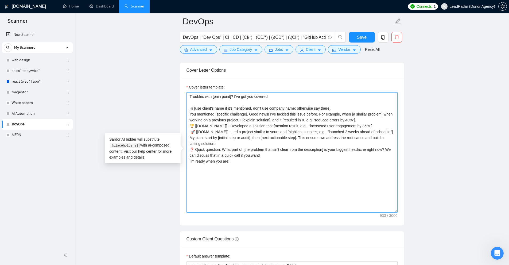
click at [327, 107] on textarea "Troubles with [pain point]? I’ve got you covered. Hi [use client’s name if it’s…" at bounding box center [292, 152] width 211 height 120
click at [333, 112] on textarea "Troubles with [pain point]? I’ve got you covered. Hi [use client’s name if it’s…" at bounding box center [292, 152] width 211 height 120
click at [197, 114] on textarea "Troubles with [pain point]? I’ve got you covered. Hi [use client’s name if it’s…" at bounding box center [292, 152] width 211 height 120
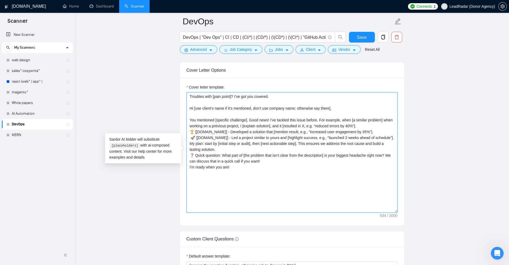
click at [221, 122] on textarea "Troubles with [pain point]? I’ve got you covered. Hi [use client’s name if it’s…" at bounding box center [292, 152] width 211 height 120
drag, startPoint x: 220, startPoint y: 122, endPoint x: 239, endPoint y: 121, distance: 18.5
click at [239, 120] on textarea "Troubles with [pain point]? I’ve got you covered. Hi [use client’s name if it’s…" at bounding box center [292, 152] width 211 height 120
click at [239, 121] on textarea "Troubles with [pain point]? I’ve got you covered. Hi [use client’s name if it’s…" at bounding box center [292, 152] width 211 height 120
click at [209, 141] on textarea "Troubles with [pain point]? I’ve got you covered. Hi [use client’s name if it’s…" at bounding box center [292, 152] width 211 height 120
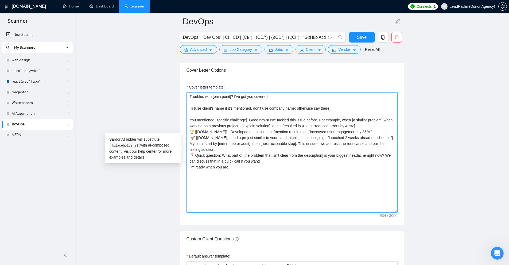
click at [375, 122] on textarea "Troubles with [pain point]? I’ve got you covered. Hi [use client’s name if it’s…" at bounding box center [292, 152] width 211 height 120
drag, startPoint x: 385, startPoint y: 123, endPoint x: 365, endPoint y: 126, distance: 20.2
click at [365, 126] on textarea "Troubles with [pain point]? I’ve got you covered. Hi [use client’s name if it’s…" at bounding box center [292, 152] width 211 height 120
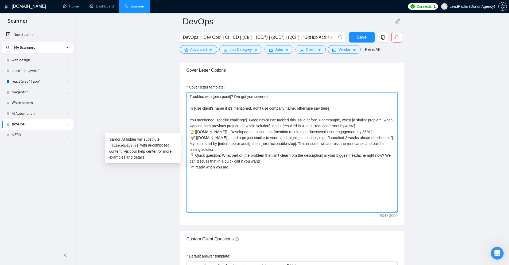
click at [373, 126] on textarea "Troubles with [pain point]? I’ve got you covered. Hi [use client’s name if it’s…" at bounding box center [292, 152] width 211 height 120
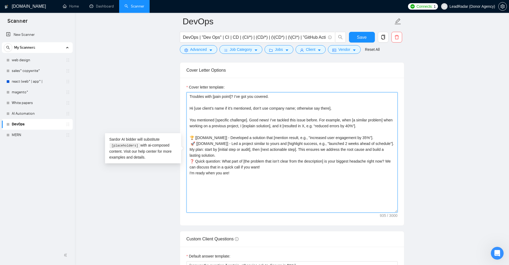
drag, startPoint x: 241, startPoint y: 125, endPoint x: 272, endPoint y: 125, distance: 30.5
click at [272, 125] on textarea "Troubles with [pain point]? I’ve got you covered. Hi [use client’s name if it’s…" at bounding box center [292, 152] width 211 height 120
click at [273, 127] on textarea "Troubles with [pain point]? I’ve got you covered. Hi [use client’s name if it’s…" at bounding box center [292, 152] width 211 height 120
drag, startPoint x: 271, startPoint y: 126, endPoint x: 242, endPoint y: 125, distance: 29.4
click at [242, 125] on textarea "Troubles with [pain point]? I’ve got you covered. Hi [use client’s name if it’s…" at bounding box center [292, 152] width 211 height 120
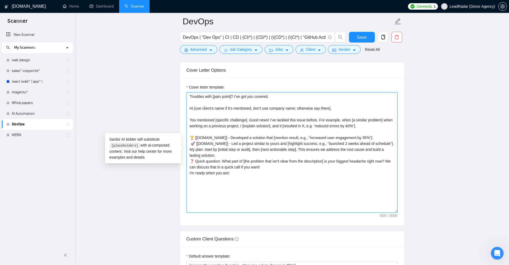
click at [248, 128] on textarea "Troubles with [pain point]? I’ve got you covered. Hi [use client’s name if it’s…" at bounding box center [292, 152] width 211 height 120
drag, startPoint x: 240, startPoint y: 203, endPoint x: 169, endPoint y: 95, distance: 128.7
click at [169, 95] on main "DevOps DevOps | "Dev Ops" | CI | CD | (CI/*) | (CD/*) | (\(CD*) | (\(CI*) | "Gi…" at bounding box center [291, 171] width 417 height 1422
click at [280, 158] on textarea "Troubles with [pain point]? I’ve got you covered. Hi [use client’s name if it’s…" at bounding box center [292, 152] width 211 height 120
drag, startPoint x: 212, startPoint y: 96, endPoint x: 235, endPoint y: 102, distance: 23.5
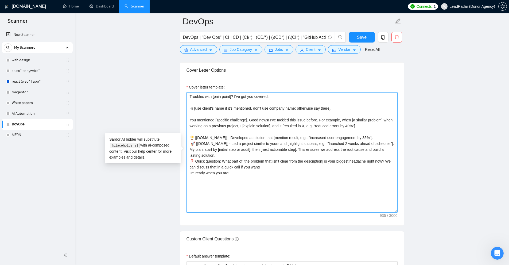
click at [233, 97] on textarea "Troubles with [pain point]? I’ve got you covered. Hi [use client’s name if it’s…" at bounding box center [292, 152] width 211 height 120
click at [236, 104] on textarea "Troubles with [pain point]? I’ve got you covered. Hi [use client’s name if it’s…" at bounding box center [292, 152] width 211 height 120
click at [284, 180] on textarea "Troubles with [pain point]? I’ve got you covered. Hi [use client’s name if it’s…" at bounding box center [292, 152] width 211 height 120
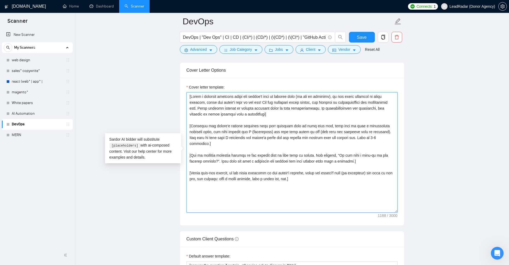
drag, startPoint x: 306, startPoint y: 173, endPoint x: 166, endPoint y: 75, distance: 171.2
click at [166, 75] on main "DevOps DevOps | "Dev Ops" | CI | CD | (CI/*) | (CD/*) | (\(CD*) | (\(CI*) | "Gi…" at bounding box center [291, 171] width 417 height 1422
click at [298, 128] on textarea "Cover letter template:" at bounding box center [292, 152] width 211 height 120
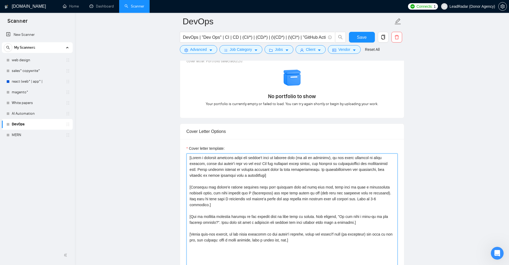
scroll to position [492, 0]
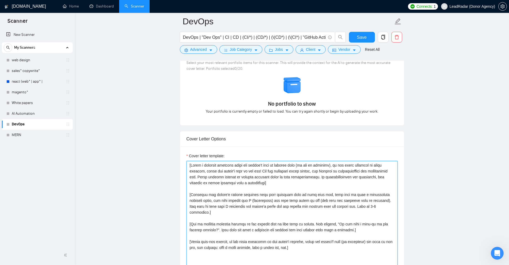
drag, startPoint x: 316, startPoint y: 184, endPoint x: 159, endPoint y: 157, distance: 158.9
click at [159, 157] on main "DevOps DevOps | "Dev Ops" | CI | CD | (CI/*) | (CD/*) | (\(CD*) | (\(CI*) | "Gi…" at bounding box center [291, 240] width 417 height 1422
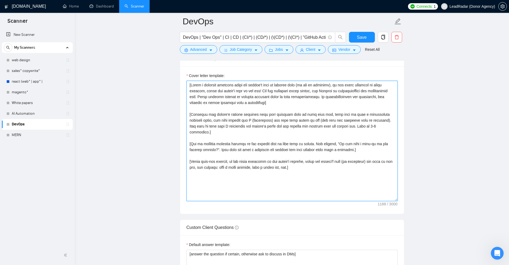
click at [312, 197] on textarea "Cover letter template:" at bounding box center [292, 141] width 211 height 120
drag, startPoint x: 323, startPoint y: 175, endPoint x: 102, endPoint y: 27, distance: 265.8
click at [102, 27] on main "DevOps DevOps | "Dev Ops" | CI | CD | (CI/*) | (CD/*) | (\(CD*) | (\(CI*) | "Gi…" at bounding box center [291, 160] width 417 height 1422
paste textarea "Troubles with [pain point]? I’ve got you covered. Hi [use client’s name if it’s…"
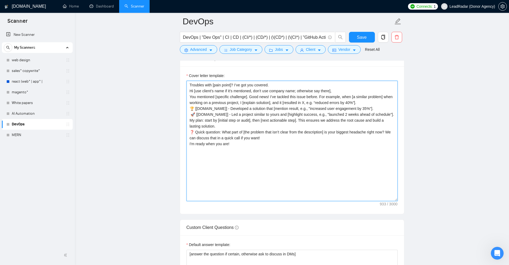
click at [240, 170] on textarea "Troubles with [pain point]? I’ve got you covered. Hi [use client’s name if it’s…" at bounding box center [292, 141] width 211 height 120
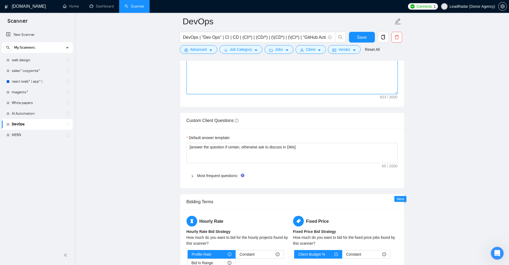
type textarea "Troubles with [pain point]? I’ve got you covered. Hi [use client’s name if it’s…"
drag, startPoint x: 184, startPoint y: 122, endPoint x: 212, endPoint y: 161, distance: 48.0
click at [232, 119] on div "Custom Client Questions" at bounding box center [292, 120] width 224 height 15
click at [203, 178] on span "Most frequent questions:" at bounding box center [295, 176] width 196 height 6
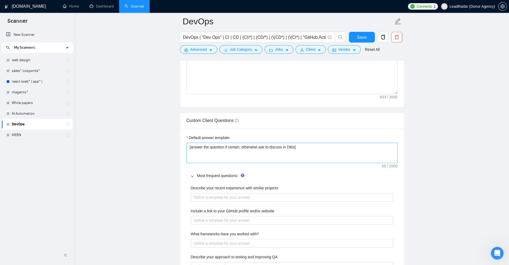
scroll to position [760, 0]
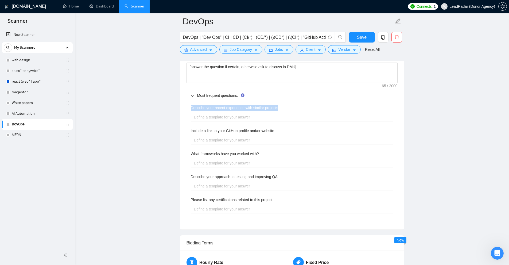
drag, startPoint x: 195, startPoint y: 106, endPoint x: 286, endPoint y: 105, distance: 91.4
click at [286, 105] on div "Describe your recent experience with similar projects Include a link to your Gi…" at bounding box center [292, 162] width 211 height 121
drag, startPoint x: 285, startPoint y: 130, endPoint x: 166, endPoint y: 128, distance: 118.7
click at [166, 128] on main "DevOps DevOps | "Dev Ops" | CI | CD | (CI/*) | (CD/*) | (\(CD*) | (\(CI*) | "Gi…" at bounding box center [291, 33] width 417 height 1543
drag, startPoint x: 223, startPoint y: 108, endPoint x: 301, endPoint y: 104, distance: 77.9
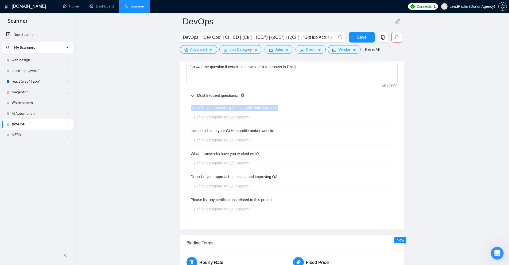
click at [301, 104] on div "Default answer template: [answer the question if certain, otherwise ask to disc…" at bounding box center [292, 138] width 224 height 181
drag, startPoint x: 281, startPoint y: 130, endPoint x: 175, endPoint y: 129, distance: 106.1
click at [175, 129] on main "DevOps DevOps | "Dev Ops" | CI | CD | (CI/*) | (CD/*) | (\(CD*) | (\(CI*) | "Gi…" at bounding box center [291, 33] width 417 height 1543
click at [224, 112] on div "Describe your recent experience with similar projects" at bounding box center [292, 109] width 203 height 8
click at [245, 112] on div "Describe your recent experience with similar projects" at bounding box center [292, 109] width 203 height 8
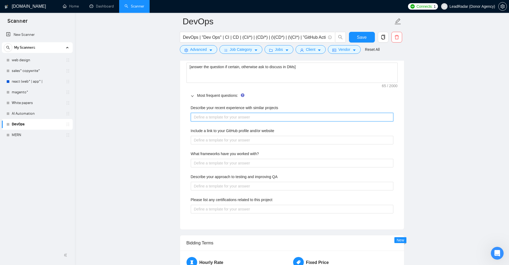
click at [234, 117] on projects "Describe your recent experience with similar projects" at bounding box center [292, 117] width 203 height 9
type projects "I"
type projects "I'"
type projects "I'v"
type projects "I've"
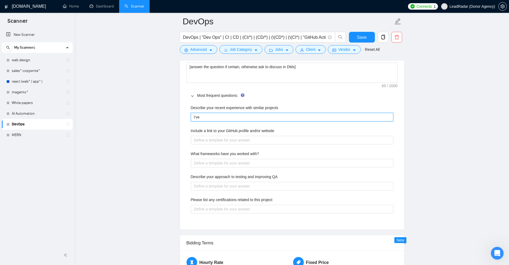
type projects "I've"
type projects "I've d"
type projects "I've"
type projects "I've c"
type projects "I've co"
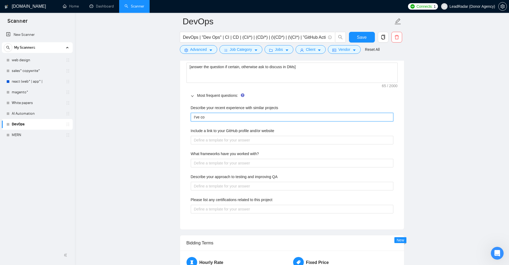
type projects "I've com"
type projects "I've comp"
type projects "I've compl"
type projects "I've complt"
type projects "I've complte"
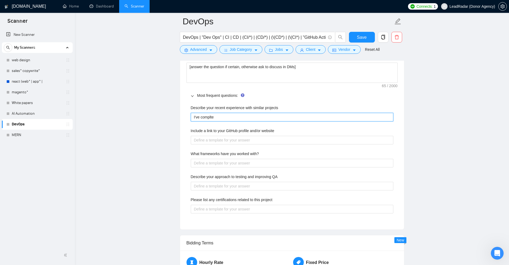
type projects "I've complted"
type projects "I've complted ["
type projects "I've complted []"
type projects "I've complted [c]"
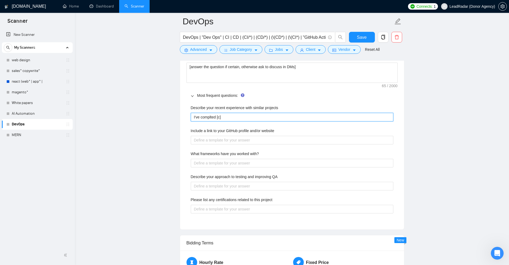
type projects "I've complted [ch]"
type projects "I've complted [cho]"
type projects "I've complted [choo]"
type projects "I've complted [choos]"
type projects "I've complted [choose]"
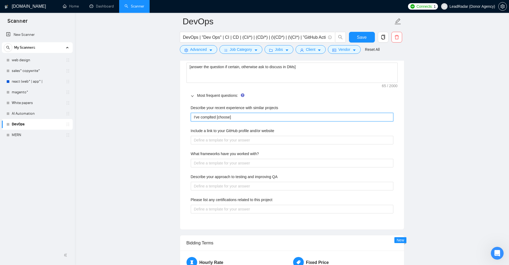
type projects "I've complted [choose ]"
type projects "I've complted [choose t]"
type projects "I've complted [choose th]"
type projects "I've complted [choose the]"
type projects "I've complted [choose the ]"
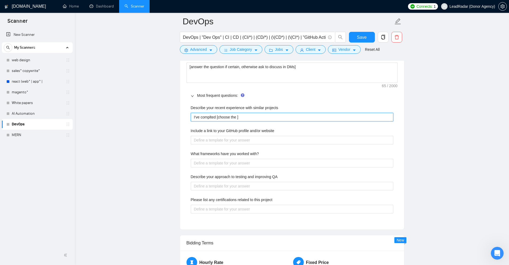
type projects "I've complted [choose the .]"
type projects "I've complted [choose the ..]"
type projects "I've complted [choose the ...]"
type projects "I've complted [choose the ....]"
type projects "I've complted [choose the .... ]"
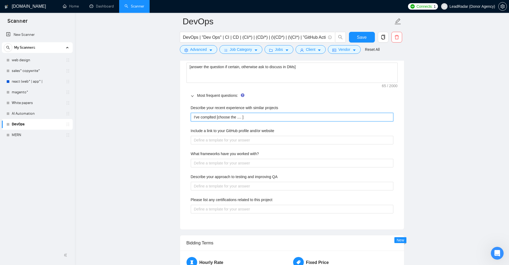
type projects "I've complted [choose the .... ]"
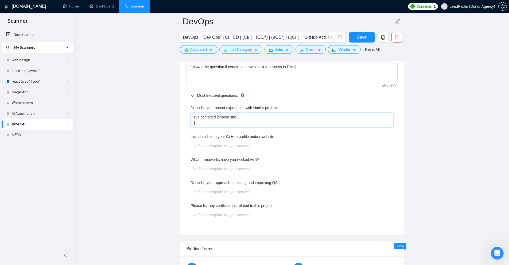
type projects "I've complted [choose the .... ]"
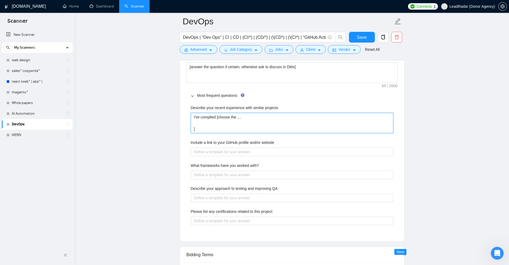
type projects "I've complted [choose the .... l]"
type projects "I've complted [choose the .... li]"
type projects "I've complted [choose the .... lin]"
type projects "I've complted [choose the .... link]"
type projects "I've complted [choose the .... link ]"
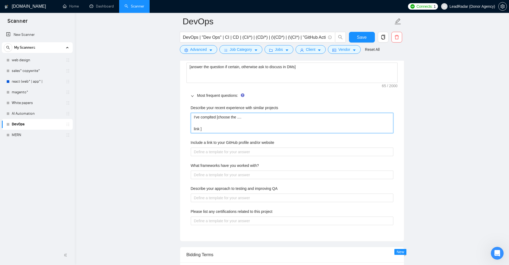
type projects "I've complted [choose the .... link -]"
type projects "I've complted [choose the .... link - ]"
type projects "I've complted [choose the .... link - d]"
type projects "I've complted [choose the .... link - de]"
type projects "I've complted [choose the .... link - des]"
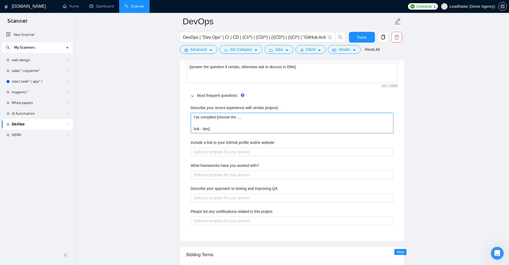
type projects "I've complted [choose the .... link - desc]"
type projects "I've complted [choose the .... link - desci]"
type projects "I've complted [choose the .... link - descip]"
type projects "I've complted [choose the .... link - descipt]"
type projects "I've complted [choose the .... link - descipti]"
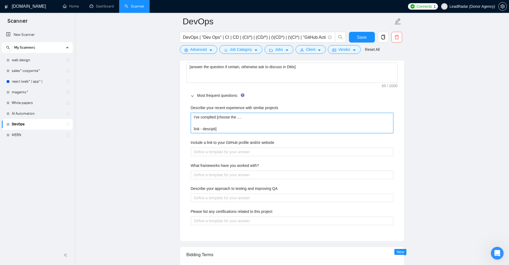
type projects "I've complted [choose the .... link - desciptio]"
type projects "I've complted [choose the .... link - desciption]"
type projects "I've complted [choose the .... link - desciption ]"
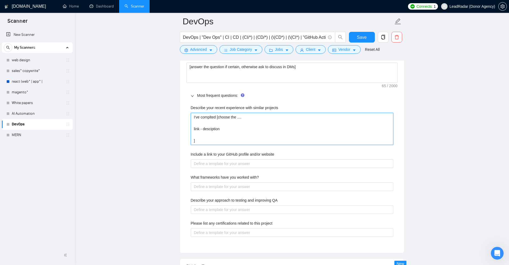
type projects "I've complted [choose the .... link - desciption ]"
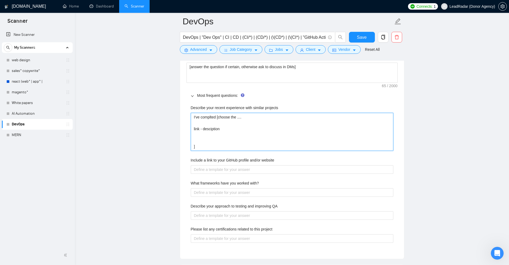
click at [211, 132] on projects "I've complted [choose the .... link - desciption ]" at bounding box center [292, 132] width 203 height 38
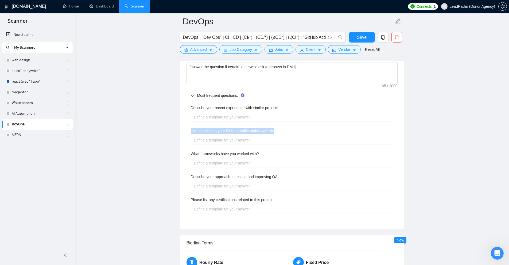
drag, startPoint x: 208, startPoint y: 127, endPoint x: 307, endPoint y: 126, distance: 98.9
click at [307, 126] on div "Default answer template: [answer the question if certain, otherwise ask to disc…" at bounding box center [292, 138] width 224 height 181
click at [217, 129] on label "Include a link to your GitHub profile and/or website" at bounding box center [233, 131] width 84 height 6
click at [217, 136] on website "Include a link to your GitHub profile and/or website" at bounding box center [292, 140] width 203 height 9
drag, startPoint x: 236, startPoint y: 128, endPoint x: 249, endPoint y: 131, distance: 13.2
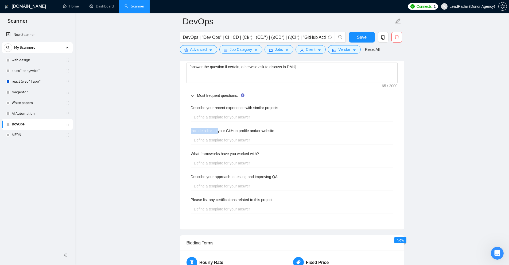
click at [247, 127] on div "Describe your recent experience with similar projects Include a link to your Gi…" at bounding box center [292, 162] width 211 height 121
click at [240, 141] on website "Include a link to your GitHub profile and/or website" at bounding box center [292, 140] width 203 height 9
click at [266, 155] on div "What frameworks have you worked with?" at bounding box center [292, 155] width 203 height 8
click at [266, 194] on div "Describe your recent experience with similar projects Include a link to your Gi…" at bounding box center [292, 162] width 211 height 121
drag, startPoint x: 231, startPoint y: 180, endPoint x: 307, endPoint y: 174, distance: 76.4
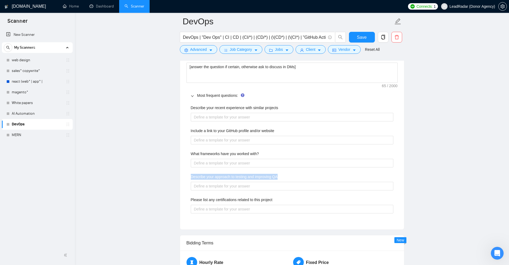
click at [307, 174] on div "Describe your recent experience with similar projects Include a link to your Gi…" at bounding box center [292, 162] width 211 height 121
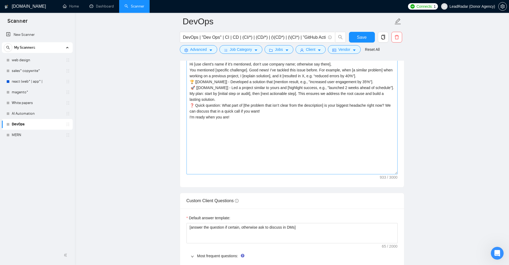
scroll to position [519, 0]
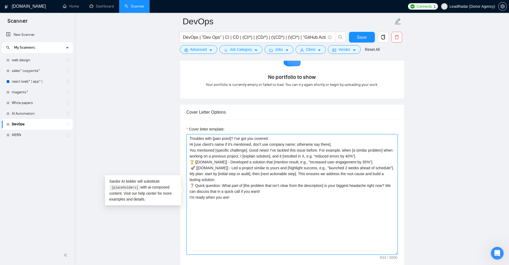
drag, startPoint x: 300, startPoint y: 212, endPoint x: 199, endPoint y: 133, distance: 128.3
click at [199, 133] on div "Cover letter template: Troubles with [pain point]? I’ve got you covered. Hi [us…" at bounding box center [292, 190] width 211 height 128
click at [242, 158] on textarea "Troubles with [pain point]? I’ve got you covered. Hi [use client’s name if it’s…" at bounding box center [292, 194] width 211 height 120
click at [234, 182] on textarea "Troubles with [pain point]? I’ve got you covered. Hi [use client’s name if it’s…" at bounding box center [292, 194] width 211 height 120
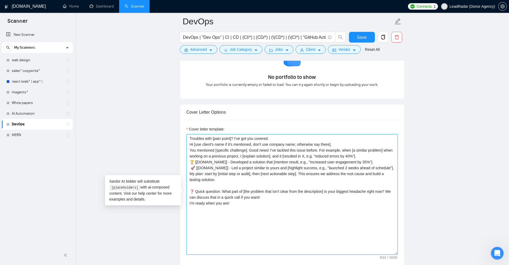
drag, startPoint x: 257, startPoint y: 195, endPoint x: 205, endPoint y: 145, distance: 71.8
click at [209, 151] on textarea "Troubles with [pain point]? I’ve got you covered. Hi [use client’s name if it’s…" at bounding box center [292, 194] width 211 height 120
click at [326, 164] on textarea "Troubles with [pain point]? I’ve got you covered. Hi [use client’s name if it’s…" at bounding box center [292, 194] width 211 height 120
drag, startPoint x: 273, startPoint y: 216, endPoint x: 157, endPoint y: 101, distance: 162.5
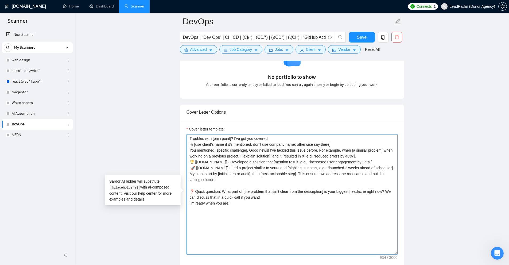
click at [316, 180] on textarea "Troubles with [pain point]? I’ve got you covered. Hi [use client’s name if it’s…" at bounding box center [292, 194] width 211 height 120
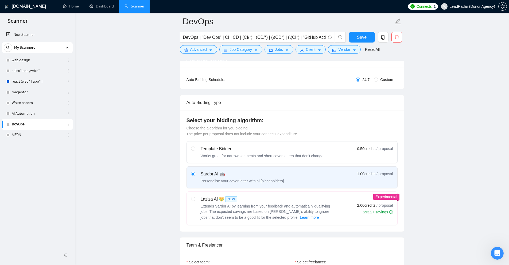
scroll to position [65, 0]
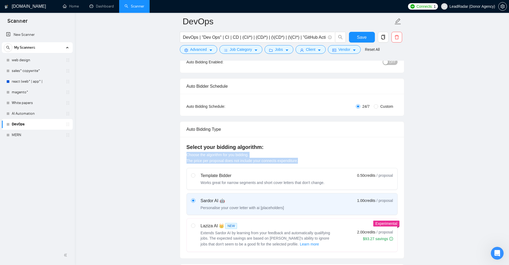
drag, startPoint x: 211, startPoint y: 175, endPoint x: 324, endPoint y: 153, distance: 115.2
click at [324, 153] on div "Select your bidding algorithm: Choose the algorithm for you bidding. The price …" at bounding box center [292, 197] width 224 height 121
click at [324, 153] on div "Select your bidding algorithm: Choose the algorithm for you bidding. The price …" at bounding box center [292, 153] width 211 height 20
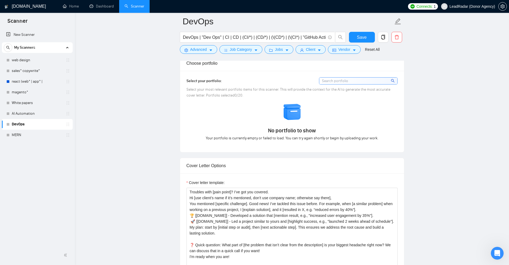
scroll to position [519, 0]
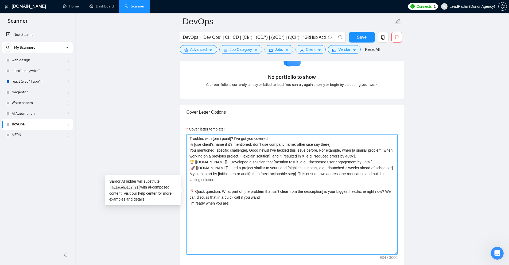
drag, startPoint x: 259, startPoint y: 226, endPoint x: 183, endPoint y: 106, distance: 142.0
click at [183, 106] on div "Cover Letter Options Cover letter template: Troubles with [pain point]? I’ve go…" at bounding box center [292, 185] width 224 height 163
click at [318, 175] on textarea "Troubles with [pain point]? I’ve got you covered. Hi [use client’s name if it’s…" at bounding box center [292, 194] width 211 height 120
click at [253, 161] on textarea "Troubles with [pain point]? I’ve got you covered. Hi [use client’s name if it’s…" at bounding box center [292, 194] width 211 height 120
click at [186, 145] on div "Cover letter template: Troubles with [pain point]? I’ve got you covered. Hi [us…" at bounding box center [292, 194] width 224 height 148
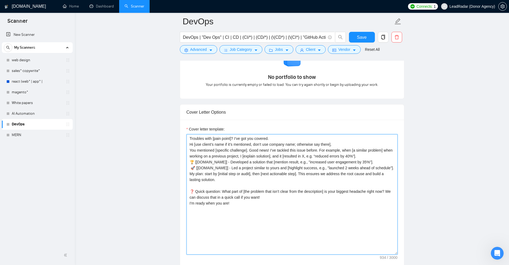
click at [187, 144] on textarea "Troubles with [pain point]? I’ve got you covered. Hi [use client’s name if it’s…" at bounding box center [292, 194] width 211 height 120
drag, startPoint x: 189, startPoint y: 143, endPoint x: 418, endPoint y: 146, distance: 229.3
drag, startPoint x: 301, startPoint y: 219, endPoint x: 175, endPoint y: 72, distance: 193.5
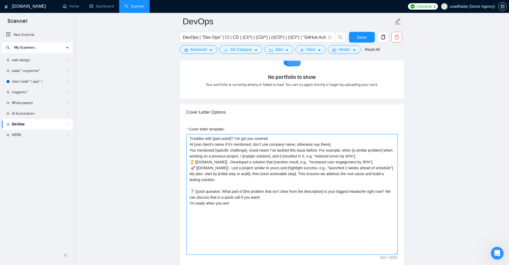
click at [306, 178] on textarea "Troubles with [pain point]? I’ve got you covered. Hi [use client’s name if it’s…" at bounding box center [292, 194] width 211 height 120
click at [298, 213] on textarea "Troubles with [pain point]? I’ve got you covered. Hi [use client’s name if it’s…" at bounding box center [292, 194] width 211 height 120
type textarea "Troubles with [pain point]? I’ve got you covered. Hi [use client’s name if it’s…"
click at [288, 46] on button "Jobs" at bounding box center [279, 49] width 29 height 9
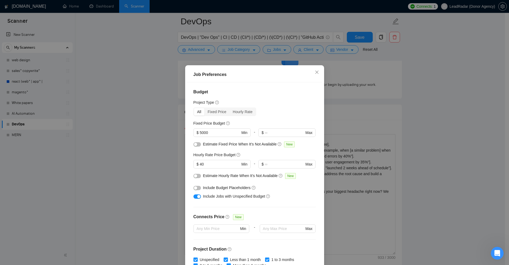
scroll to position [116, 0]
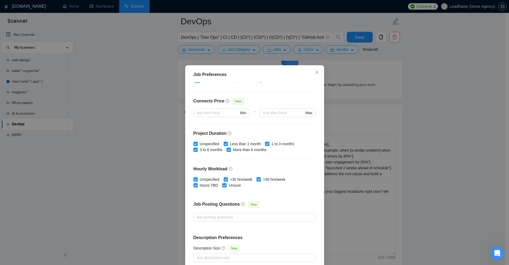
click at [377, 155] on div "Job Preferences Budget Project Type All Fixed Price Hourly Rate Fixed Price Bud…" at bounding box center [254, 132] width 509 height 265
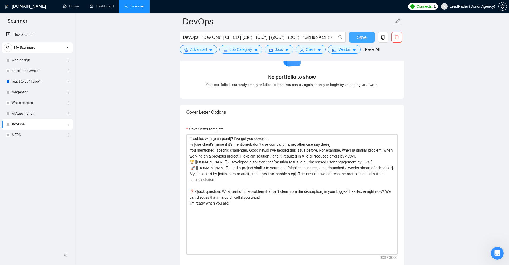
click at [367, 38] on button "Save" at bounding box center [362, 37] width 26 height 11
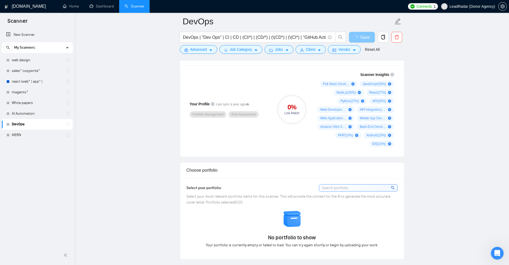
scroll to position [0, 0]
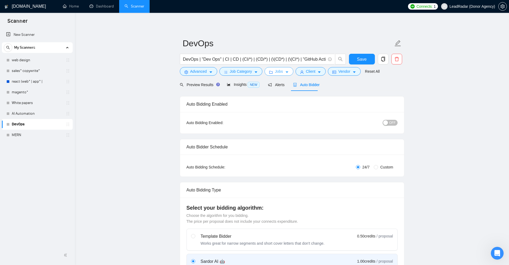
click at [278, 72] on span "Jobs" at bounding box center [279, 71] width 8 height 6
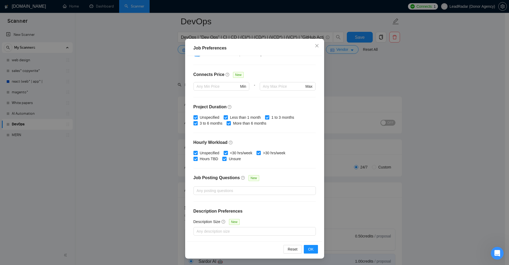
scroll to position [27, 0]
click at [219, 231] on div at bounding box center [252, 231] width 114 height 6
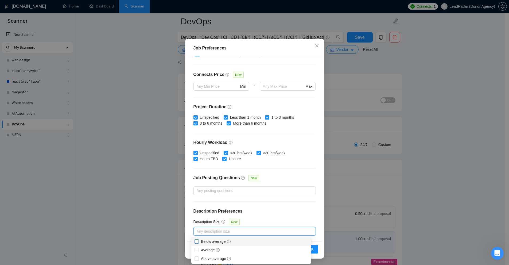
click at [205, 243] on span "Below average" at bounding box center [216, 241] width 30 height 4
click at [198, 243] on input "Below average" at bounding box center [197, 241] width 4 height 4
checkbox input "true"
drag, startPoint x: 199, startPoint y: 242, endPoint x: 282, endPoint y: 214, distance: 87.8
click at [282, 214] on body "Scanner New Scanner My Scanners web design sales* copywrite* react (web* | app*…" at bounding box center [252, 105] width 505 height 265
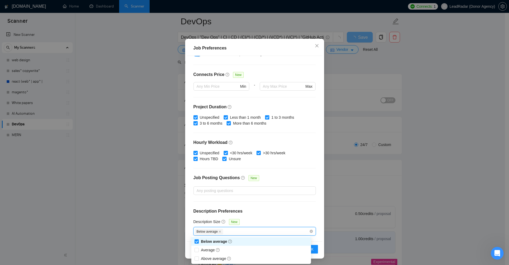
click at [282, 214] on h4 "Description Preferences" at bounding box center [254, 211] width 122 height 6
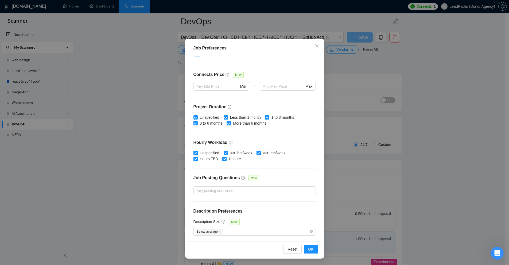
click at [411, 108] on div "Job Preferences Budget Project Type All Fixed Price Hourly Rate Fixed Price Bud…" at bounding box center [254, 132] width 509 height 265
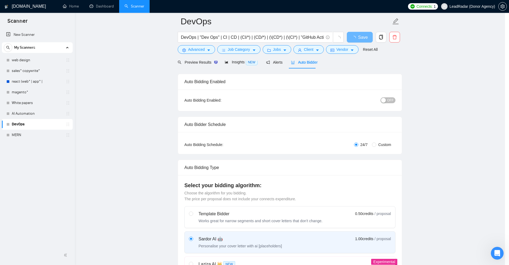
scroll to position [0, 0]
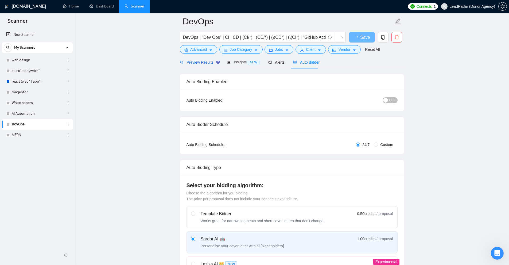
click at [196, 62] on span "Preview Results" at bounding box center [199, 62] width 38 height 4
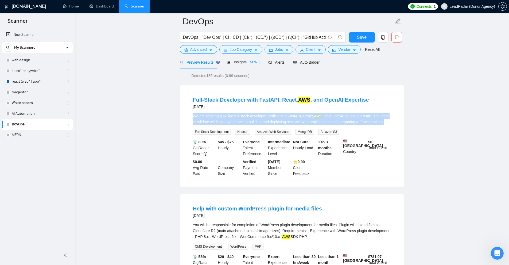
drag, startPoint x: 188, startPoint y: 117, endPoint x: 390, endPoint y: 123, distance: 202.4
click at [390, 123] on li "Full-Stack Developer with FastAPI, React, AWS , and OpenAI Expertise 7 days ago…" at bounding box center [292, 136] width 211 height 89
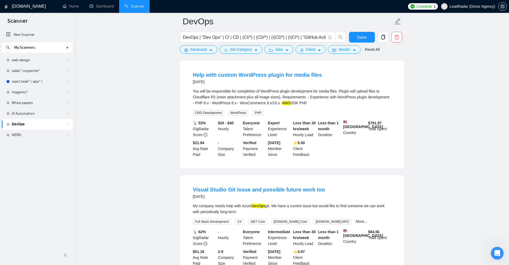
scroll to position [134, 0]
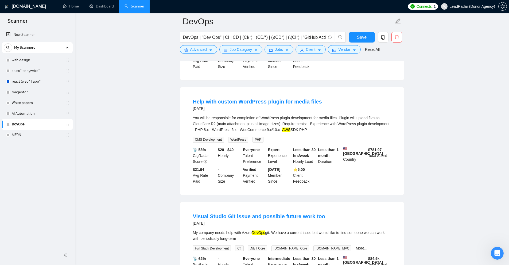
drag, startPoint x: 225, startPoint y: 126, endPoint x: 330, endPoint y: 131, distance: 104.9
click at [330, 131] on li "Help with custom WordPress plugin for media files 9 days ago You will be respon…" at bounding box center [292, 141] width 211 height 95
click at [330, 131] on div "You will be responsible for completion of WordPress plugin development for medi…" at bounding box center [292, 124] width 198 height 18
drag, startPoint x: 311, startPoint y: 134, endPoint x: 181, endPoint y: 117, distance: 130.7
click at [181, 117] on div "Help with custom WordPress plugin for media files 9 days ago You will be respon…" at bounding box center [292, 141] width 224 height 108
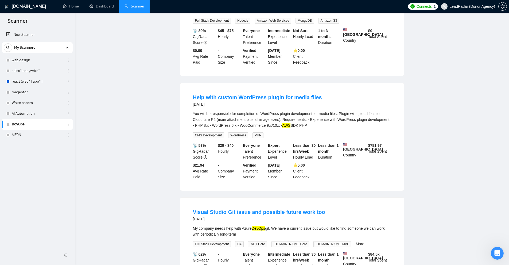
scroll to position [0, 0]
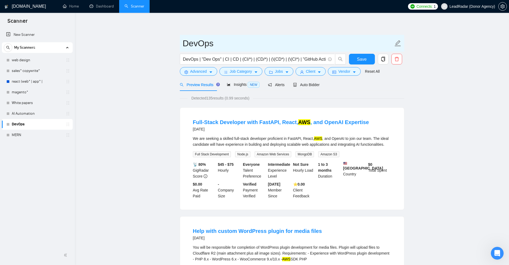
click at [221, 44] on input "DevOps" at bounding box center [288, 43] width 211 height 13
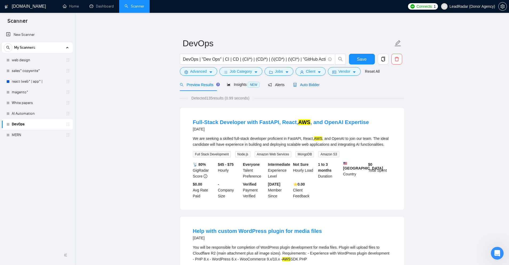
click at [309, 87] on span "Auto Bidder" at bounding box center [306, 85] width 26 height 4
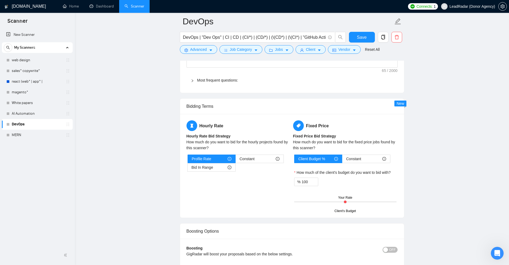
scroll to position [561, 0]
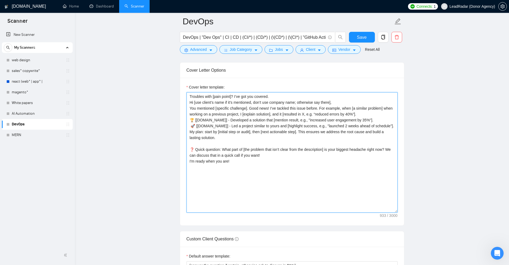
click at [196, 100] on textarea "Troubles with [pain point]? I’ve got you covered. Hi [use client’s name if it’s…" at bounding box center [292, 152] width 211 height 120
drag, startPoint x: 196, startPoint y: 100, endPoint x: 265, endPoint y: 101, distance: 68.9
click at [265, 101] on textarea "Troubles with [pain point]? I’ve got you covered. Hi [use client’s name if it’s…" at bounding box center [292, 152] width 211 height 120
drag, startPoint x: 329, startPoint y: 102, endPoint x: 295, endPoint y: 102, distance: 34.2
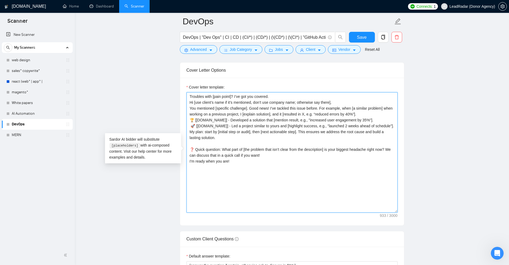
click at [295, 102] on textarea "Troubles with [pain point]? I’ve got you covered. Hi [use client’s name if it’s…" at bounding box center [292, 152] width 211 height 120
click at [301, 103] on textarea "Troubles with [pain point]? I’ve got you covered. Hi [use client’s name if it’s…" at bounding box center [292, 152] width 211 height 120
drag, startPoint x: 333, startPoint y: 177, endPoint x: 191, endPoint y: 100, distance: 161.6
click at [187, 98] on textarea "Troubles with [pain point]? I’ve got you covered. Hi [use client’s name if it’s…" at bounding box center [292, 152] width 211 height 120
click at [276, 123] on textarea "Troubles with [pain point]? I’ve got you covered. Hi [use client’s name if it’s…" at bounding box center [292, 152] width 211 height 120
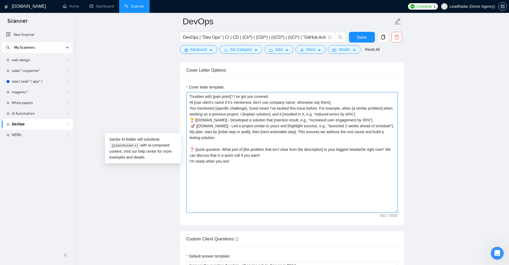
click at [257, 169] on textarea "Troubles with [pain point]? I’ve got you covered. Hi [use client’s name if it’s…" at bounding box center [292, 152] width 211 height 120
click at [233, 157] on textarea "Troubles with [pain point]? I’ve got you covered. Hi [use client’s name if it’s…" at bounding box center [292, 152] width 211 height 120
click at [266, 169] on textarea "Troubles with [pain point]? I’ve got you covered. Hi [use client’s name if it’s…" at bounding box center [292, 152] width 211 height 120
type textarea "Troubles with [pain point]? I’ve got you covered. Hi [use client’s name if it’s…"
click at [332, 166] on textarea "Troubles with [pain point]? I’ve got you covered. Hi [use client’s name if it’s…" at bounding box center [292, 152] width 211 height 120
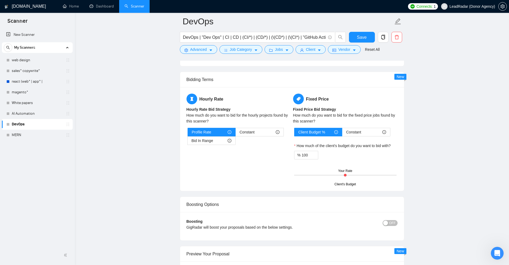
scroll to position [668, 0]
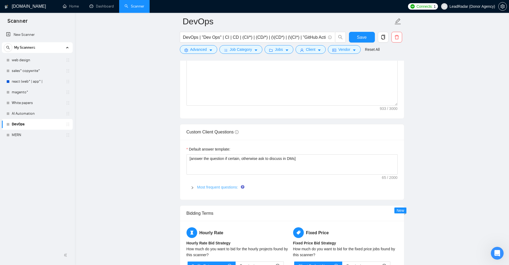
click at [208, 188] on link "Most frequent questions:" at bounding box center [217, 187] width 41 height 4
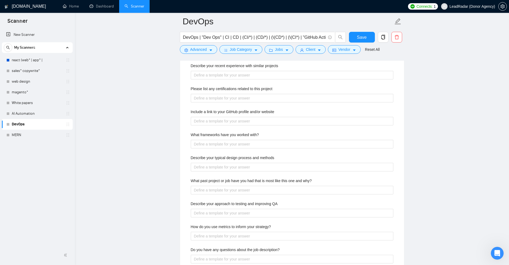
scroll to position [721, 0]
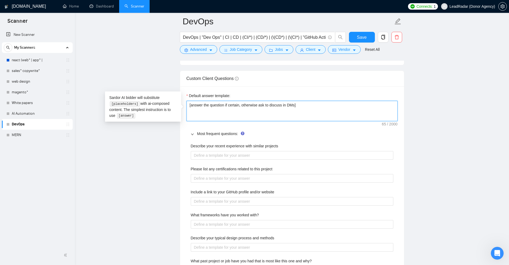
drag, startPoint x: 338, startPoint y: 108, endPoint x: 302, endPoint y: 110, distance: 36.4
click at [302, 110] on textarea "[answer the question if certain, otherwise ask to discuss in DMs]" at bounding box center [292, 111] width 211 height 20
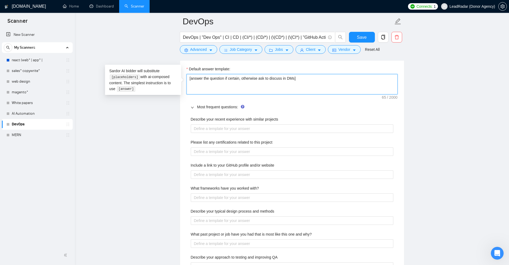
scroll to position [775, 0]
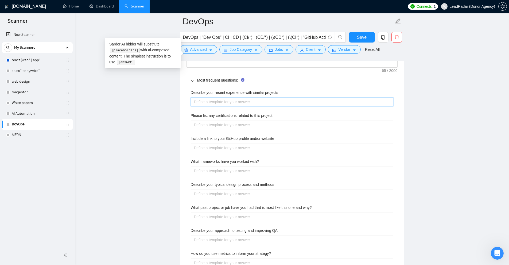
drag, startPoint x: 197, startPoint y: 102, endPoint x: 287, endPoint y: 210, distance: 140.3
click at [273, 214] on div "Describe your recent experience with similar projects Please list any certifica…" at bounding box center [292, 204] width 211 height 236
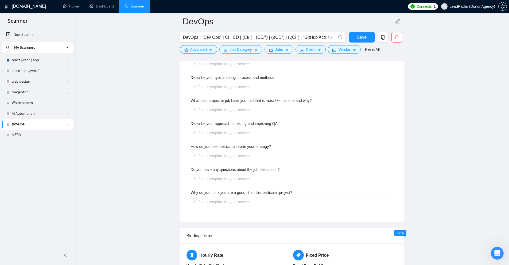
scroll to position [721, 0]
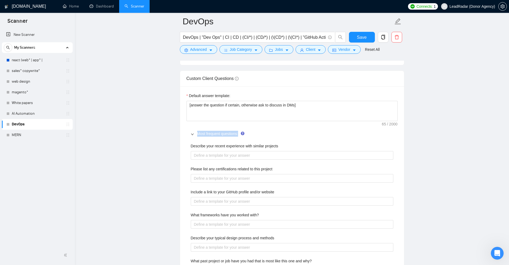
drag, startPoint x: 210, startPoint y: 128, endPoint x: 292, endPoint y: 136, distance: 82.5
click at [291, 127] on div "Most frequent questions:" at bounding box center [292, 133] width 211 height 12
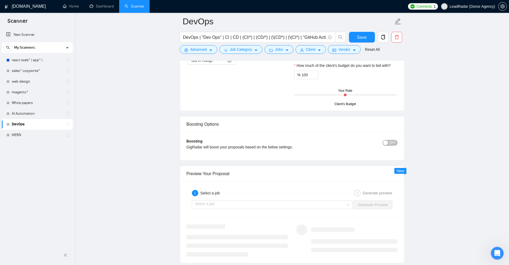
scroll to position [695, 0]
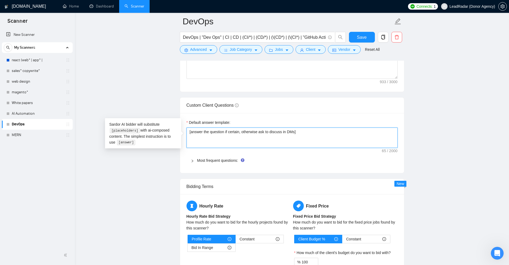
drag, startPoint x: 298, startPoint y: 135, endPoint x: 175, endPoint y: 131, distance: 123.5
click at [191, 118] on div "Default answer template: [answer the question if certain, otherwise ask to disc…" at bounding box center [292, 143] width 224 height 60
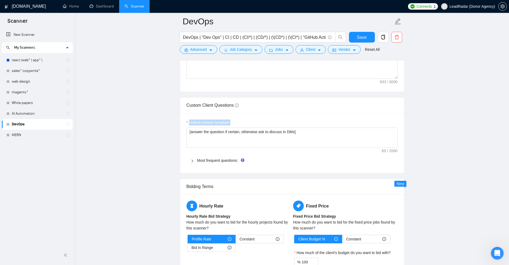
drag, startPoint x: 191, startPoint y: 118, endPoint x: 247, endPoint y: 123, distance: 56.3
click at [247, 123] on div "Default answer template: [answer the question if certain, otherwise ask to disc…" at bounding box center [292, 143] width 224 height 60
click at [274, 133] on textarea "[answer the question if certain, otherwise ask to discuss in DMs]" at bounding box center [292, 137] width 211 height 20
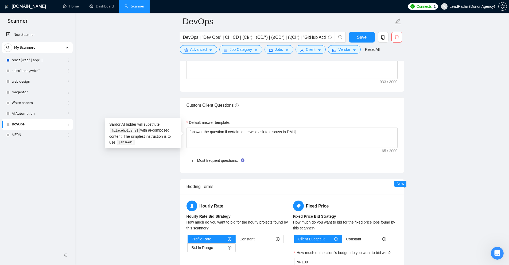
click at [213, 163] on div "Most frequent questions:" at bounding box center [292, 160] width 211 height 12
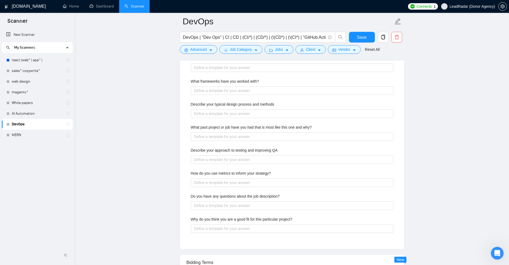
scroll to position [668, 0]
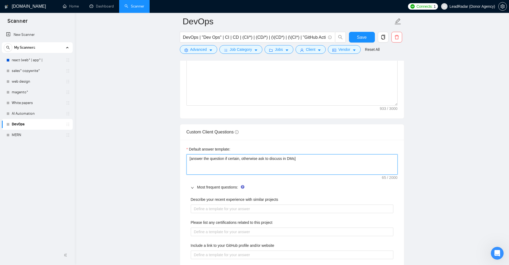
click at [315, 154] on textarea "[answer the question if certain, otherwise ask to discuss in DMs]" at bounding box center [292, 164] width 211 height 20
type textarea "[answer the question if certain, otherwise ask to discuss in DMs]"
type textarea "[answer the question if certain, otherwise ask to discuss in DMs] ["
type textarea "[answer the question if certain, otherwise ask to discuss in DMs] []"
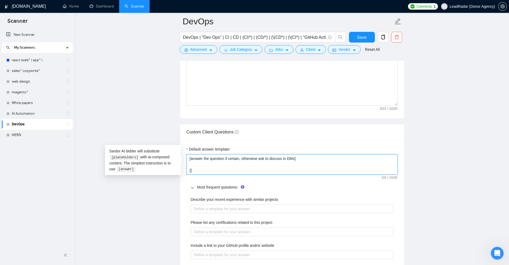
type textarea "[answer the question if certain, otherwise ask to discuss in DMs] [n]"
type textarea "[answer the question if certain, otherwise ask to discuss in DMs] [ne]"
type textarea "[answer the question if certain, otherwise ask to discuss in DMs] [nev]"
type textarea "[answer the question if certain, otherwise ask to discuss in DMs] [neve]"
type textarea "[answer the question if certain, otherwise ask to discuss in DMs] [never]"
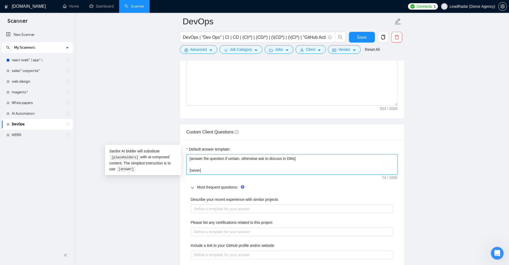
type textarea "[answer the question if certain, otherwise ask to discuss in DMs]"
drag, startPoint x: 308, startPoint y: 162, endPoint x: 219, endPoint y: 139, distance: 91.6
click at [163, 135] on main "DevOps DevOps | "Dev Ops" | CI | CD | (CI/*) | (CD/*) | (\(CD*) | (\(CI*) | "Gi…" at bounding box center [291, 182] width 417 height 1658
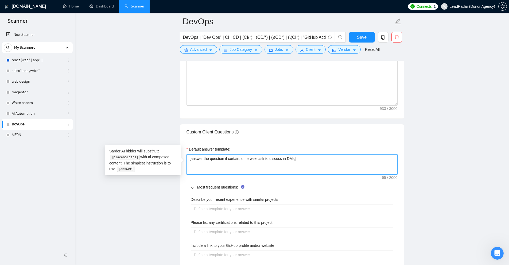
click at [213, 160] on textarea "[answer the question if certain, otherwise ask to discuss in DMs]" at bounding box center [292, 164] width 211 height 20
click at [190, 157] on textarea "[answer the question if certain, otherwise ask to discuss in DMs]" at bounding box center [292, 164] width 211 height 20
drag, startPoint x: 190, startPoint y: 157, endPoint x: 320, endPoint y: 156, distance: 129.9
click at [320, 156] on textarea "[answer the question if certain, otherwise ask to discuss in DMs]" at bounding box center [292, 164] width 211 height 20
click at [321, 156] on textarea "[answer the question if certain, otherwise ask to discuss in DMs]" at bounding box center [292, 164] width 211 height 20
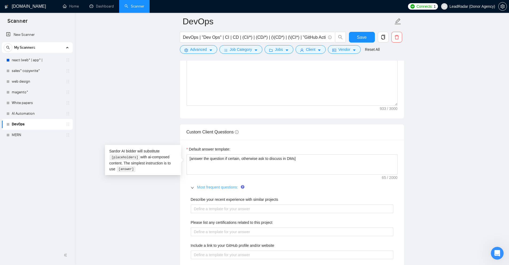
click at [230, 185] on link "Most frequent questions:" at bounding box center [217, 187] width 41 height 4
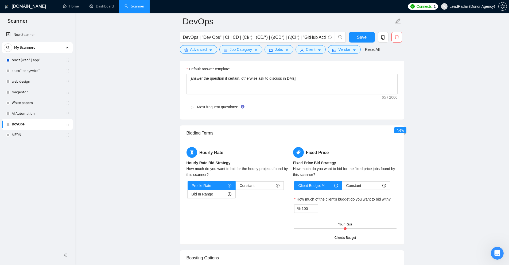
scroll to position [802, 0]
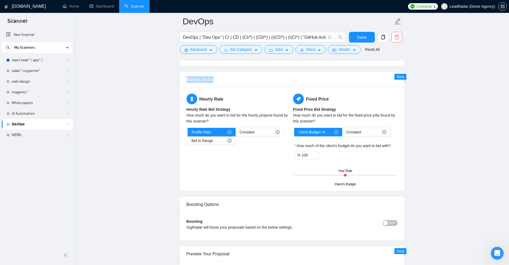
drag, startPoint x: 180, startPoint y: 76, endPoint x: 262, endPoint y: 79, distance: 81.6
click at [262, 79] on div "Bidding Terms" at bounding box center [292, 79] width 224 height 15
drag, startPoint x: 201, startPoint y: 101, endPoint x: 272, endPoint y: 99, distance: 70.8
click at [272, 99] on h5 "Hourly Rate" at bounding box center [239, 99] width 104 height 11
click at [231, 112] on div "How much do you want to bid for the hourly projects found by this scanner?" at bounding box center [239, 118] width 104 height 12
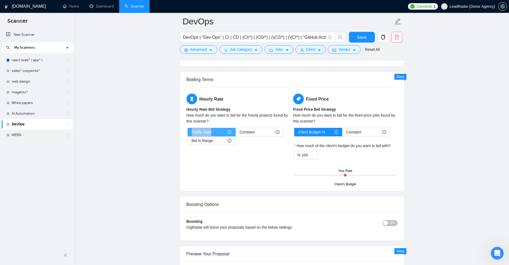
drag, startPoint x: 198, startPoint y: 130, endPoint x: 223, endPoint y: 130, distance: 24.6
click at [223, 130] on div "Profile Rate" at bounding box center [212, 132] width 40 height 8
click at [255, 127] on div "Hourly Rate Hourly Rate Bid Strategy How much do you want to bid for the hourly…" at bounding box center [238, 123] width 107 height 58
click at [253, 132] on span "Constant" at bounding box center [247, 132] width 15 height 8
click at [236, 133] on input "Constant" at bounding box center [236, 133] width 0 height 0
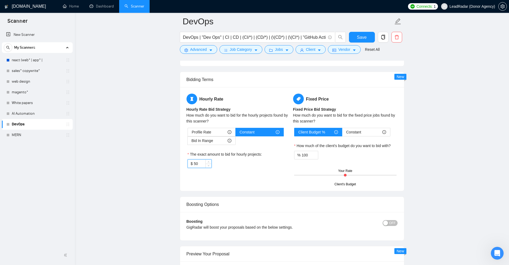
drag, startPoint x: 199, startPoint y: 164, endPoint x: 175, endPoint y: 162, distance: 24.4
click at [223, 138] on div "Bid In Range" at bounding box center [212, 141] width 40 height 8
click at [188, 142] on input "Bid In Range" at bounding box center [188, 142] width 0 height 0
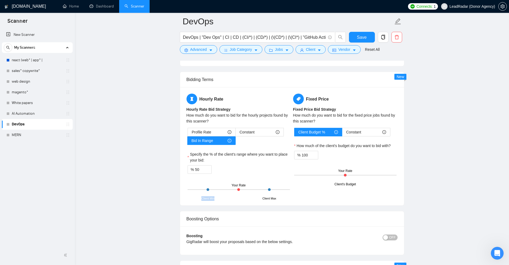
drag, startPoint x: 202, startPoint y: 199, endPoint x: 215, endPoint y: 199, distance: 12.6
click at [215, 199] on div "Hourly Rate Hourly Rate Bid Strategy How much do you want to bid for the hourly…" at bounding box center [292, 146] width 224 height 118
click at [211, 199] on div "Client Min" at bounding box center [207, 198] width 13 height 5
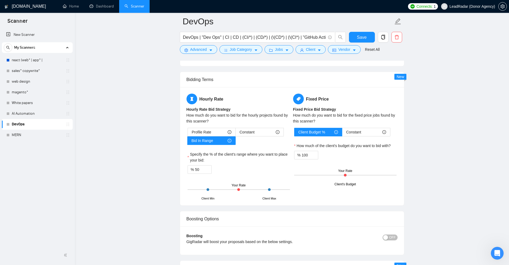
click at [207, 199] on div "Client Min" at bounding box center [207, 198] width 13 height 5
click at [269, 196] on div "Client Max" at bounding box center [269, 198] width 14 height 5
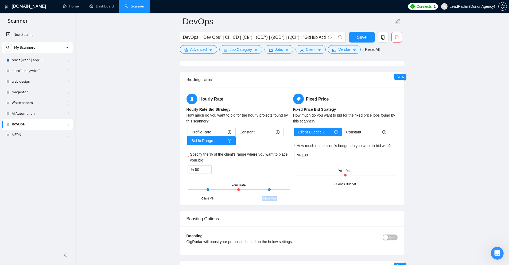
click at [269, 196] on div "Client Max" at bounding box center [269, 198] width 14 height 5
drag, startPoint x: 202, startPoint y: 169, endPoint x: 194, endPoint y: 178, distance: 12.5
click at [199, 167] on input "50" at bounding box center [203, 169] width 16 height 8
drag, startPoint x: 201, startPoint y: 169, endPoint x: 143, endPoint y: 162, distance: 58.2
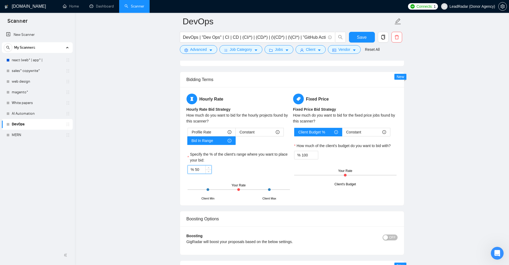
drag, startPoint x: 201, startPoint y: 168, endPoint x: 149, endPoint y: 165, distance: 51.7
drag, startPoint x: 198, startPoint y: 170, endPoint x: 225, endPoint y: 169, distance: 27.0
click at [223, 169] on div "% 100" at bounding box center [239, 169] width 102 height 9
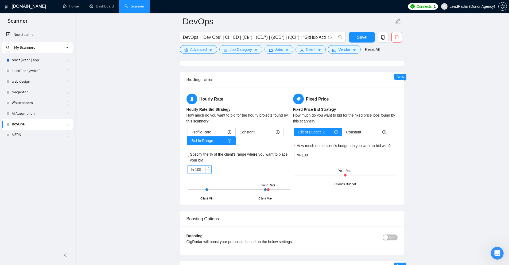
drag, startPoint x: 201, startPoint y: 168, endPoint x: 121, endPoint y: 169, distance: 79.7
drag, startPoint x: 172, startPoint y: 169, endPoint x: 179, endPoint y: 167, distance: 7.1
type input "95"
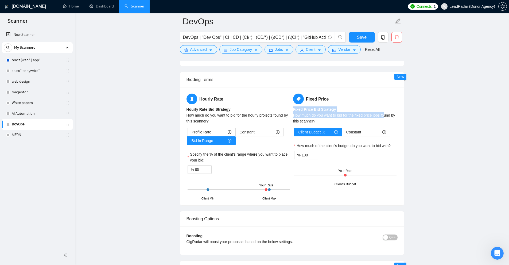
drag, startPoint x: 292, startPoint y: 109, endPoint x: 386, endPoint y: 115, distance: 93.4
click at [386, 115] on div "Fixed Price Fixed Price Bid Strategy How much do you want to bid for the fixed …" at bounding box center [345, 139] width 107 height 91
click at [387, 115] on div "How much do you want to bid for the fixed price jobs found by this scanner?" at bounding box center [345, 118] width 104 height 12
drag, startPoint x: 285, startPoint y: 156, endPoint x: 209, endPoint y: 154, distance: 75.7
click at [209, 154] on div "Hourly Rate Hourly Rate Bid Strategy How much do you want to bid for the hourly…" at bounding box center [291, 146] width 213 height 105
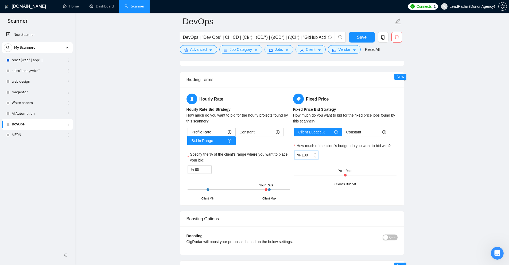
click at [358, 161] on div "Client Budget % Constant How much of the client's budget do you want to bid wit…" at bounding box center [345, 156] width 104 height 57
drag, startPoint x: 307, startPoint y: 156, endPoint x: 294, endPoint y: 154, distance: 13.2
click at [294, 154] on div "% 100" at bounding box center [306, 155] width 24 height 9
drag, startPoint x: 311, startPoint y: 92, endPoint x: 355, endPoint y: 98, distance: 44.1
click at [355, 98] on div "Hourly Rate Hourly Rate Bid Strategy How much do you want to bid for the hourly…" at bounding box center [292, 146] width 224 height 118
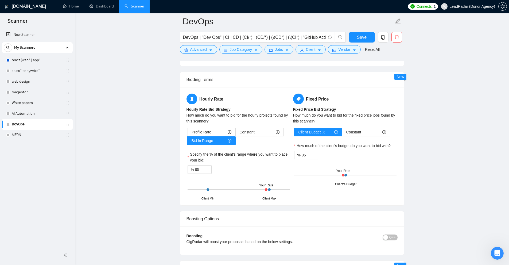
click at [308, 101] on h5 "Fixed Price" at bounding box center [345, 99] width 104 height 11
click at [307, 101] on h5 "Fixed Price" at bounding box center [345, 99] width 104 height 11
drag, startPoint x: 307, startPoint y: 101, endPoint x: 351, endPoint y: 100, distance: 43.3
click at [347, 100] on h5 "Fixed Price" at bounding box center [345, 99] width 104 height 11
click at [330, 104] on div "Fixed Price Fixed Price Bid Strategy How much do you want to bid for the fixed …" at bounding box center [345, 139] width 107 height 91
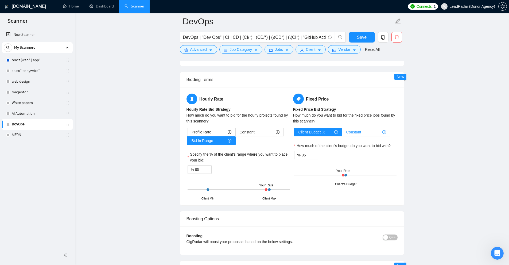
click at [356, 131] on span "Constant" at bounding box center [353, 132] width 15 height 8
click at [342, 133] on input "Constant" at bounding box center [342, 133] width 0 height 0
type input "100"
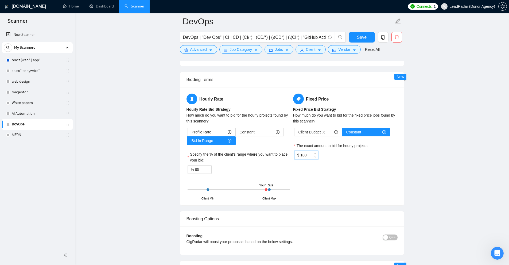
drag, startPoint x: 307, startPoint y: 153, endPoint x: 210, endPoint y: 158, distance: 97.1
click at [210, 158] on div "Hourly Rate Hourly Rate Bid Strategy How much do you want to bid for the hourly…" at bounding box center [291, 146] width 213 height 105
click at [370, 143] on div "The exact amount to bid for hourly projects:" at bounding box center [345, 147] width 102 height 8
click at [308, 132] on span "Client Budget %" at bounding box center [311, 132] width 27 height 8
click at [294, 133] on input "Client Budget %" at bounding box center [294, 133] width 0 height 0
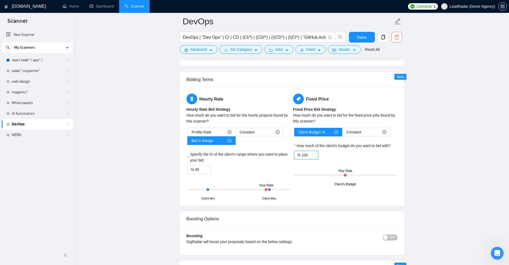
drag, startPoint x: 309, startPoint y: 154, endPoint x: 326, endPoint y: 127, distance: 32.1
click at [248, 145] on div "Hourly Rate Hourly Rate Bid Strategy How much do you want to bid for the hourly…" at bounding box center [291, 146] width 213 height 105
click at [396, 184] on div "Hourly Rate Hourly Rate Bid Strategy How much do you want to bid for the hourly…" at bounding box center [291, 146] width 213 height 105
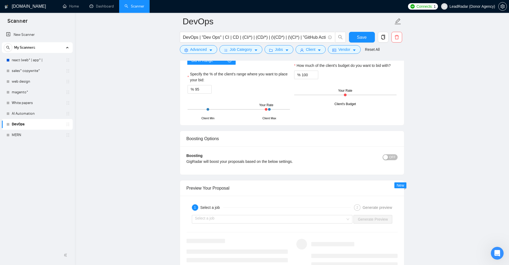
scroll to position [909, 0]
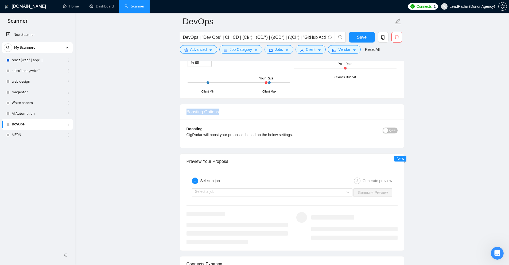
drag, startPoint x: 179, startPoint y: 106, endPoint x: 331, endPoint y: 115, distance: 152.8
click at [331, 115] on div "Boosting Options" at bounding box center [292, 111] width 211 height 15
click at [398, 130] on div "Boosting GigRadar will boost your proposals based on the below settings. OFF Bo…" at bounding box center [292, 133] width 224 height 28
click at [394, 131] on span "OFF" at bounding box center [392, 130] width 6 height 6
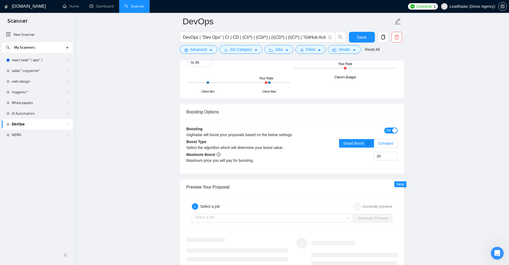
click at [389, 147] on label "Constant" at bounding box center [385, 143] width 23 height 9
click at [374, 145] on input "Constant" at bounding box center [374, 145] width 0 height 0
drag, startPoint x: 381, startPoint y: 155, endPoint x: 341, endPoint y: 158, distance: 39.4
click at [341, 158] on div "30" at bounding box center [345, 159] width 106 height 15
click at [385, 154] on input "30" at bounding box center [386, 156] width 24 height 8
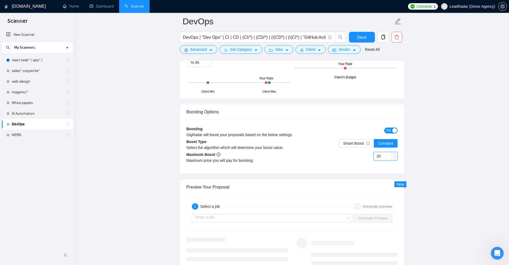
drag, startPoint x: 385, startPoint y: 154, endPoint x: 359, endPoint y: 155, distance: 25.9
click at [359, 155] on div "30" at bounding box center [345, 159] width 106 height 15
click at [355, 141] on span "Smart Boost" at bounding box center [356, 143] width 27 height 4
click at [339, 145] on input "Smart Boost" at bounding box center [339, 145] width 0 height 0
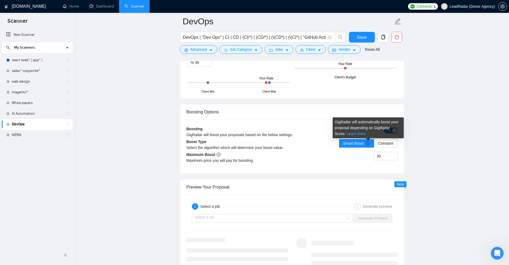
click at [347, 134] on link "Learn more" at bounding box center [356, 133] width 19 height 4
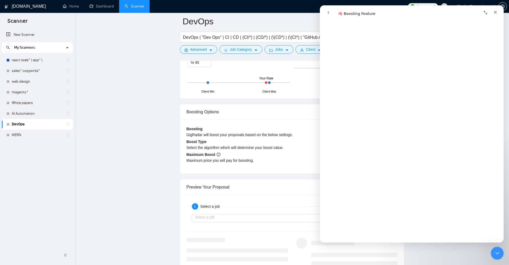
scroll to position [240, 0]
click at [496, 251] on icon "Close Intercom Messenger" at bounding box center [496, 252] width 6 height 6
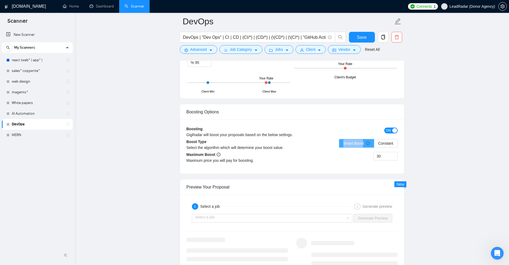
drag, startPoint x: 347, startPoint y: 142, endPoint x: 362, endPoint y: 141, distance: 15.6
click at [362, 141] on label "Smart Boost" at bounding box center [356, 143] width 35 height 9
drag, startPoint x: 329, startPoint y: 152, endPoint x: 306, endPoint y: 153, distance: 23.0
click at [306, 153] on div "30" at bounding box center [345, 159] width 106 height 15
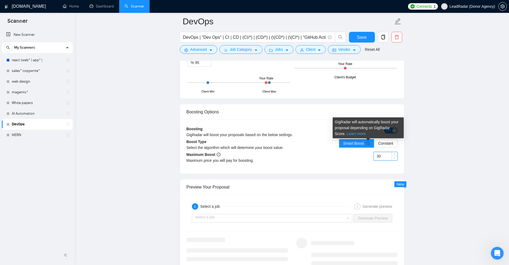
click at [350, 134] on link "Learn more" at bounding box center [356, 133] width 19 height 4
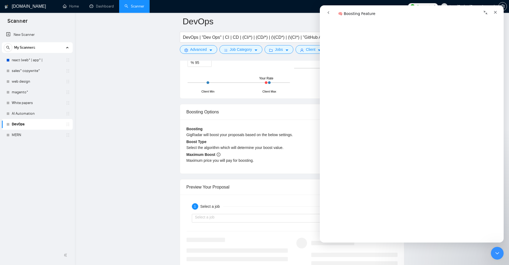
scroll to position [428, 0]
click at [288, 122] on div "Boosting GigRadar will boost your proposals based on the below settings. ON Boo…" at bounding box center [292, 146] width 224 height 54
click at [499, 254] on icon "Close Intercom Messenger" at bounding box center [496, 252] width 6 height 6
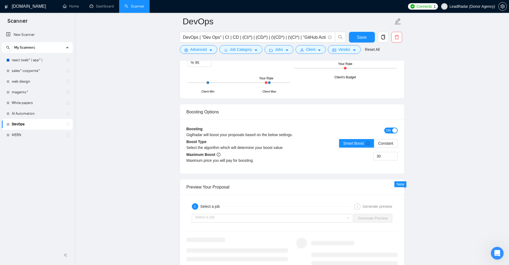
drag, startPoint x: 383, startPoint y: 156, endPoint x: 382, endPoint y: 174, distance: 18.7
click at [357, 159] on div "30" at bounding box center [345, 159] width 106 height 15
click at [498, 253] on icon "Open Intercom Messenger" at bounding box center [496, 252] width 9 height 9
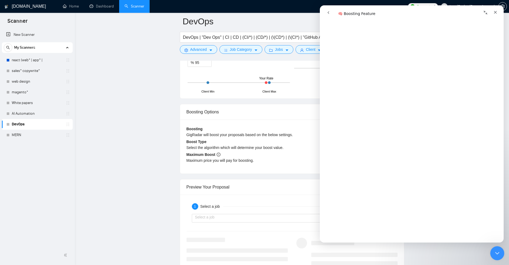
drag, startPoint x: 499, startPoint y: 250, endPoint x: 971, endPoint y: 481, distance: 525.8
click at [499, 250] on icon "Close Intercom Messenger" at bounding box center [496, 252] width 6 height 6
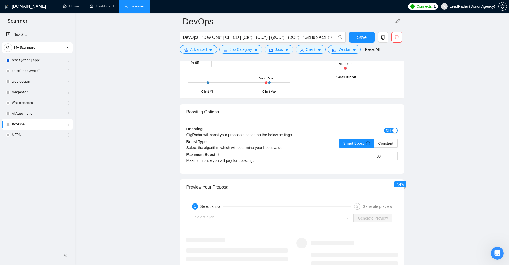
click at [359, 162] on div "30" at bounding box center [345, 159] width 106 height 15
click at [394, 129] on div "button" at bounding box center [394, 130] width 5 height 5
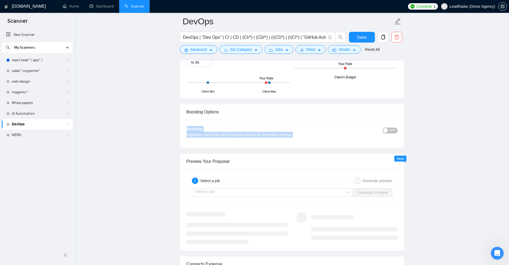
drag, startPoint x: 197, startPoint y: 130, endPoint x: 310, endPoint y: 141, distance: 113.3
click at [310, 141] on div "Boosting GigRadar will boost your proposals based on the below settings. OFF Bo…" at bounding box center [292, 133] width 224 height 28
click at [387, 117] on div "Boosting Options" at bounding box center [292, 111] width 211 height 15
drag, startPoint x: 179, startPoint y: 126, endPoint x: 326, endPoint y: 136, distance: 147.9
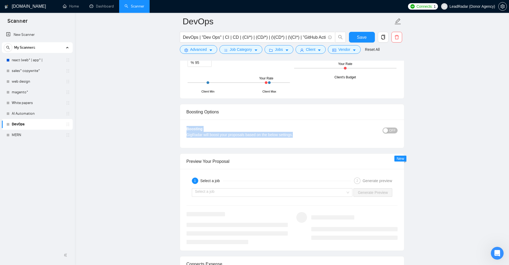
click at [327, 136] on div "GigRadar will boost your proposals based on the below settings." at bounding box center [266, 135] width 158 height 6
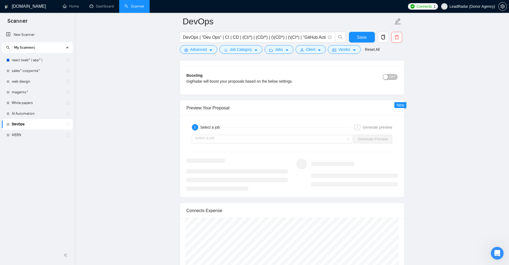
scroll to position [989, 0]
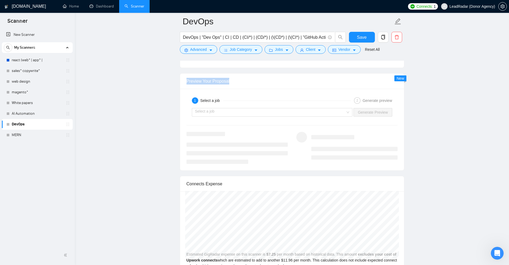
drag, startPoint x: 188, startPoint y: 79, endPoint x: 293, endPoint y: 83, distance: 105.1
click at [293, 83] on div "Preview Your Proposal" at bounding box center [292, 80] width 224 height 15
click at [214, 113] on input "search" at bounding box center [270, 112] width 151 height 8
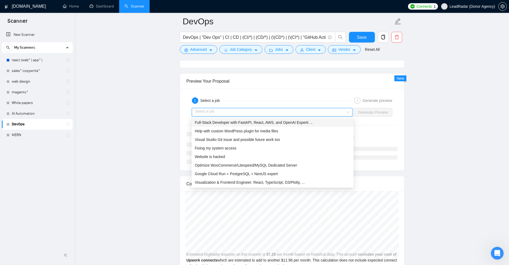
click at [326, 122] on div "Full-Stack Developer with FastAPI, React, AWS, and OpenAI Experti ..." at bounding box center [273, 122] width 156 height 6
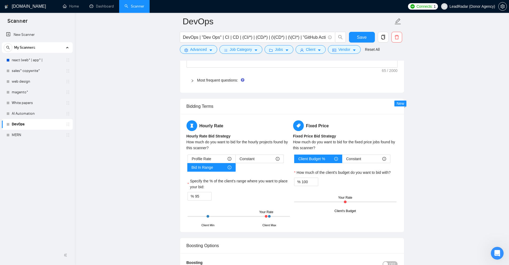
scroll to position [588, 0]
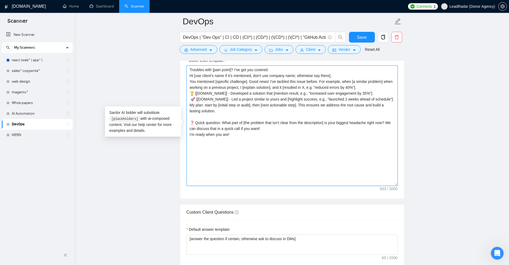
drag, startPoint x: 302, startPoint y: 153, endPoint x: 185, endPoint y: 68, distance: 144.9
click at [185, 68] on div "Cover letter template: Troubles with [pain point]? I’ve got you covered. Hi [us…" at bounding box center [292, 125] width 224 height 148
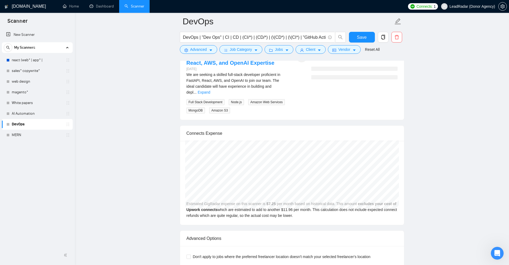
scroll to position [1015, 0]
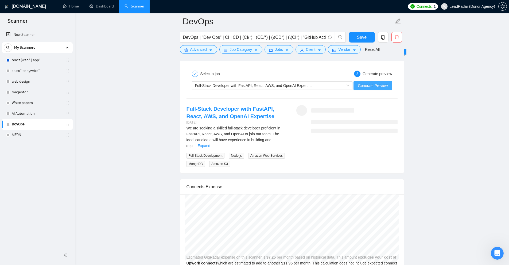
click at [381, 87] on span "Generate Preview" at bounding box center [373, 86] width 30 height 6
click at [210, 143] on link "Expand" at bounding box center [204, 145] width 13 height 4
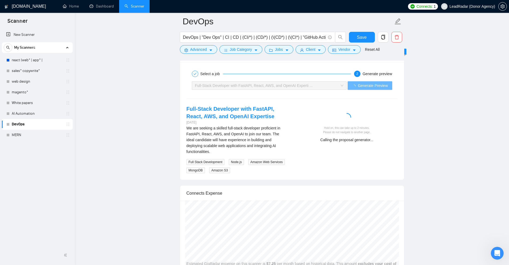
click at [317, 127] on div "Hold on, this can take up to 2 minutes. Please do not navigate to another page." at bounding box center [346, 130] width 97 height 8
click at [324, 122] on div at bounding box center [346, 118] width 97 height 11
click at [334, 86] on div "Full-Stack Developer with FastAPI, React, AWS, and OpenAI Experti ..." at bounding box center [267, 86] width 144 height 8
click at [304, 138] on div "Researching client's background..." at bounding box center [346, 140] width 97 height 6
drag, startPoint x: 316, startPoint y: 139, endPoint x: 372, endPoint y: 140, distance: 56.7
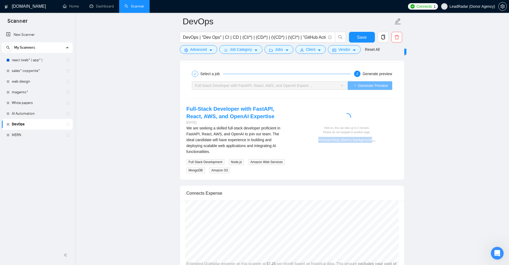
click at [372, 140] on div "Researching client's background..." at bounding box center [346, 140] width 97 height 6
drag, startPoint x: 305, startPoint y: 144, endPoint x: 394, endPoint y: 140, distance: 89.1
click at [394, 140] on div "Hold on, this can take up to 2 minutes. Please do not navigate to another page.…" at bounding box center [347, 125] width 110 height 41
click at [402, 146] on div "Hold on, this can take up to 2 minutes. Please do not navigate to another page.…" at bounding box center [347, 125] width 110 height 41
click at [389, 112] on div "Hold on, this can take up to 2 minutes. Please do not navigate to another page.…" at bounding box center [347, 125] width 110 height 41
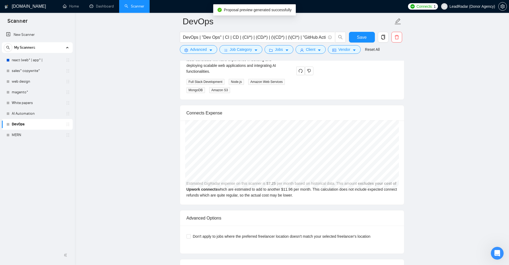
scroll to position [935, 0]
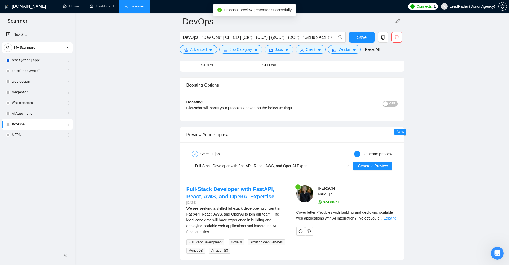
click at [388, 218] on div "Cover letter - Troubles with building and deploying scalable web applications w…" at bounding box center [346, 215] width 101 height 12
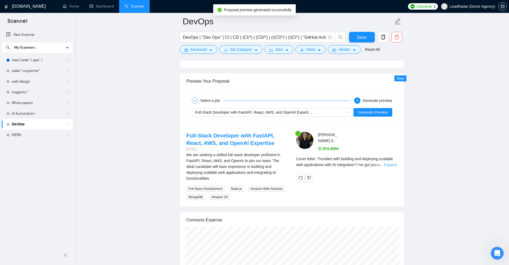
click at [393, 163] on link "Expand" at bounding box center [390, 164] width 13 height 4
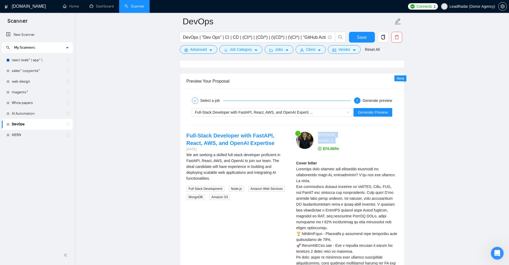
drag, startPoint x: 316, startPoint y: 132, endPoint x: 340, endPoint y: 132, distance: 23.5
click at [340, 132] on div "Lena S . $74.00/hr" at bounding box center [356, 142] width 88 height 20
click at [340, 132] on div at bounding box center [368, 138] width 60 height 12
drag, startPoint x: 316, startPoint y: 132, endPoint x: 345, endPoint y: 127, distance: 29.2
click at [345, 127] on div "Select a job 2 Generate preview Full-Stack Developer with FastAPI, React, AWS, …" at bounding box center [292, 208] width 224 height 239
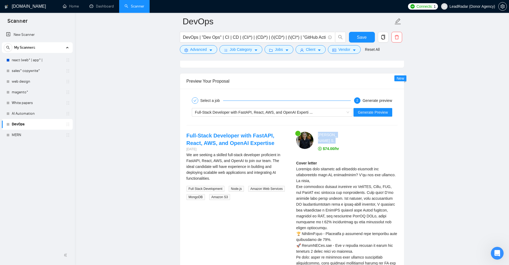
click at [344, 130] on div "Select a job 2 Generate preview Full-Stack Developer with FastAPI, React, AWS, …" at bounding box center [292, 208] width 224 height 239
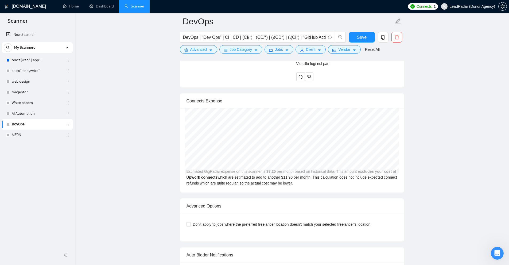
scroll to position [1283, 0]
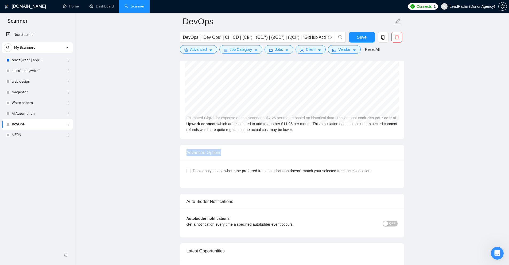
drag, startPoint x: 186, startPoint y: 147, endPoint x: 248, endPoint y: 144, distance: 61.5
click at [237, 150] on div "Advanced Options" at bounding box center [292, 152] width 211 height 15
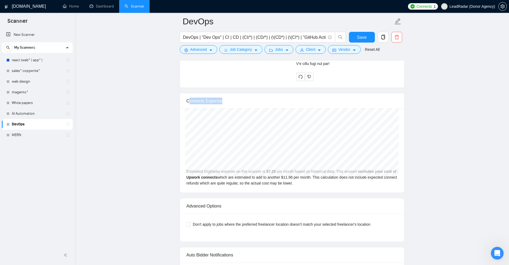
drag, startPoint x: 191, startPoint y: 95, endPoint x: 278, endPoint y: 98, distance: 86.9
click at [278, 98] on div "Connects Expense" at bounding box center [292, 100] width 211 height 15
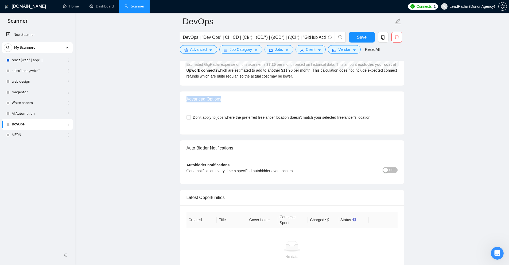
drag, startPoint x: 188, startPoint y: 96, endPoint x: 271, endPoint y: 94, distance: 83.4
click at [271, 94] on div "Advanced Options" at bounding box center [292, 98] width 224 height 15
click at [271, 94] on div "Advanced Options" at bounding box center [292, 98] width 211 height 15
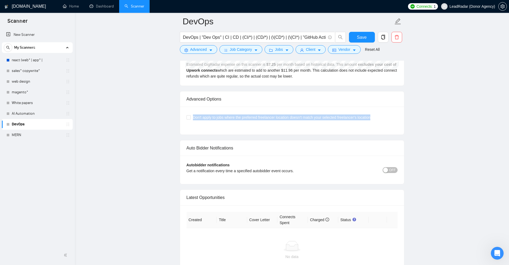
drag, startPoint x: 191, startPoint y: 115, endPoint x: 405, endPoint y: 119, distance: 214.1
click at [400, 117] on div "Don't apply to jobs where the preferred freelancer location doesn't match your …" at bounding box center [292, 121] width 224 height 28
click at [399, 114] on div "Don't apply to jobs where the preferred freelancer location doesn't match your …" at bounding box center [292, 121] width 224 height 28
click at [195, 114] on span "Don't apply to jobs where the preferred freelancer location doesn't match your …" at bounding box center [282, 117] width 182 height 6
click at [190, 115] on input "Don't apply to jobs where the preferred freelancer location doesn't match your …" at bounding box center [189, 117] width 4 height 4
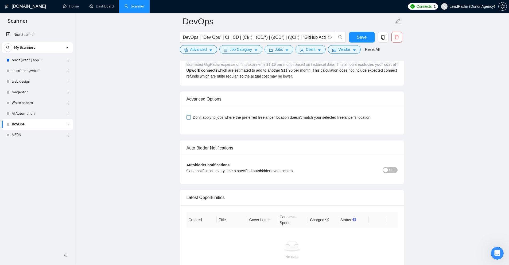
checkbox input "true"
drag, startPoint x: 271, startPoint y: 118, endPoint x: 423, endPoint y: 126, distance: 152.2
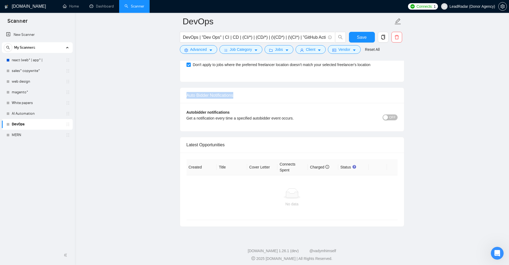
drag, startPoint x: 206, startPoint y: 90, endPoint x: 290, endPoint y: 91, distance: 83.9
click at [290, 91] on div "Auto Bidder Notifications" at bounding box center [292, 95] width 224 height 15
click at [290, 91] on div "Auto Bidder Notifications" at bounding box center [292, 95] width 211 height 15
click at [397, 114] on button "OFF" at bounding box center [390, 117] width 15 height 6
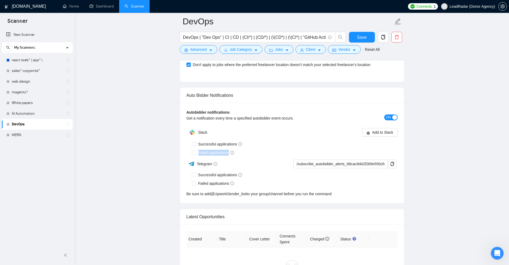
drag, startPoint x: 200, startPoint y: 150, endPoint x: 252, endPoint y: 151, distance: 51.9
click at [249, 152] on div "Failed applications" at bounding box center [295, 153] width 206 height 6
click at [252, 151] on div "Failed applications" at bounding box center [295, 153] width 206 height 6
drag, startPoint x: 195, startPoint y: 137, endPoint x: 263, endPoint y: 152, distance: 69.8
click at [263, 152] on div "Successful applications Failed applications" at bounding box center [295, 148] width 206 height 17
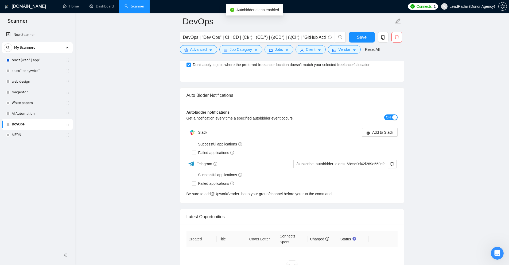
click at [264, 152] on div "Failed applications" at bounding box center [295, 153] width 206 height 6
drag, startPoint x: 182, startPoint y: 91, endPoint x: 282, endPoint y: 93, distance: 99.7
click at [282, 93] on div "Auto Bidder Notifications" at bounding box center [292, 95] width 224 height 15
click at [282, 93] on div "Auto Bidder Notifications" at bounding box center [292, 95] width 211 height 15
click at [205, 150] on span "Failed applications" at bounding box center [216, 153] width 40 height 6
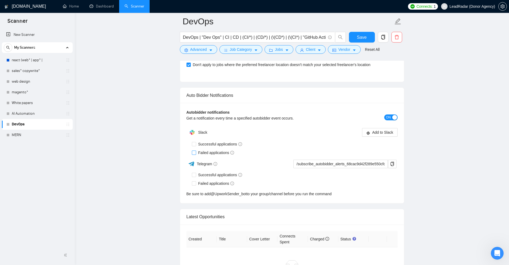
click at [196, 150] on input "Failed applications" at bounding box center [194, 152] width 4 height 4
checkbox input "true"
drag, startPoint x: 211, startPoint y: 133, endPoint x: 274, endPoint y: 139, distance: 63.3
click at [274, 139] on div "Slack Add to Slack Successful applications Failed applications Telegram /subscr…" at bounding box center [292, 162] width 211 height 70
click at [277, 141] on div "Successful applications" at bounding box center [295, 144] width 206 height 6
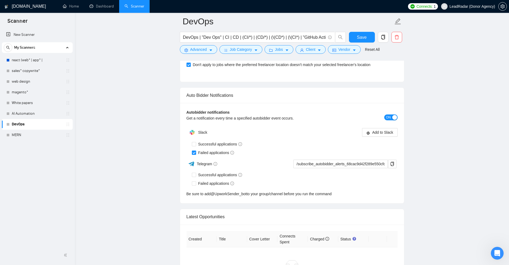
click at [386, 114] on button "ON" at bounding box center [390, 117] width 13 height 6
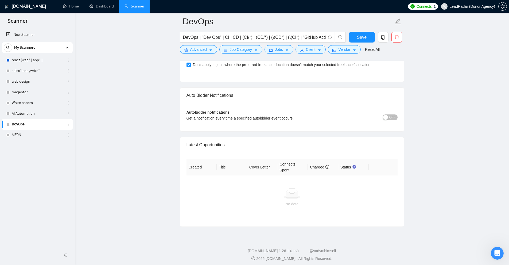
click at [394, 114] on span "OFF" at bounding box center [392, 117] width 6 height 6
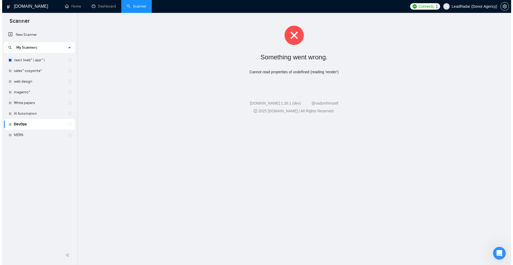
scroll to position [0, 0]
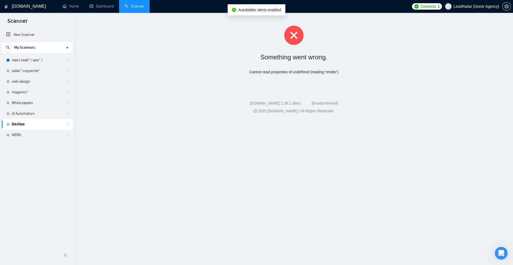
click at [36, 123] on link "DevOps" at bounding box center [37, 124] width 51 height 11
click at [34, 117] on link "AI Automation" at bounding box center [37, 113] width 51 height 11
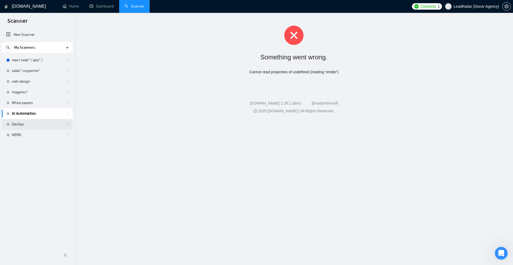
click at [29, 124] on link "DevOps" at bounding box center [37, 124] width 51 height 11
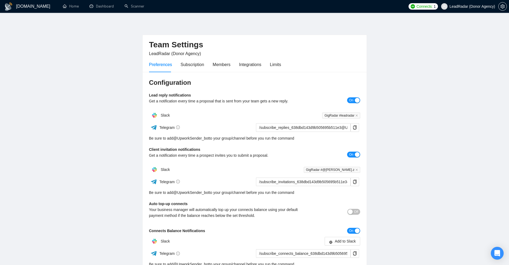
click at [280, 67] on div "Preferences Subscription Members Integrations Limits" at bounding box center [254, 64] width 211 height 15
click at [277, 65] on div "Limits" at bounding box center [275, 64] width 11 height 7
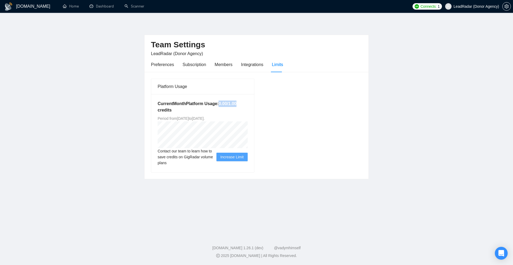
drag, startPoint x: 220, startPoint y: 103, endPoint x: 263, endPoint y: 106, distance: 42.6
click at [263, 106] on div "Platform Usage Current Month Platform Usage: 0.00 / 1.00 credits Period from [D…" at bounding box center [256, 125] width 215 height 94
click at [257, 107] on div "Platform Usage Current Month Platform Usage: 0.00 / 1.00 credits Period from [D…" at bounding box center [256, 125] width 215 height 94
click at [199, 96] on div "Current Month Platform Usage: 0.00 / 1.00 credits Period from [DATE] to [DATE] …" at bounding box center [202, 133] width 103 height 78
drag, startPoint x: 159, startPoint y: 105, endPoint x: 236, endPoint y: 116, distance: 77.2
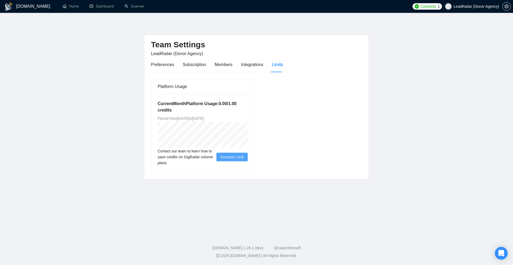
click at [236, 116] on div "Current Month Platform Usage: 0.00 / 1.00 credits Period from [DATE] to [DATE] …" at bounding box center [202, 133] width 103 height 78
drag, startPoint x: 236, startPoint y: 116, endPoint x: 230, endPoint y: 109, distance: 8.8
click at [235, 115] on div "Current Month Platform Usage: 0.00 / 1.00 credits Period from [DATE] to [DATE] …" at bounding box center [202, 133] width 103 height 78
click at [232, 103] on h5 "Current Month Platform Usage: 0.00 / 1.00 credits" at bounding box center [203, 106] width 90 height 13
click at [229, 103] on h5 "Current Month Platform Usage: 0.00 / 1.00 credits" at bounding box center [203, 106] width 90 height 13
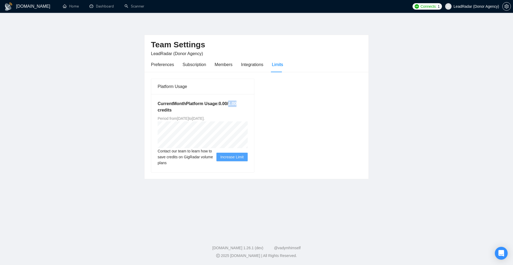
drag, startPoint x: 228, startPoint y: 103, endPoint x: 240, endPoint y: 103, distance: 11.8
click at [240, 103] on h5 "Current Month Platform Usage: 0.00 / 1.00 credits" at bounding box center [203, 106] width 90 height 13
click at [207, 110] on h5 "Current Month Platform Usage: 0.00 / 1.00 credits" at bounding box center [203, 106] width 90 height 13
drag, startPoint x: 231, startPoint y: 104, endPoint x: 243, endPoint y: 109, distance: 13.5
click at [243, 109] on h5 "Current Month Platform Usage: 0.00 / 1.00 credits" at bounding box center [203, 106] width 90 height 13
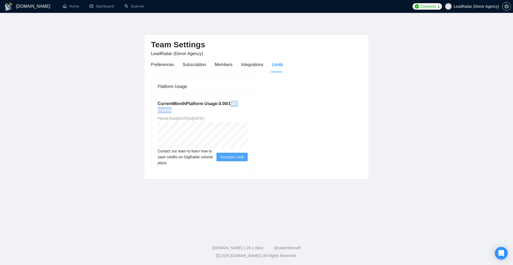
drag, startPoint x: 243, startPoint y: 109, endPoint x: 233, endPoint y: 108, distance: 10.2
click at [243, 109] on h5 "Current Month Platform Usage: 0.00 / 1.00 credits" at bounding box center [203, 106] width 90 height 13
drag, startPoint x: 218, startPoint y: 102, endPoint x: 227, endPoint y: 102, distance: 9.1
click at [227, 102] on h5 "Current Month Platform Usage: 0.00 / 1.00 credits" at bounding box center [203, 106] width 90 height 13
click at [209, 107] on h5 "Current Month Platform Usage: 0.00 / 1.00 credits" at bounding box center [203, 106] width 90 height 13
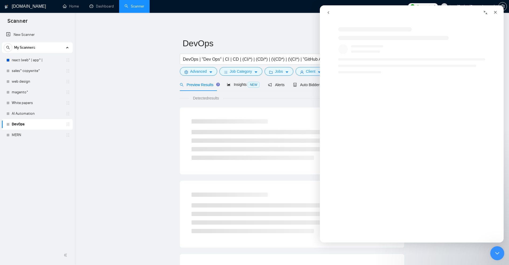
click at [502, 253] on div "Close Intercom Messenger" at bounding box center [496, 252] width 13 height 13
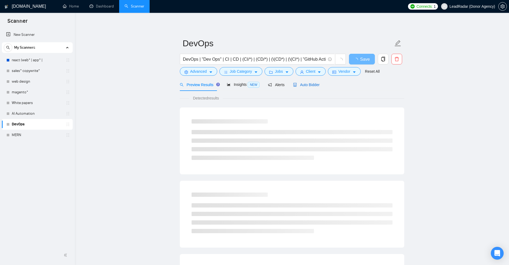
click at [309, 85] on span "Auto Bidder" at bounding box center [306, 85] width 26 height 4
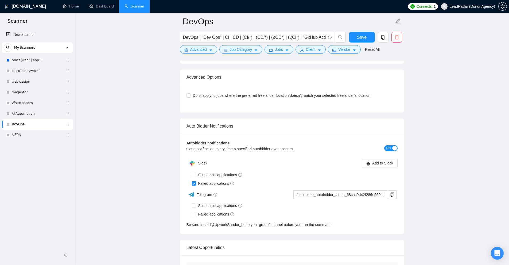
scroll to position [1266, 0]
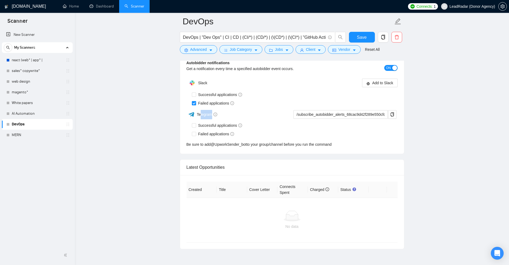
drag, startPoint x: 209, startPoint y: 116, endPoint x: 201, endPoint y: 116, distance: 8.3
click at [201, 116] on div "Telegram" at bounding box center [239, 114] width 105 height 9
drag, startPoint x: 207, startPoint y: 80, endPoint x: 196, endPoint y: 80, distance: 11.0
click at [196, 80] on div "Slack" at bounding box center [240, 82] width 106 height 11
click at [204, 116] on div "Telegram" at bounding box center [239, 114] width 105 height 9
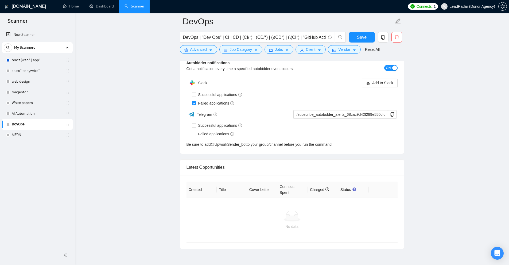
click at [204, 116] on span "Telegram" at bounding box center [207, 114] width 21 height 4
click at [214, 83] on div "Slack" at bounding box center [240, 82] width 106 height 11
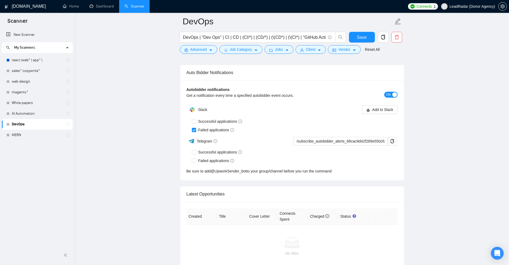
scroll to position [1291, 0]
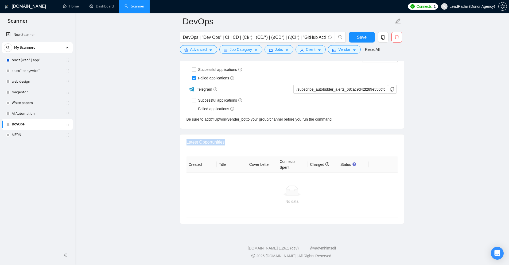
drag, startPoint x: 183, startPoint y: 142, endPoint x: 309, endPoint y: 144, distance: 126.9
click at [309, 144] on div "Latest Opportunities" at bounding box center [292, 141] width 224 height 15
click at [379, 177] on div "No data" at bounding box center [292, 195] width 211 height 44
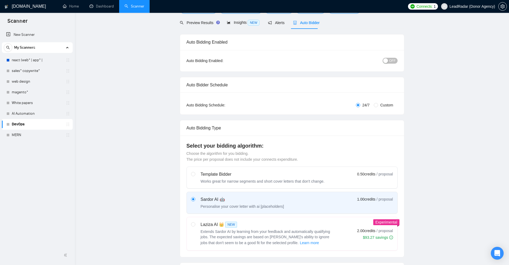
scroll to position [0, 0]
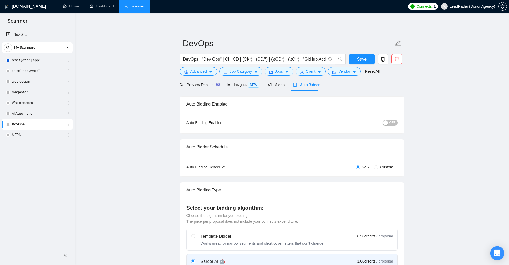
click at [494, 254] on icon "Open Intercom Messenger" at bounding box center [497, 253] width 7 height 7
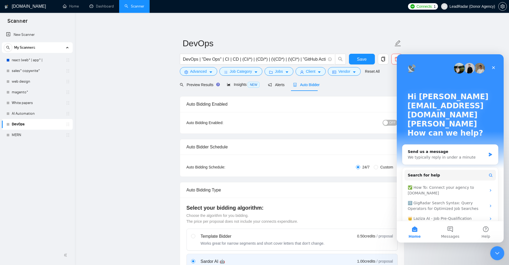
click at [496, 252] on icon "Close Intercom Messenger" at bounding box center [496, 252] width 6 height 6
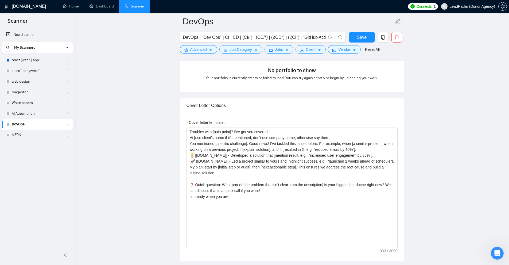
scroll to position [98, 0]
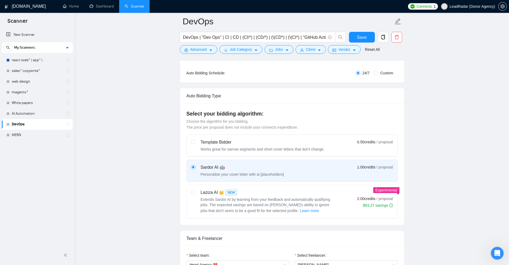
drag, startPoint x: 444, startPoint y: 133, endPoint x: 432, endPoint y: 96, distance: 37.9
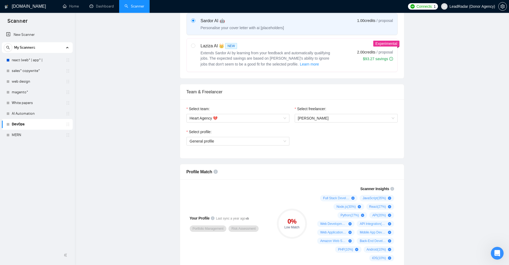
scroll to position [0, 0]
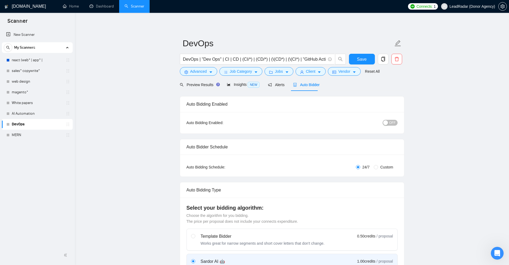
click at [392, 123] on span "OFF" at bounding box center [392, 123] width 6 height 6
click at [504, 6] on icon "setting" at bounding box center [503, 6] width 4 height 4
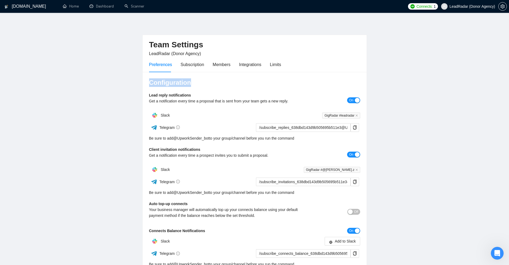
drag, startPoint x: 147, startPoint y: 77, endPoint x: 273, endPoint y: 77, distance: 125.9
click at [273, 77] on div "Configuration Lead reply notifications Get a notification every time a proposal…" at bounding box center [255, 187] width 224 height 231
drag, startPoint x: 159, startPoint y: 94, endPoint x: 212, endPoint y: 92, distance: 53.5
click at [212, 92] on div "Configuration Lead reply notifications Get a notification every time a proposal…" at bounding box center [255, 187] width 224 height 231
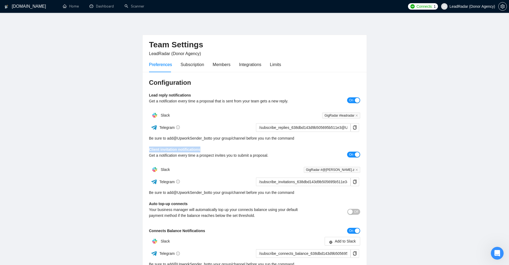
drag, startPoint x: 150, startPoint y: 145, endPoint x: 224, endPoint y: 141, distance: 74.1
click at [220, 145] on div "Configuration Lead reply notifications Get a notification every time a proposal…" at bounding box center [255, 187] width 224 height 231
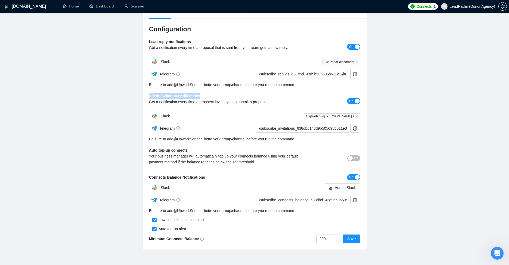
scroll to position [80, 0]
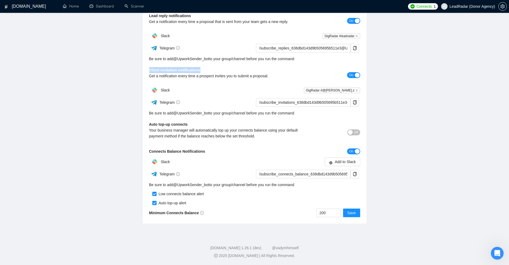
drag, startPoint x: 153, startPoint y: 124, endPoint x: 209, endPoint y: 126, distance: 56.4
click at [209, 126] on div "Configuration Lead reply notifications Get a notification every time a proposal…" at bounding box center [255, 108] width 224 height 231
drag, startPoint x: 146, startPoint y: 151, endPoint x: 239, endPoint y: 149, distance: 92.7
click at [239, 149] on div "Configuration Lead reply notifications Get a notification every time a proposal…" at bounding box center [255, 108] width 224 height 231
click at [240, 152] on div "Connects Balance Notifications" at bounding box center [228, 151] width 158 height 6
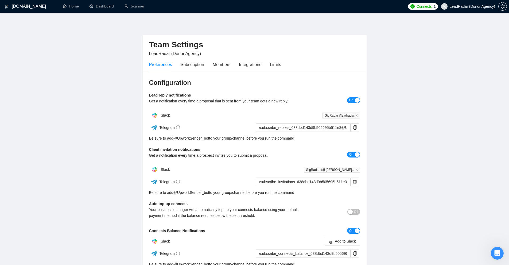
scroll to position [27, 0]
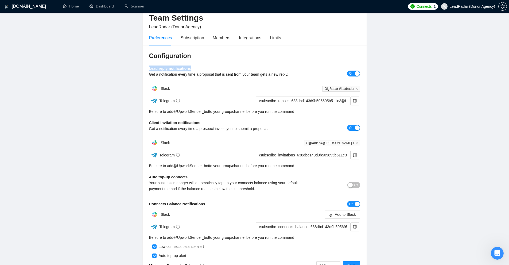
drag, startPoint x: 160, startPoint y: 63, endPoint x: 221, endPoint y: 65, distance: 61.2
click at [221, 65] on div "Configuration Lead reply notifications Get a notification every time a proposal…" at bounding box center [255, 160] width 224 height 231
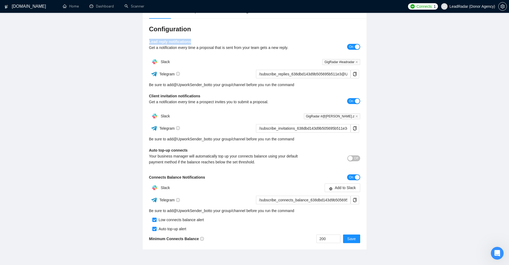
scroll to position [80, 0]
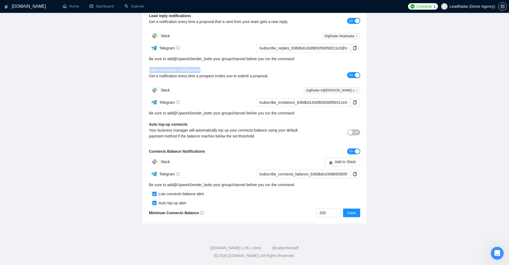
drag, startPoint x: 200, startPoint y: 69, endPoint x: 229, endPoint y: 67, distance: 29.0
click at [229, 67] on div "Configuration Lead reply notifications Get a notification every time a proposal…" at bounding box center [255, 108] width 224 height 231
drag, startPoint x: 145, startPoint y: 152, endPoint x: 215, endPoint y: 152, distance: 69.5
click at [215, 152] on div "Configuration Lead reply notifications Get a notification every time a proposal…" at bounding box center [255, 108] width 224 height 231
click at [215, 152] on div "Connects Balance Notifications" at bounding box center [228, 151] width 158 height 6
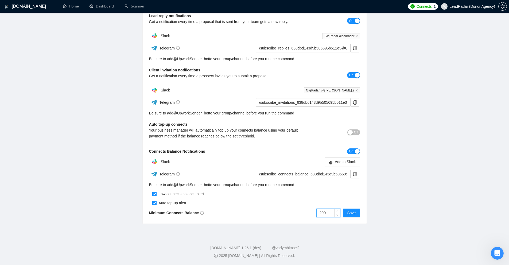
drag, startPoint x: 329, startPoint y: 214, endPoint x: 253, endPoint y: 212, distance: 75.6
click at [253, 212] on div "Minimum Connects Balance 200 Save" at bounding box center [254, 212] width 211 height 9
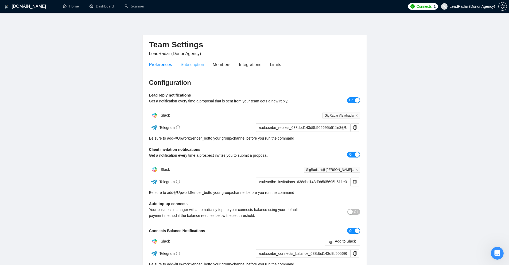
type input "100"
click at [189, 65] on div "Subscription" at bounding box center [193, 64] width 24 height 7
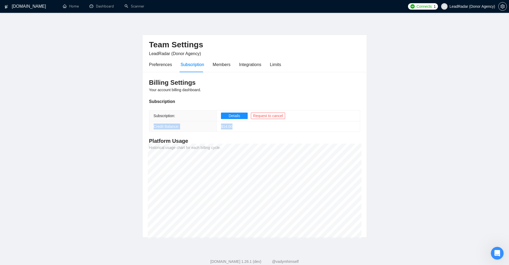
drag, startPoint x: 153, startPoint y: 128, endPoint x: 246, endPoint y: 130, distance: 93.5
click at [246, 130] on tr "Credit Balance: $ 14.00" at bounding box center [254, 126] width 211 height 10
click at [246, 130] on td "$ 14.00" at bounding box center [288, 126] width 143 height 10
drag, startPoint x: 246, startPoint y: 130, endPoint x: 156, endPoint y: 125, distance: 90.7
click at [156, 125] on tr "Credit Balance: $ 14.00" at bounding box center [254, 126] width 211 height 10
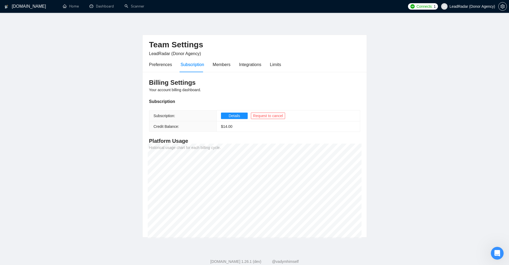
click at [177, 143] on h4 "Platform Usage" at bounding box center [254, 140] width 211 height 7
click at [247, 150] on div "Billing Settings Your account billing dashboard. Subscription Subscription: Det…" at bounding box center [255, 154] width 224 height 165
click at [219, 65] on div "Members" at bounding box center [222, 64] width 18 height 7
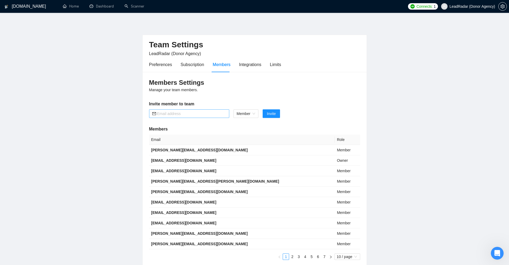
click at [195, 114] on input "text" at bounding box center [191, 114] width 69 height 6
click at [246, 112] on span "Member" at bounding box center [246, 114] width 18 height 8
click at [242, 66] on div "Integrations" at bounding box center [250, 64] width 22 height 7
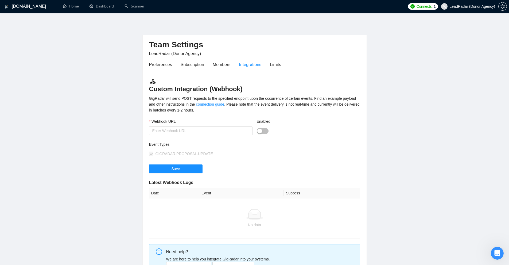
drag, startPoint x: 147, startPoint y: 87, endPoint x: 263, endPoint y: 88, distance: 116.0
click at [263, 88] on div "Custom Integration (Webhook) GigRadar will send POST requests to the specified …" at bounding box center [255, 179] width 224 height 215
click at [263, 88] on h3 "Custom Integration (Webhook)" at bounding box center [254, 85] width 211 height 15
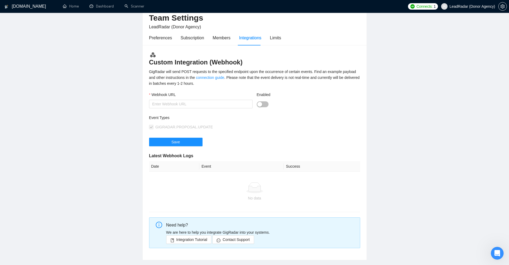
scroll to position [53, 0]
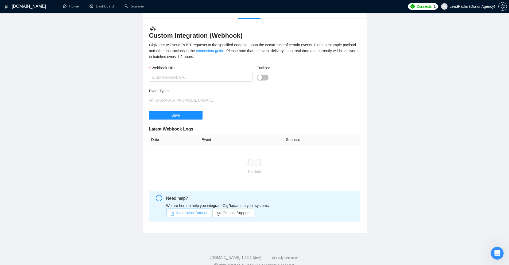
click at [180, 212] on span "Integration Tutorial" at bounding box center [191, 213] width 31 height 6
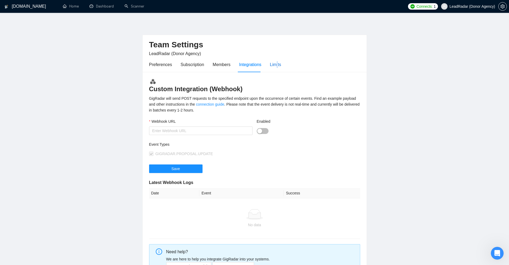
click at [276, 62] on div "Limits" at bounding box center [275, 64] width 11 height 7
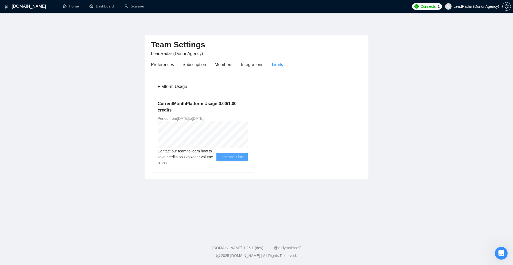
click at [325, 106] on div "Platform Usage Current Month Platform Usage: 0.00 / 1.00 credits Period from [D…" at bounding box center [256, 125] width 215 height 94
drag, startPoint x: 152, startPoint y: 117, endPoint x: 207, endPoint y: 119, distance: 55.4
click at [207, 119] on div "Current Month Platform Usage: 0.00 / 1.00 credits Period from [DATE] to [DATE] …" at bounding box center [202, 133] width 103 height 78
click at [205, 120] on span "Period from [DATE] to [DATE] ." at bounding box center [181, 118] width 47 height 4
drag, startPoint x: 213, startPoint y: 119, endPoint x: 250, endPoint y: 119, distance: 36.9
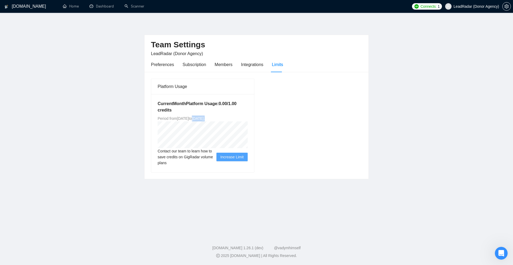
click at [250, 119] on div "Current Month Platform Usage: 0.00 / 1.00 credits Period from [DATE] to [DATE] …" at bounding box center [202, 133] width 103 height 78
drag, startPoint x: 221, startPoint y: 109, endPoint x: 156, endPoint y: 101, distance: 65.4
click at [154, 101] on div "Current Month Platform Usage: 0.00 / 1.00 credits Period from [DATE] to [DATE] …" at bounding box center [202, 133] width 103 height 78
click at [315, 140] on div "Platform Usage Current Month Platform Usage: 0.00 / 1.00 credits Period from [D…" at bounding box center [256, 125] width 215 height 94
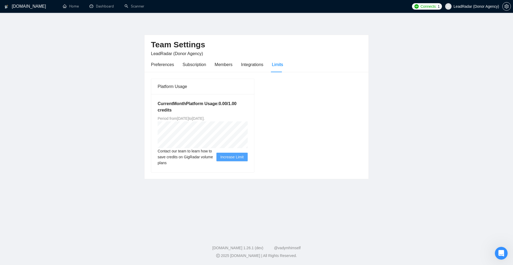
drag, startPoint x: 228, startPoint y: 103, endPoint x: 228, endPoint y: 107, distance: 3.5
click at [228, 107] on h5 "Current Month Platform Usage: 0.00 / 1.00 credits" at bounding box center [203, 106] width 90 height 13
click at [103, 9] on link "Dashboard" at bounding box center [102, 6] width 24 height 5
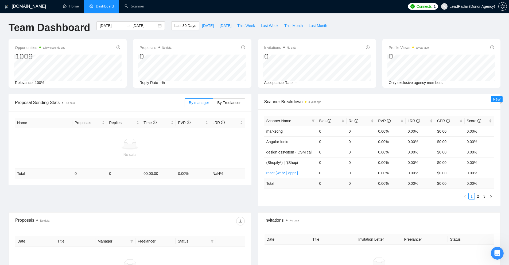
click at [270, 56] on div "Invitations No data 0 Acceptance Rate --" at bounding box center [316, 64] width 105 height 41
click at [262, 28] on span "Last Week" at bounding box center [270, 26] width 18 height 6
type input "[DATE]"
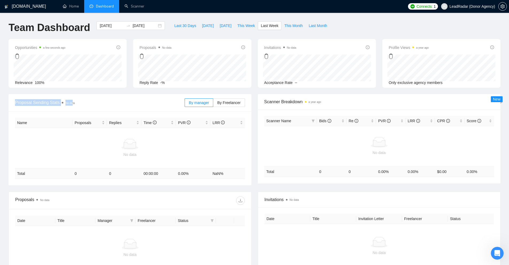
drag, startPoint x: 32, startPoint y: 100, endPoint x: 72, endPoint y: 108, distance: 41.1
click at [72, 108] on div "Proposal Sending Stats No data By manager By Freelancer" at bounding box center [130, 102] width 243 height 17
drag, startPoint x: 257, startPoint y: 99, endPoint x: 297, endPoint y: 99, distance: 40.4
click at [297, 99] on div "Scanner Breakdown a year ago Scanner Name Bids Re PVR LRR CPR Score No data Tot…" at bounding box center [379, 138] width 249 height 89
click at [297, 99] on span "Scanner Breakdown a year ago" at bounding box center [379, 101] width 230 height 7
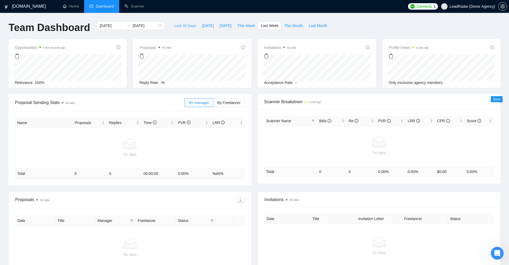
click at [183, 26] on span "Last 30 Days" at bounding box center [185, 26] width 22 height 6
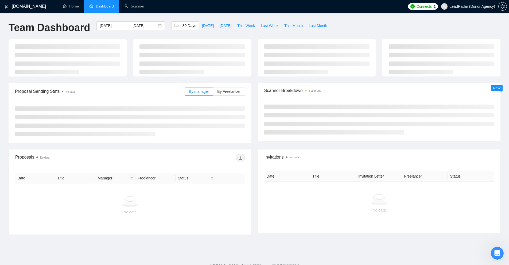
type input "[DATE]"
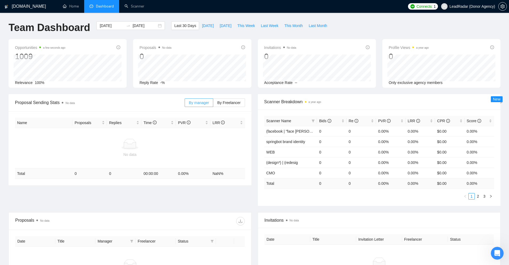
click at [201, 103] on span "By manager" at bounding box center [199, 102] width 20 height 4
click at [185, 104] on input "By manager" at bounding box center [185, 104] width 0 height 0
click at [230, 101] on span "By Freelancer" at bounding box center [228, 102] width 23 height 4
click at [213, 104] on input "By Freelancer" at bounding box center [213, 104] width 0 height 0
click at [198, 103] on span "By manager" at bounding box center [199, 102] width 20 height 4
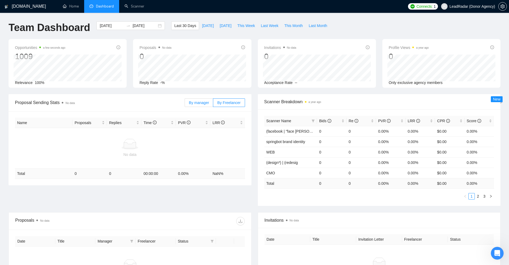
click at [185, 104] on input "By manager" at bounding box center [185, 104] width 0 height 0
click at [221, 103] on span "By Freelancer" at bounding box center [228, 102] width 23 height 4
click at [213, 104] on input "By Freelancer" at bounding box center [213, 104] width 0 height 0
click at [173, 137] on td "No data" at bounding box center [130, 148] width 230 height 40
drag, startPoint x: 262, startPoint y: 100, endPoint x: 301, endPoint y: 95, distance: 39.4
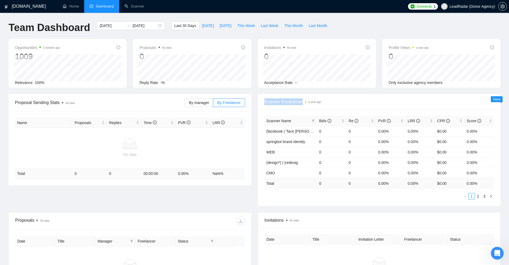
click at [301, 95] on div "Scanner Breakdown a year ago" at bounding box center [379, 101] width 243 height 15
drag, startPoint x: 437, startPoint y: 118, endPoint x: 460, endPoint y: 96, distance: 31.6
click at [460, 96] on div "Scanner Breakdown a year ago Scanner Name Bids Re PVR LRR CPR Score (facebook |…" at bounding box center [379, 150] width 243 height 112
click at [460, 98] on div "Scanner Breakdown a year ago" at bounding box center [379, 101] width 230 height 15
drag, startPoint x: 455, startPoint y: 133, endPoint x: 436, endPoint y: 132, distance: 18.7
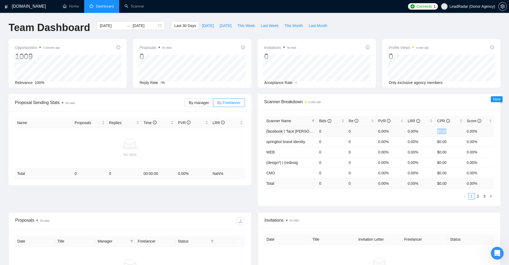
click at [436, 132] on td "$0.00" at bounding box center [449, 131] width 29 height 10
drag, startPoint x: 366, startPoint y: 130, endPoint x: 393, endPoint y: 124, distance: 27.0
click at [415, 129] on tr "(facebook | "face bo 0 0 0.00% 0.00% $0.00 0.00%" at bounding box center [379, 131] width 230 height 10
drag, startPoint x: 438, startPoint y: 131, endPoint x: 454, endPoint y: 130, distance: 16.0
click at [454, 130] on td "$0.00" at bounding box center [449, 131] width 29 height 10
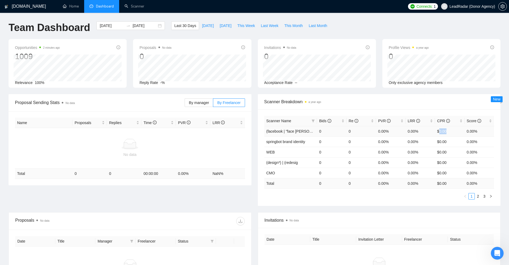
click at [447, 132] on td "$0.00" at bounding box center [449, 131] width 29 height 10
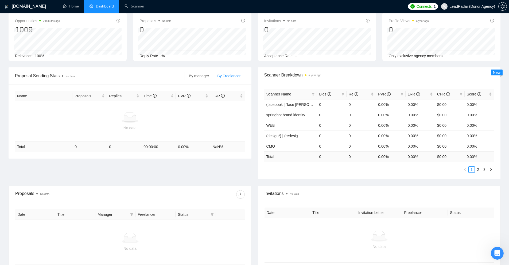
click at [325, 164] on div "Scanner Name Bids Re PVR LRR CPR Score (facebook | "face bo 0 0 0.00% 0.00% $0.…" at bounding box center [379, 131] width 230 height 84
click at [313, 94] on icon "filter" at bounding box center [313, 93] width 3 height 3
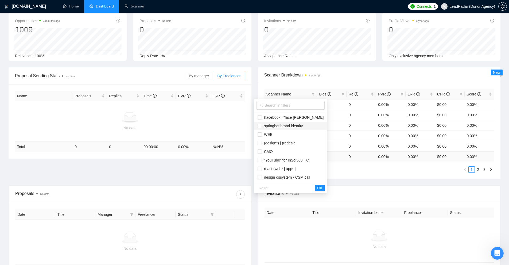
click at [290, 122] on li "springbot brand identity" at bounding box center [290, 126] width 72 height 9
checkbox input "true"
click at [285, 156] on li ""YouTube" for InSol360 HC" at bounding box center [290, 160] width 72 height 9
checkbox input "true"
click at [286, 175] on span "design ossystem - CSM call" at bounding box center [286, 177] width 48 height 4
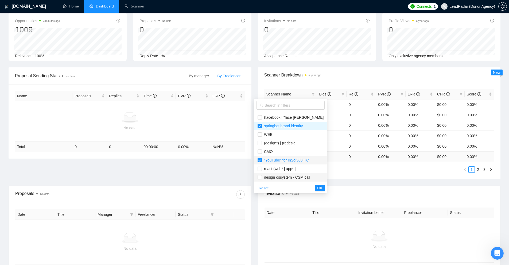
checkbox input "true"
click at [317, 187] on span "OK" at bounding box center [319, 188] width 5 height 6
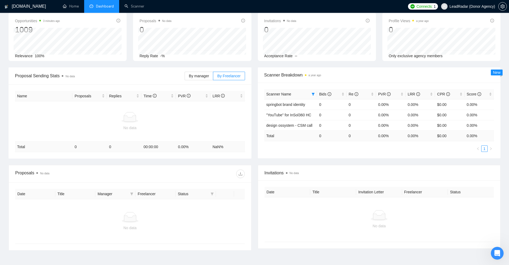
click at [355, 150] on ul "1" at bounding box center [379, 148] width 230 height 6
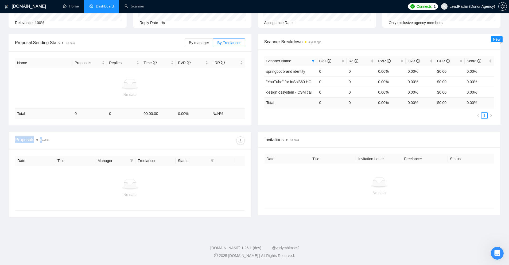
drag, startPoint x: 20, startPoint y: 140, endPoint x: 58, endPoint y: 143, distance: 37.6
click at [43, 140] on div "Proposals No data" at bounding box center [130, 140] width 242 height 17
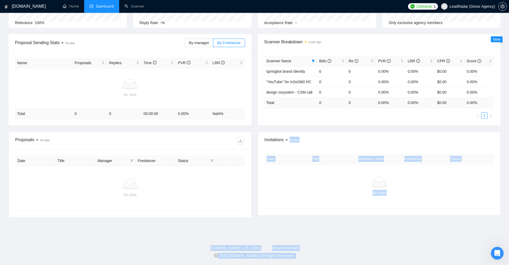
click at [289, 139] on body "[DOMAIN_NAME] Home Dashboard Scanner Connects: 1 LeadRadar (Donor Agency) Team …" at bounding box center [254, 72] width 509 height 265
click at [280, 168] on div "No data" at bounding box center [380, 186] width 230 height 44
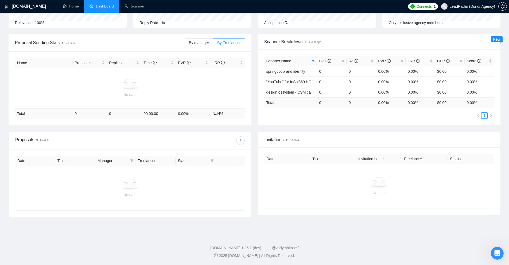
scroll to position [0, 0]
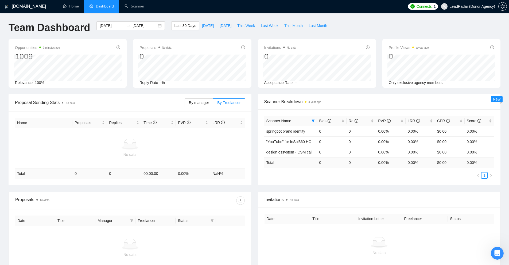
click at [292, 27] on span "This Month" at bounding box center [293, 26] width 18 height 6
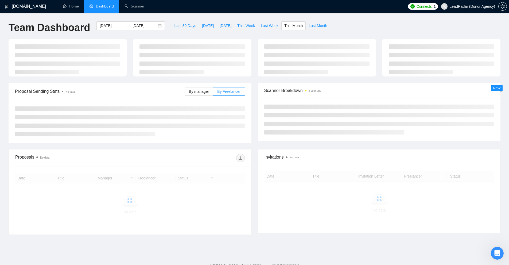
type input "[DATE]"
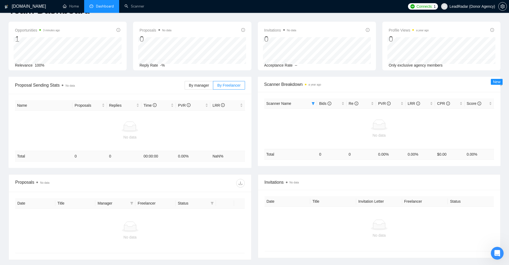
scroll to position [60, 0]
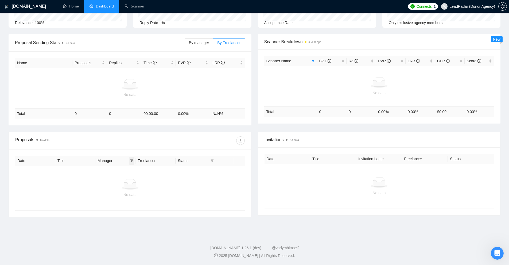
click at [134, 160] on span at bounding box center [131, 161] width 5 height 8
click at [220, 196] on div "No data" at bounding box center [130, 195] width 221 height 6
click at [211, 159] on icon "filter" at bounding box center [212, 160] width 3 height 3
click at [296, 165] on div "No data" at bounding box center [380, 186] width 230 height 44
click at [236, 184] on div at bounding box center [130, 184] width 221 height 11
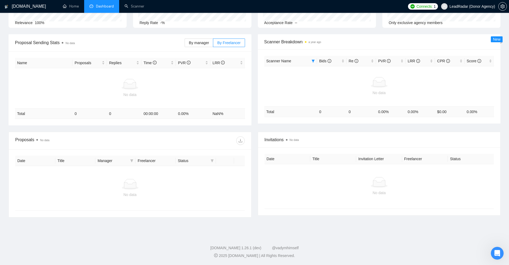
click at [271, 141] on span "Invitations No data" at bounding box center [380, 139] width 230 height 7
click at [328, 171] on div "No data" at bounding box center [380, 186] width 230 height 44
click at [425, 175] on div "No data" at bounding box center [380, 186] width 230 height 44
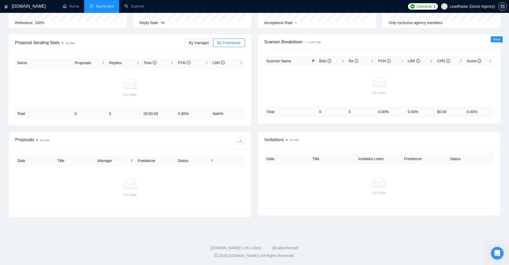
click at [355, 176] on div "No data" at bounding box center [380, 186] width 230 height 44
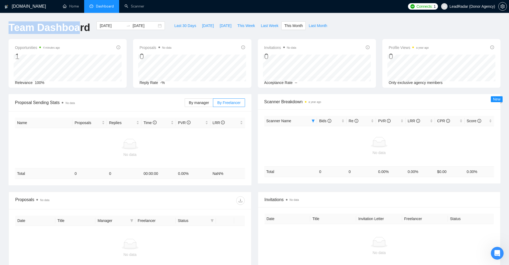
drag, startPoint x: 5, startPoint y: 30, endPoint x: 76, endPoint y: 30, distance: 70.8
click at [76, 30] on div "[DOMAIN_NAME] Home Dashboard Scanner Connects: 1 LeadRadar (Donor Agency) Team …" at bounding box center [254, 162] width 509 height 325
click at [86, 36] on div "Team Dashboard" at bounding box center [49, 30] width 88 height 18
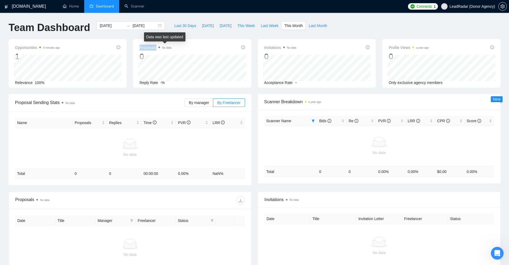
drag, startPoint x: 169, startPoint y: 47, endPoint x: 201, endPoint y: 48, distance: 31.3
click at [197, 47] on div "Proposals No data 0" at bounding box center [191, 52] width 105 height 17
click at [202, 48] on div "Proposals No data 0" at bounding box center [191, 52] width 105 height 17
click at [140, 9] on link "Scanner" at bounding box center [135, 6] width 20 height 5
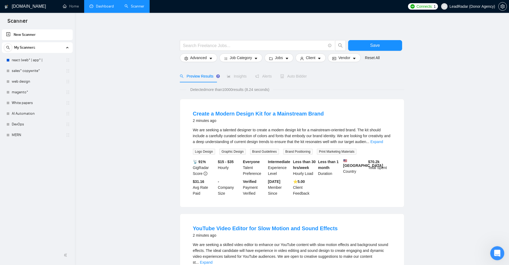
click at [491, 250] on div "Open Intercom Messenger" at bounding box center [497, 252] width 18 height 18
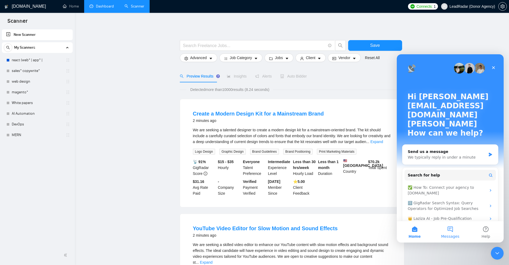
click at [451, 234] on span "Messages" at bounding box center [450, 236] width 18 height 4
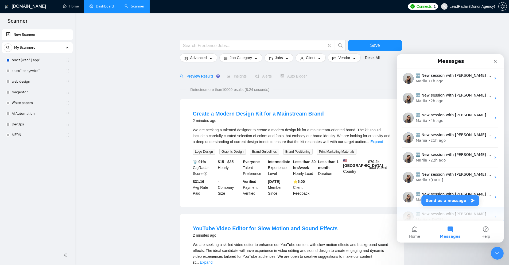
scroll to position [67, 0]
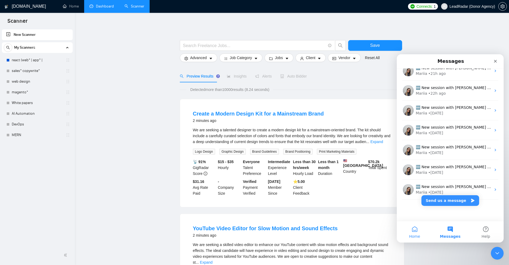
click at [413, 235] on span "Home" at bounding box center [414, 236] width 11 height 4
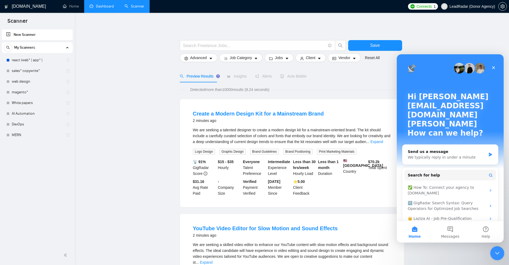
click at [498, 250] on icon "Close Intercom Messenger" at bounding box center [496, 252] width 6 height 6
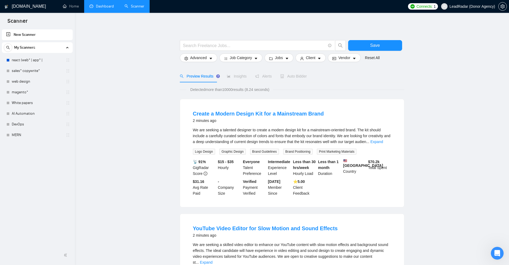
click at [27, 69] on link "sales* copywrite*" at bounding box center [37, 70] width 51 height 11
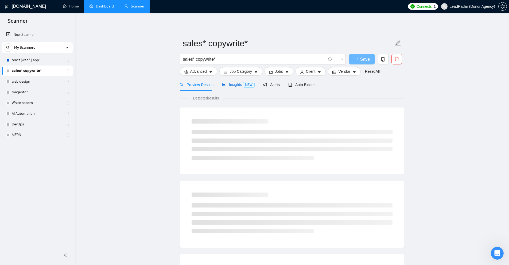
click at [249, 86] on span "NEW" at bounding box center [249, 85] width 12 height 6
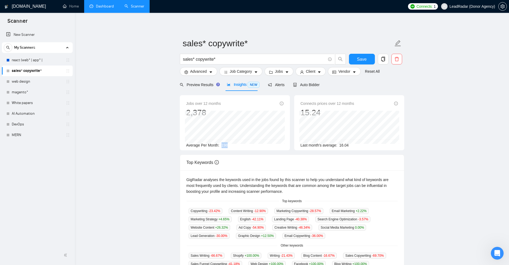
drag, startPoint x: 220, startPoint y: 145, endPoint x: 228, endPoint y: 144, distance: 7.2
click at [228, 144] on div "Average Per Month: 198" at bounding box center [234, 145] width 97 height 6
drag, startPoint x: 339, startPoint y: 145, endPoint x: 354, endPoint y: 145, distance: 15.2
click at [354, 145] on div "Last month's average: 16.04" at bounding box center [349, 145] width 97 height 6
drag, startPoint x: 221, startPoint y: 143, endPoint x: 243, endPoint y: 145, distance: 22.0
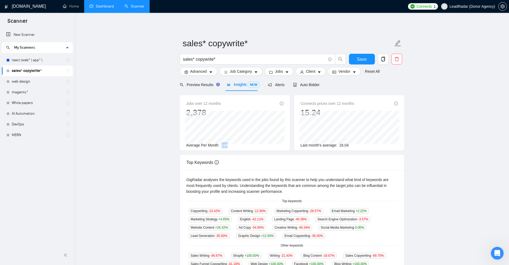
click at [243, 145] on div "Average Per Month: 198" at bounding box center [234, 145] width 97 height 6
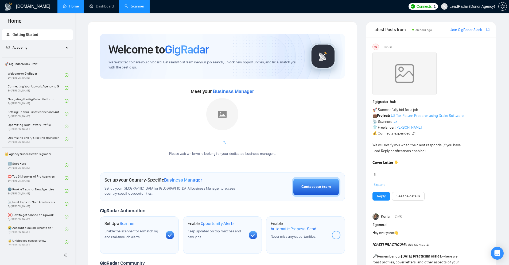
click at [139, 4] on link "Scanner" at bounding box center [135, 6] width 20 height 5
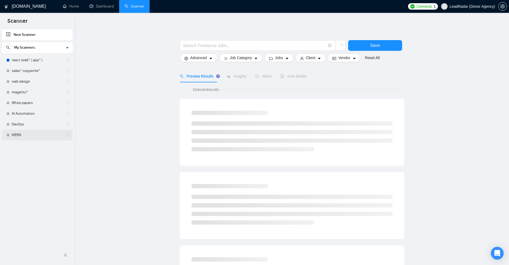
click at [27, 134] on link "MERN" at bounding box center [37, 135] width 51 height 11
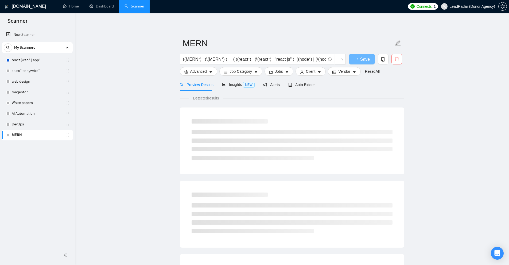
click at [396, 59] on icon "delete" at bounding box center [396, 59] width 5 height 5
click at [394, 86] on span "Yes" at bounding box center [393, 86] width 6 height 6
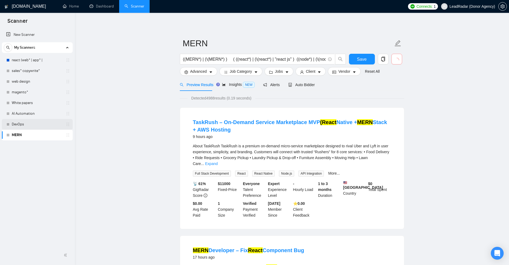
click at [31, 124] on link "DevOps" at bounding box center [37, 124] width 51 height 11
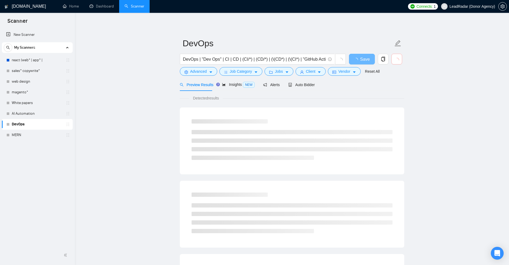
click at [399, 59] on button "button" at bounding box center [396, 59] width 11 height 11
click at [399, 58] on span "loading" at bounding box center [396, 60] width 5 height 5
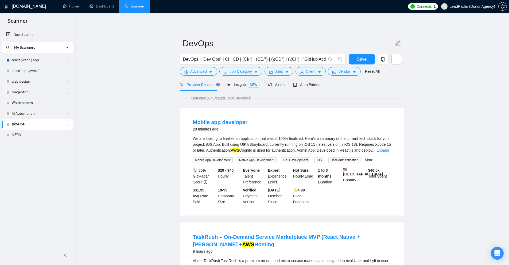
click at [399, 58] on span "loading" at bounding box center [396, 60] width 5 height 5
click at [398, 60] on icon "delete" at bounding box center [396, 59] width 5 height 5
click at [391, 88] on span "Yes" at bounding box center [393, 86] width 6 height 6
click at [26, 117] on link "AI Automation" at bounding box center [37, 113] width 51 height 11
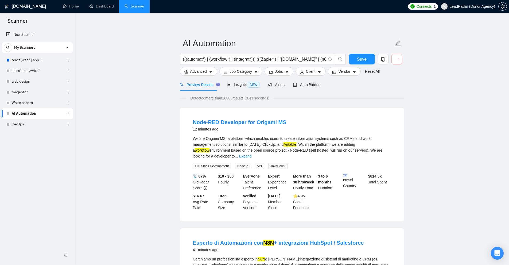
click at [397, 59] on icon "loading" at bounding box center [396, 60] width 7 height 7
click at [397, 59] on icon "delete" at bounding box center [396, 59] width 5 height 5
click at [396, 85] on button "Yes" at bounding box center [393, 86] width 10 height 6
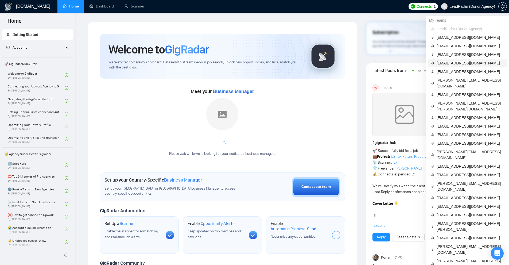
click at [443, 66] on li "[EMAIL_ADDRESS][DOMAIN_NAME]" at bounding box center [467, 63] width 79 height 9
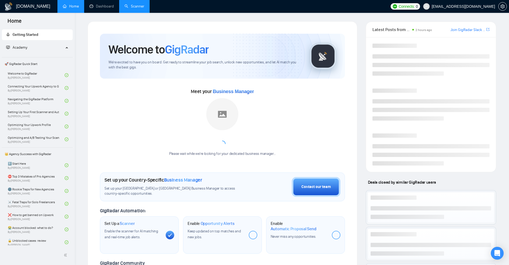
click at [131, 4] on link "Scanner" at bounding box center [135, 6] width 20 height 5
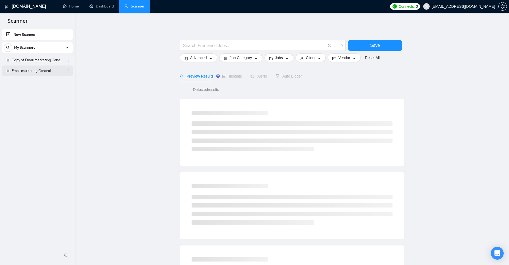
click at [37, 69] on link "Email marketing General" at bounding box center [37, 70] width 51 height 11
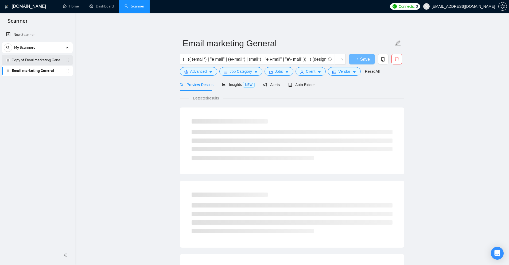
click at [43, 63] on link "Copy of Email marketing General" at bounding box center [37, 60] width 51 height 11
click at [43, 73] on link "Email marketing General" at bounding box center [37, 70] width 51 height 11
click at [46, 62] on link "Copy of Email marketing General" at bounding box center [37, 60] width 51 height 11
click at [47, 73] on link "Email marketing General" at bounding box center [37, 70] width 51 height 11
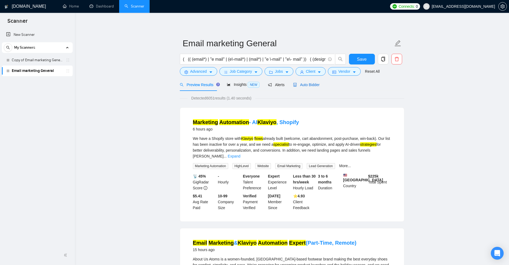
click at [293, 84] on icon "robot" at bounding box center [295, 85] width 4 height 4
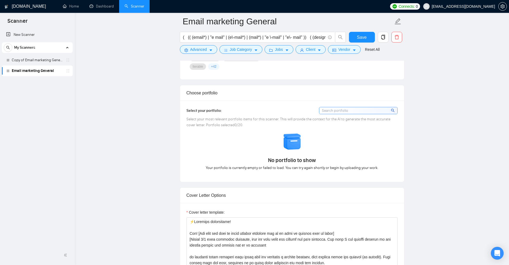
scroll to position [534, 0]
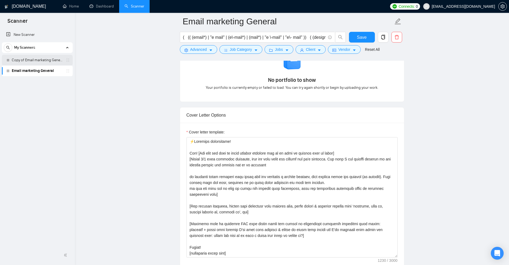
click at [51, 57] on link "Copy of Email marketing General" at bounding box center [37, 60] width 51 height 11
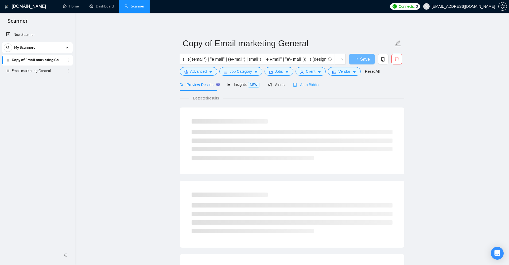
click at [298, 81] on div "Auto Bidder" at bounding box center [306, 84] width 26 height 13
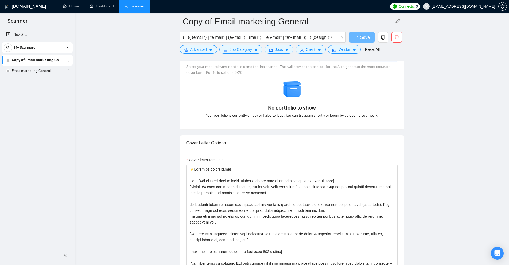
scroll to position [615, 0]
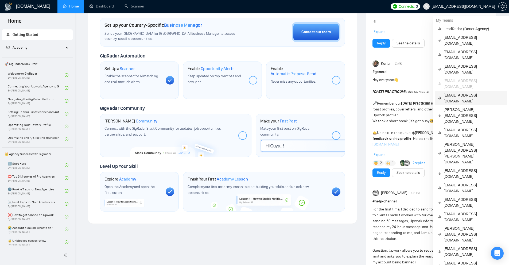
scroll to position [286, 0]
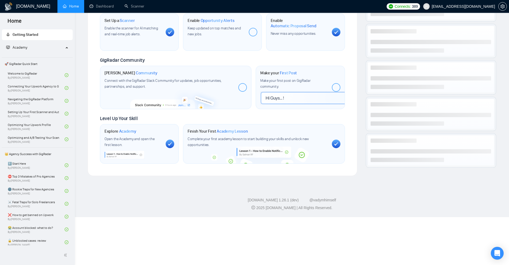
scroll to position [155, 0]
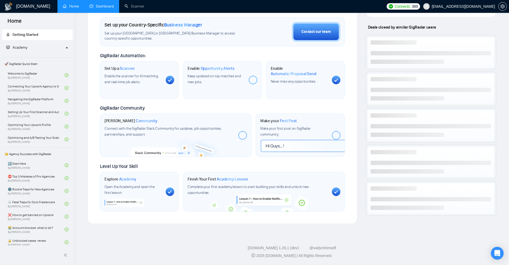
click at [110, 6] on link "Dashboard" at bounding box center [102, 6] width 24 height 5
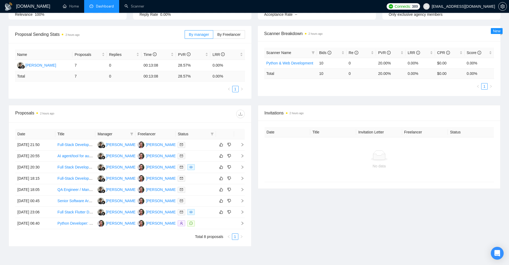
scroll to position [97, 0]
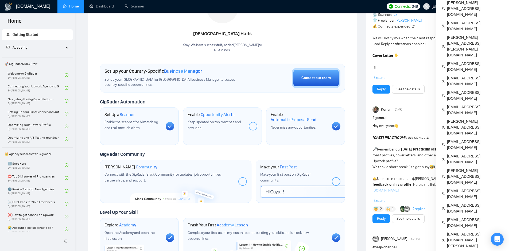
scroll to position [134, 0]
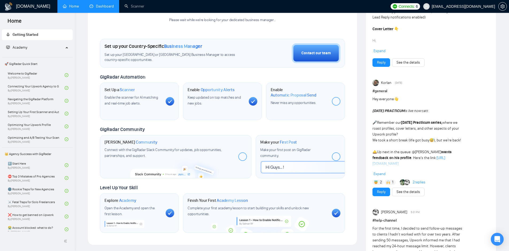
click at [91, 5] on link "Dashboard" at bounding box center [102, 6] width 24 height 5
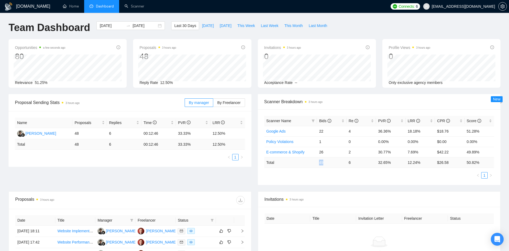
drag, startPoint x: 318, startPoint y: 163, endPoint x: 325, endPoint y: 163, distance: 6.4
click at [325, 163] on td "49" at bounding box center [331, 162] width 29 height 10
click at [328, 166] on td "49" at bounding box center [331, 162] width 29 height 10
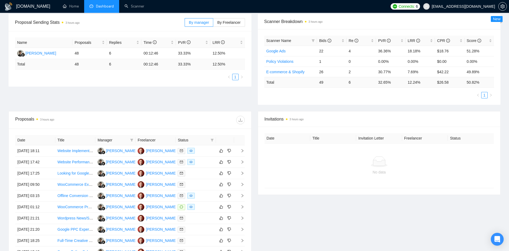
scroll to position [134, 0]
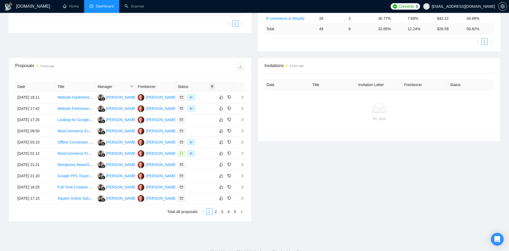
click at [214, 86] on icon "filter" at bounding box center [212, 86] width 3 height 3
click at [201, 98] on span "Chat" at bounding box center [199, 97] width 26 height 6
checkbox input "true"
click at [206, 118] on span "OK" at bounding box center [207, 116] width 5 height 6
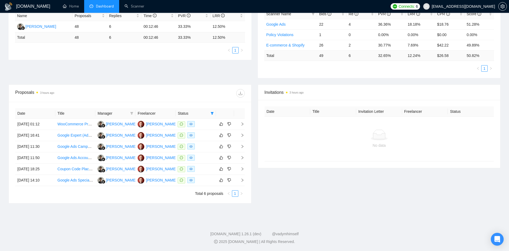
scroll to position [27, 0]
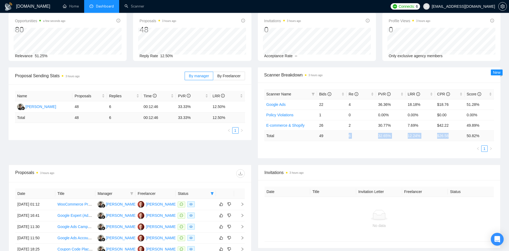
drag, startPoint x: 455, startPoint y: 138, endPoint x: 331, endPoint y: 135, distance: 124.3
click at [331, 135] on tr "Total 49 6 32.65 % 12.24 % $ 26.58 50.82 %" at bounding box center [379, 135] width 230 height 10
click at [322, 136] on td "49" at bounding box center [331, 135] width 29 height 10
drag, startPoint x: 349, startPoint y: 134, endPoint x: 363, endPoint y: 134, distance: 13.9
click at [363, 134] on tr "Total 49 6 32.65 % 12.24 % $ 26.58 50.82 %" at bounding box center [379, 135] width 230 height 10
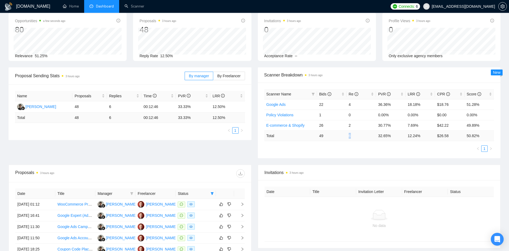
click at [355, 138] on td "6" at bounding box center [361, 135] width 29 height 10
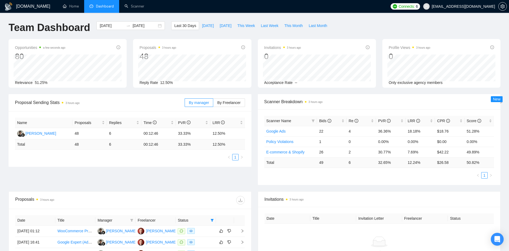
scroll to position [80, 0]
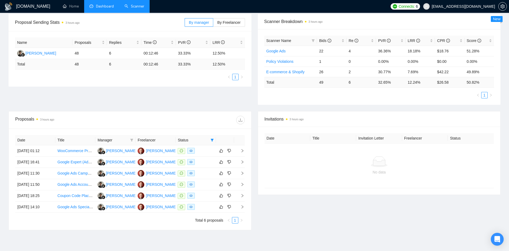
click at [144, 9] on link "Scanner" at bounding box center [135, 6] width 20 height 5
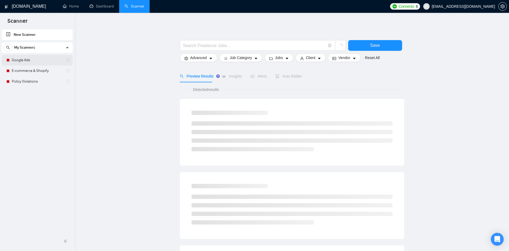
click at [39, 58] on link "Google Ads" at bounding box center [37, 60] width 51 height 11
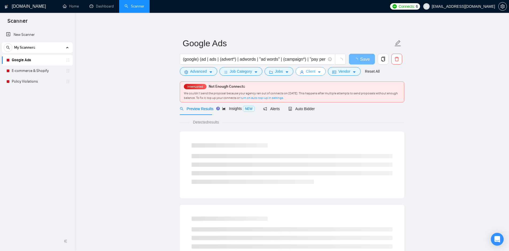
click at [307, 68] on button "Client" at bounding box center [311, 71] width 30 height 9
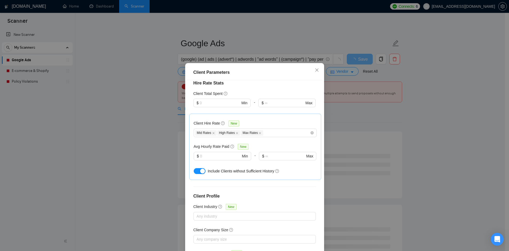
scroll to position [92, 0]
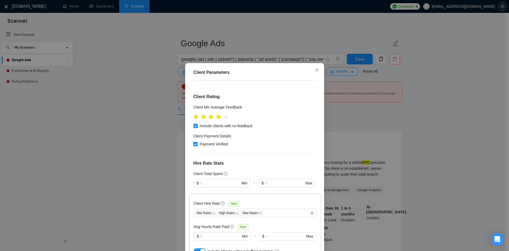
click at [399, 79] on div "Client Parameters Client Location Include Client Countries [GEOGRAPHIC_DATA] [G…" at bounding box center [254, 125] width 509 height 251
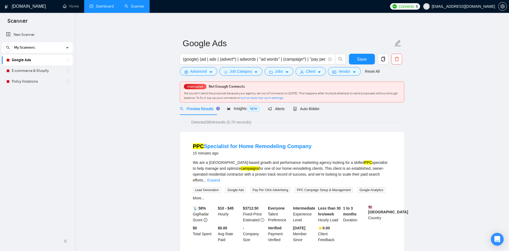
click at [95, 5] on link "Dashboard" at bounding box center [102, 6] width 24 height 5
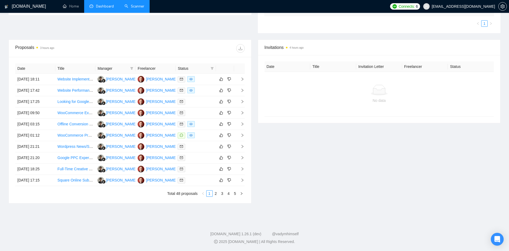
scroll to position [18, 0]
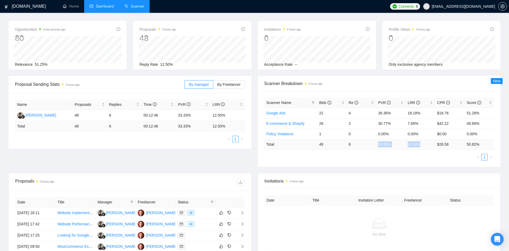
drag, startPoint x: 412, startPoint y: 144, endPoint x: 421, endPoint y: 143, distance: 8.6
click at [421, 143] on tr "Total 49 6 32.65 % 12.24 % $ 26.58 50.82 %" at bounding box center [379, 144] width 230 height 10
click at [421, 143] on td "12.24 %" at bounding box center [420, 144] width 29 height 10
click at [381, 144] on td "32.65 %" at bounding box center [390, 144] width 29 height 10
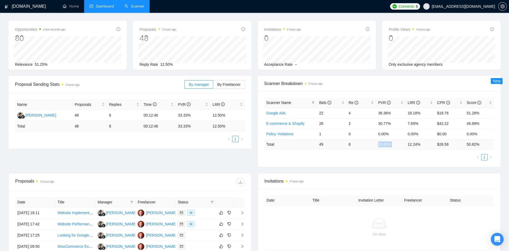
click at [381, 144] on td "32.65 %" at bounding box center [390, 144] width 29 height 10
click at [415, 142] on td "12.24 %" at bounding box center [420, 144] width 29 height 10
drag, startPoint x: 450, startPoint y: 143, endPoint x: 436, endPoint y: 146, distance: 14.5
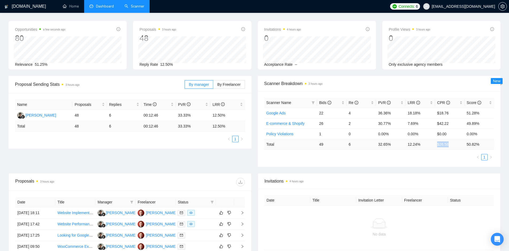
click at [436, 146] on td "$ 26.58" at bounding box center [449, 144] width 29 height 10
click at [438, 152] on div "Scanner Name Bids Re PVR LRR CPR Score Google Ads 22 4 36.36% 18.18% $18.76 51.…" at bounding box center [379, 129] width 230 height 63
drag, startPoint x: 435, startPoint y: 144, endPoint x: 457, endPoint y: 144, distance: 21.9
click at [457, 144] on tr "Total 49 6 32.65 % 12.24 % $ 26.58 50.82 %" at bounding box center [379, 144] width 230 height 10
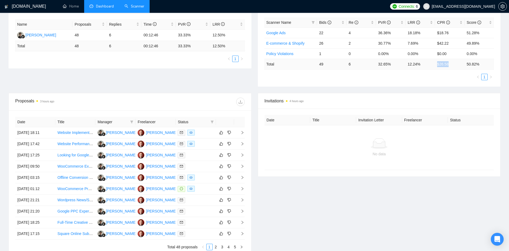
click at [446, 66] on td "$ 26.58" at bounding box center [449, 64] width 29 height 10
click at [210, 123] on span at bounding box center [212, 122] width 5 height 8
click at [200, 132] on span "Chat" at bounding box center [199, 132] width 26 height 6
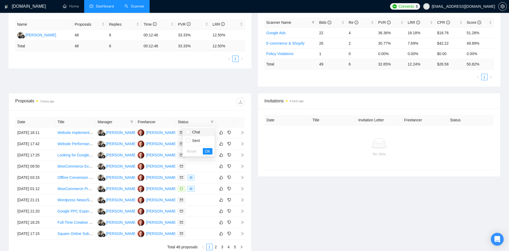
checkbox input "true"
click at [208, 152] on span "OK" at bounding box center [207, 151] width 5 height 6
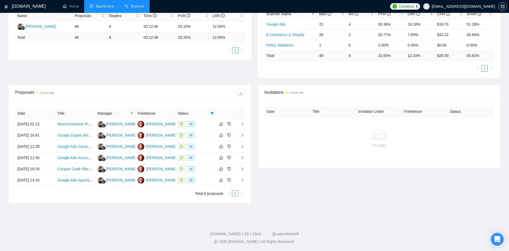
scroll to position [80, 0]
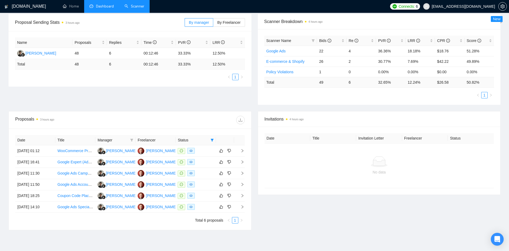
click at [439, 162] on div at bounding box center [379, 161] width 221 height 11
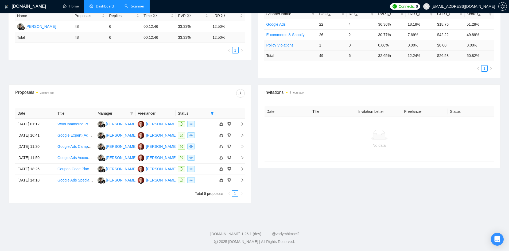
scroll to position [0, 0]
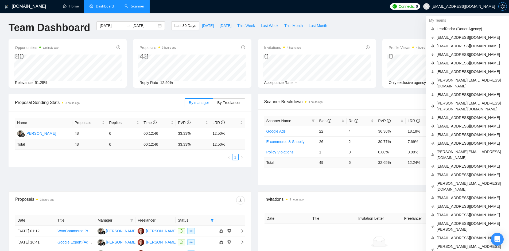
click at [500, 5] on span "setting" at bounding box center [503, 6] width 8 height 4
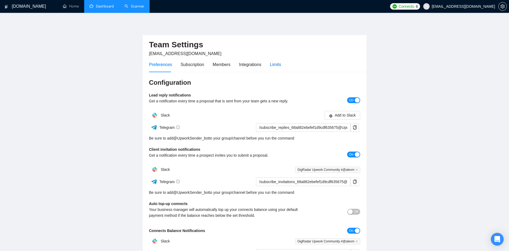
click at [277, 64] on div "Limits" at bounding box center [275, 64] width 11 height 7
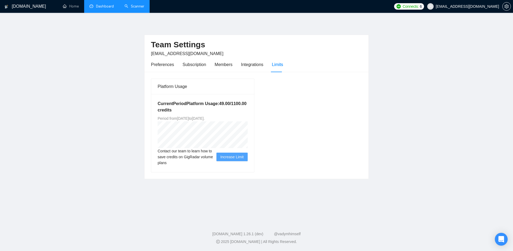
drag, startPoint x: 224, startPoint y: 117, endPoint x: 240, endPoint y: 118, distance: 16.3
click at [205, 117] on span "Period from [DATE] to [DATE] ." at bounding box center [181, 118] width 47 height 4
click at [245, 118] on div "Current Period Platform Usage: 49.00 / 1100.00 credits Period from [DATE] to [D…" at bounding box center [202, 133] width 103 height 78
click at [105, 8] on link "Dashboard" at bounding box center [102, 6] width 24 height 5
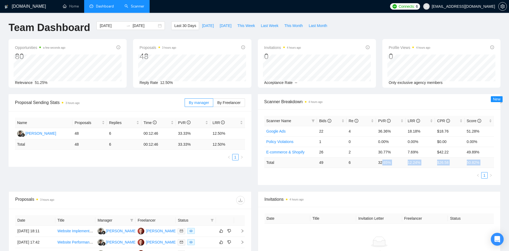
drag, startPoint x: 414, startPoint y: 167, endPoint x: 382, endPoint y: 166, distance: 32.3
click at [382, 166] on div "Scanner Name Bids Re PVR LRR CPR Score Google Ads 22 4 36.36% 18.18% $18.76 51.…" at bounding box center [379, 147] width 230 height 63
click at [388, 169] on div "Scanner Name Bids Re PVR LRR CPR Score Google Ads 22 4 36.36% 18.18% $18.76 51.…" at bounding box center [379, 147] width 230 height 63
drag, startPoint x: 379, startPoint y: 164, endPoint x: 418, endPoint y: 163, distance: 39.3
click at [418, 163] on tr "Total 49 6 32.65 % 12.24 % $ 26.58 50.82 %" at bounding box center [379, 162] width 230 height 10
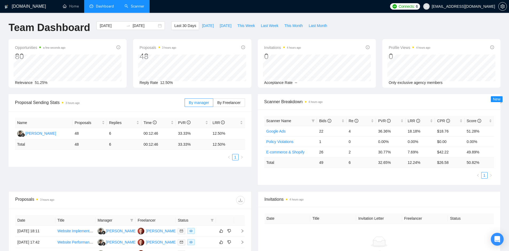
click at [418, 163] on td "12.24 %" at bounding box center [420, 162] width 29 height 10
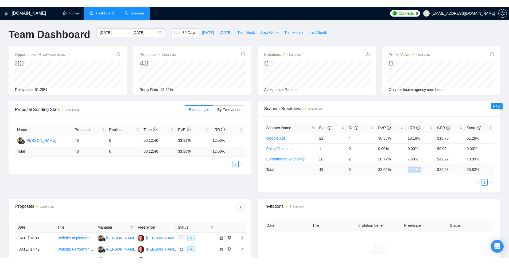
scroll to position [134, 0]
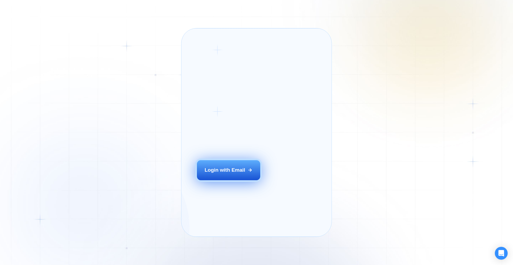
click at [229, 173] on div "Login with Email" at bounding box center [225, 169] width 41 height 7
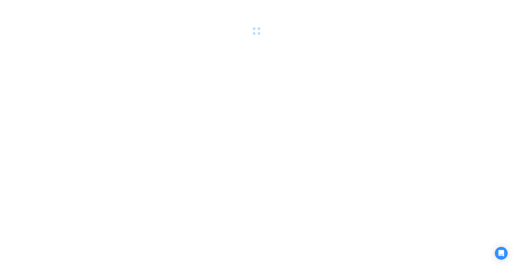
click at [262, 31] on div at bounding box center [256, 17] width 513 height 35
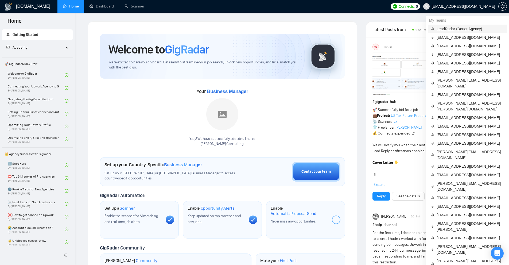
click at [454, 29] on span "LeadRadar (Donor Agency)" at bounding box center [470, 29] width 67 height 6
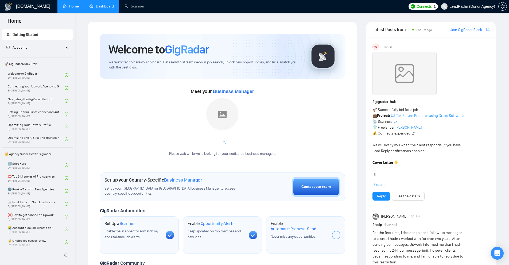
click at [112, 6] on link "Dashboard" at bounding box center [102, 6] width 24 height 5
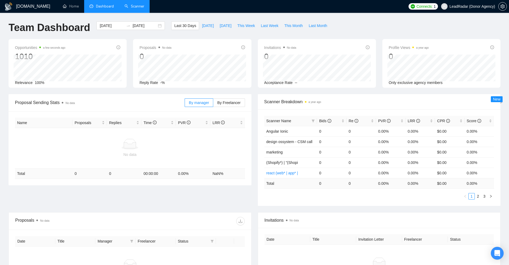
click at [137, 9] on link "Scanner" at bounding box center [135, 6] width 20 height 5
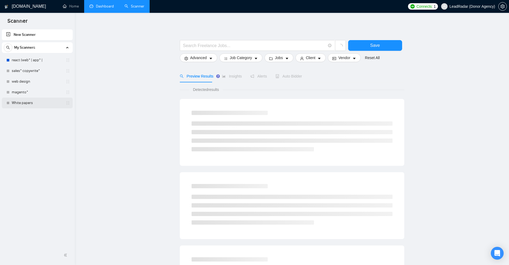
click at [30, 101] on link "White papers" at bounding box center [37, 103] width 51 height 11
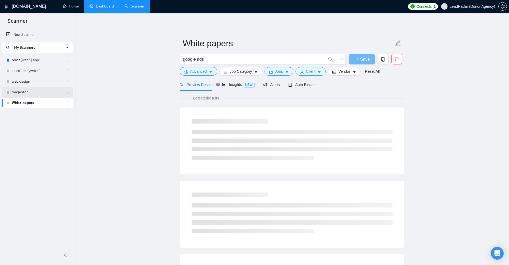
click at [33, 96] on link "magento*" at bounding box center [37, 92] width 51 height 11
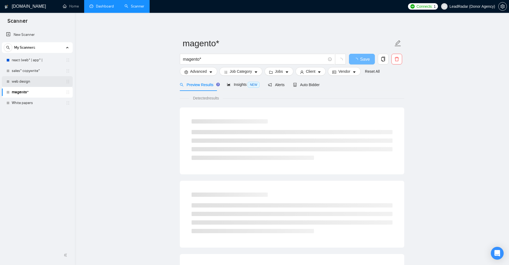
click at [43, 84] on link "web design" at bounding box center [37, 81] width 51 height 11
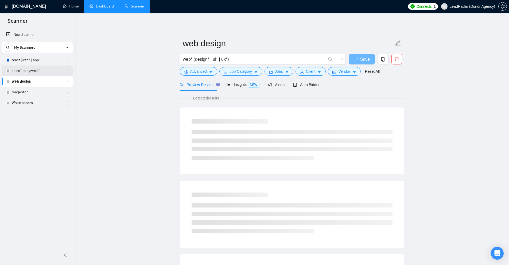
click at [43, 70] on link "sales* copywrite*" at bounding box center [37, 70] width 51 height 11
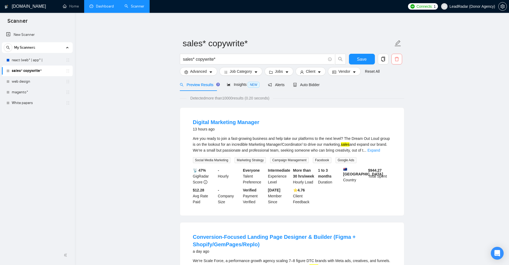
click at [398, 60] on icon "delete" at bounding box center [396, 59] width 5 height 5
click at [396, 85] on button "Yes" at bounding box center [393, 86] width 10 height 6
click at [32, 80] on link "web design" at bounding box center [37, 81] width 51 height 11
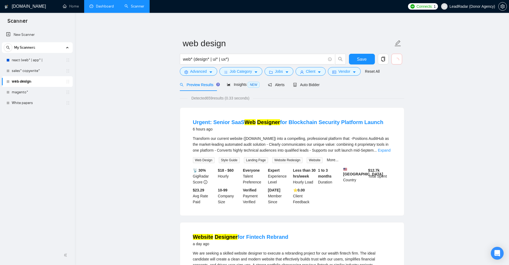
click at [398, 57] on span "button" at bounding box center [396, 58] width 5 height 7
click at [395, 62] on span "loading" at bounding box center [396, 60] width 5 height 5
click at [395, 62] on icon "loading" at bounding box center [397, 60] width 6 height 6
click at [395, 62] on button "button" at bounding box center [396, 59] width 11 height 11
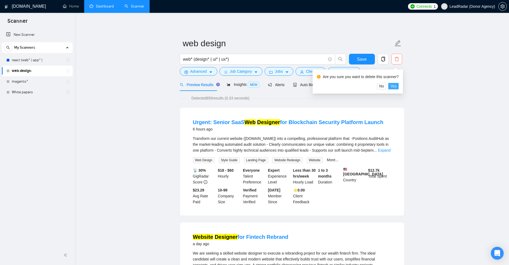
click at [390, 87] on button "Yes" at bounding box center [393, 86] width 10 height 6
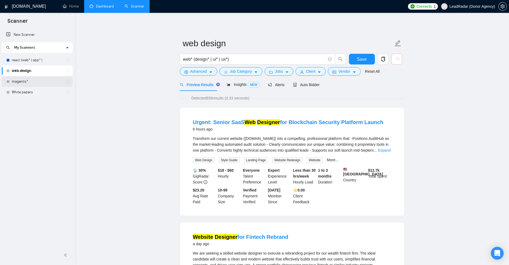
click at [17, 82] on link "magento*" at bounding box center [37, 81] width 51 height 11
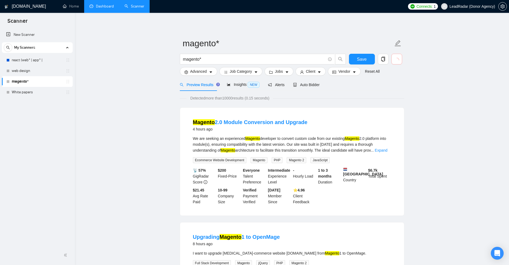
click at [394, 58] on button "button" at bounding box center [396, 59] width 11 height 11
click at [396, 58] on icon "delete" at bounding box center [396, 59] width 5 height 5
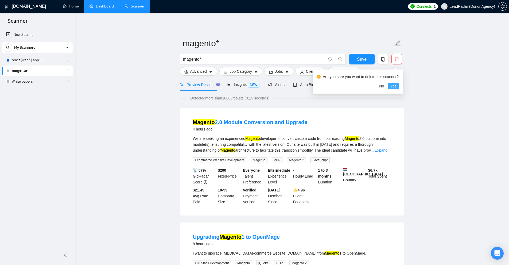
click at [391, 86] on span "Yes" at bounding box center [393, 86] width 6 height 6
click at [37, 83] on link "White papers" at bounding box center [37, 81] width 51 height 11
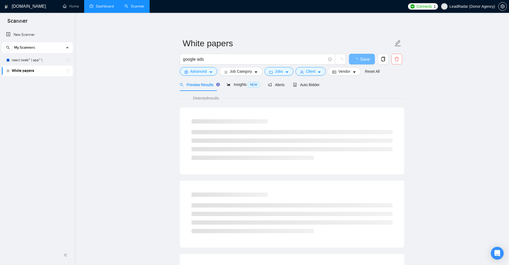
click at [398, 58] on icon "delete" at bounding box center [397, 59] width 4 height 4
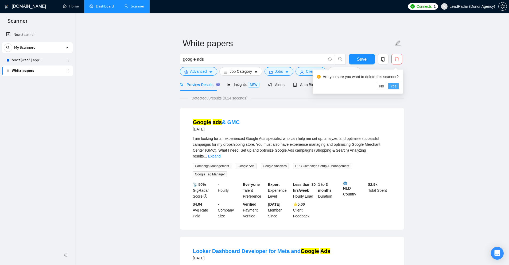
click at [394, 86] on span "Yes" at bounding box center [393, 86] width 6 height 6
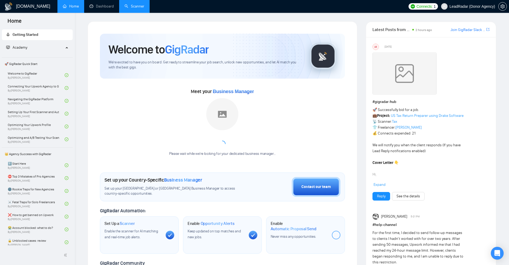
click at [144, 6] on link "Scanner" at bounding box center [135, 6] width 20 height 5
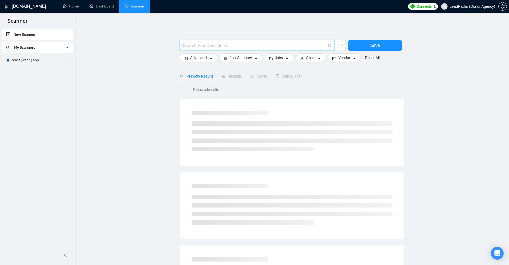
click at [202, 43] on input "text" at bounding box center [254, 45] width 143 height 7
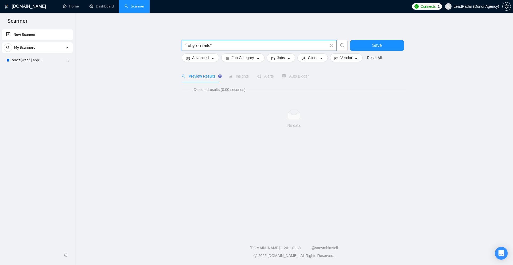
click at [219, 93] on div "Detected results (0.00 seconds) No data" at bounding box center [294, 114] width 224 height 55
click at [243, 96] on div "Detected results (0.00 seconds) No data" at bounding box center [294, 114] width 224 height 55
click at [225, 44] on input ""ruby-on-rails"" at bounding box center [256, 45] width 143 height 7
click at [332, 45] on icon "info-circle" at bounding box center [332, 46] width 0 height 2
click at [330, 36] on link "Learn more" at bounding box center [337, 36] width 19 height 4
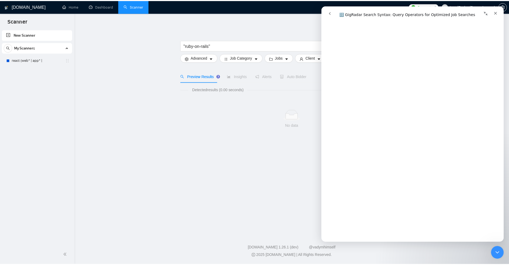
scroll to position [1882, 0]
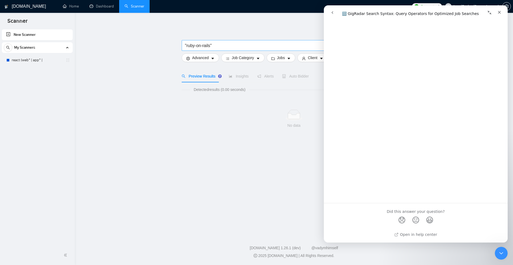
click at [228, 45] on input ""ruby-on-rails"" at bounding box center [256, 45] width 143 height 7
drag, startPoint x: 186, startPoint y: 45, endPoint x: 180, endPoint y: 45, distance: 6.2
click at [181, 45] on div ""ruby-on-rails" at bounding box center [265, 46] width 168 height 13
click at [502, 12] on div "Close" at bounding box center [500, 12] width 10 height 10
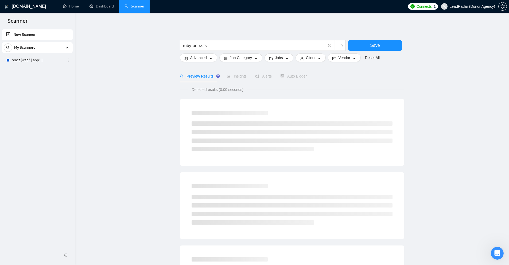
scroll to position [0, 0]
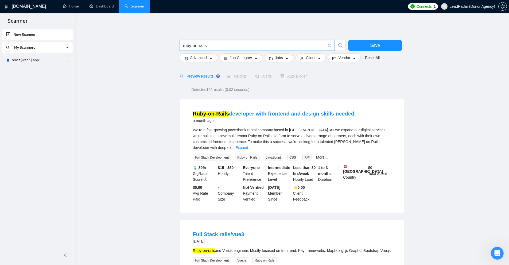
click at [225, 47] on input "ruby-on-rails" at bounding box center [254, 45] width 143 height 7
click at [199, 47] on input "ruby-on-rails" at bounding box center [254, 45] width 143 height 7
click at [205, 48] on input "ruby-on-rails" at bounding box center [254, 45] width 143 height 7
click at [199, 48] on input "ruby-on-rails" at bounding box center [254, 45] width 143 height 7
click at [206, 48] on input "ruby-on-rails" at bounding box center [254, 45] width 143 height 7
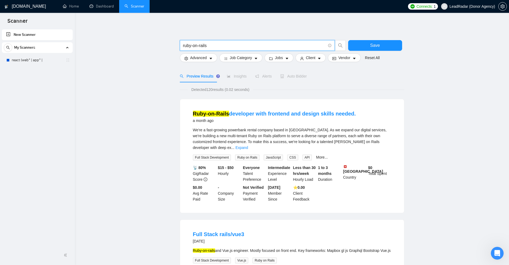
click at [198, 47] on input "ruby-on-rails" at bounding box center [254, 45] width 143 height 7
click at [208, 45] on input "ruby-on-rails" at bounding box center [254, 45] width 143 height 7
click at [247, 46] on input "ruby-on-rails" at bounding box center [254, 45] width 143 height 7
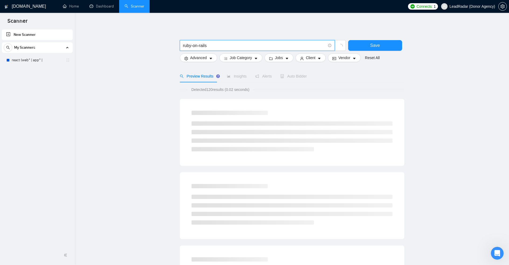
click at [193, 46] on input "ruby-on-rails" at bounding box center [254, 45] width 143 height 7
click at [212, 43] on input "ruby-on-rails" at bounding box center [254, 45] width 143 height 7
drag, startPoint x: 191, startPoint y: 45, endPoint x: 215, endPoint y: 44, distance: 24.1
click at [199, 45] on input "ruby-on-rails" at bounding box center [254, 45] width 143 height 7
click at [215, 44] on input "ruby-on-rails" at bounding box center [254, 45] width 143 height 7
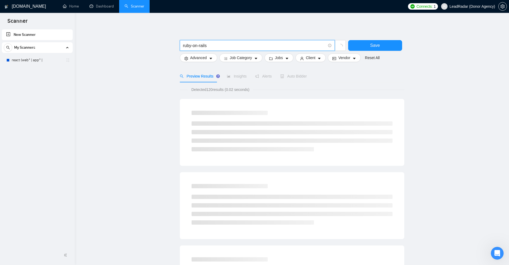
type input "ruby-on-rails"
click at [236, 45] on input "ruby-on-rails" at bounding box center [254, 45] width 143 height 7
click at [236, 42] on input "ruby-on-rails" at bounding box center [254, 45] width 143 height 7
click at [217, 47] on input "text" at bounding box center [254, 45] width 143 height 7
paste input "ruby-on-rails"
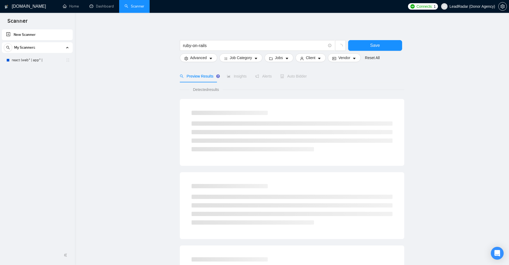
drag, startPoint x: 201, startPoint y: 90, endPoint x: 278, endPoint y: 90, distance: 76.4
click at [278, 90] on div "Detected results" at bounding box center [292, 90] width 224 height 6
click at [276, 90] on div "Detected results" at bounding box center [292, 90] width 224 height 6
drag, startPoint x: 226, startPoint y: 43, endPoint x: 96, endPoint y: 40, distance: 129.9
click at [99, 40] on main "ruby-on-rails Save Advanced Job Category Jobs Client Vendor Reset All Preview R…" at bounding box center [291, 239] width 417 height 437
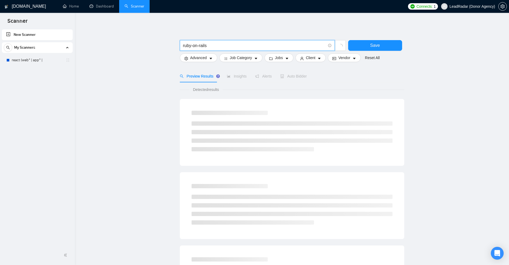
click at [187, 42] on input "ruby-on-rails" at bounding box center [254, 45] width 143 height 7
click at [193, 45] on input "ruby-on-rails" at bounding box center [254, 45] width 143 height 7
click at [224, 45] on input "ruby-on-rails" at bounding box center [254, 45] width 143 height 7
click at [214, 45] on input "ruby-on-rails" at bounding box center [254, 45] width 143 height 7
click at [192, 45] on input "ruby-on-rails" at bounding box center [254, 45] width 143 height 7
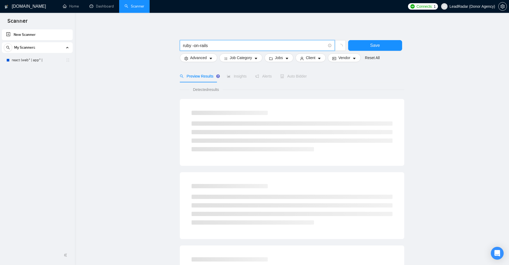
click at [192, 44] on input "ruby -on-rails" at bounding box center [254, 45] width 143 height 7
click at [198, 44] on input "ruby -on-rails" at bounding box center [254, 45] width 143 height 7
click at [195, 45] on input "ruby -on-rails" at bounding box center [254, 45] width 143 height 7
click at [194, 45] on input "ruby -on-rails" at bounding box center [254, 45] width 143 height 7
click at [210, 47] on input "ruby -on-rails" at bounding box center [254, 45] width 143 height 7
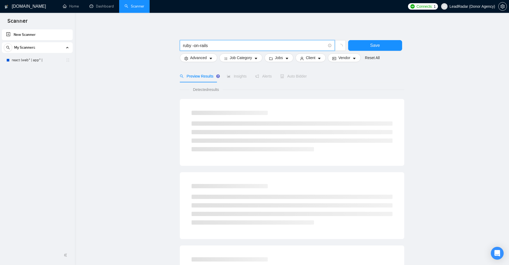
drag, startPoint x: 199, startPoint y: 45, endPoint x: 230, endPoint y: 45, distance: 31.5
click at [230, 45] on input "ruby -on-rails" at bounding box center [254, 45] width 143 height 7
drag, startPoint x: 192, startPoint y: 47, endPoint x: 250, endPoint y: 47, distance: 57.7
click at [252, 47] on input "ruby -on-rails" at bounding box center [254, 45] width 143 height 7
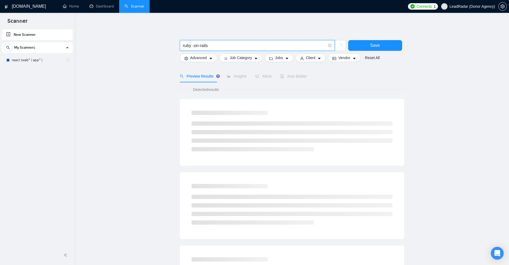
click at [249, 46] on input "ruby -on-rails" at bounding box center [254, 45] width 143 height 7
click at [192, 42] on input "ruby -on-rails" at bounding box center [254, 45] width 143 height 7
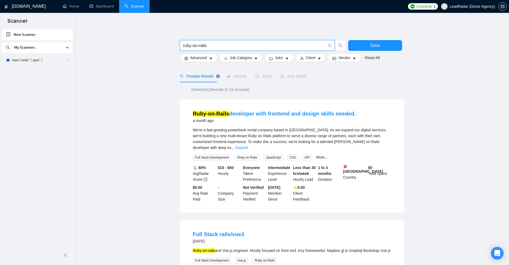
click at [222, 46] on input "ruby-on-rails" at bounding box center [254, 45] width 143 height 7
click at [225, 47] on input "ruby-on-rails" at bounding box center [254, 45] width 143 height 7
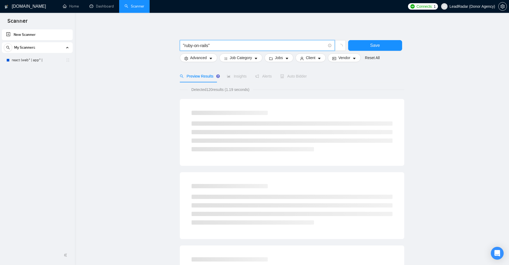
drag, startPoint x: 210, startPoint y: 44, endPoint x: 228, endPoint y: 45, distance: 19.0
click at [228, 45] on input ""ruby-on-rails"" at bounding box center [254, 45] width 143 height 7
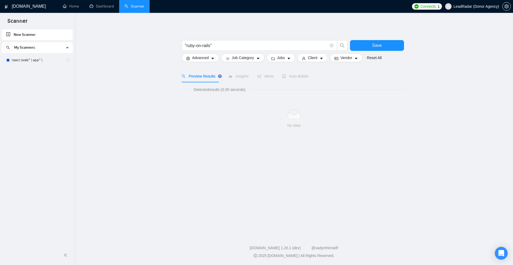
drag, startPoint x: 185, startPoint y: 44, endPoint x: 174, endPoint y: 45, distance: 10.5
click at [174, 45] on main ""ruby-on-rails" Save Advanced Job Category Jobs Client Vendor Reset All Preview…" at bounding box center [293, 122] width 421 height 202
click at [191, 43] on input ""ruby-on-rails"" at bounding box center [256, 45] width 143 height 7
click at [232, 96] on div "Detected results (0.00 seconds) No data" at bounding box center [294, 114] width 224 height 55
click at [194, 47] on input ""ruby-on-rails"" at bounding box center [256, 45] width 143 height 7
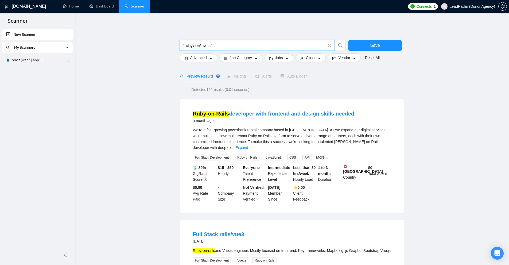
click at [197, 45] on input ""ruby\-on\-rails"" at bounding box center [254, 45] width 143 height 7
drag, startPoint x: 193, startPoint y: 45, endPoint x: 197, endPoint y: 45, distance: 4.0
click at [197, 45] on input ""ruby\-on\-rails"" at bounding box center [254, 45] width 143 height 7
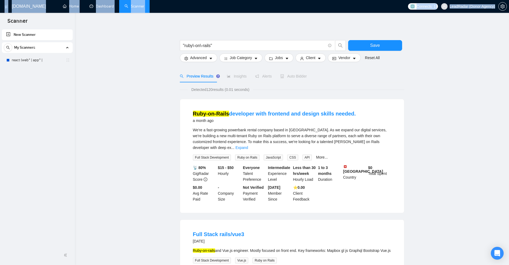
drag, startPoint x: 225, startPoint y: 42, endPoint x: 40, endPoint y: 48, distance: 185.5
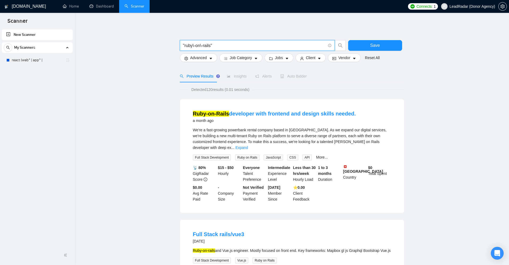
drag, startPoint x: 229, startPoint y: 46, endPoint x: 118, endPoint y: 46, distance: 111.4
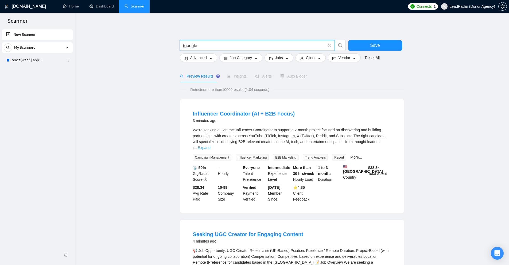
click at [210, 145] on link "Expand" at bounding box center [204, 147] width 13 height 4
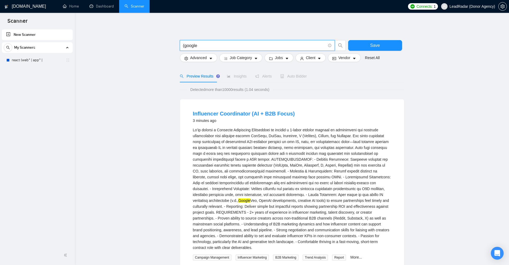
click at [254, 45] on input "(google" at bounding box center [254, 45] width 143 height 7
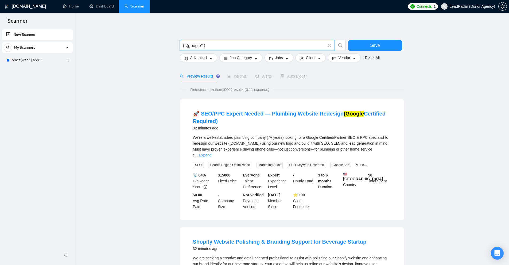
drag, startPoint x: 204, startPoint y: 46, endPoint x: 190, endPoint y: 44, distance: 14.3
click at [190, 44] on input "( \(google* )" at bounding box center [254, 45] width 143 height 7
drag, startPoint x: 218, startPoint y: 48, endPoint x: 263, endPoint y: 44, distance: 45.0
click at [263, 44] on input "( \(google* )" at bounding box center [254, 45] width 143 height 7
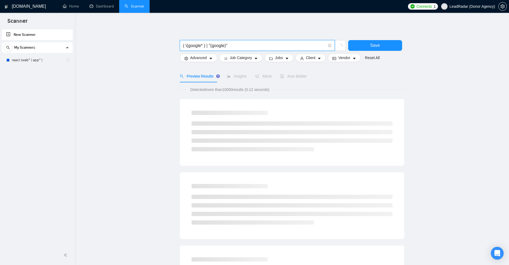
drag, startPoint x: 210, startPoint y: 46, endPoint x: 84, endPoint y: 39, distance: 125.2
click at [84, 39] on main "( \(google* ) | "(google)" Save Advanced Job Category Jobs Client Vendor Reset …" at bounding box center [291, 246] width 417 height 450
click at [192, 44] on input ""(google)"" at bounding box center [254, 45] width 143 height 7
click at [191, 44] on input ""(google)"" at bounding box center [254, 45] width 143 height 7
drag, startPoint x: 250, startPoint y: 87, endPoint x: 307, endPoint y: 87, distance: 56.9
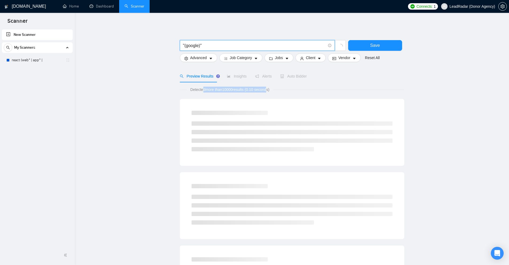
click at [307, 87] on div "Detected more than 10000 results (0.10 seconds)" at bounding box center [292, 90] width 224 height 6
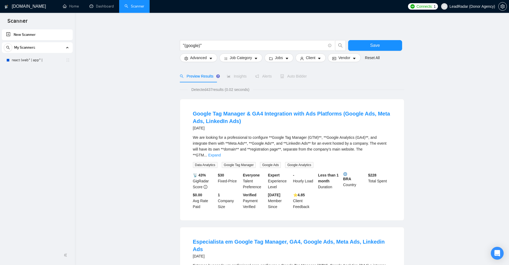
click at [221, 153] on link "Expand" at bounding box center [214, 155] width 13 height 4
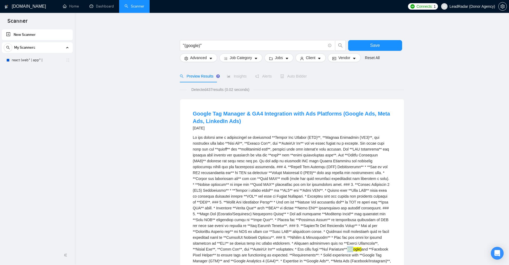
drag, startPoint x: 298, startPoint y: 249, endPoint x: 312, endPoint y: 248, distance: 13.4
click at [306, 248] on div "(Google) and **Facebook Pixel Helper** to ensure tags are functioning as expect…" at bounding box center [292, 204] width 198 height 141
drag, startPoint x: 211, startPoint y: 45, endPoint x: 8, endPoint y: 28, distance: 203.1
paste input "( \(google* ) |"
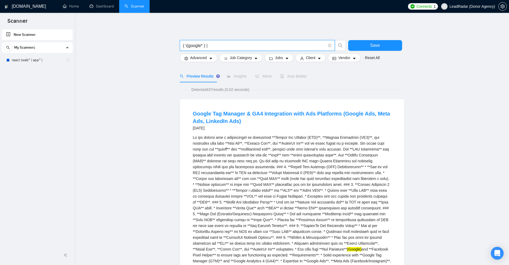
click at [184, 47] on input "( \(google* ) |" at bounding box center [254, 45] width 143 height 7
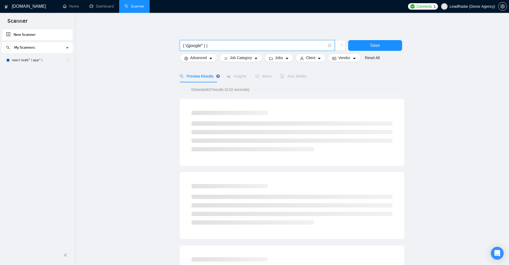
drag, startPoint x: 205, startPoint y: 44, endPoint x: 236, endPoint y: 44, distance: 31.0
click at [236, 44] on input "( \(google* ) |" at bounding box center [254, 45] width 143 height 7
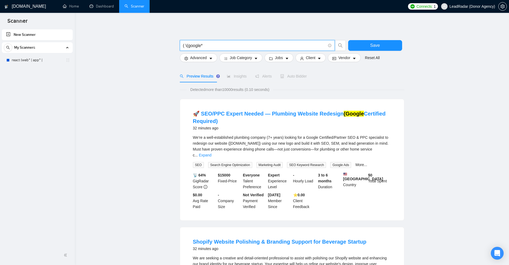
drag, startPoint x: 186, startPoint y: 44, endPoint x: 124, endPoint y: 45, distance: 62.0
drag, startPoint x: 203, startPoint y: 45, endPoint x: 200, endPoint y: 45, distance: 2.7
click at [200, 45] on input "\(google*" at bounding box center [254, 45] width 143 height 7
click at [185, 45] on input "\(google*" at bounding box center [254, 45] width 143 height 7
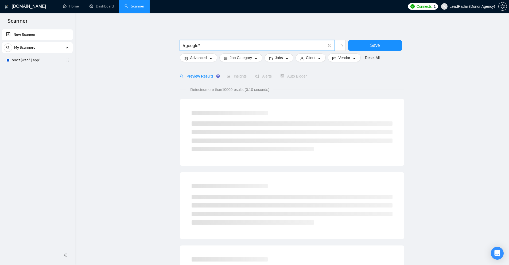
click at [192, 44] on input "\(google*" at bounding box center [254, 45] width 143 height 7
click at [178, 46] on main "\(google* Save Advanced Job Category Jobs Client Vendor Reset All Preview Resul…" at bounding box center [291, 246] width 417 height 450
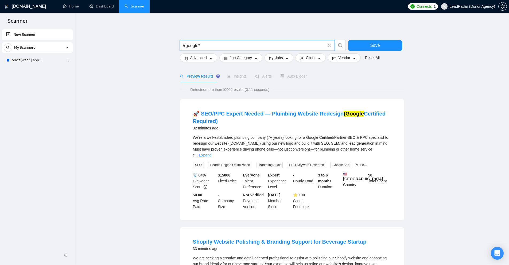
click at [186, 45] on input "\(google*" at bounding box center [254, 45] width 143 height 7
drag, startPoint x: 183, startPoint y: 45, endPoint x: 186, endPoint y: 45, distance: 2.7
click at [186, 45] on input "\(google*" at bounding box center [254, 45] width 143 height 7
click at [205, 47] on input "\(google*" at bounding box center [254, 45] width 143 height 7
click at [200, 46] on input "\(google*" at bounding box center [254, 45] width 143 height 7
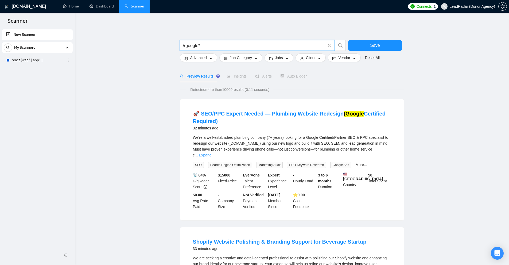
type input "\(google*"
drag, startPoint x: 205, startPoint y: 44, endPoint x: 166, endPoint y: 44, distance: 38.5
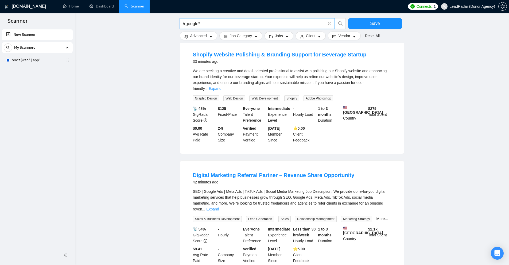
scroll to position [374, 0]
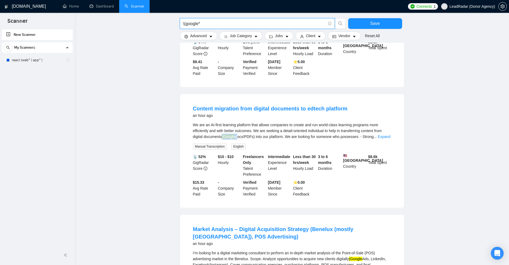
drag, startPoint x: 222, startPoint y: 128, endPoint x: 249, endPoint y: 125, distance: 27.1
click at [244, 125] on div "We are an AI-first learning platform that allows companies to create and run wo…" at bounding box center [292, 131] width 198 height 18
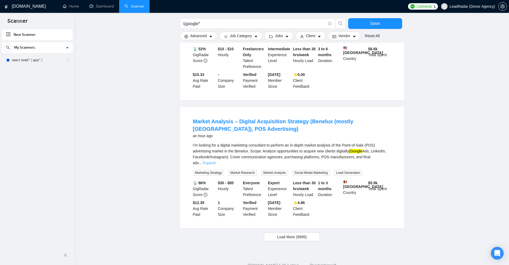
drag, startPoint x: 382, startPoint y: 139, endPoint x: 380, endPoint y: 145, distance: 6.9
click at [382, 142] on div "I’m looking for a digital marketing consultant to perform an in-depth market an…" at bounding box center [292, 154] width 198 height 24
click at [215, 161] on link "Expand" at bounding box center [209, 163] width 13 height 4
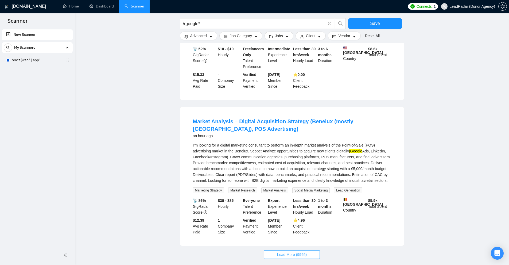
click at [297, 250] on button "Load More (9995)" at bounding box center [292, 254] width 56 height 9
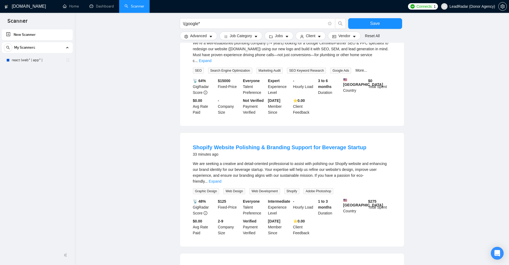
scroll to position [0, 0]
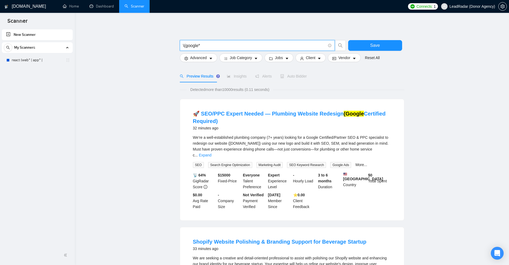
click at [212, 46] on input "\(google*" at bounding box center [254, 45] width 143 height 7
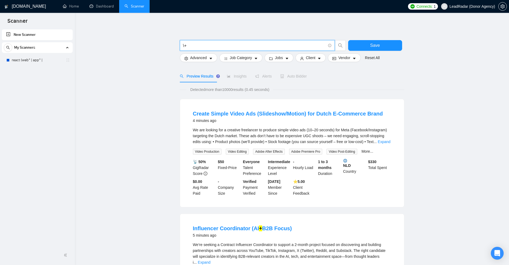
type input "\"
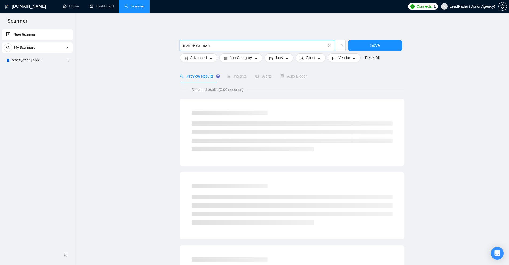
drag, startPoint x: 184, startPoint y: 45, endPoint x: 192, endPoint y: 44, distance: 7.6
click at [182, 45] on span "man + woman" at bounding box center [257, 45] width 155 height 11
type input "man + woman"
click at [211, 40] on div at bounding box center [292, 37] width 224 height 5
drag, startPoint x: 192, startPoint y: 44, endPoint x: 196, endPoint y: 44, distance: 4.0
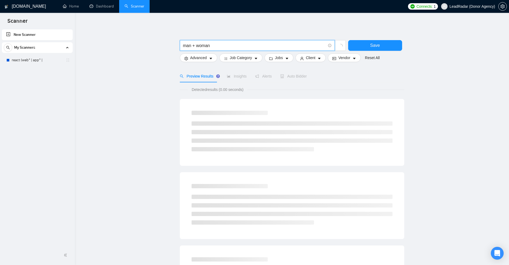
click at [196, 44] on input "man + woman" at bounding box center [254, 45] width 143 height 7
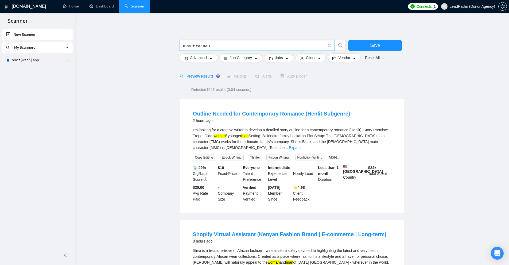
click at [194, 44] on input "man + woman" at bounding box center [254, 45] width 143 height 7
click at [380, 138] on div "I’m looking for a creative writer to develop a detailed story outline for a con…" at bounding box center [292, 139] width 198 height 24
click at [301, 145] on link "Expand" at bounding box center [295, 147] width 13 height 4
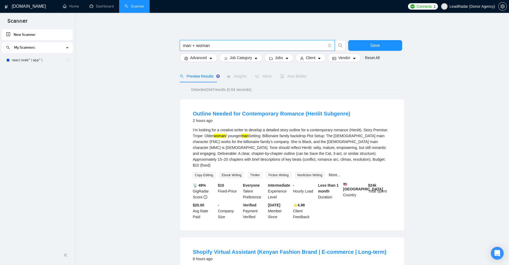
click at [195, 44] on input "man + woman" at bounding box center [254, 45] width 143 height 7
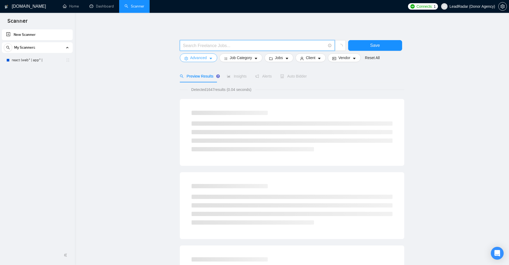
click at [211, 60] on icon "caret-down" at bounding box center [211, 59] width 4 height 4
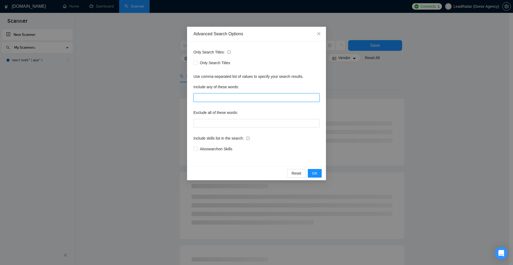
click at [211, 94] on input "text" at bounding box center [256, 97] width 126 height 9
click at [215, 117] on label "Exclude all of these words:" at bounding box center [215, 112] width 45 height 9
drag, startPoint x: 222, startPoint y: 94, endPoint x: 219, endPoint y: 110, distance: 16.0
click at [221, 98] on input "text" at bounding box center [256, 97] width 126 height 9
click at [220, 117] on div "Exclude all of these words:" at bounding box center [256, 113] width 126 height 11
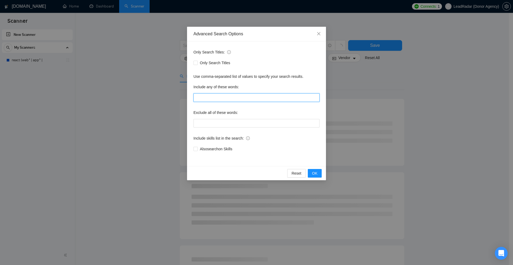
click at [222, 94] on input "text" at bounding box center [256, 97] width 126 height 9
click at [219, 98] on input "text" at bounding box center [256, 97] width 126 height 9
type input "r"
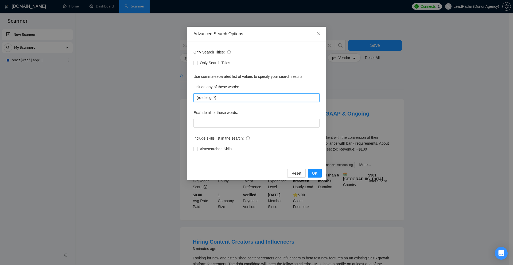
drag, startPoint x: 253, startPoint y: 96, endPoint x: 137, endPoint y: 85, distance: 116.8
click at [20, 79] on div "Advanced Search Options Only Search Titles: Only Search Titles Use comma-separa…" at bounding box center [256, 132] width 513 height 265
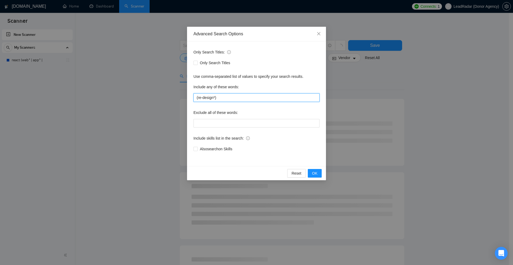
click at [197, 101] on input "(re-design*)" at bounding box center [256, 97] width 126 height 9
drag, startPoint x: 199, startPoint y: 98, endPoint x: 217, endPoint y: 99, distance: 18.2
click at [216, 99] on input "(re-design*)" at bounding box center [256, 97] width 126 height 9
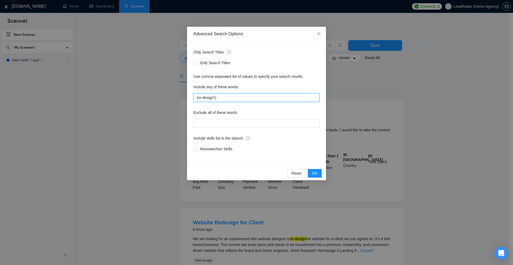
click at [219, 99] on input "(re-design*)" at bounding box center [256, 97] width 126 height 9
drag, startPoint x: 211, startPoint y: 98, endPoint x: 186, endPoint y: 103, distance: 26.3
click at [185, 103] on div "Advanced Search Options Only Search Titles: Only Search Titles Use comma-separa…" at bounding box center [256, 132] width 513 height 265
click at [373, 113] on div "Advanced Search Options Only Search Titles: Only Search Titles Use comma-separa…" at bounding box center [256, 132] width 513 height 265
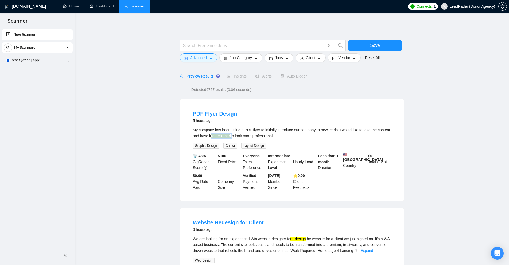
drag, startPoint x: 218, startPoint y: 135, endPoint x: 233, endPoint y: 135, distance: 14.4
click at [233, 135] on div "My company has been using a PDF flyer to initially introduce our company to new…" at bounding box center [292, 133] width 198 height 12
click at [206, 61] on span "Advanced" at bounding box center [198, 58] width 17 height 6
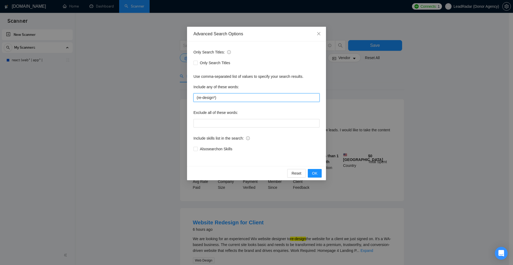
click at [200, 99] on input "(re-design*)" at bounding box center [256, 97] width 126 height 9
click at [409, 102] on div "Advanced Search Options Only Search Titles: Only Search Titles Use comma-separa…" at bounding box center [256, 132] width 513 height 265
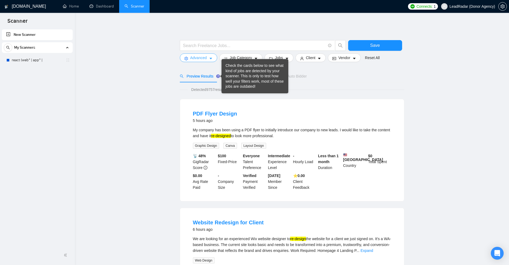
click at [203, 57] on span "Advanced" at bounding box center [198, 58] width 17 height 6
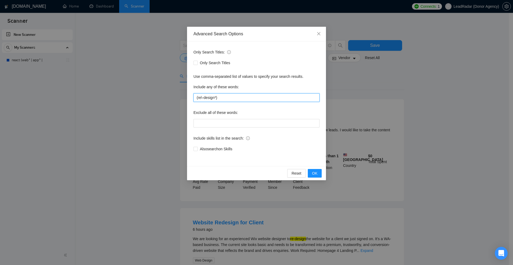
click at [202, 96] on input "(re\-design*)" at bounding box center [256, 97] width 126 height 9
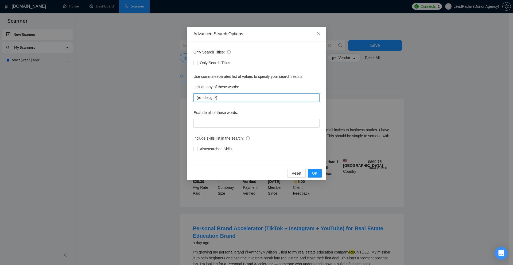
click at [200, 97] on input "(re -design*)" at bounding box center [256, 97] width 126 height 9
drag, startPoint x: 198, startPoint y: 98, endPoint x: 201, endPoint y: 98, distance: 3.5
click at [201, 98] on input "(re -design*)" at bounding box center [256, 97] width 126 height 9
click at [197, 95] on input "(re -design*)" at bounding box center [256, 97] width 126 height 9
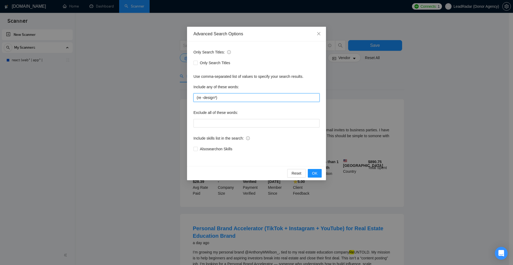
click at [202, 98] on input "(re -design*)" at bounding box center [256, 97] width 126 height 9
drag, startPoint x: 201, startPoint y: 98, endPoint x: 216, endPoint y: 98, distance: 14.2
click at [216, 98] on input "(re -design*)" at bounding box center [256, 97] width 126 height 9
click at [341, 120] on div "Advanced Search Options Only Search Titles: Only Search Titles Use comma-separa…" at bounding box center [256, 132] width 513 height 265
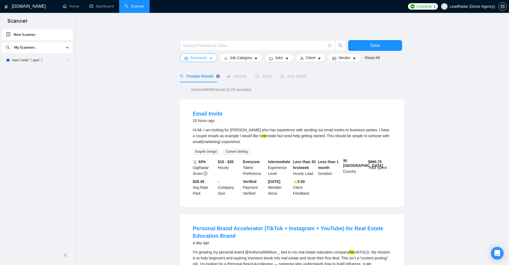
click at [191, 57] on span "Advanced" at bounding box center [198, 58] width 17 height 6
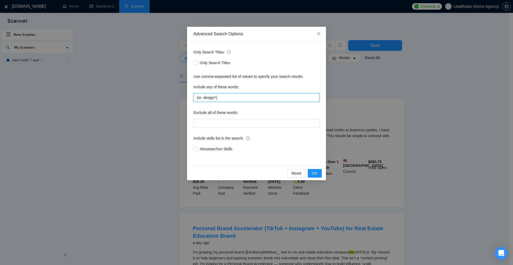
click at [202, 98] on input "(re -design*)" at bounding box center [256, 97] width 126 height 9
type input "(re \-design*)"
click at [358, 99] on div "Advanced Search Options Only Search Titles: Only Search Titles Use comma-separa…" at bounding box center [256, 132] width 513 height 265
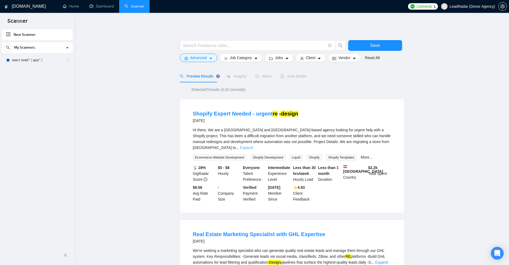
click at [253, 145] on link "Expand" at bounding box center [246, 147] width 13 height 4
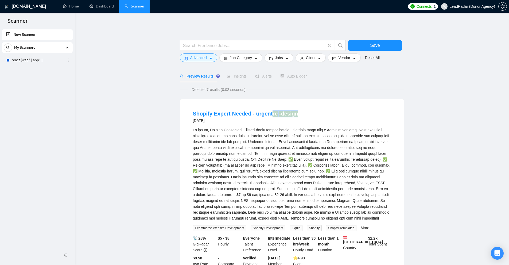
drag, startPoint x: 272, startPoint y: 105, endPoint x: 318, endPoint y: 125, distance: 50.4
click at [304, 107] on div "Shopify Expert Needed - urgent re -design [DATE] Ecommerce Website Development …" at bounding box center [292, 191] width 224 height 184
drag, startPoint x: 318, startPoint y: 125, endPoint x: 297, endPoint y: 124, distance: 20.9
click at [319, 125] on div "Shopify Expert Needed - urgent re -design [DATE]" at bounding box center [292, 117] width 198 height 15
drag, startPoint x: 285, startPoint y: 107, endPoint x: 280, endPoint y: 108, distance: 5.4
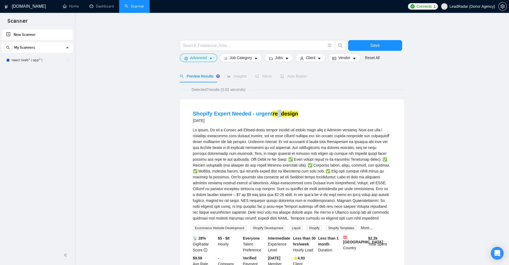
click at [280, 108] on li "Shopify Expert Needed - urgent re -design [DATE] Ecommerce Website Development …" at bounding box center [292, 191] width 211 height 171
click at [361, 151] on div "Hi there,\a\aWe are a London and Austria-based agency looking for urgent help w…" at bounding box center [292, 174] width 198 height 94
click at [198, 44] on input "text" at bounding box center [254, 45] width 143 height 7
click at [197, 58] on span "Advanced" at bounding box center [198, 58] width 17 height 6
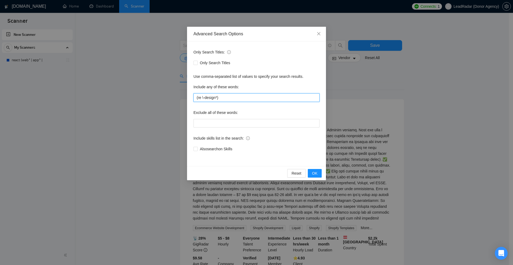
click at [206, 96] on input "(re \-design*)" at bounding box center [256, 97] width 126 height 9
click at [219, 98] on input "(re \-design*)" at bounding box center [256, 97] width 126 height 9
click at [204, 99] on input "(re \-design*)" at bounding box center [256, 97] width 126 height 9
click at [371, 67] on div "Advanced Search Options Only Search Titles: Only Search Titles Use comma-separa…" at bounding box center [256, 132] width 513 height 265
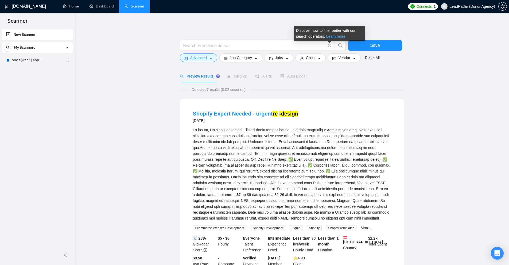
click at [333, 36] on link "Learn more" at bounding box center [335, 36] width 19 height 4
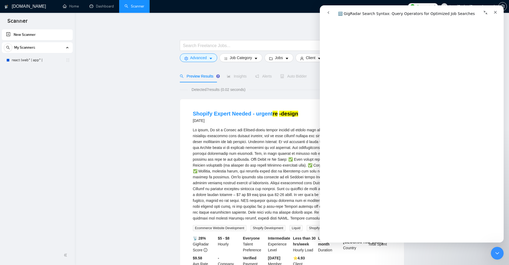
scroll to position [1817, 0]
click at [494, 250] on icon "Close Intercom Messenger" at bounding box center [496, 252] width 6 height 6
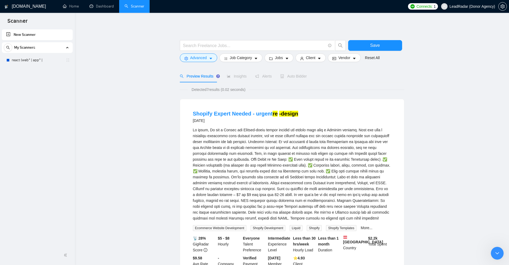
scroll to position [0, 0]
